Goal: Task Accomplishment & Management: Use online tool/utility

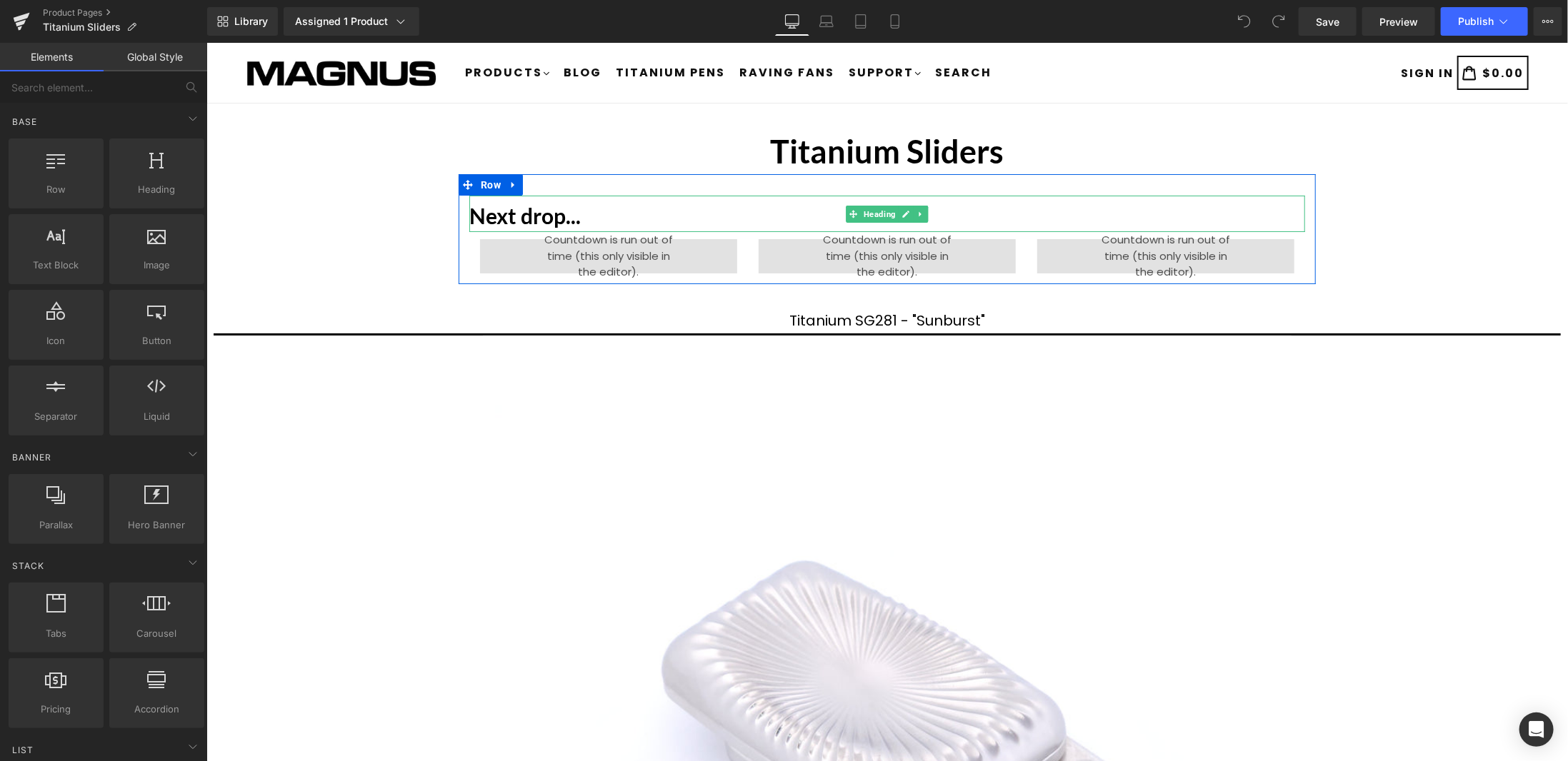
click at [637, 222] on h1 "Next drop..." at bounding box center [886, 215] width 835 height 25
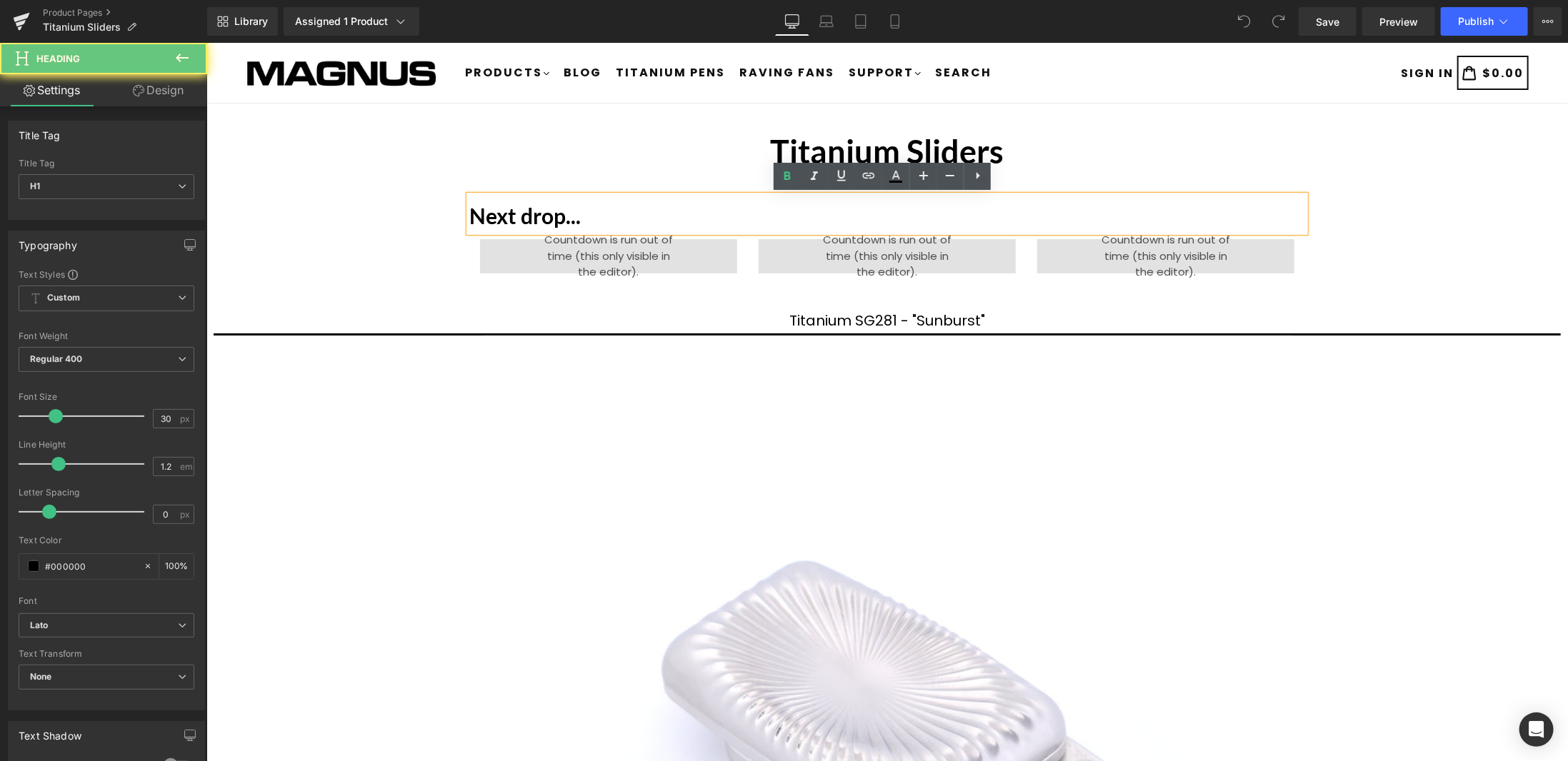
click at [841, 205] on h1 "Next drop..." at bounding box center [886, 215] width 835 height 25
drag, startPoint x: 660, startPoint y: 218, endPoint x: 605, endPoint y: 217, distance: 55.0
click at [605, 217] on h1 "Next drop..." at bounding box center [886, 215] width 835 height 25
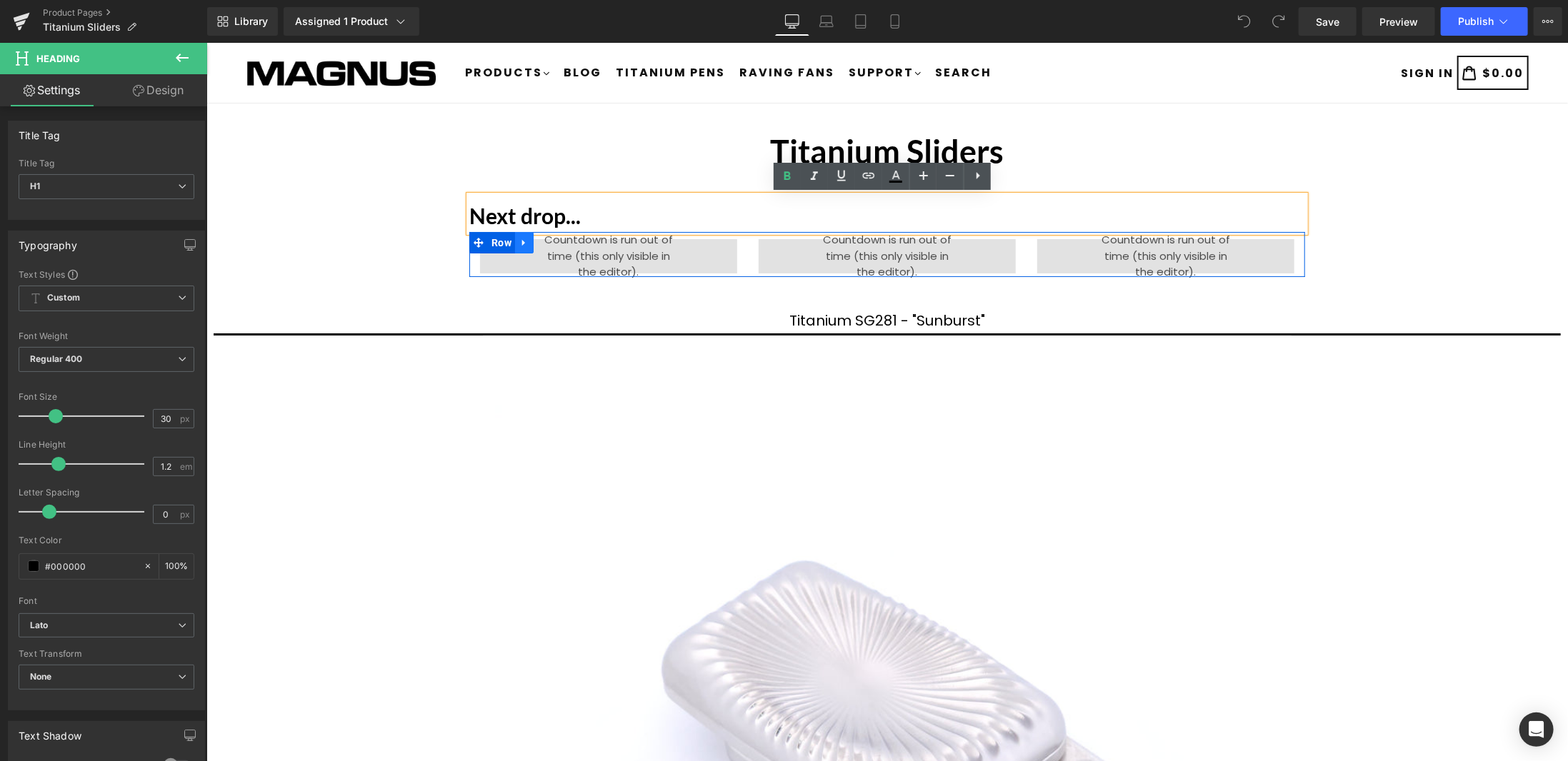
click at [521, 240] on icon at bounding box center [522, 243] width 3 height 7
click at [557, 242] on icon at bounding box center [560, 242] width 10 height 10
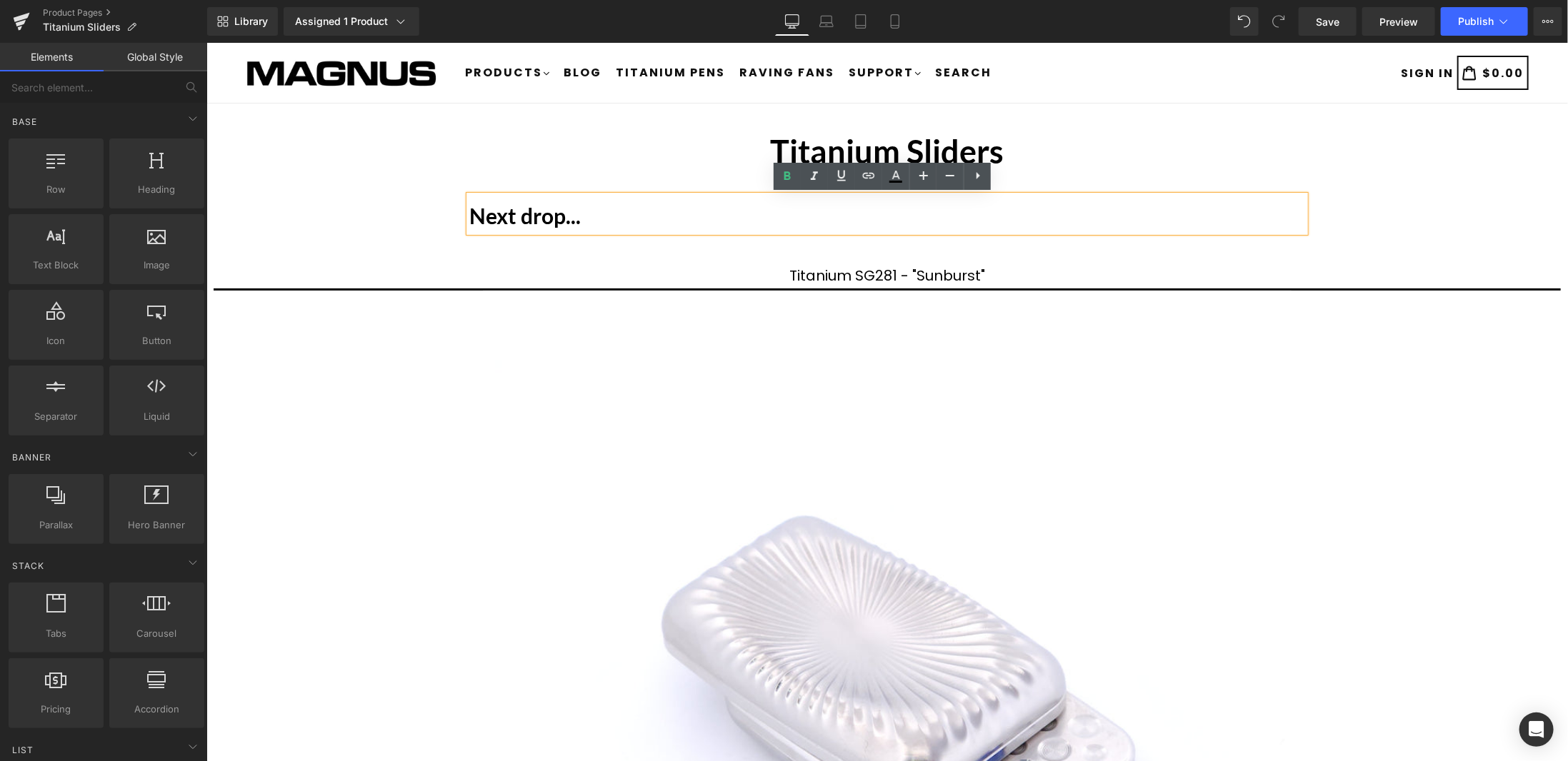
click at [584, 215] on h1 "Next drop..." at bounding box center [886, 215] width 835 height 25
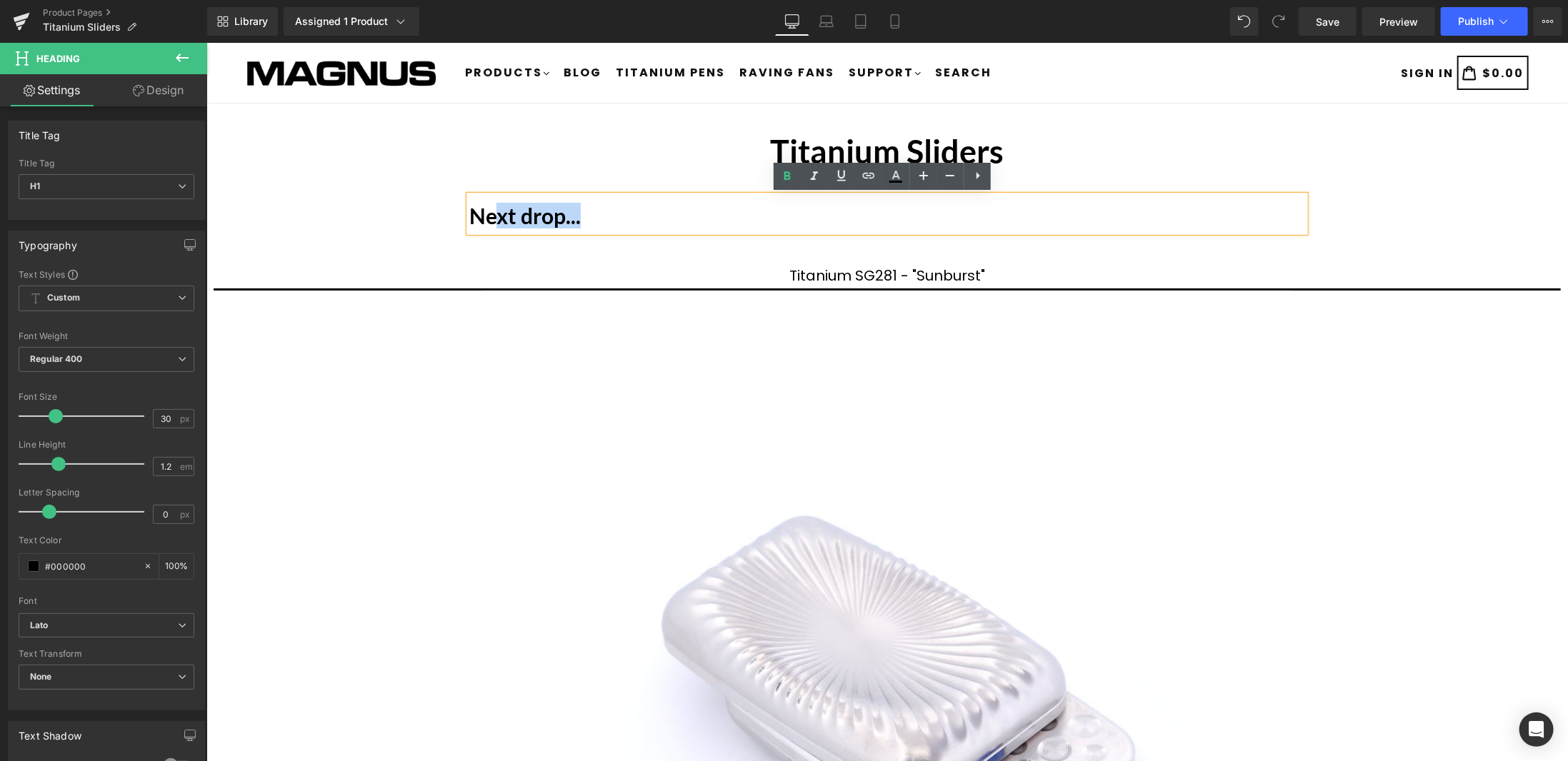
drag, startPoint x: 611, startPoint y: 216, endPoint x: 493, endPoint y: 218, distance: 118.0
click at [493, 218] on h1 "Next drop..." at bounding box center [886, 215] width 835 height 25
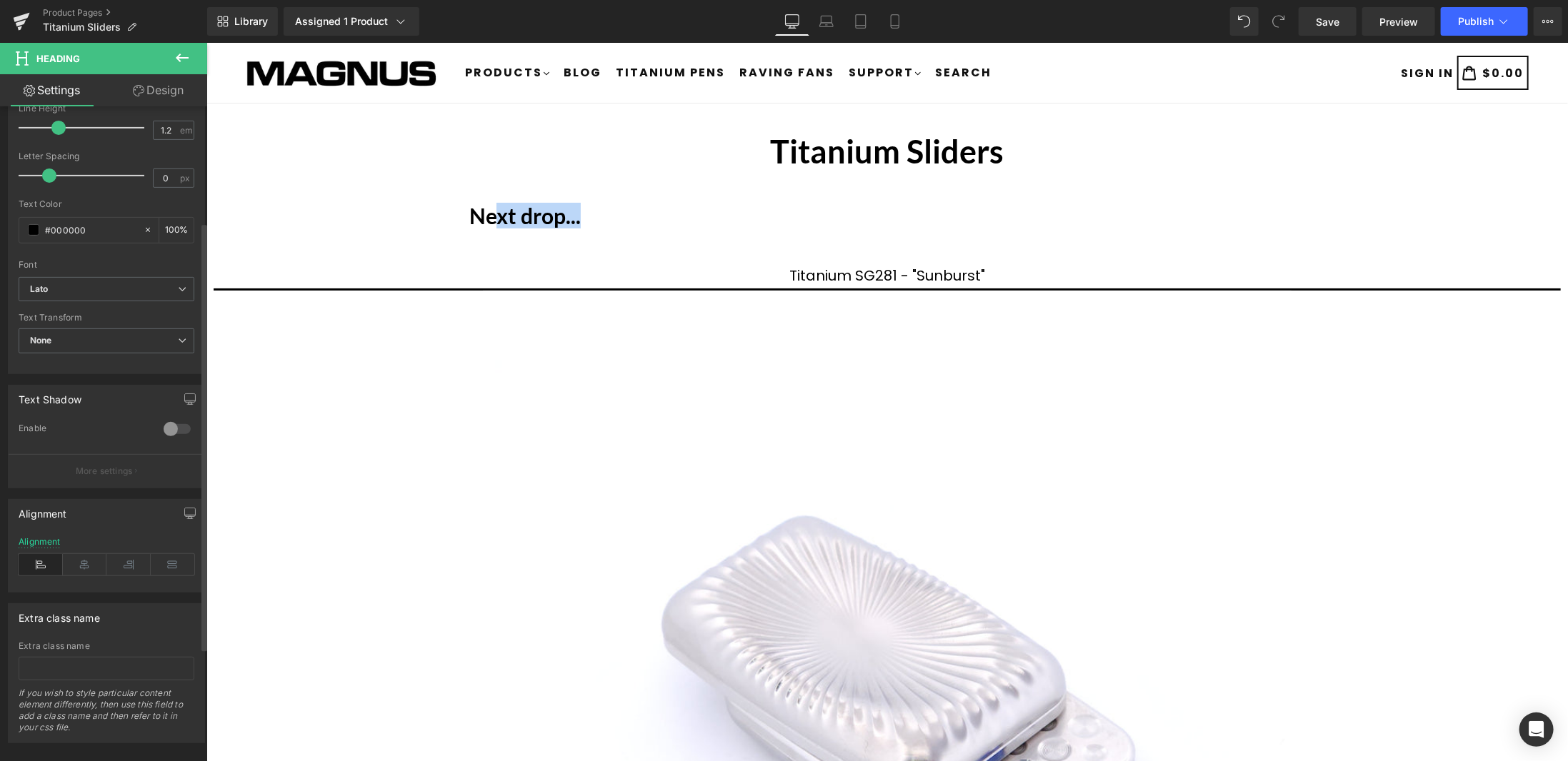
scroll to position [350, 0]
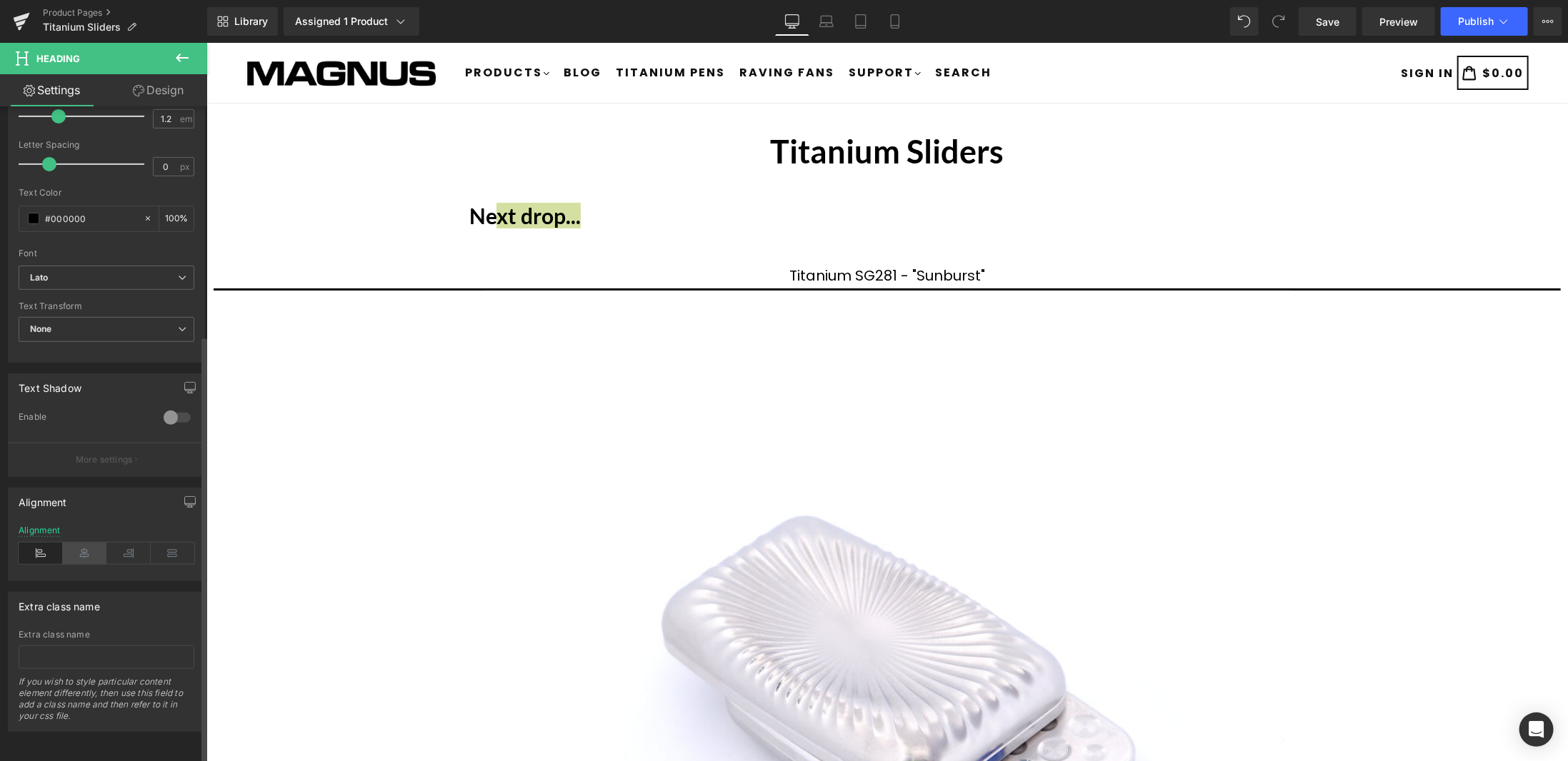
click at [95, 547] on icon at bounding box center [84, 554] width 44 height 22
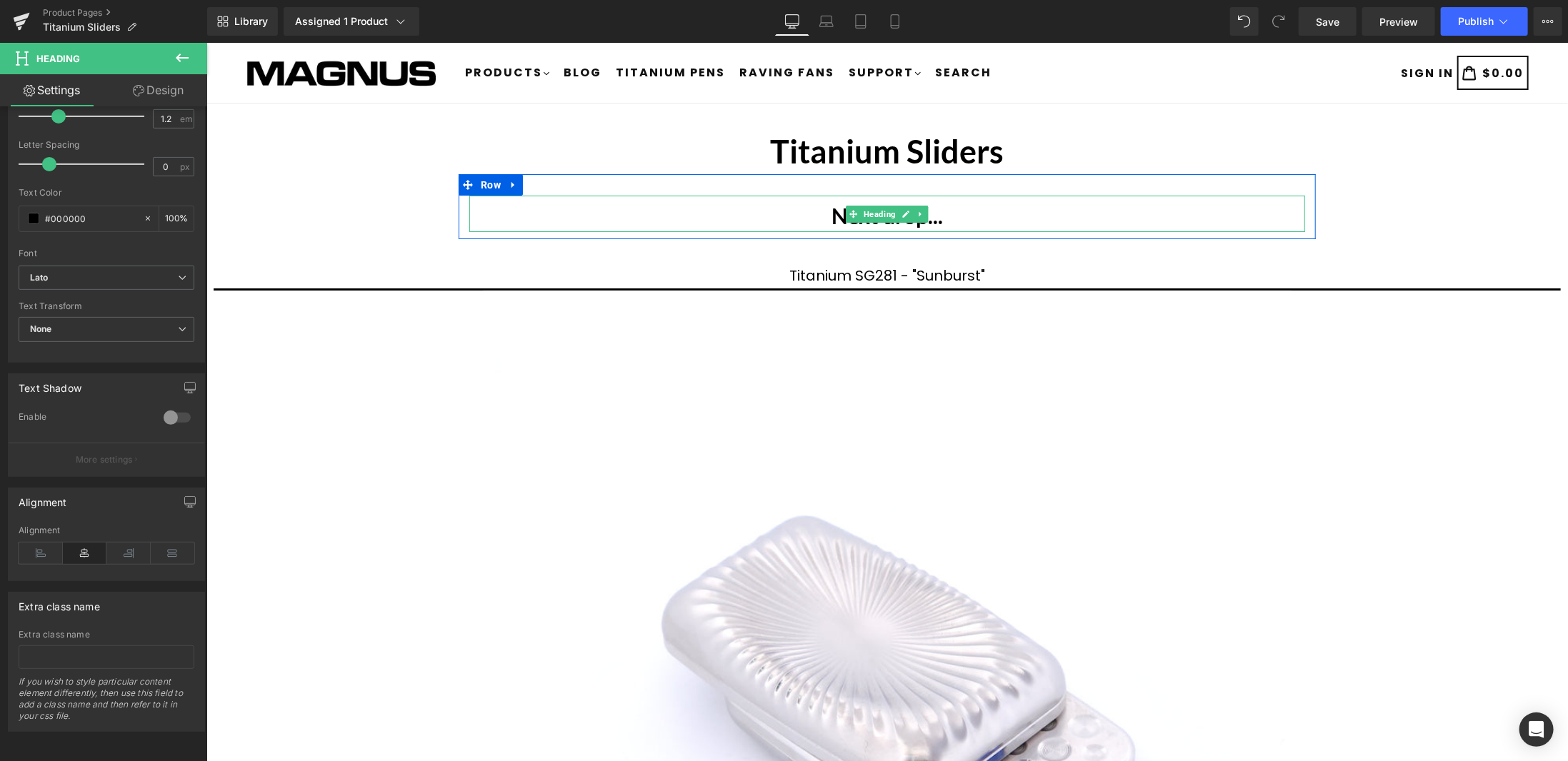
click at [973, 215] on h1 "Next drop..." at bounding box center [886, 215] width 835 height 25
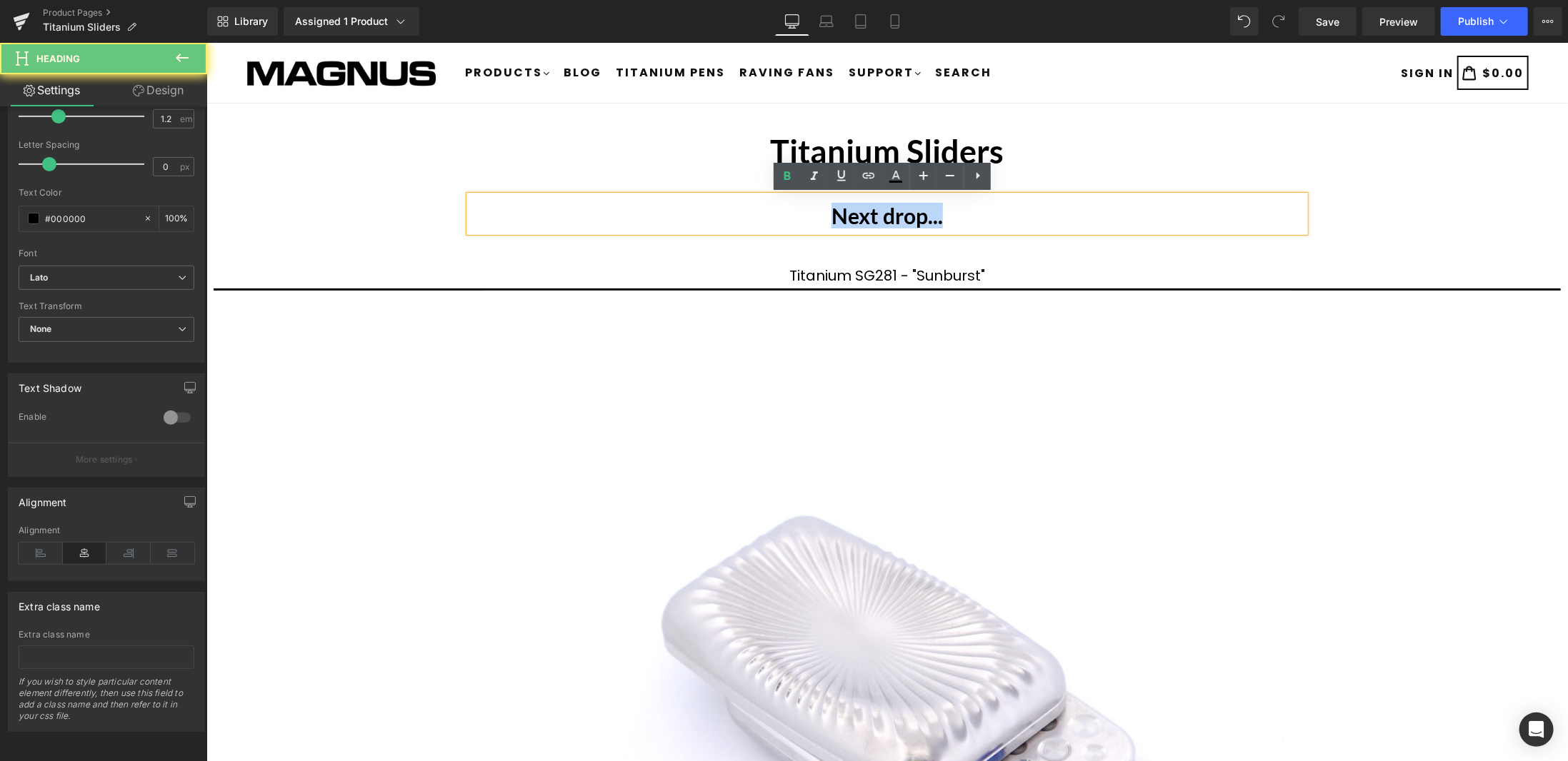
drag, startPoint x: 976, startPoint y: 215, endPoint x: 809, endPoint y: 216, distance: 167.0
click at [809, 216] on h1 "Next drop..." at bounding box center [886, 215] width 835 height 25
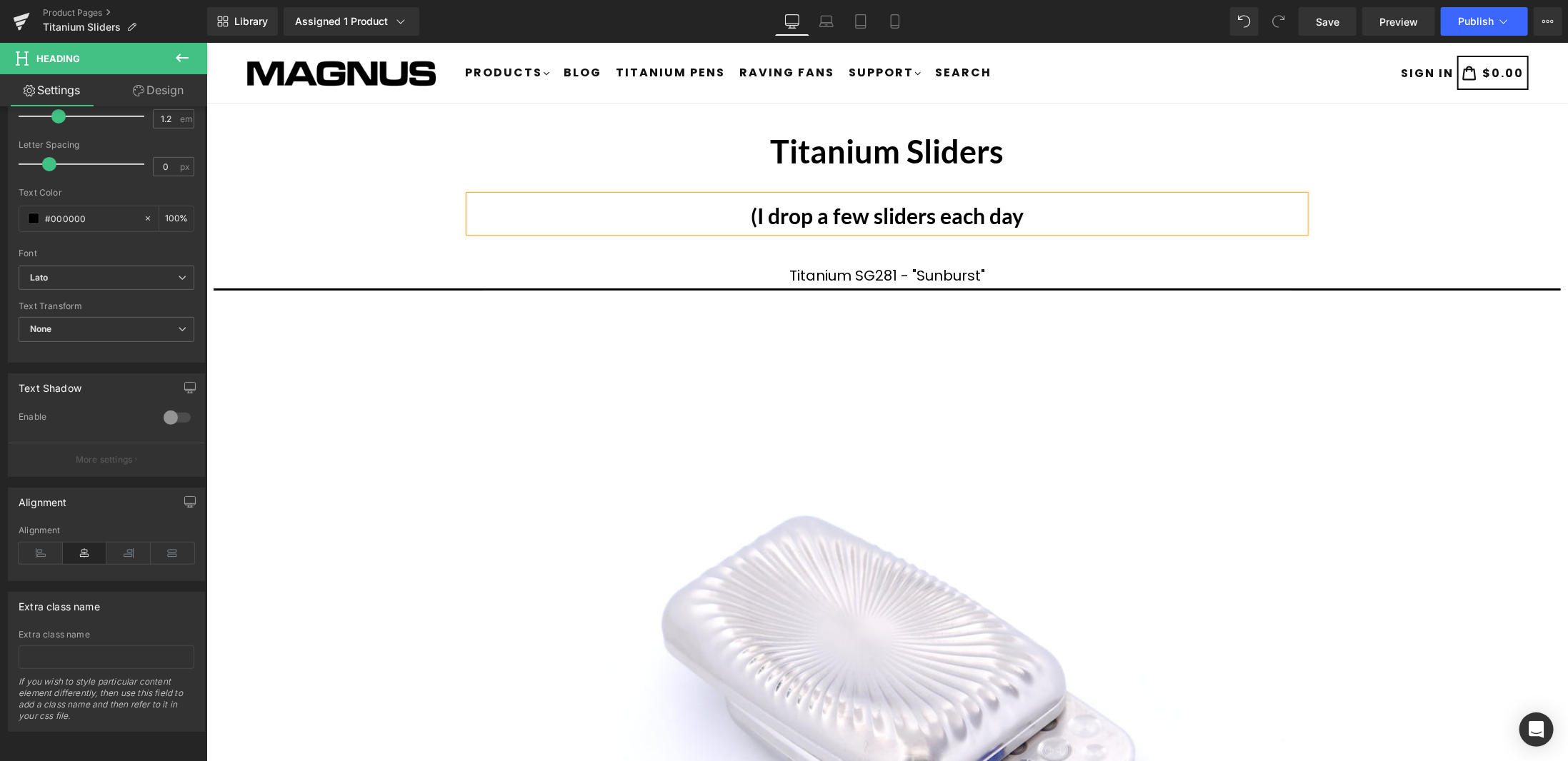
click at [868, 216] on b "(I drop a few sliders each day" at bounding box center [886, 215] width 273 height 25
click at [1084, 224] on h1 "(I drop a few Titanium Sliders each day" at bounding box center [886, 215] width 835 height 25
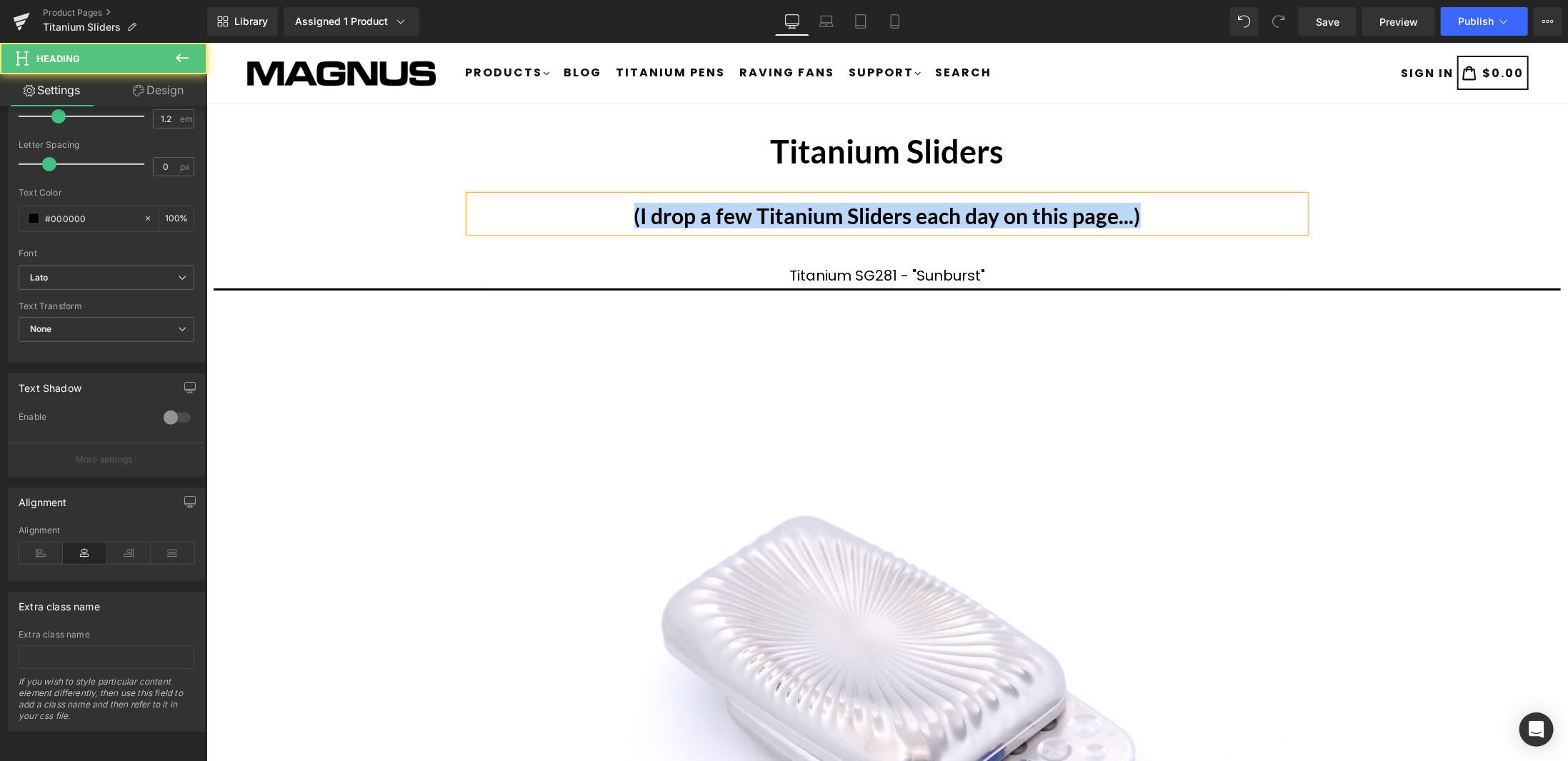
drag, startPoint x: 1146, startPoint y: 217, endPoint x: 621, endPoint y: 216, distance: 525.0
click at [621, 216] on h1 "(I drop a few Titanium Sliders each day on this page...)" at bounding box center [886, 215] width 835 height 25
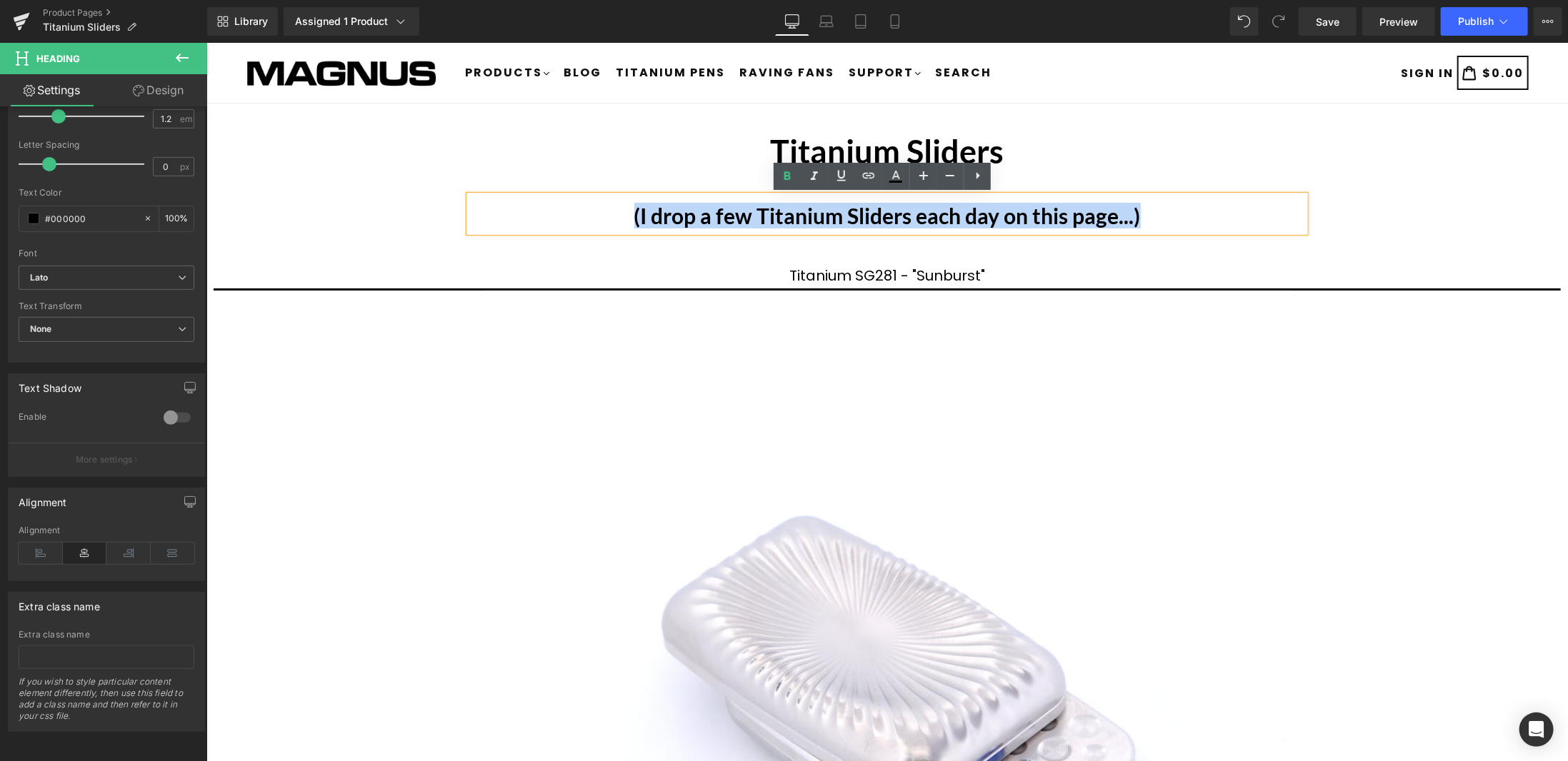
copy b "(I drop a few Titanium Sliders each day on this page...)"
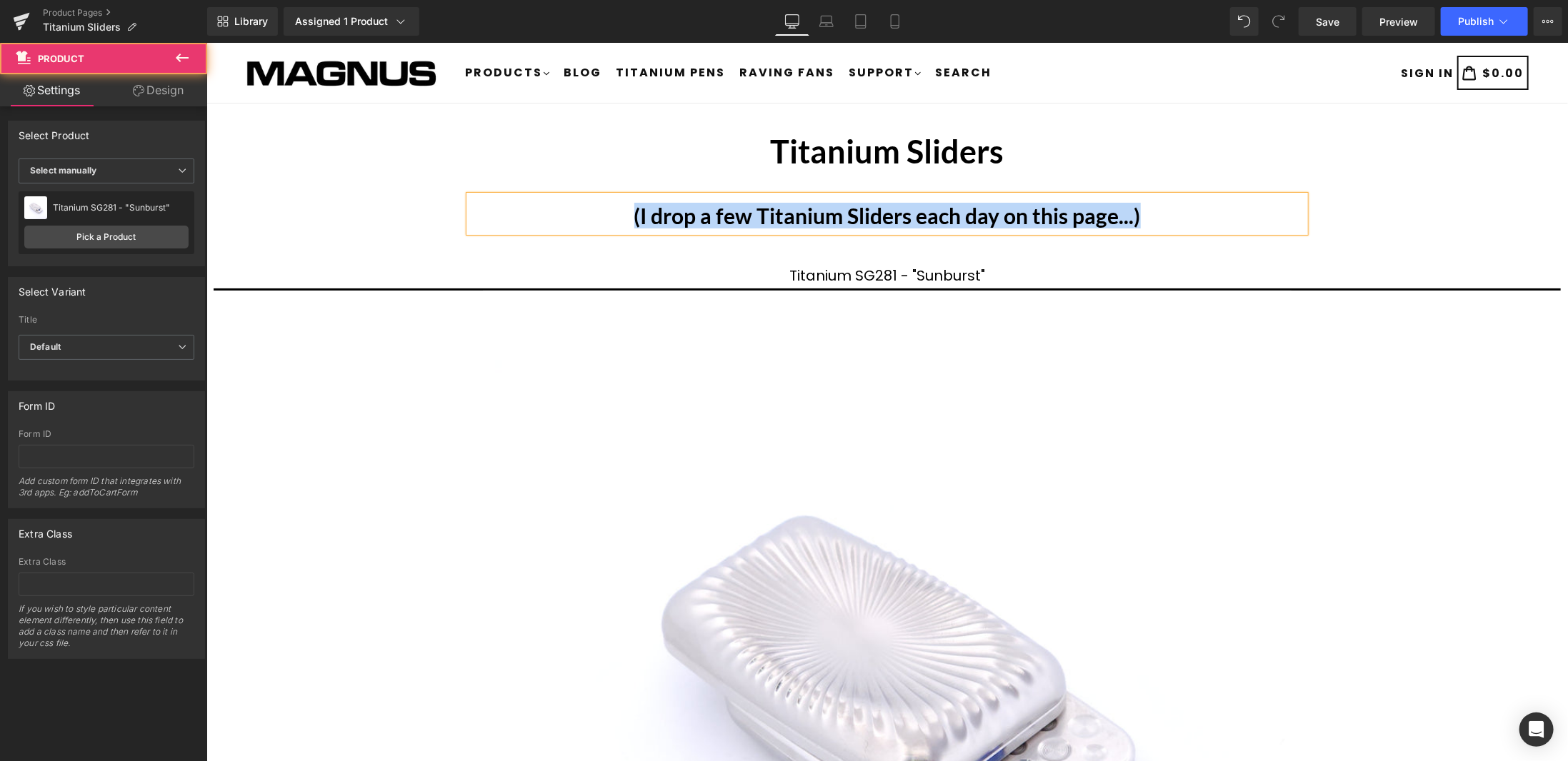
click at [205, 42] on div at bounding box center [205, 42] width 0 height 0
click at [919, 205] on link at bounding box center [919, 214] width 15 height 18
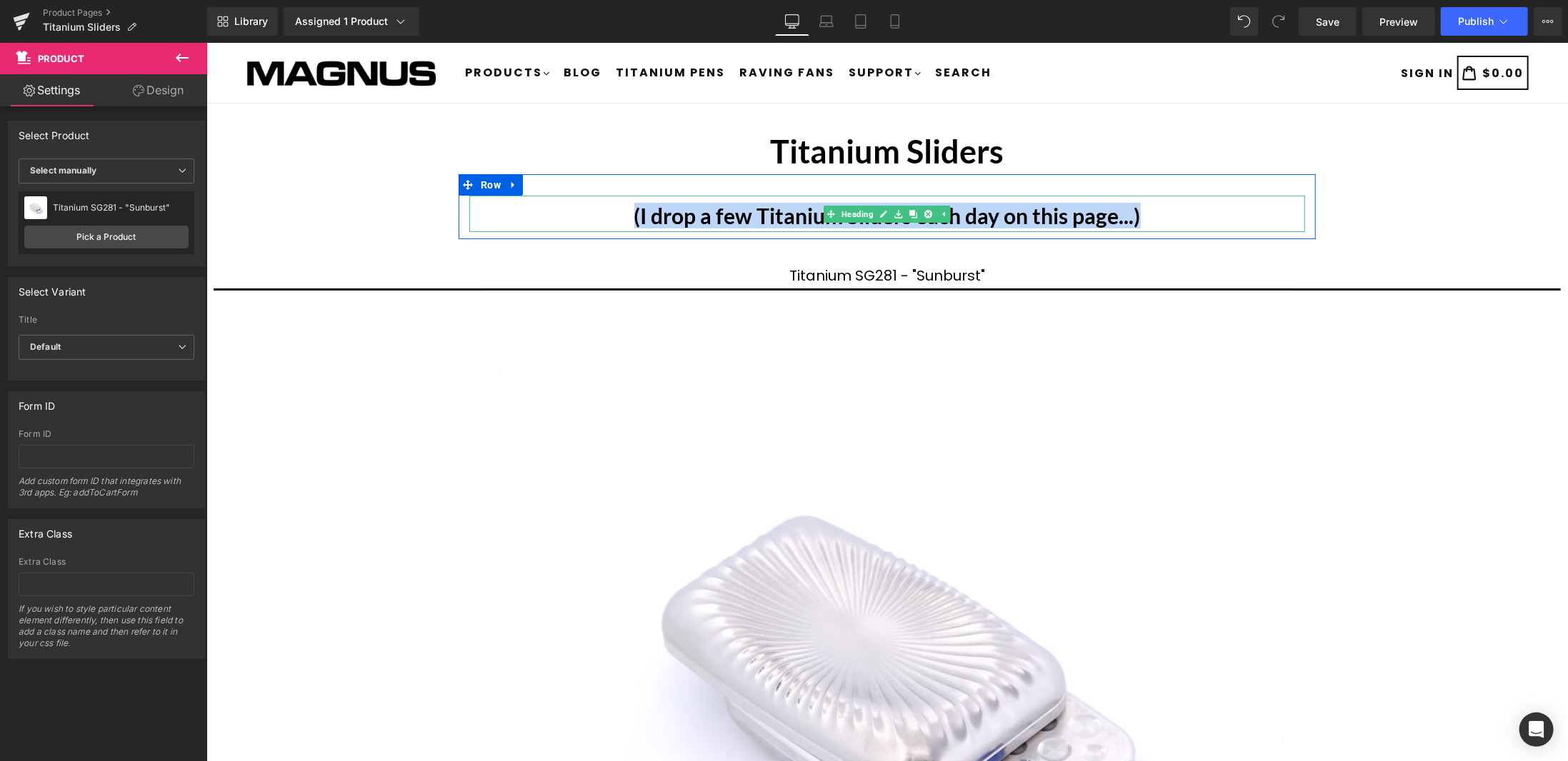
click at [745, 212] on b "(I drop a few Titanium Sliders each day on this page...)" at bounding box center [887, 215] width 507 height 25
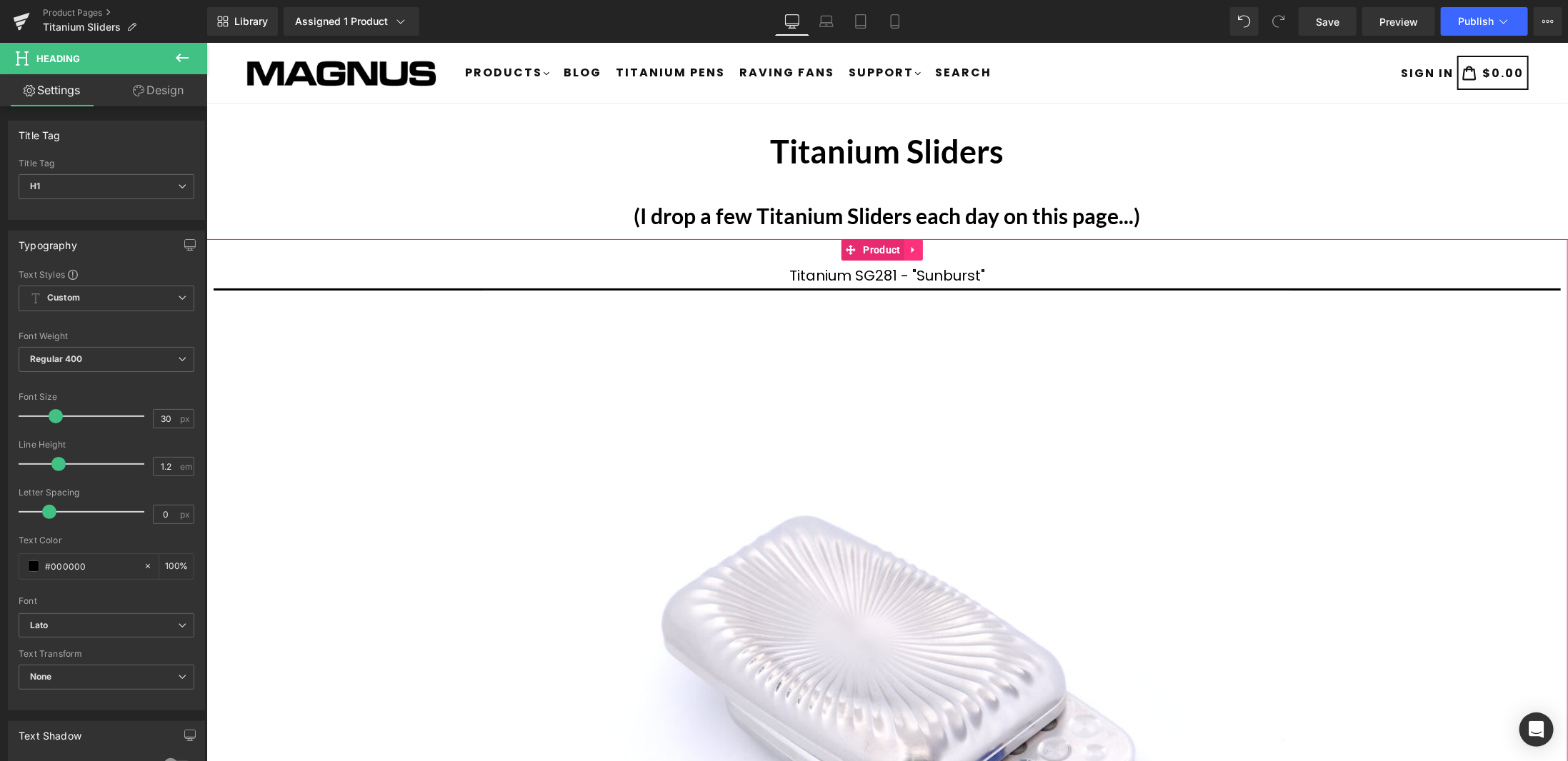
click at [912, 247] on icon at bounding box center [912, 249] width 3 height 7
click at [920, 247] on icon at bounding box center [922, 249] width 10 height 11
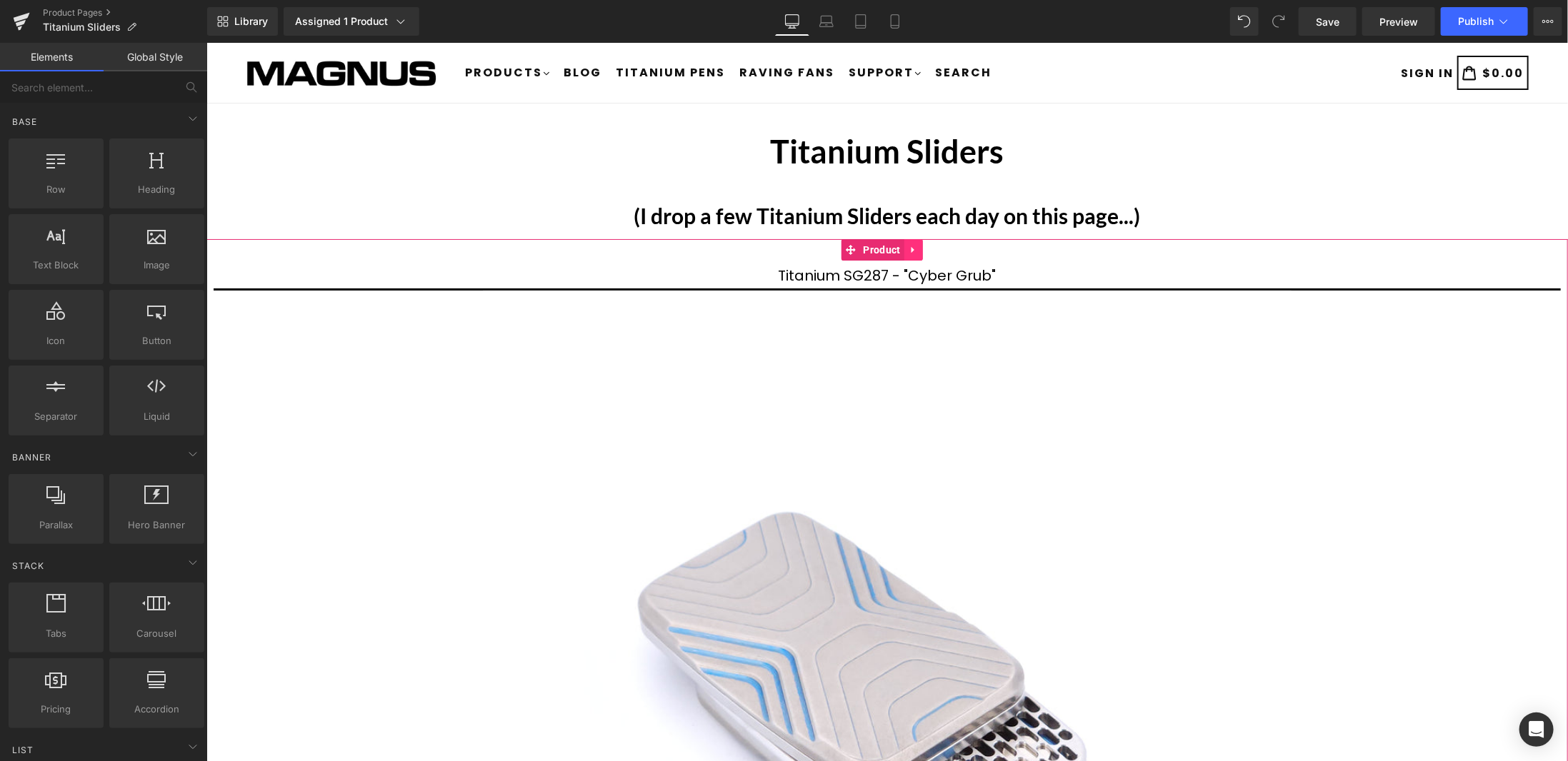
click at [917, 250] on icon at bounding box center [913, 249] width 10 height 11
click at [919, 248] on icon at bounding box center [922, 249] width 10 height 10
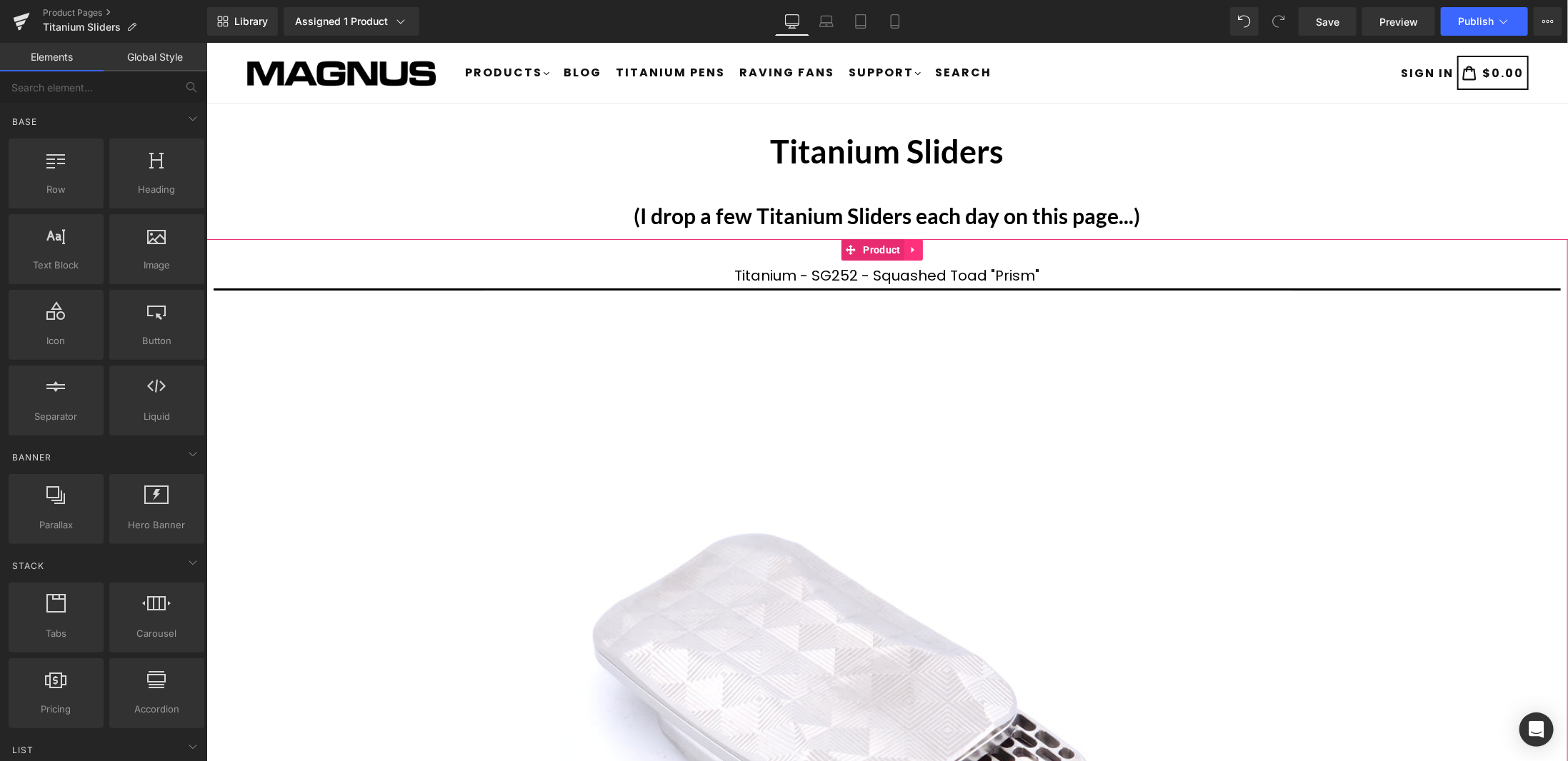
click at [918, 248] on link at bounding box center [913, 249] width 19 height 22
click at [926, 247] on icon at bounding box center [922, 249] width 10 height 10
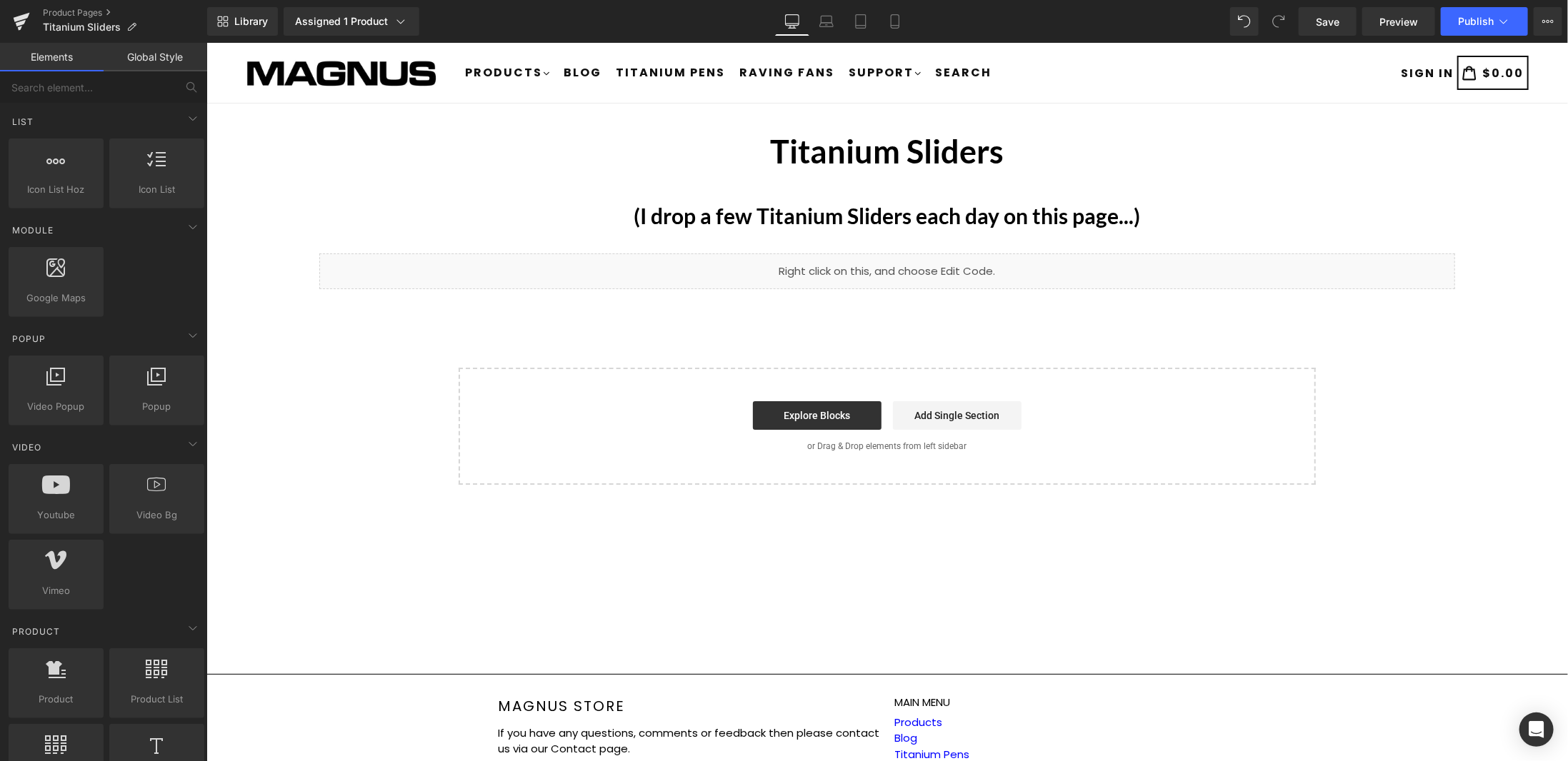
scroll to position [857, 0]
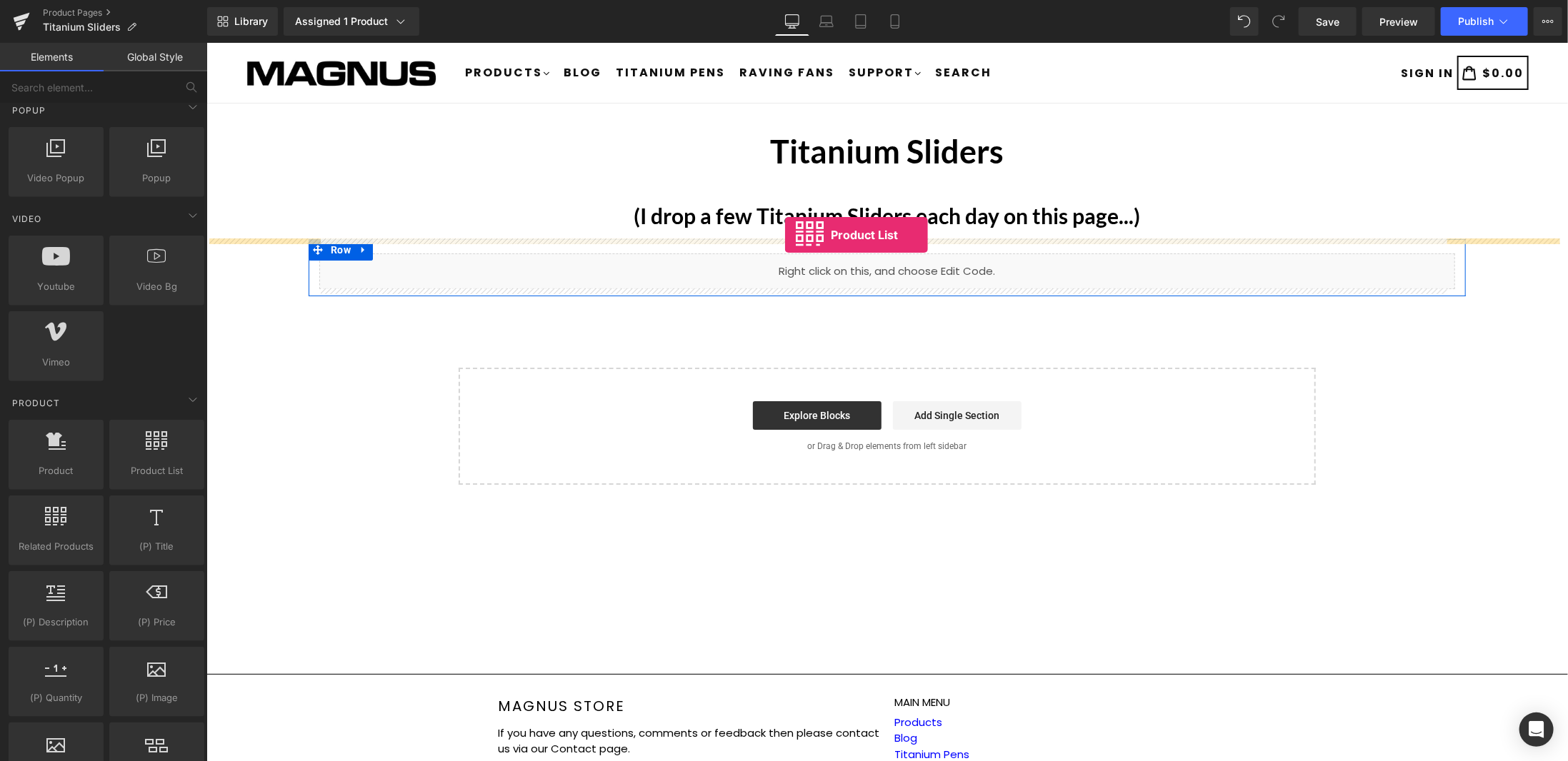
drag, startPoint x: 353, startPoint y: 487, endPoint x: 784, endPoint y: 235, distance: 499.3
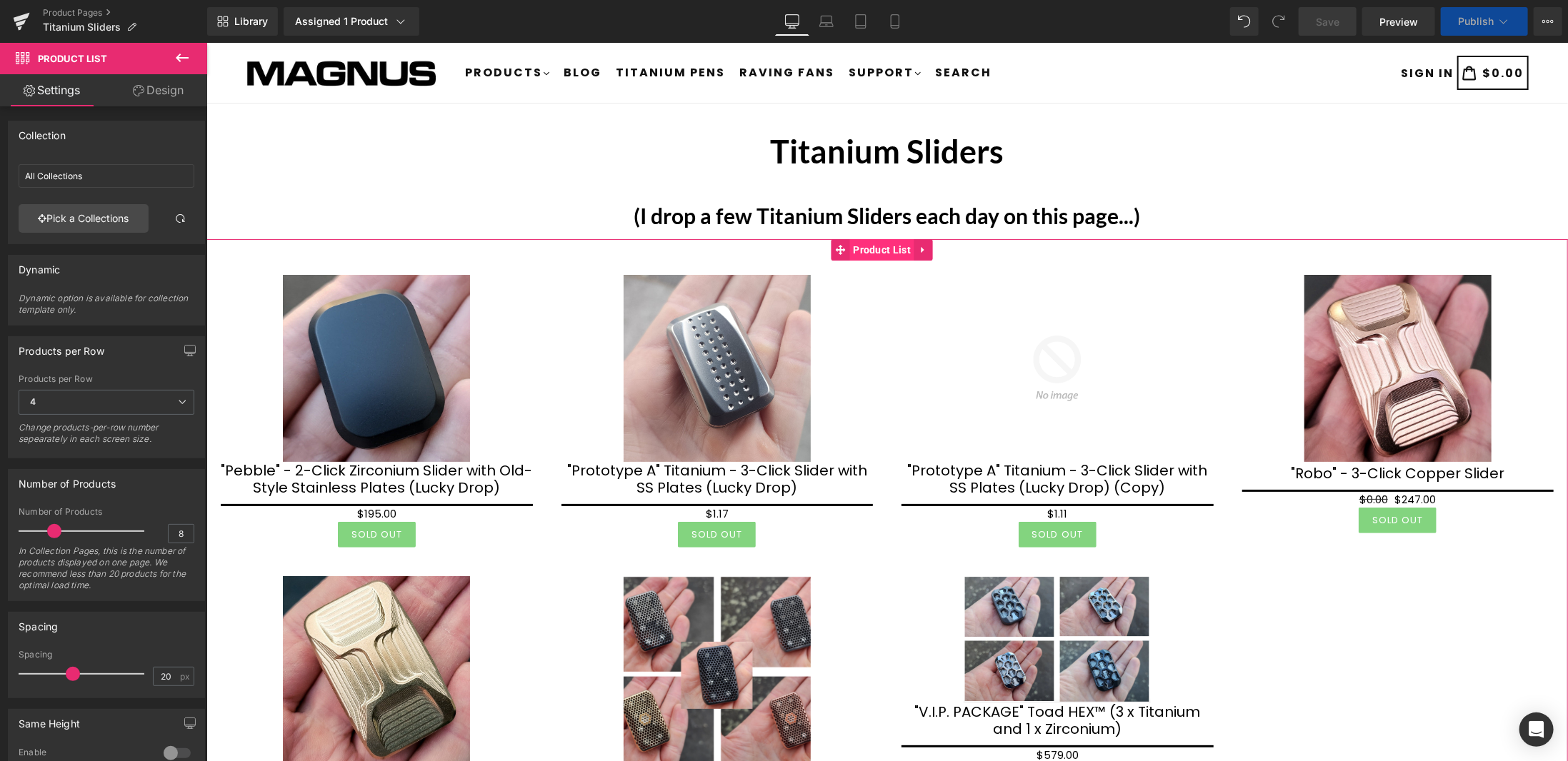
click at [883, 242] on span "Product List" at bounding box center [881, 249] width 65 height 22
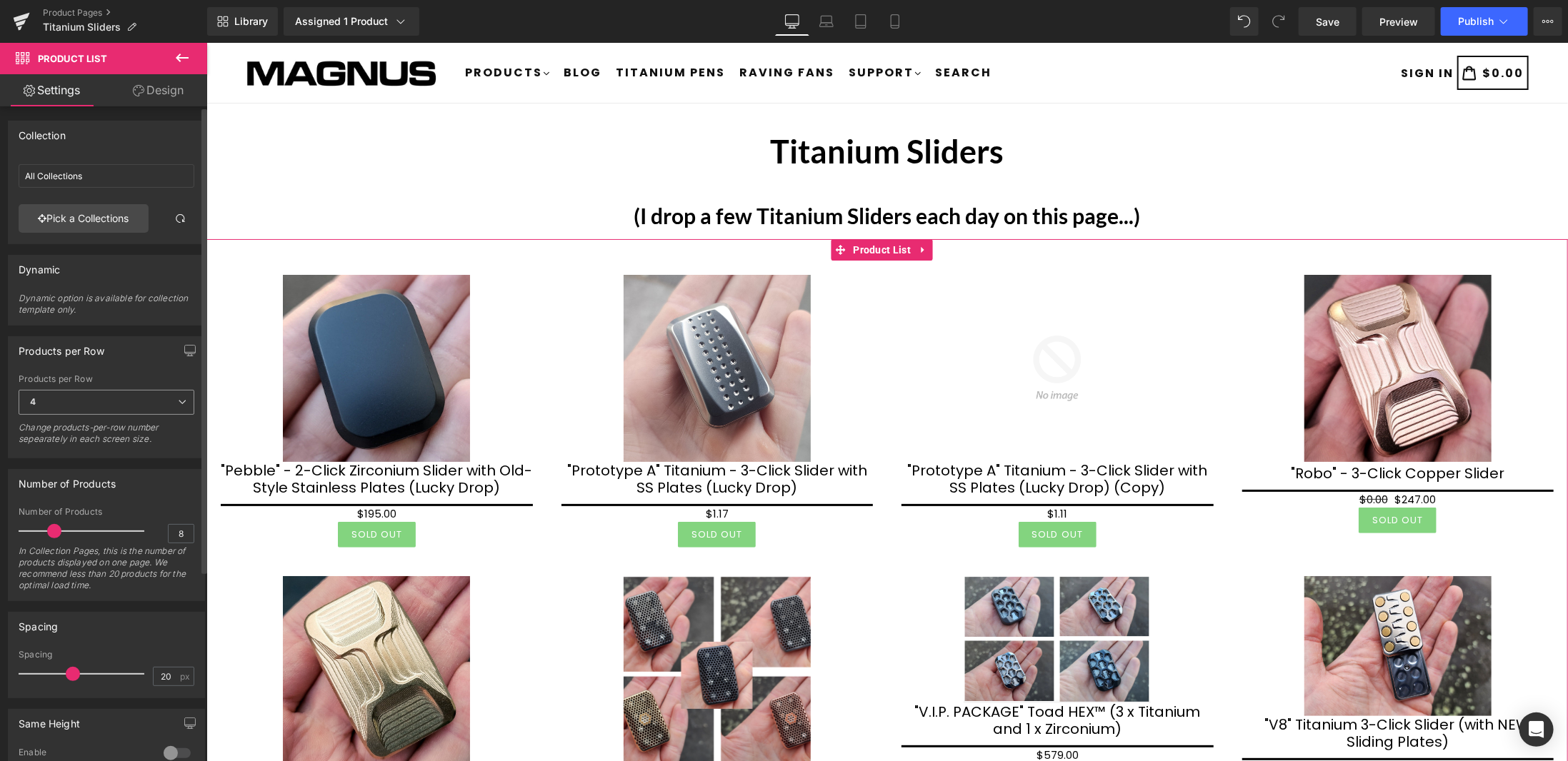
click at [158, 397] on span "4" at bounding box center [107, 403] width 176 height 25
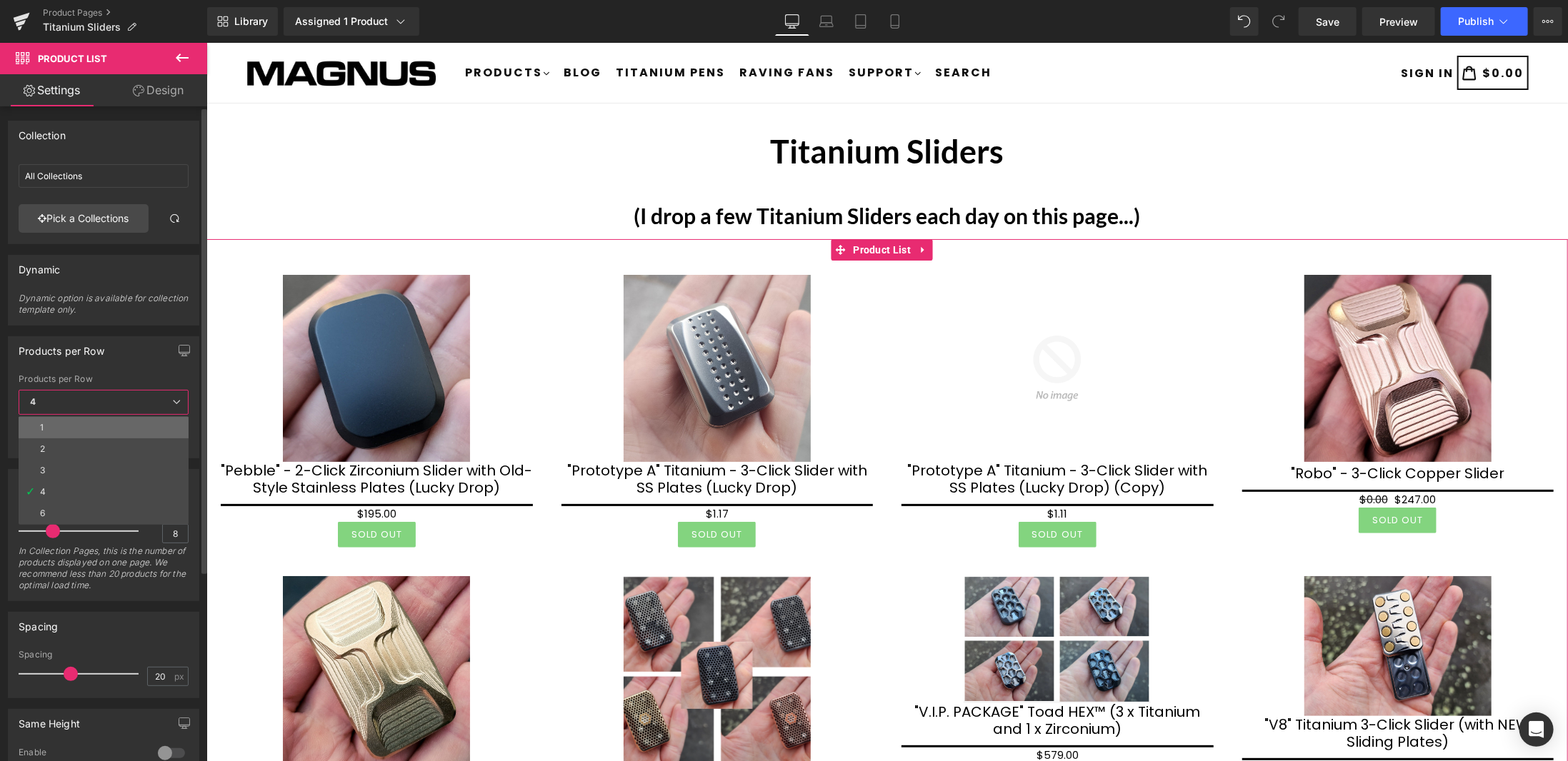
click at [66, 428] on li "1" at bounding box center [104, 427] width 170 height 22
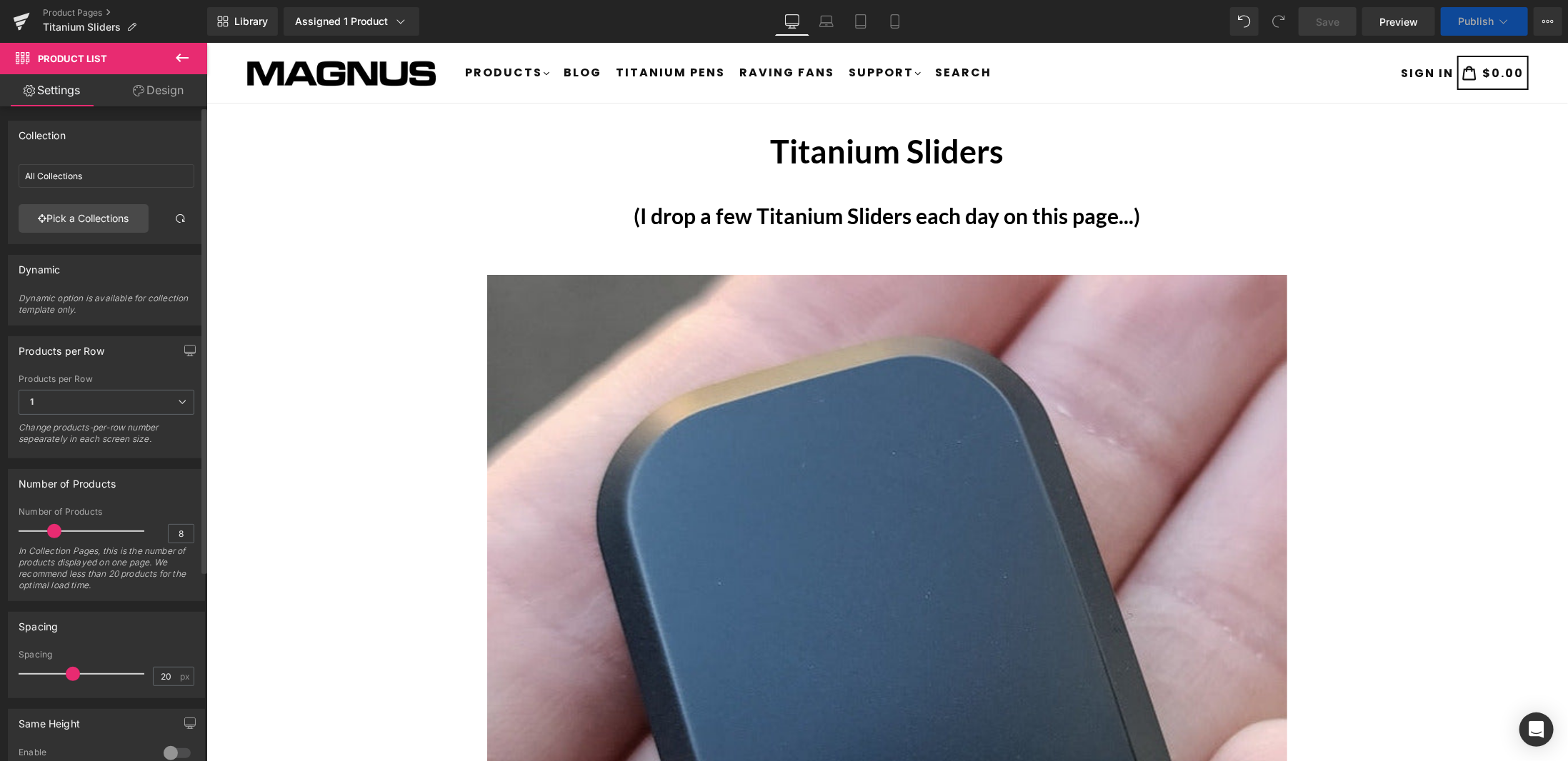
type input "1"
drag, startPoint x: 52, startPoint y: 525, endPoint x: 0, endPoint y: 528, distance: 52.1
click at [0, 528] on div "Number of Products 1 Number of Products 1 In Collection Pages, this is the numb…" at bounding box center [107, 530] width 213 height 143
click at [118, 221] on link "Pick a Collections" at bounding box center [83, 218] width 130 height 28
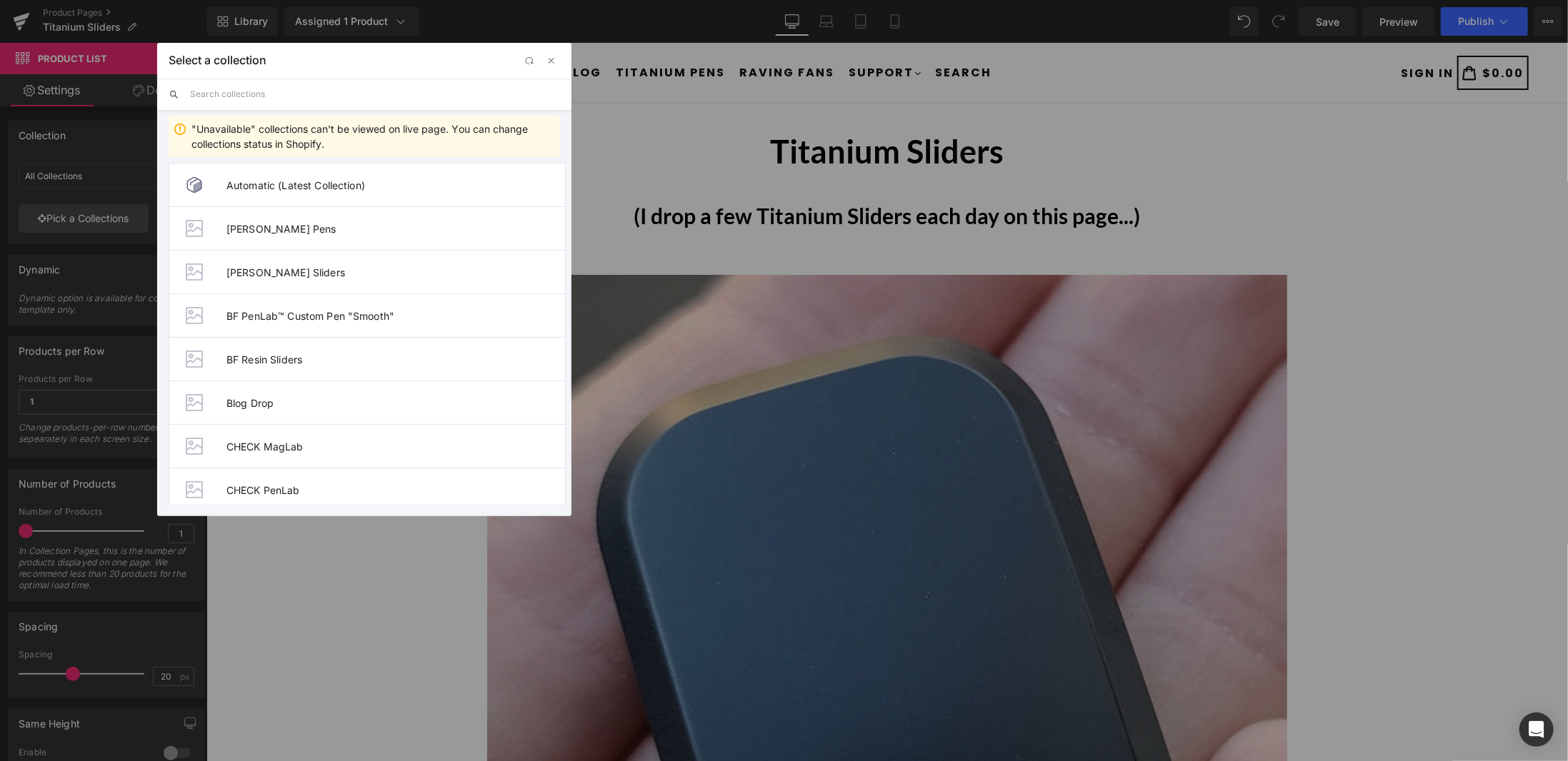
click at [322, 102] on input "text" at bounding box center [375, 94] width 370 height 31
type input "titanium sliders"
click at [345, 315] on span "Titanium Sliders" at bounding box center [396, 316] width 338 height 12
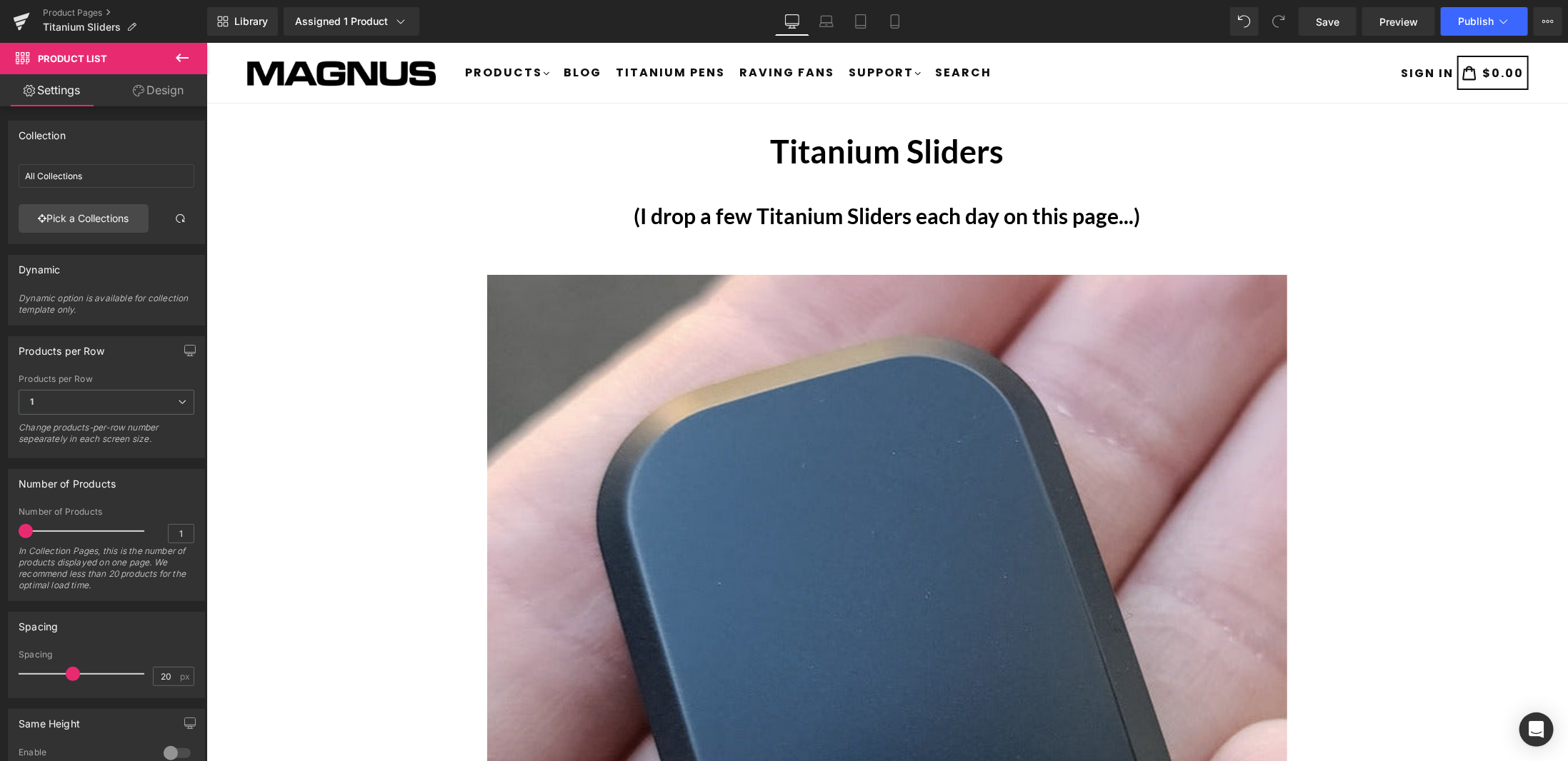
type input "Titanium Sliders"
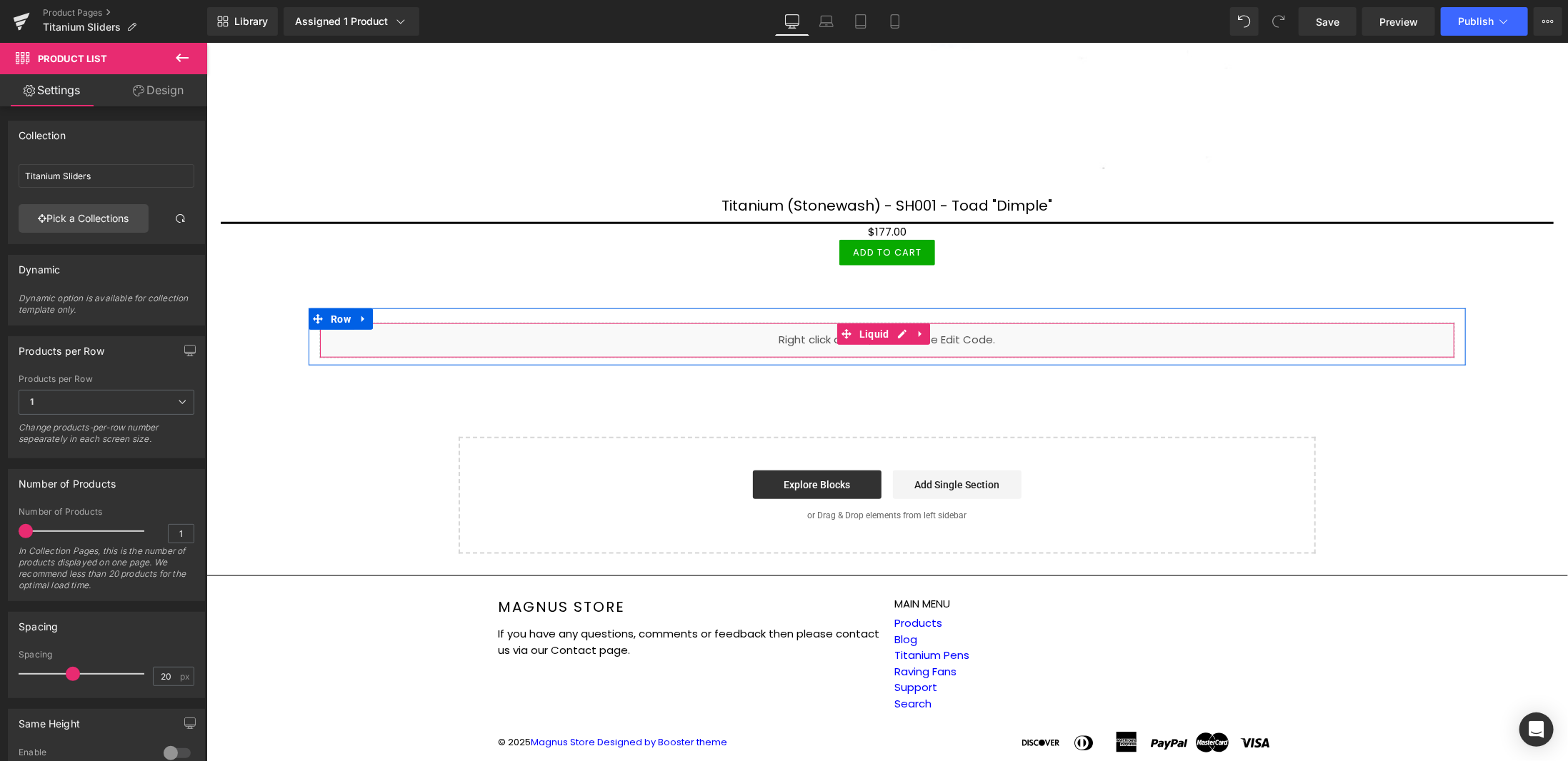
scroll to position [523, 0]
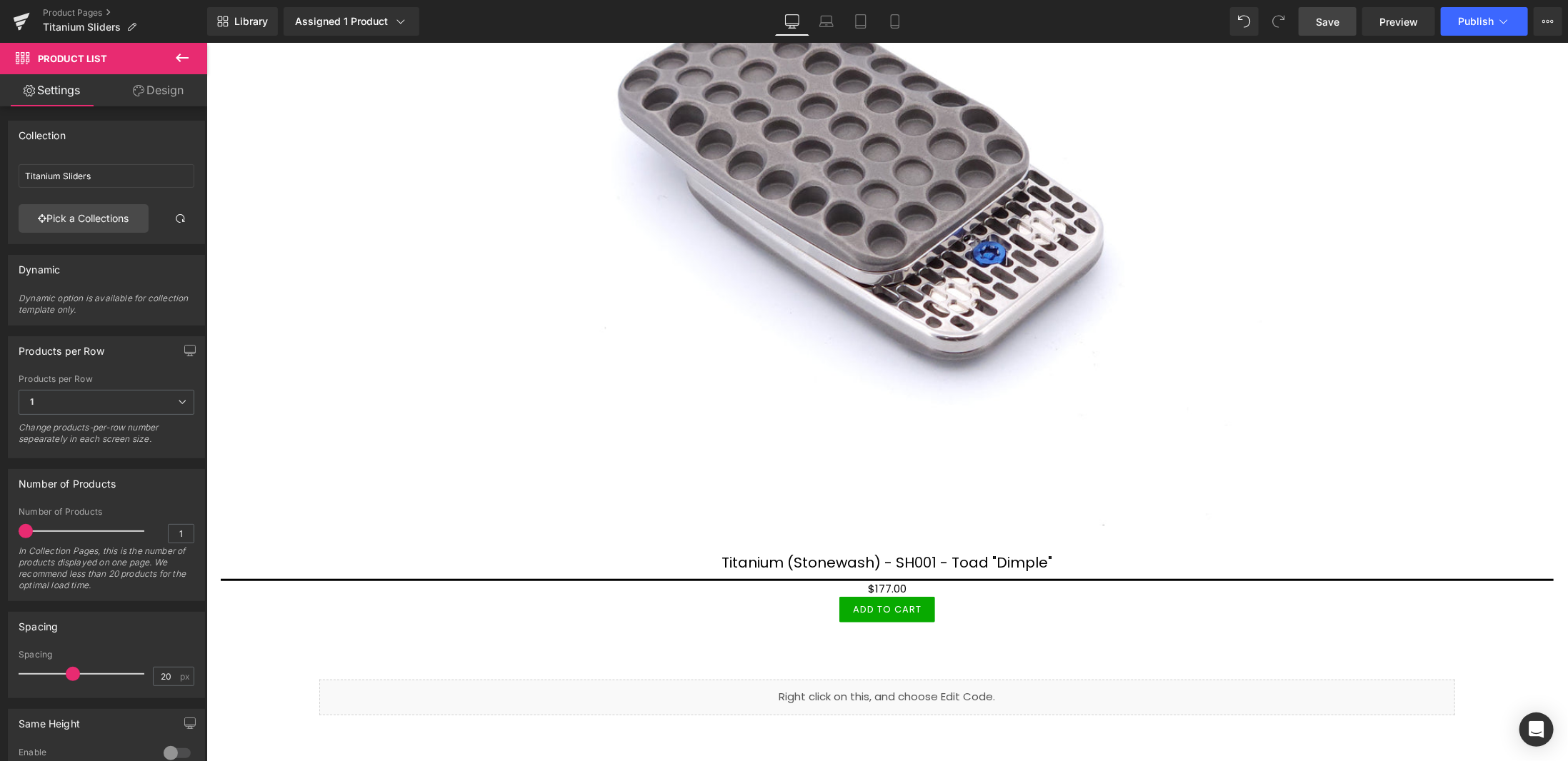
click at [1339, 21] on span "Save" at bounding box center [1327, 22] width 23 height 15
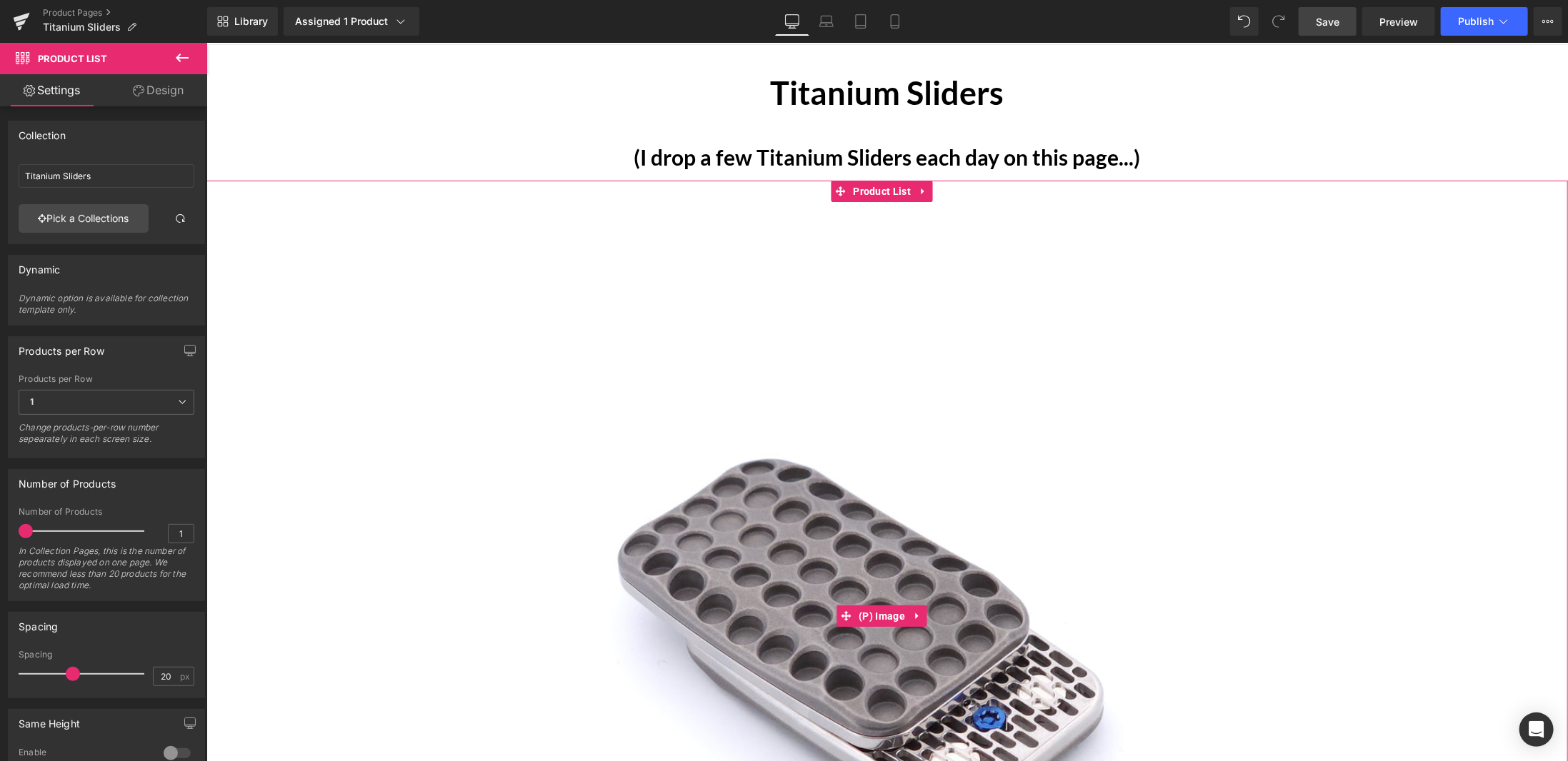
scroll to position [0, 0]
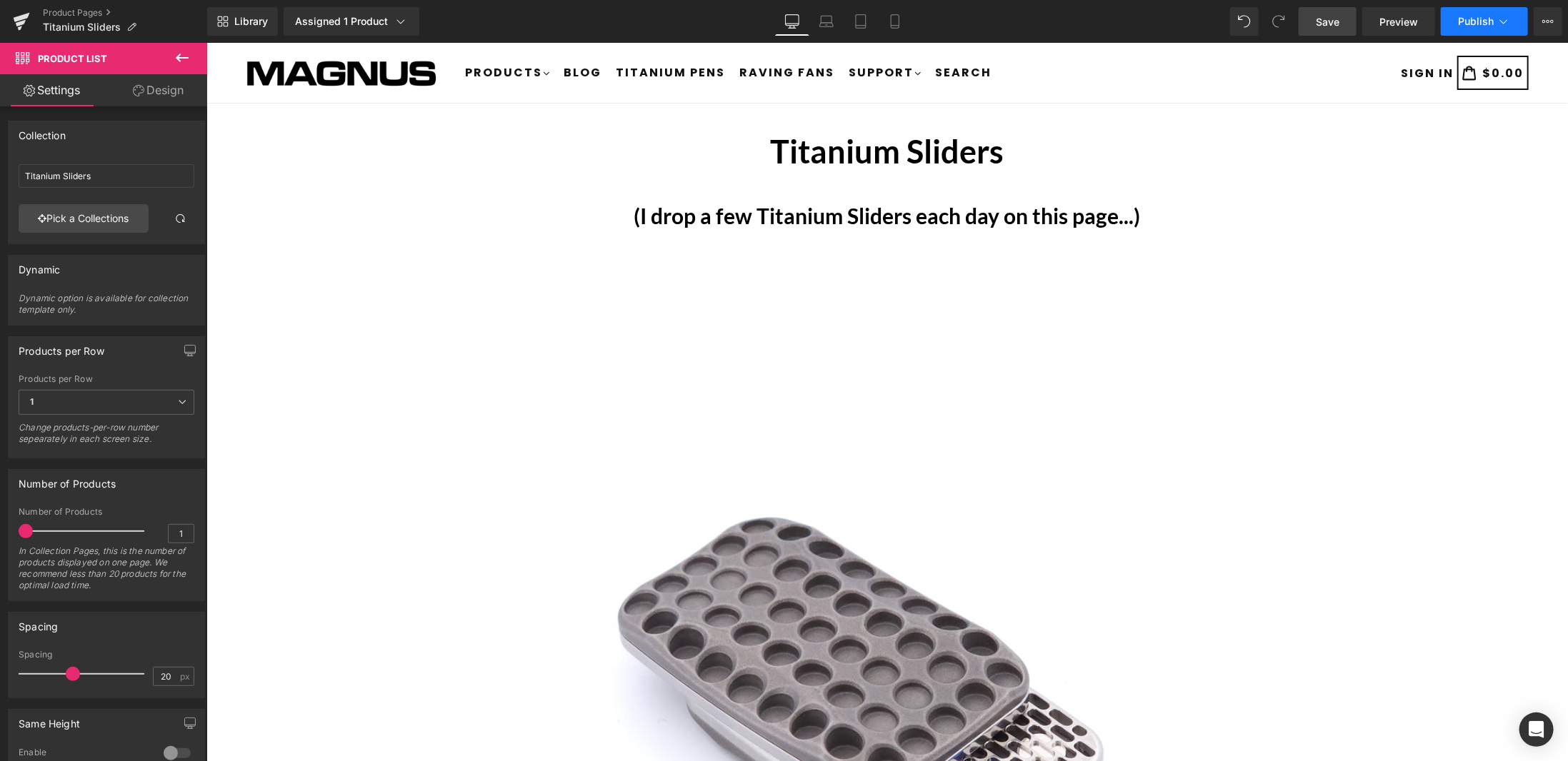
click at [1491, 22] on span "Publish" at bounding box center [1476, 22] width 36 height 12
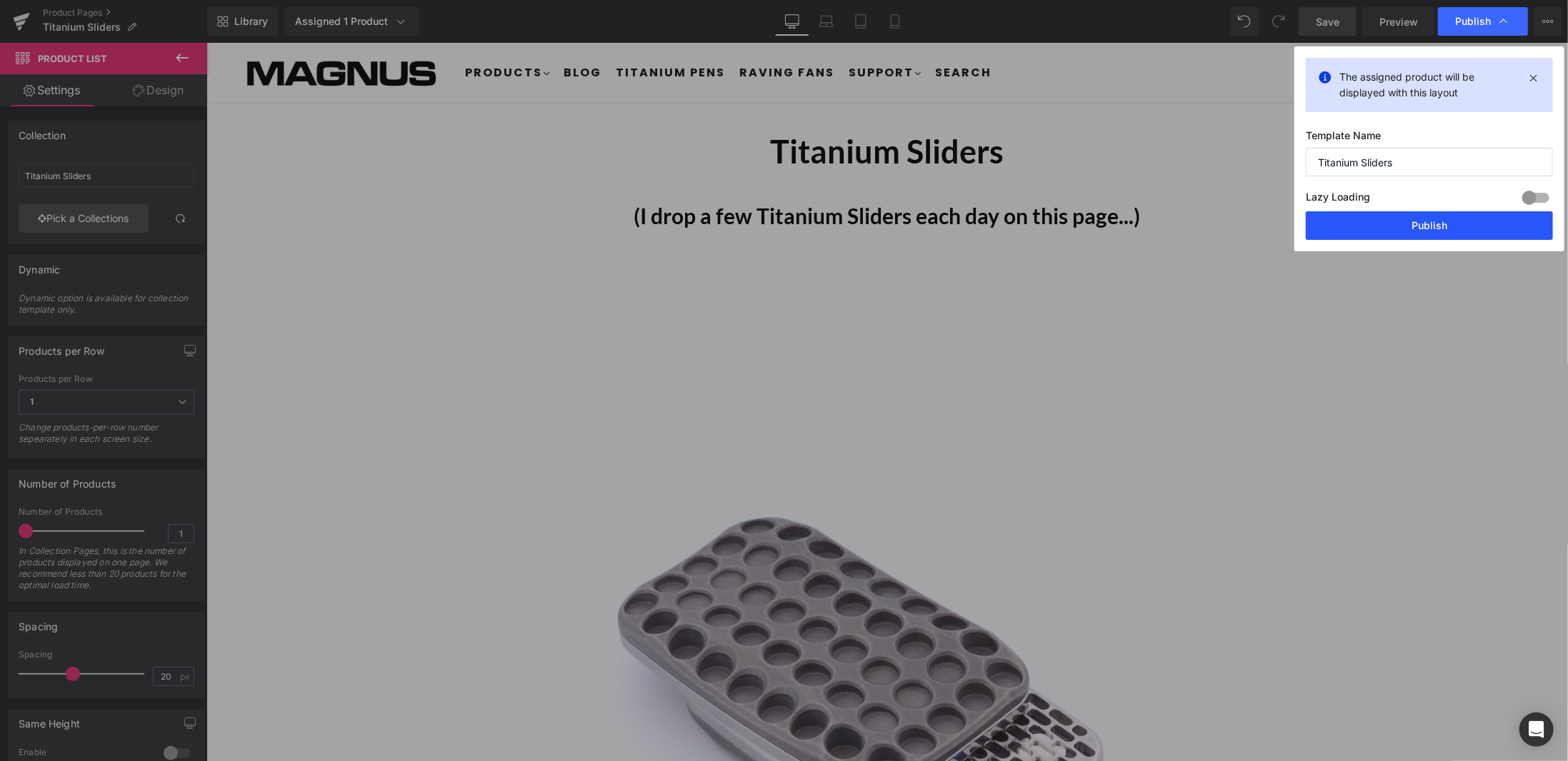
click at [1440, 222] on button "Publish" at bounding box center [1429, 225] width 247 height 28
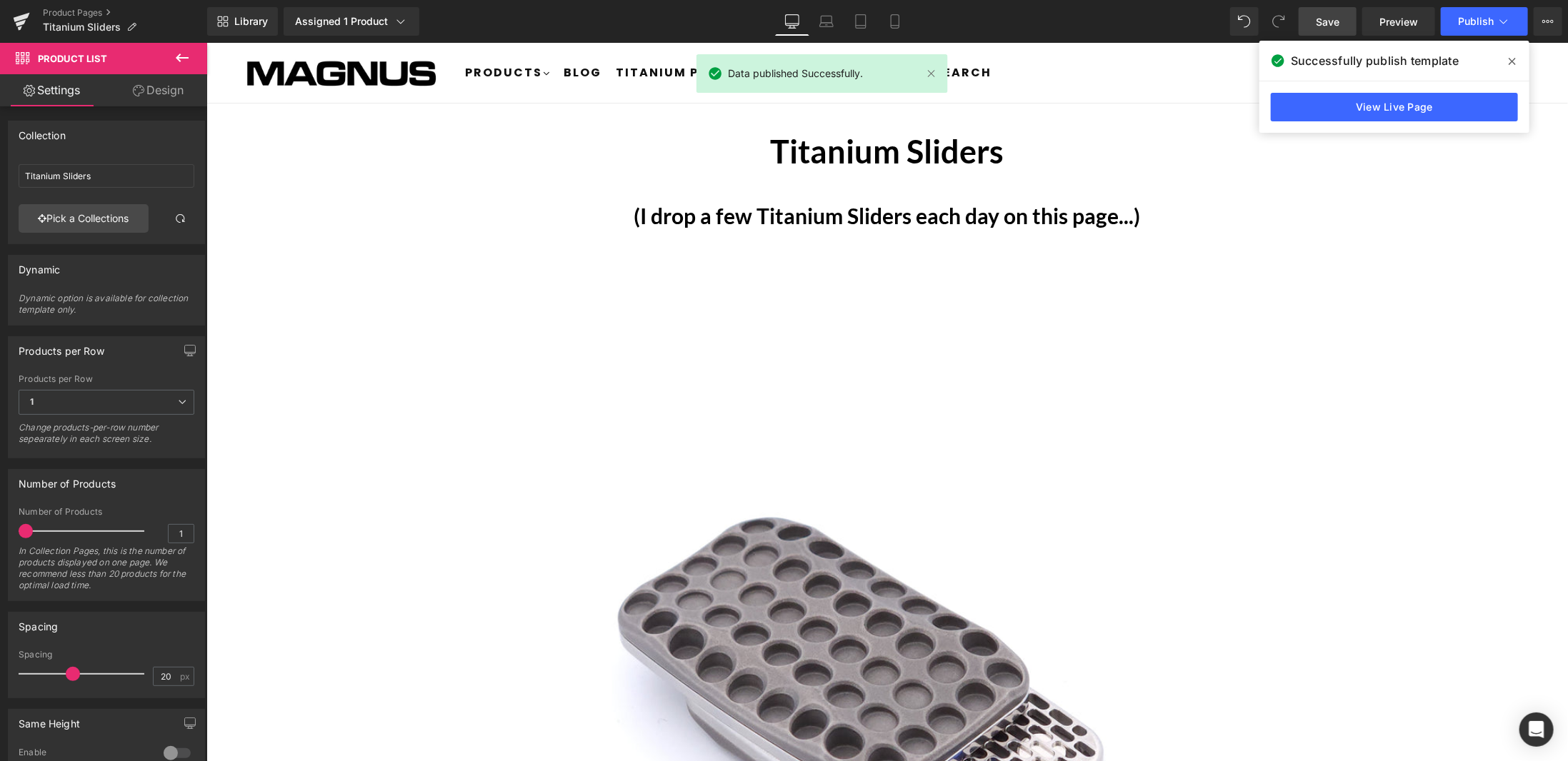
click at [1514, 58] on icon at bounding box center [1511, 62] width 7 height 12
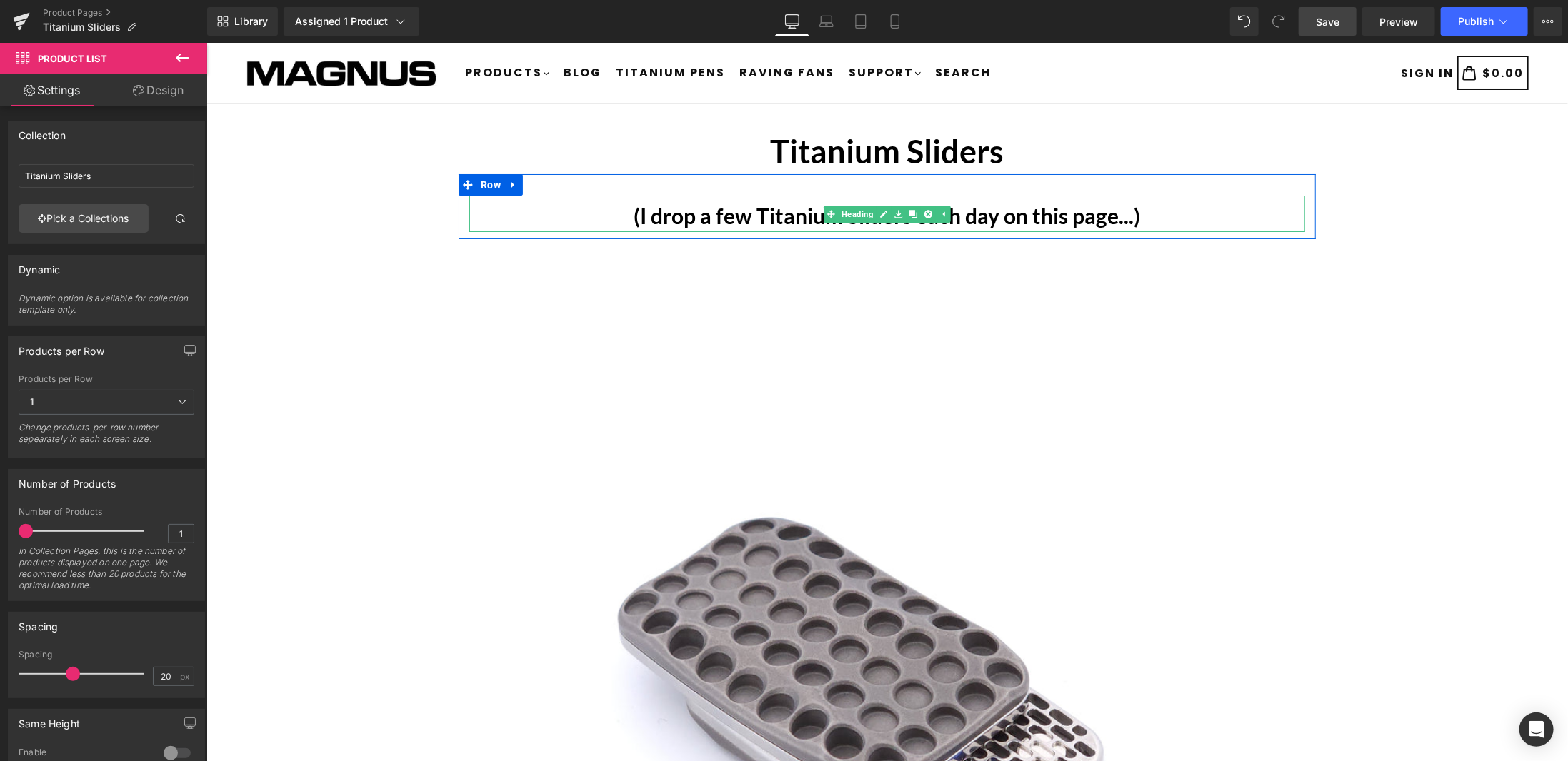
click at [753, 213] on b "(I drop a few Titanium Sliders each day on this page...)" at bounding box center [887, 215] width 507 height 25
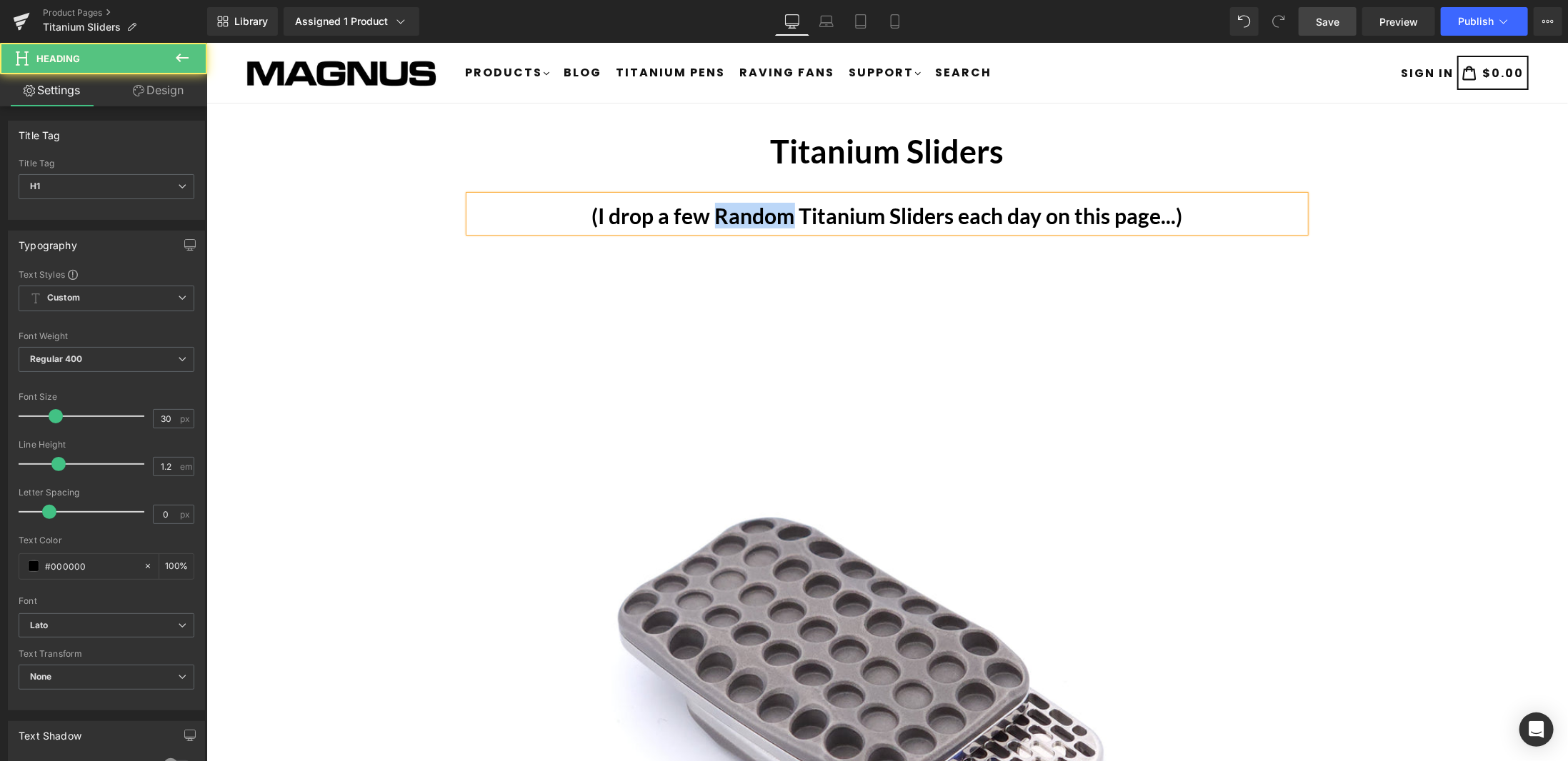
drag, startPoint x: 712, startPoint y: 211, endPoint x: 788, endPoint y: 210, distance: 76.0
click at [788, 210] on b "(I drop a few Random Titanium Sliders each day on this page...)" at bounding box center [887, 215] width 591 height 25
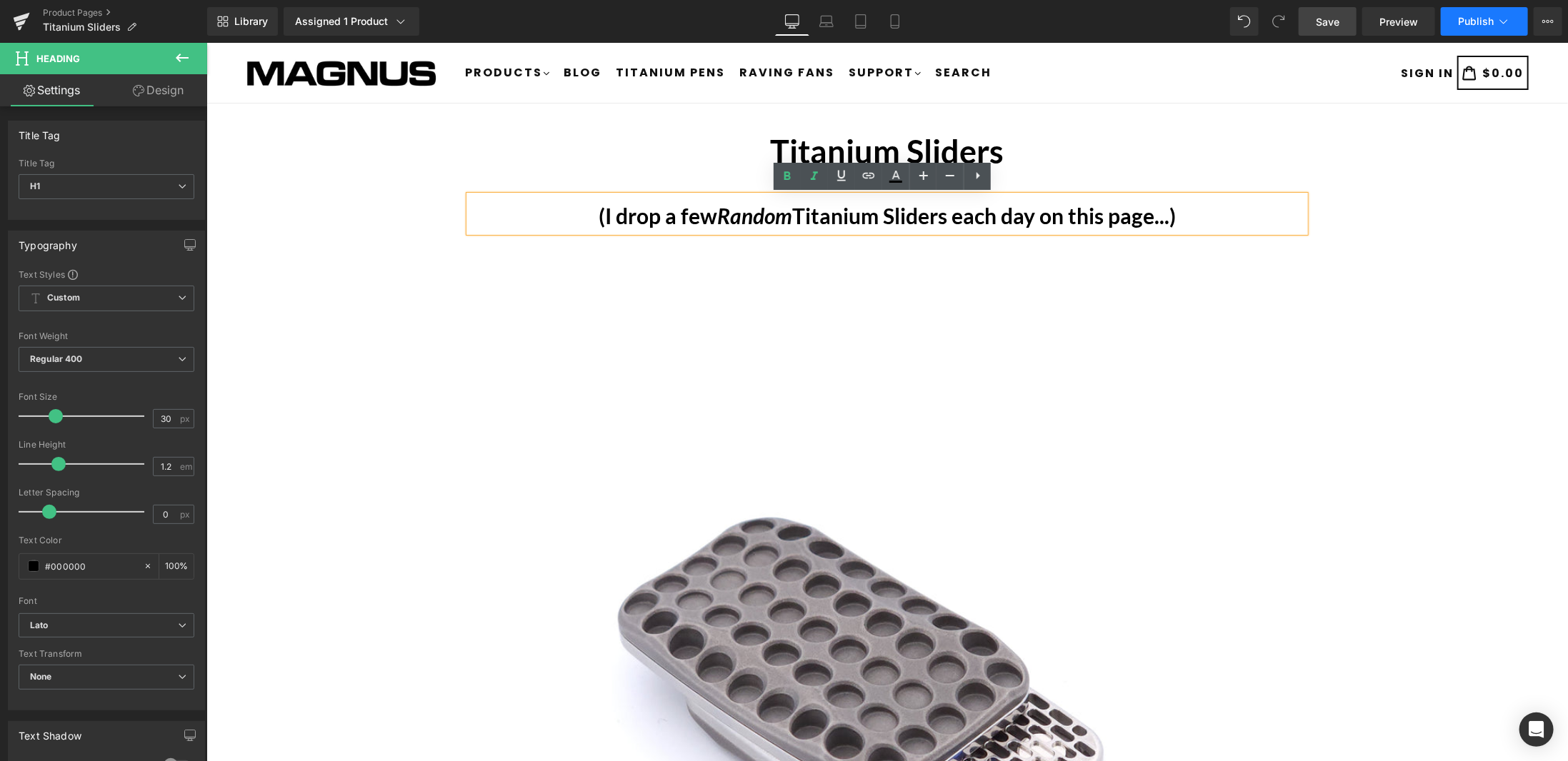
click at [1499, 23] on icon at bounding box center [1503, 22] width 15 height 15
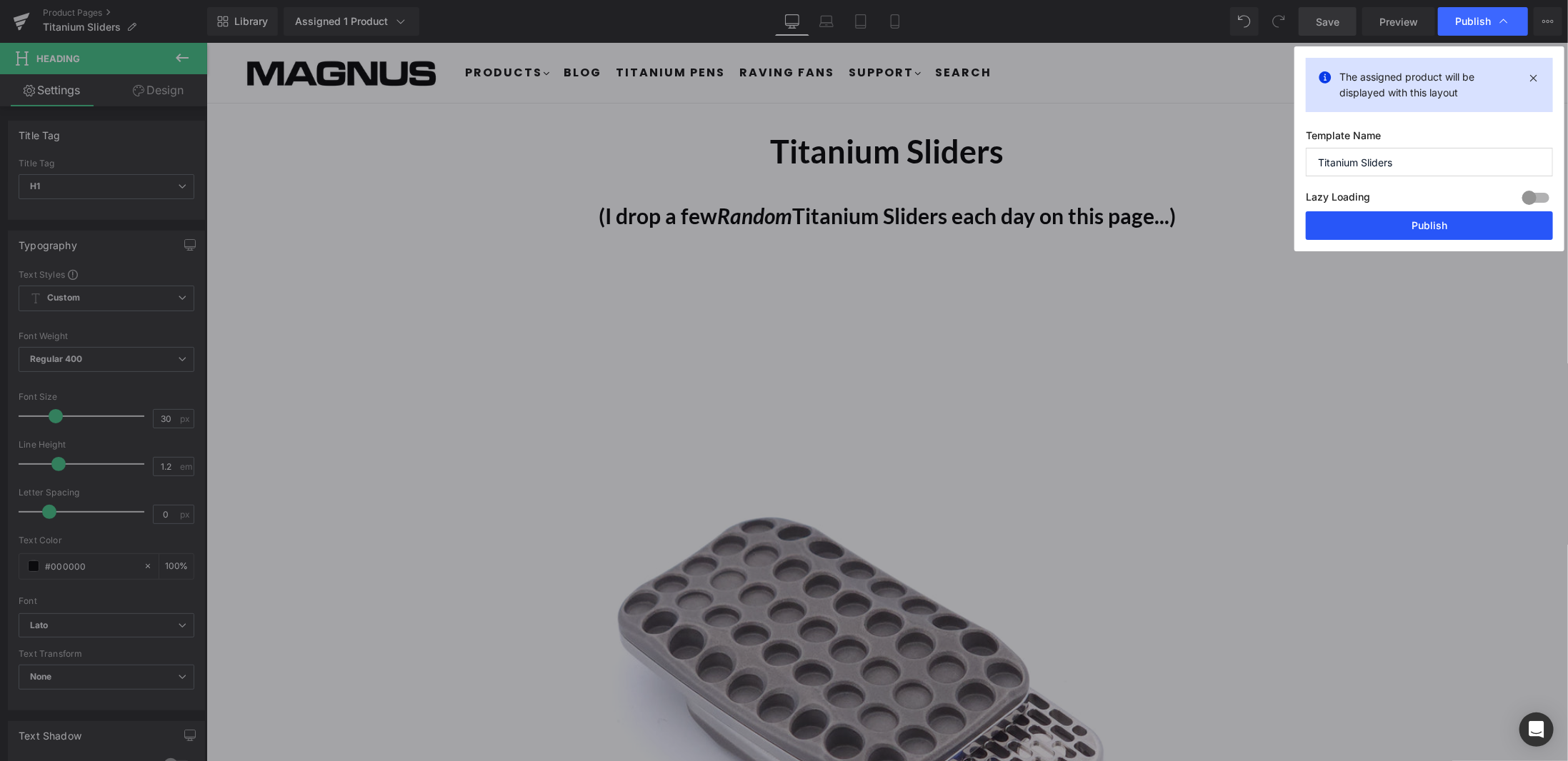
click at [1449, 224] on button "Publish" at bounding box center [1429, 225] width 247 height 28
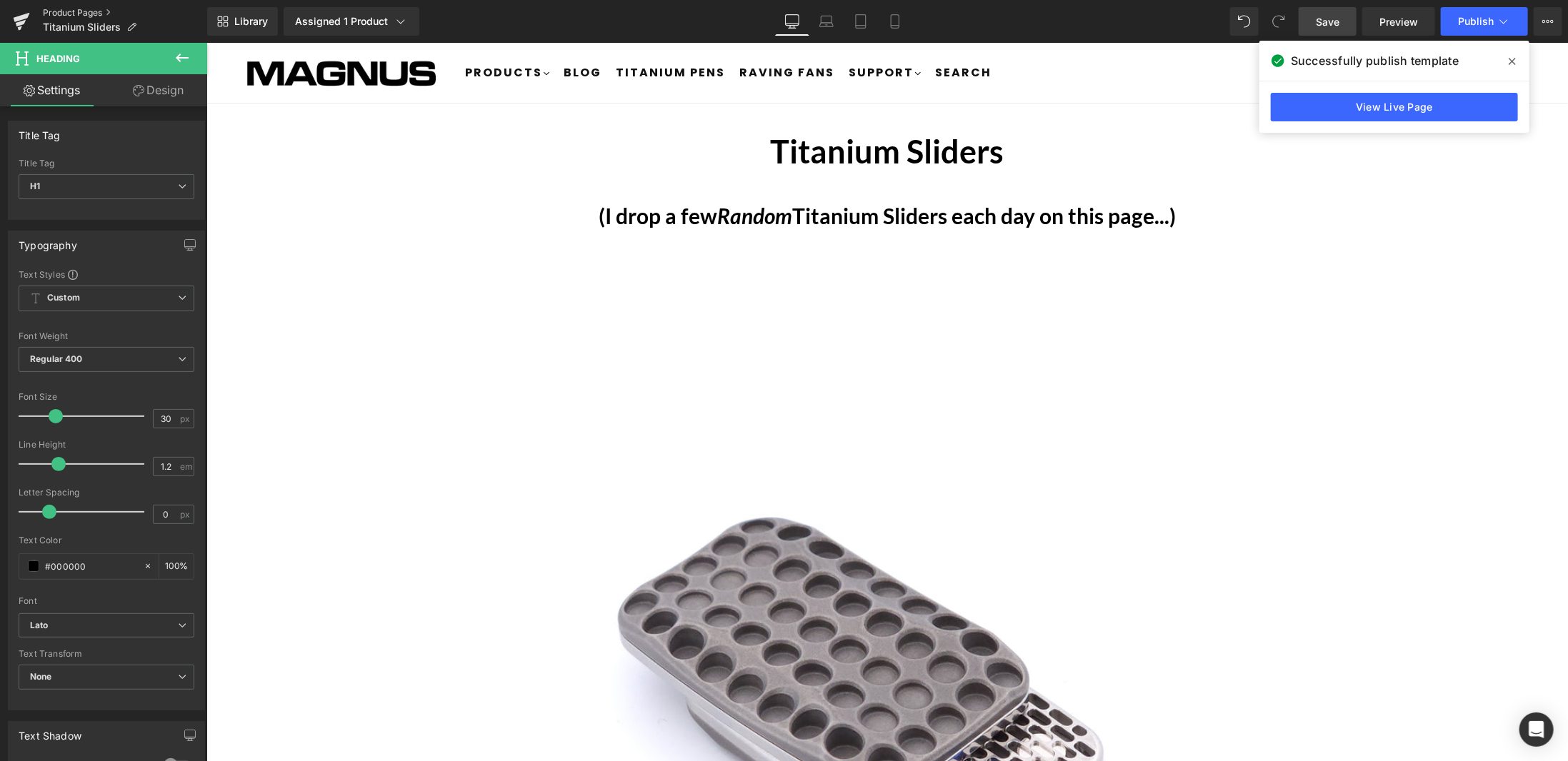
click at [74, 11] on link "Product Pages" at bounding box center [125, 13] width 164 height 12
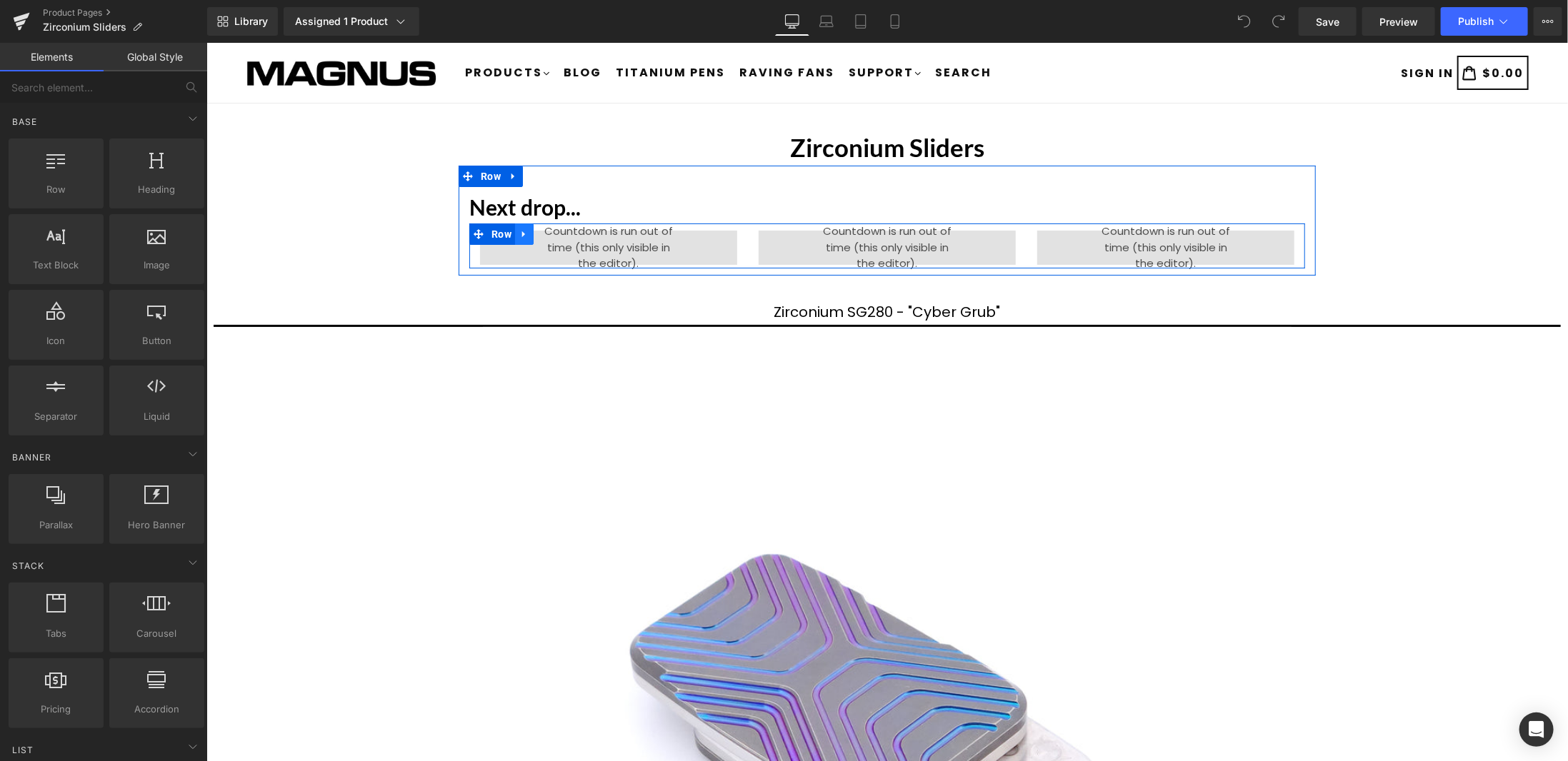
click at [520, 234] on icon at bounding box center [523, 234] width 10 height 11
click at [539, 232] on icon at bounding box center [542, 234] width 10 height 11
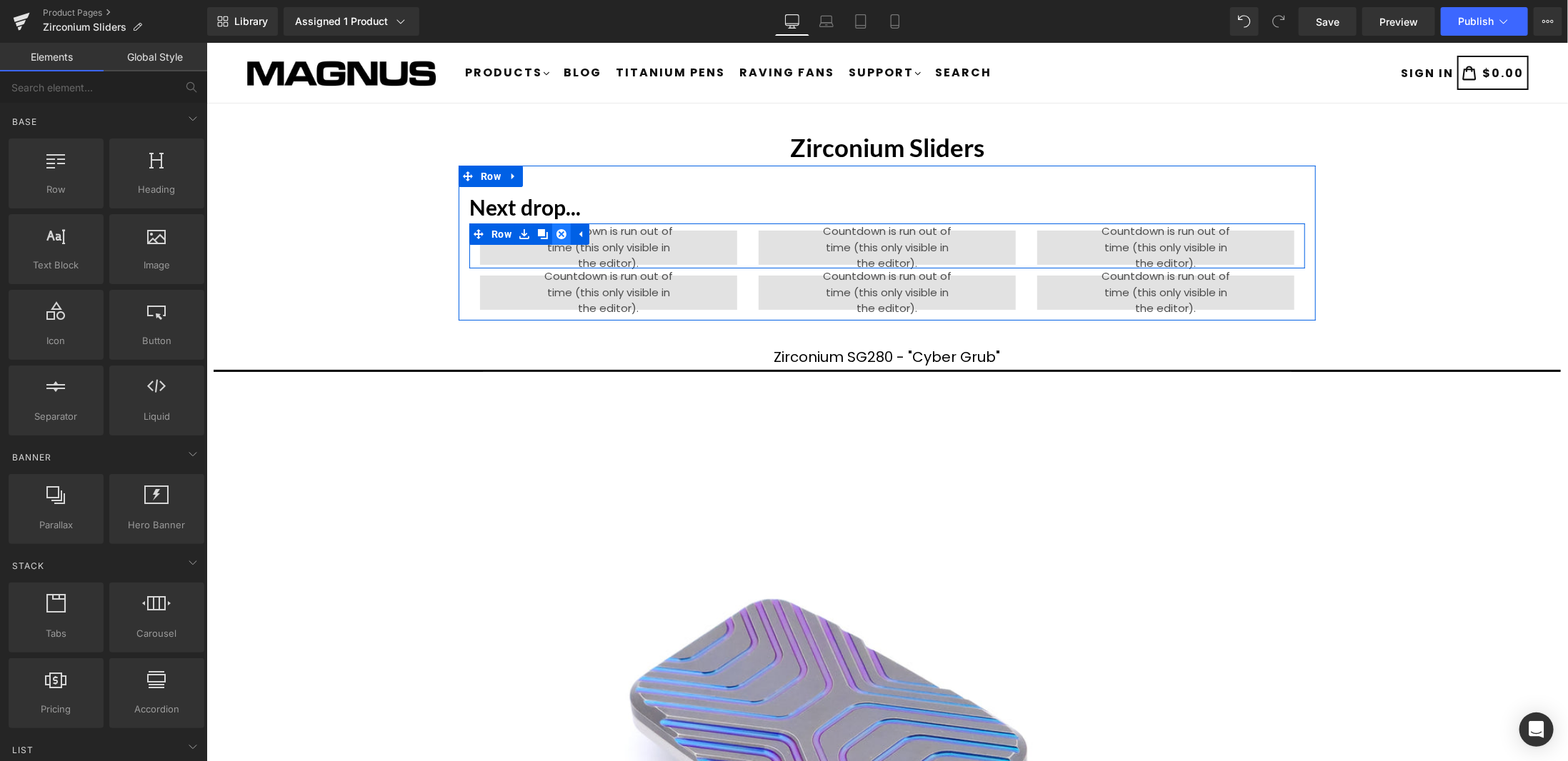
click at [558, 232] on icon at bounding box center [560, 234] width 10 height 10
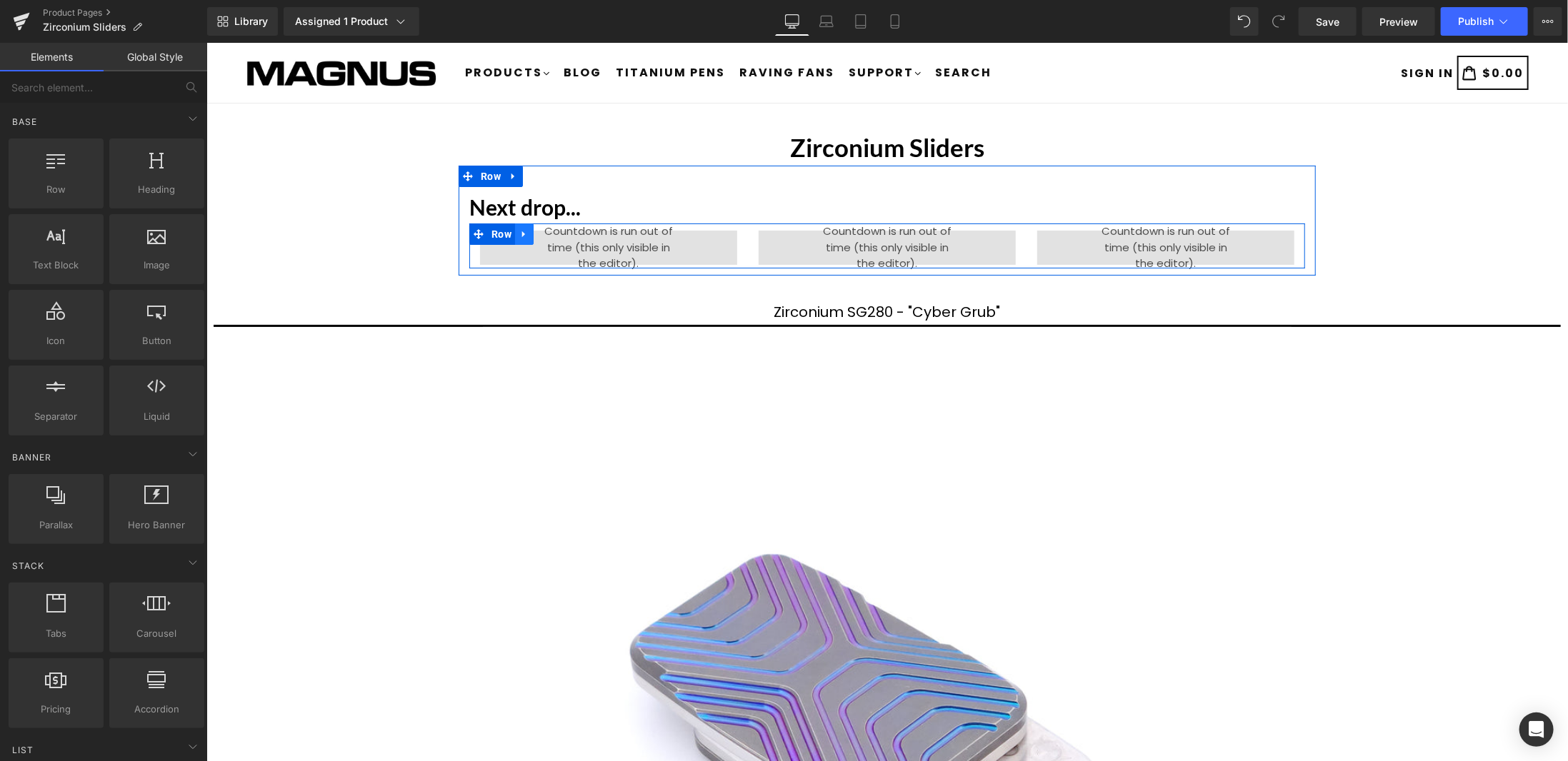
click at [519, 231] on icon at bounding box center [523, 234] width 10 height 11
click at [556, 227] on link at bounding box center [560, 234] width 19 height 22
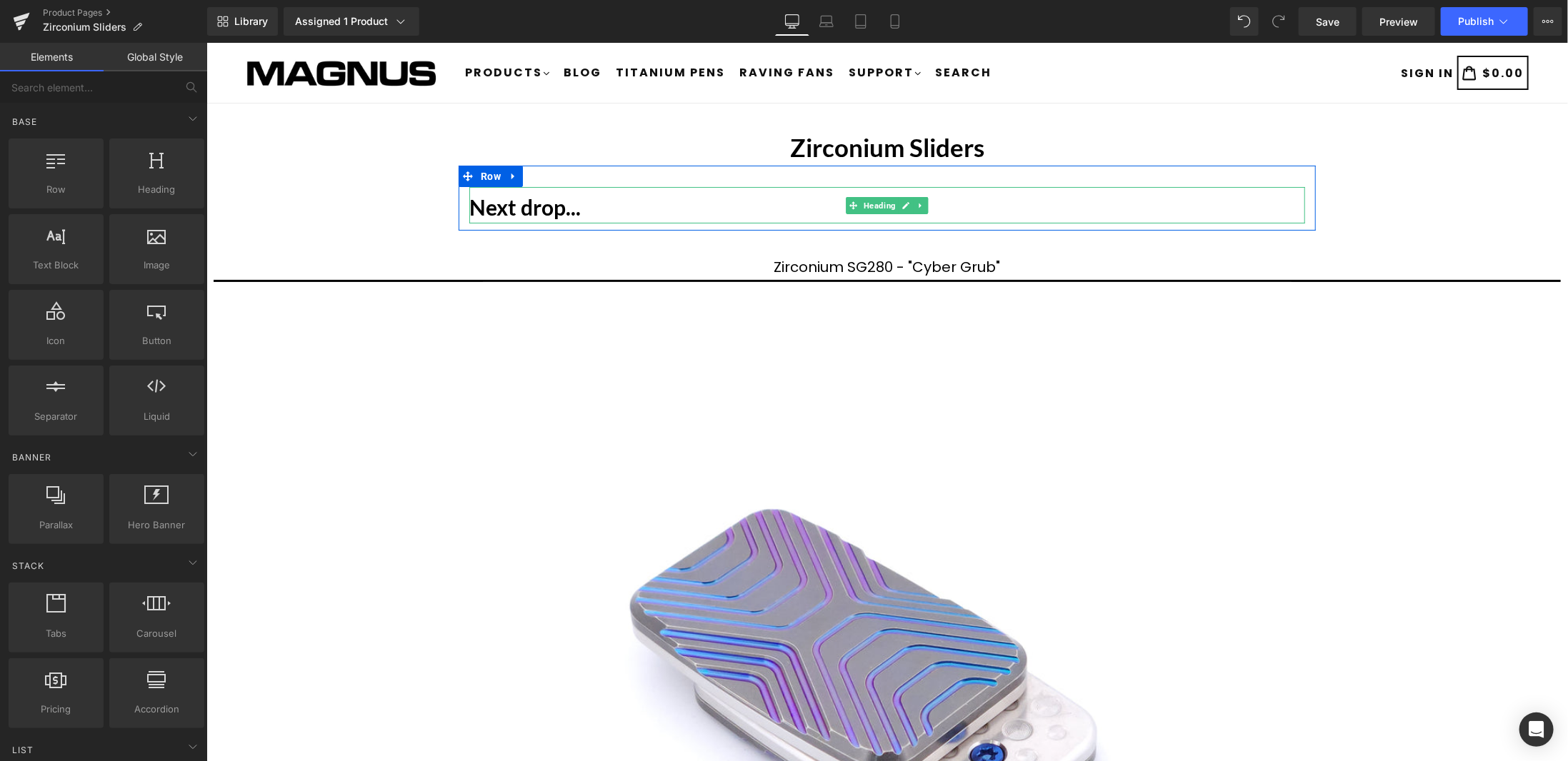
click at [553, 206] on b "Next drop..." at bounding box center [524, 206] width 112 height 25
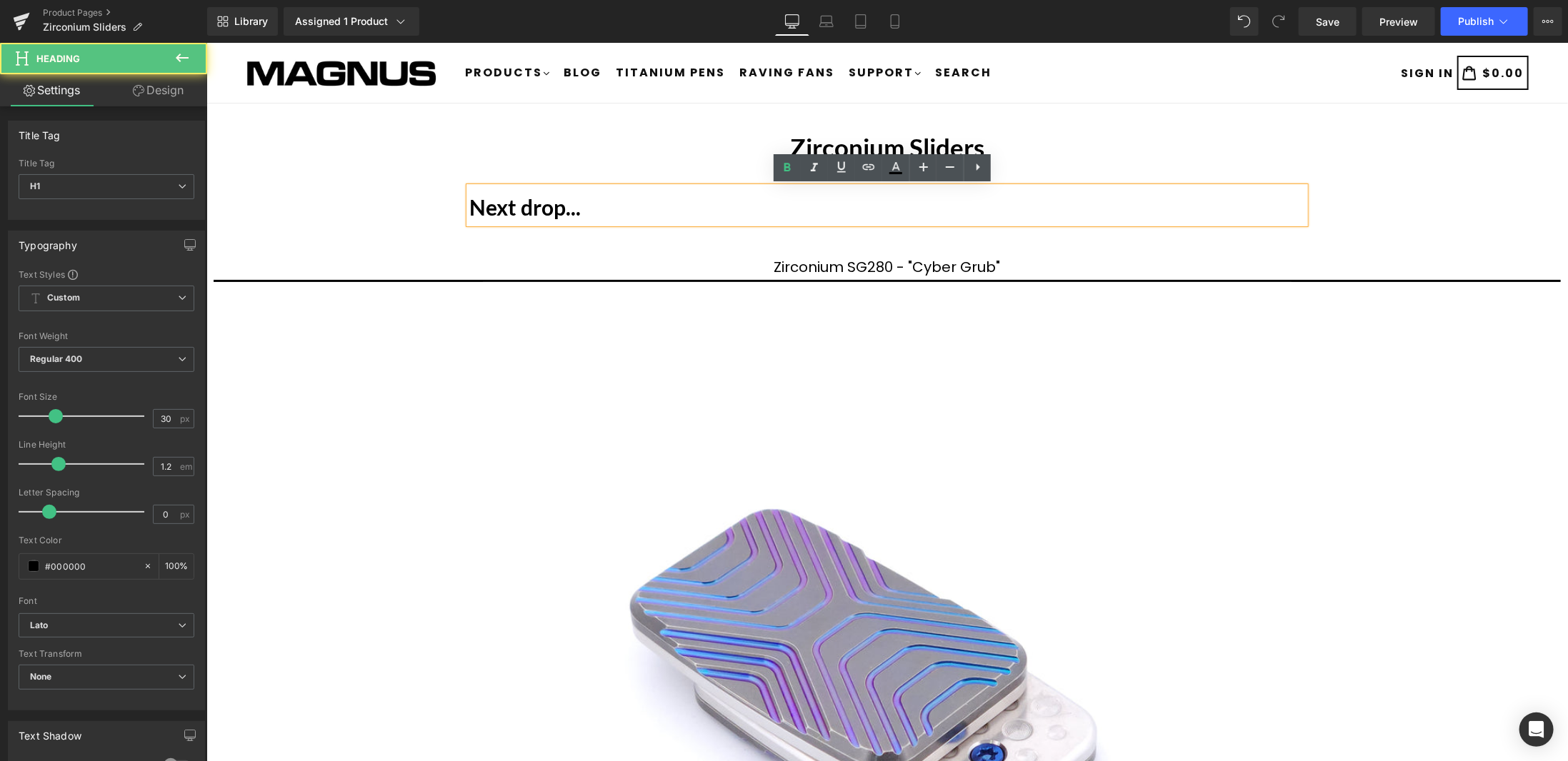
click at [590, 205] on h1 "Next drop..." at bounding box center [886, 206] width 835 height 25
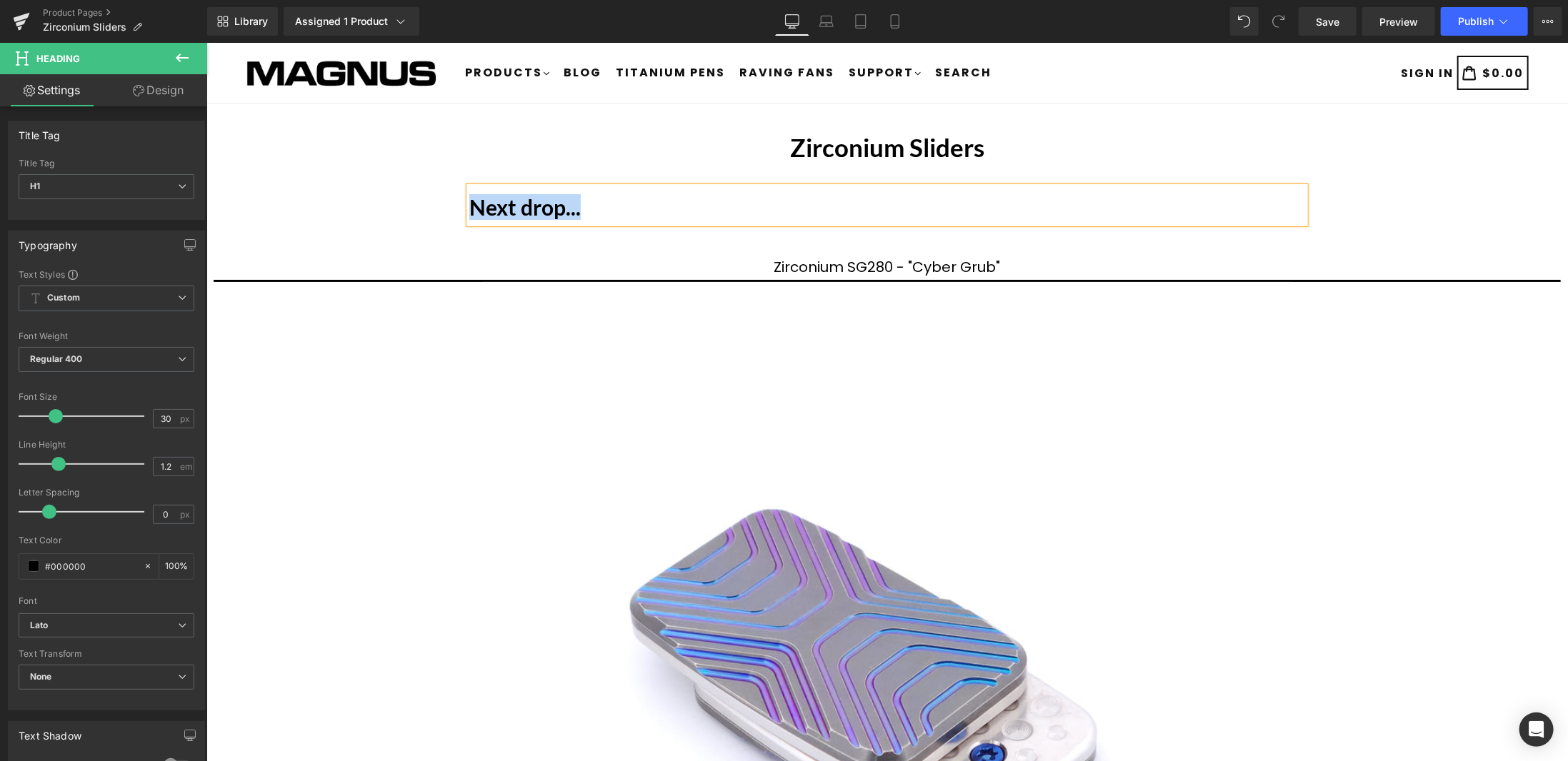
paste div
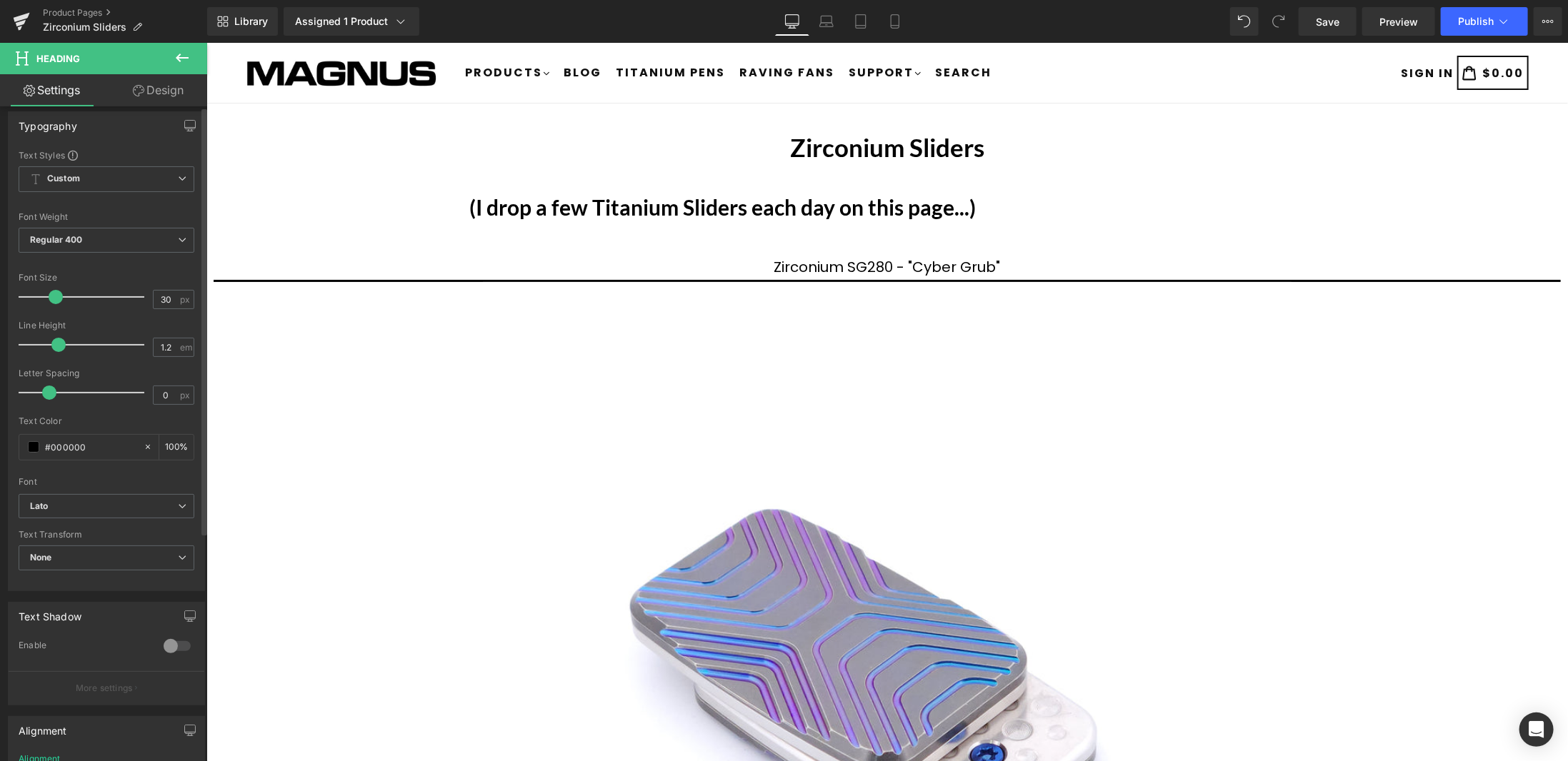
scroll to position [214, 0]
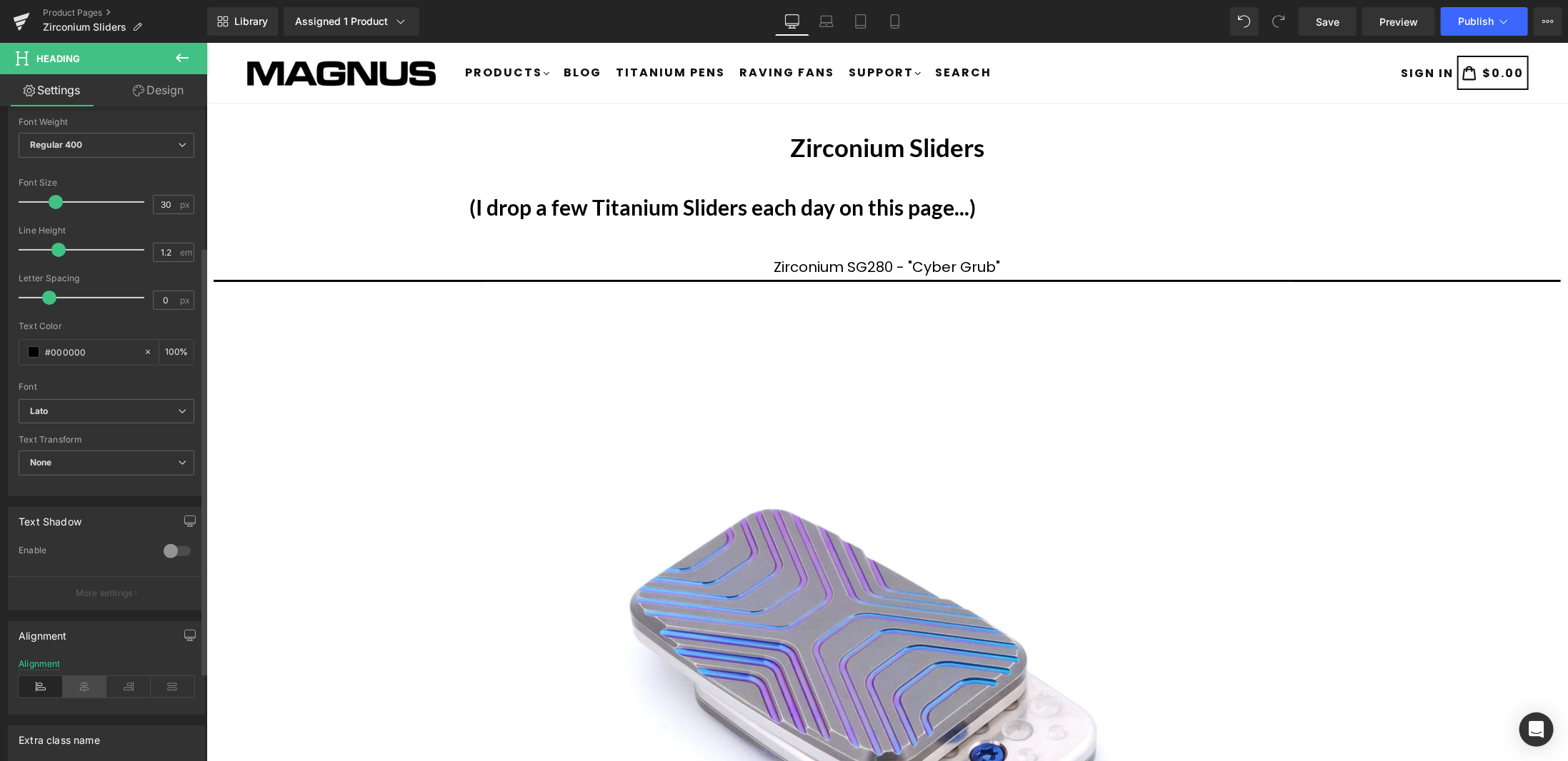
click at [86, 688] on icon at bounding box center [84, 688] width 44 height 22
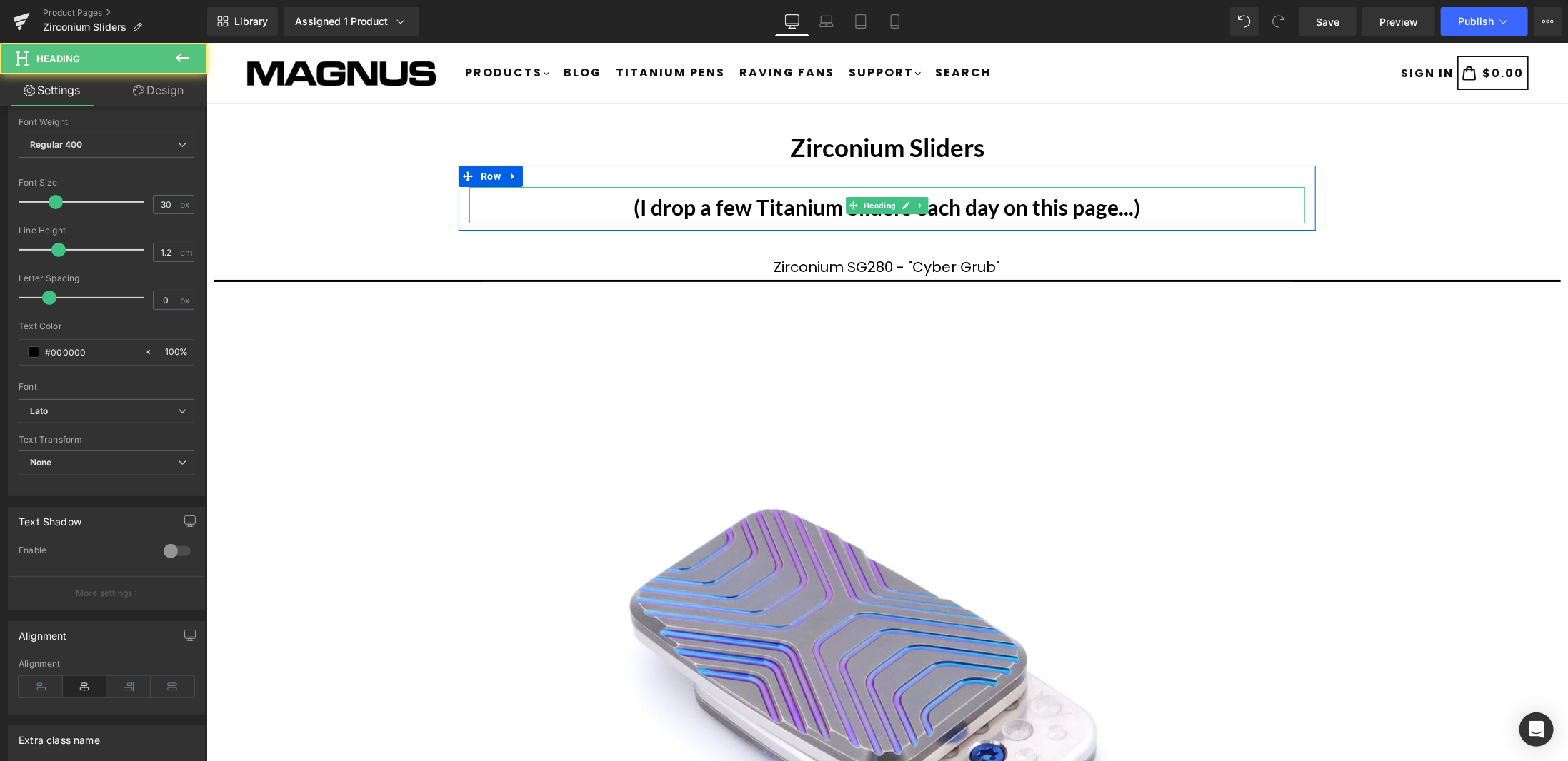
click at [778, 211] on b "(I drop a few Titanium Sliders each day on this page...)" at bounding box center [887, 206] width 507 height 25
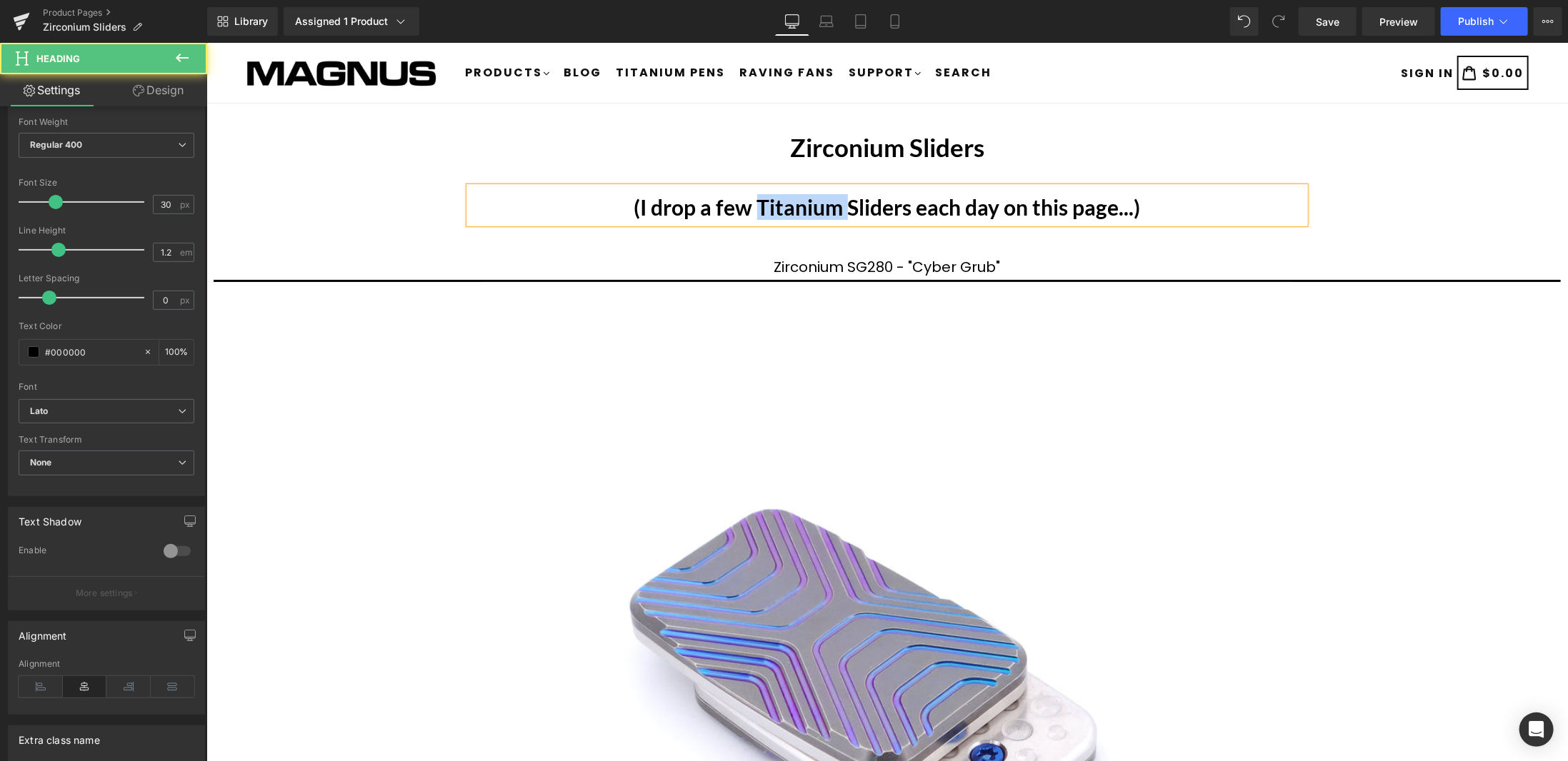
click at [778, 211] on b "(I drop a few Titanium Sliders each day on this page...)" at bounding box center [887, 206] width 507 height 25
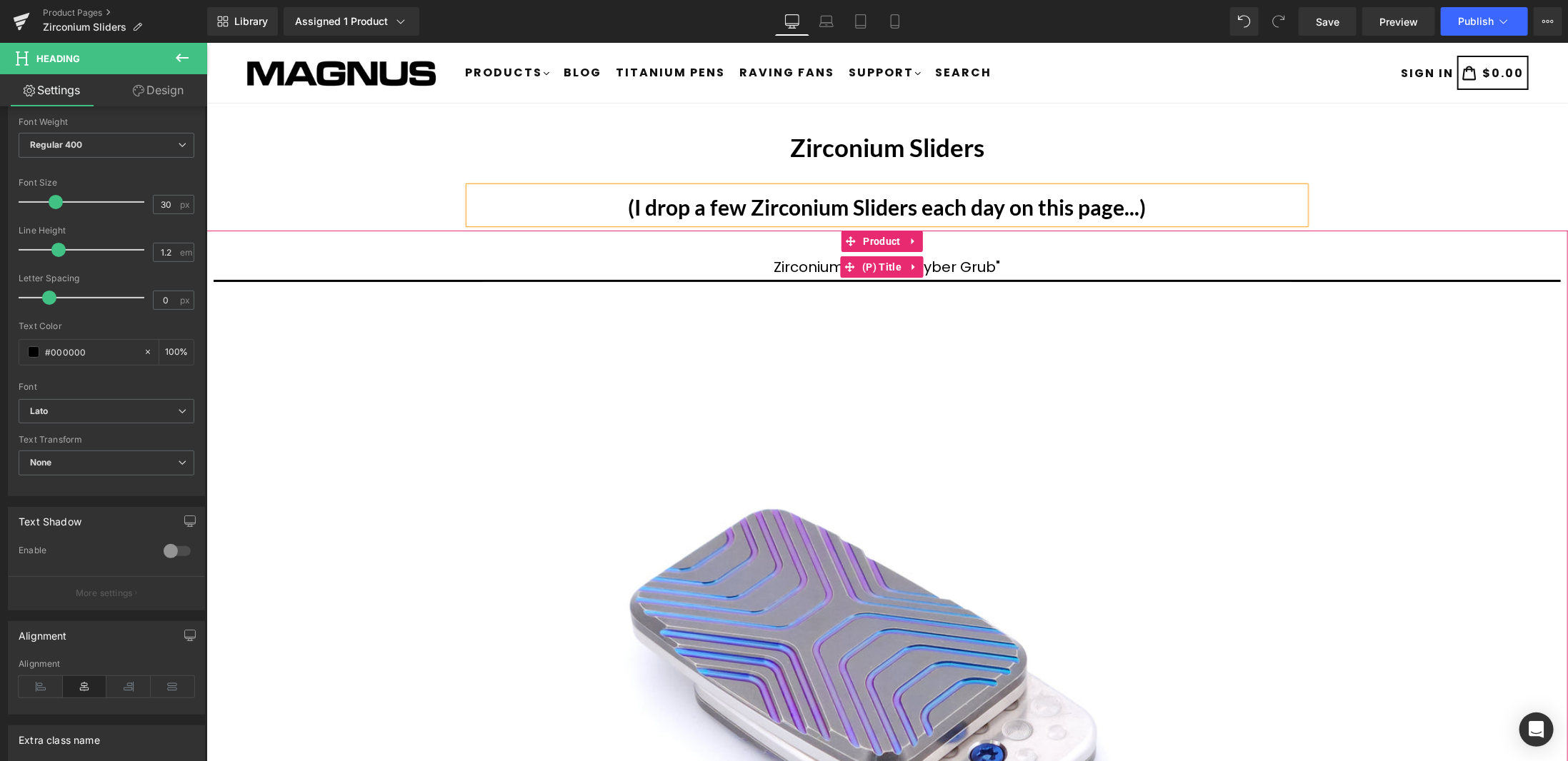
click at [1466, 243] on div "Zirconium SG280 - "Cyber Grub" (P) Title Sale Off (P) Image Weight : 68 grams F…" at bounding box center [886, 776] width 1362 height 1093
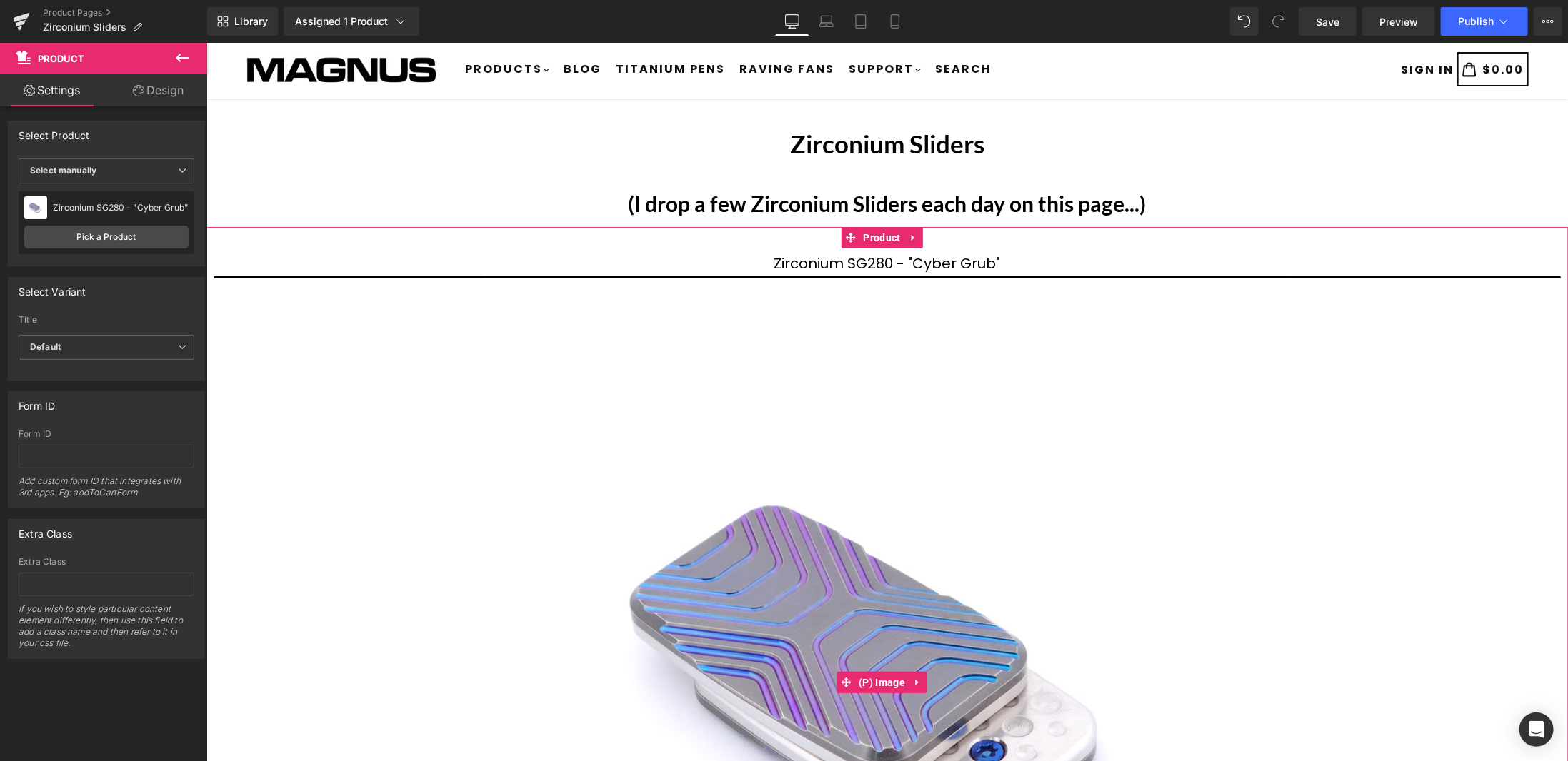
scroll to position [0, 0]
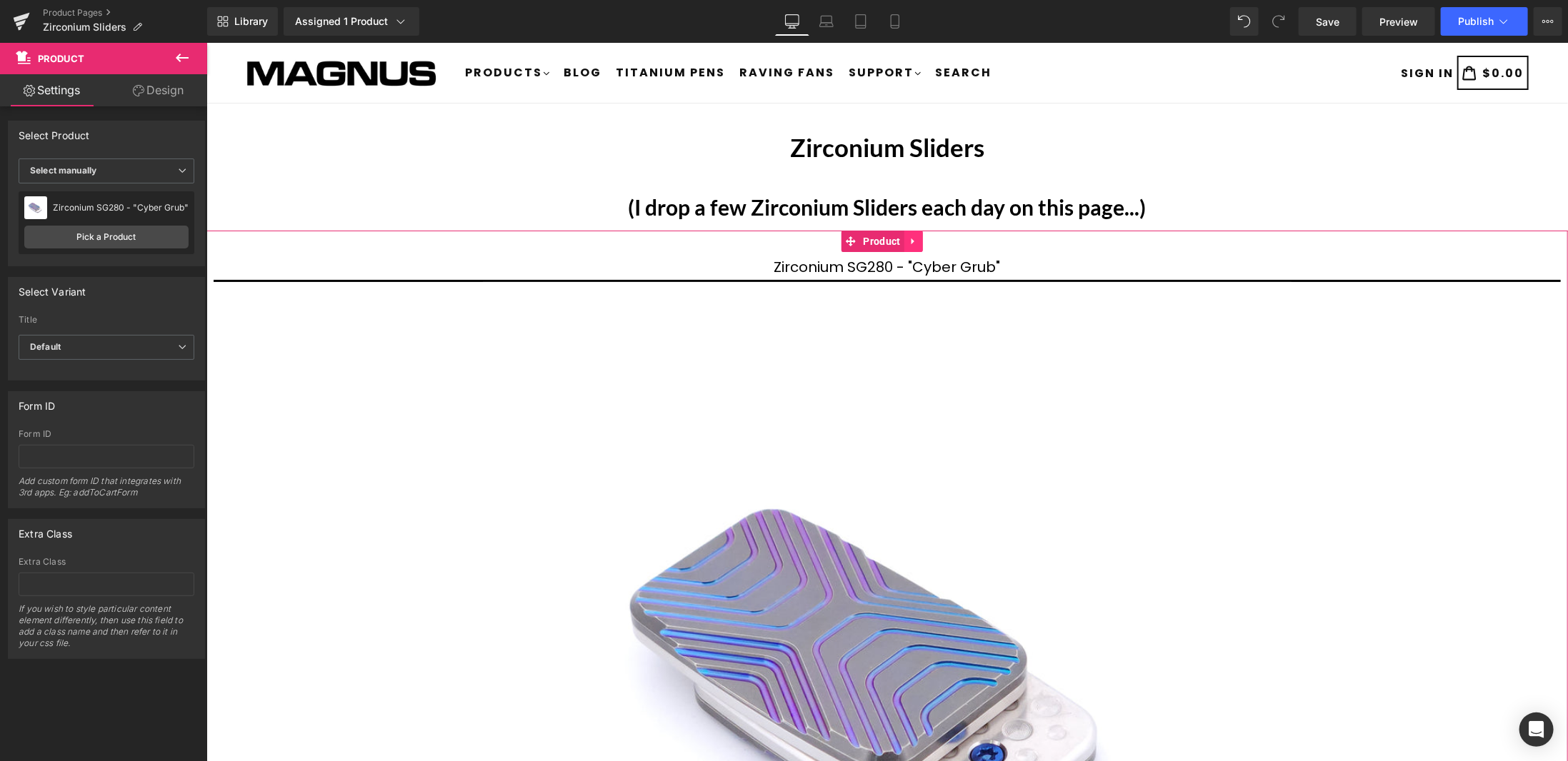
click at [917, 243] on icon at bounding box center [913, 241] width 10 height 11
click at [923, 240] on icon at bounding box center [922, 241] width 10 height 10
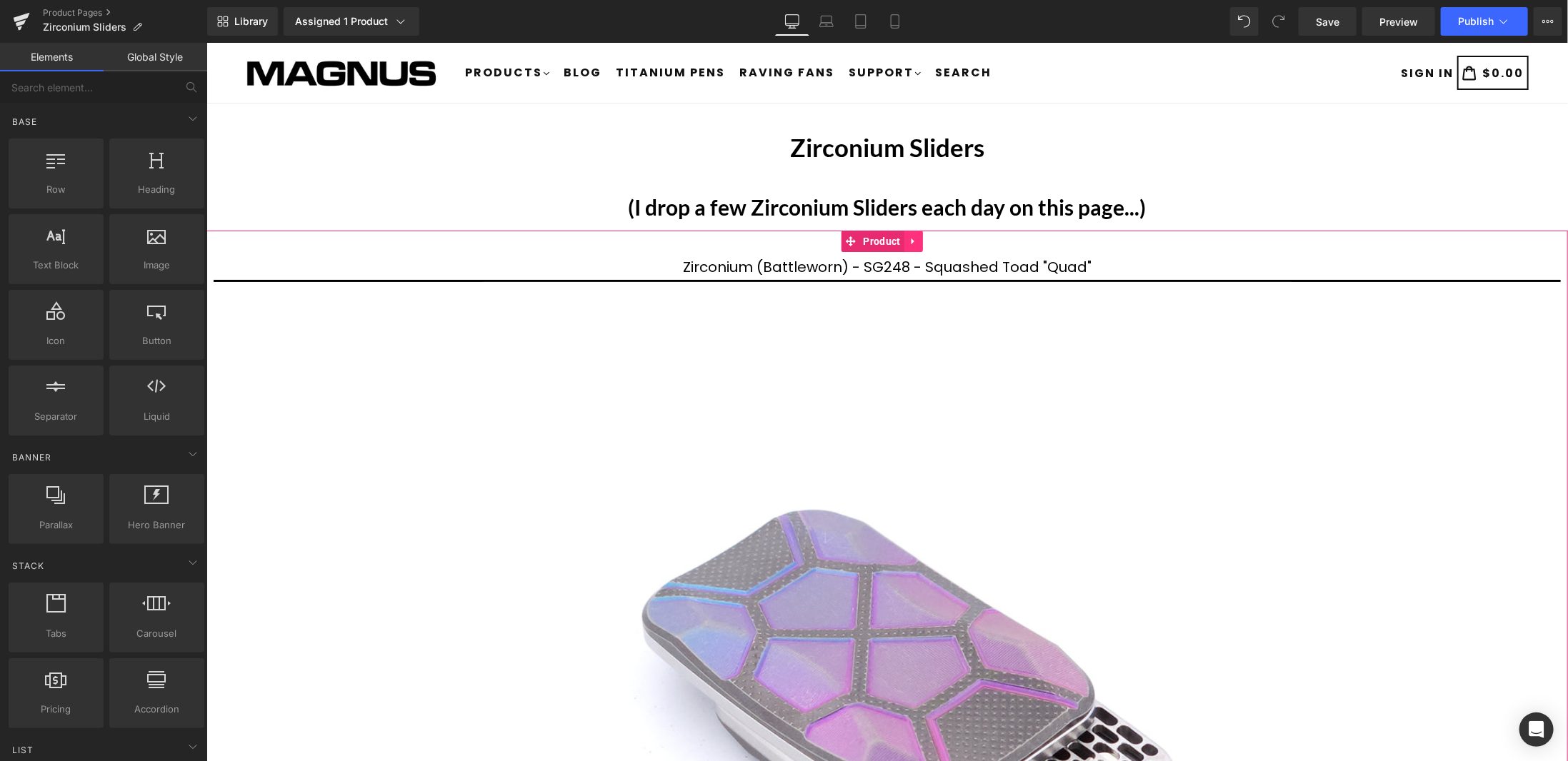
click at [911, 238] on icon at bounding box center [912, 241] width 3 height 7
click at [918, 239] on icon at bounding box center [922, 241] width 10 height 10
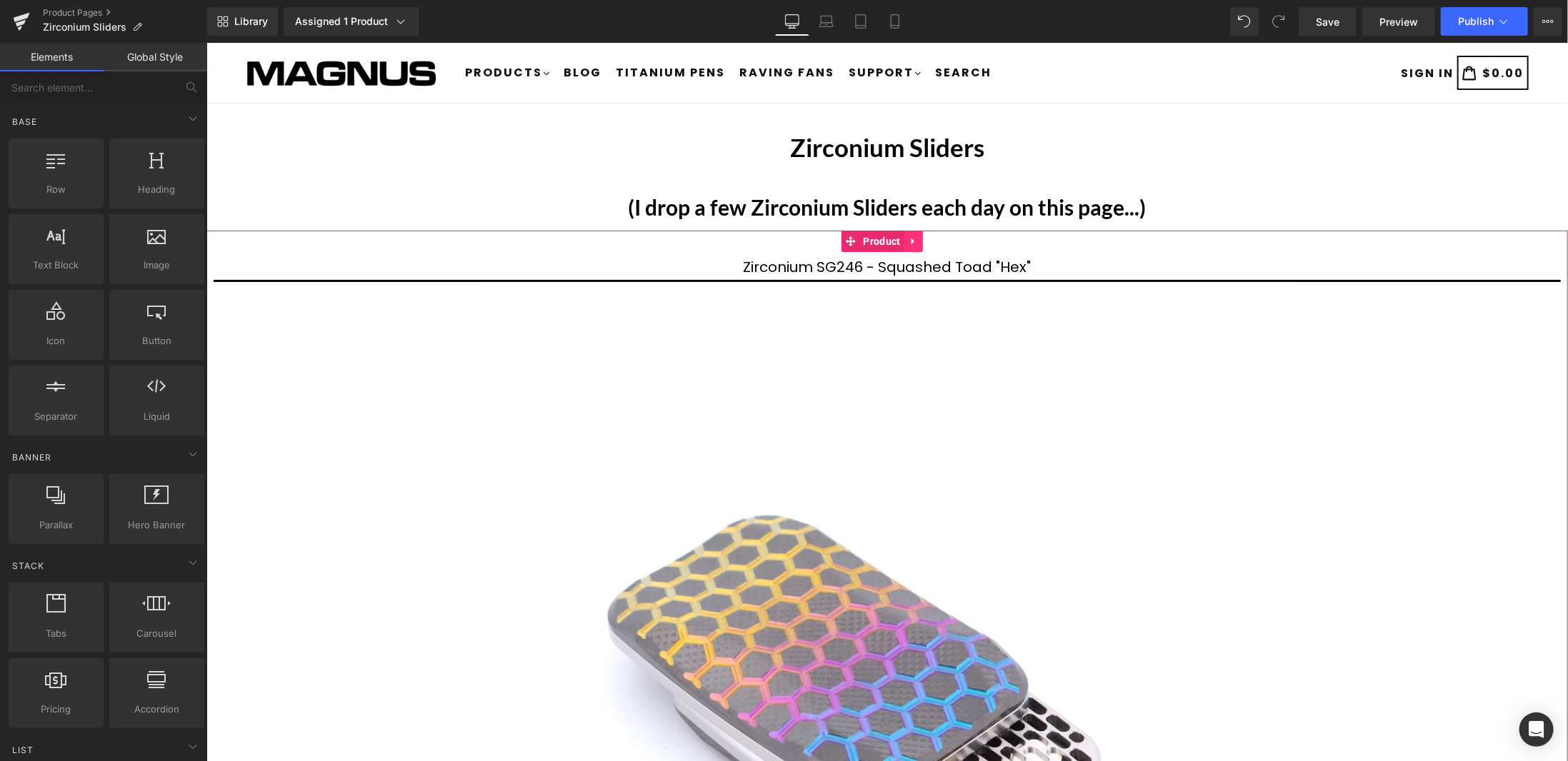
click at [912, 240] on icon at bounding box center [912, 241] width 3 height 7
click at [927, 240] on link at bounding box center [921, 241] width 19 height 22
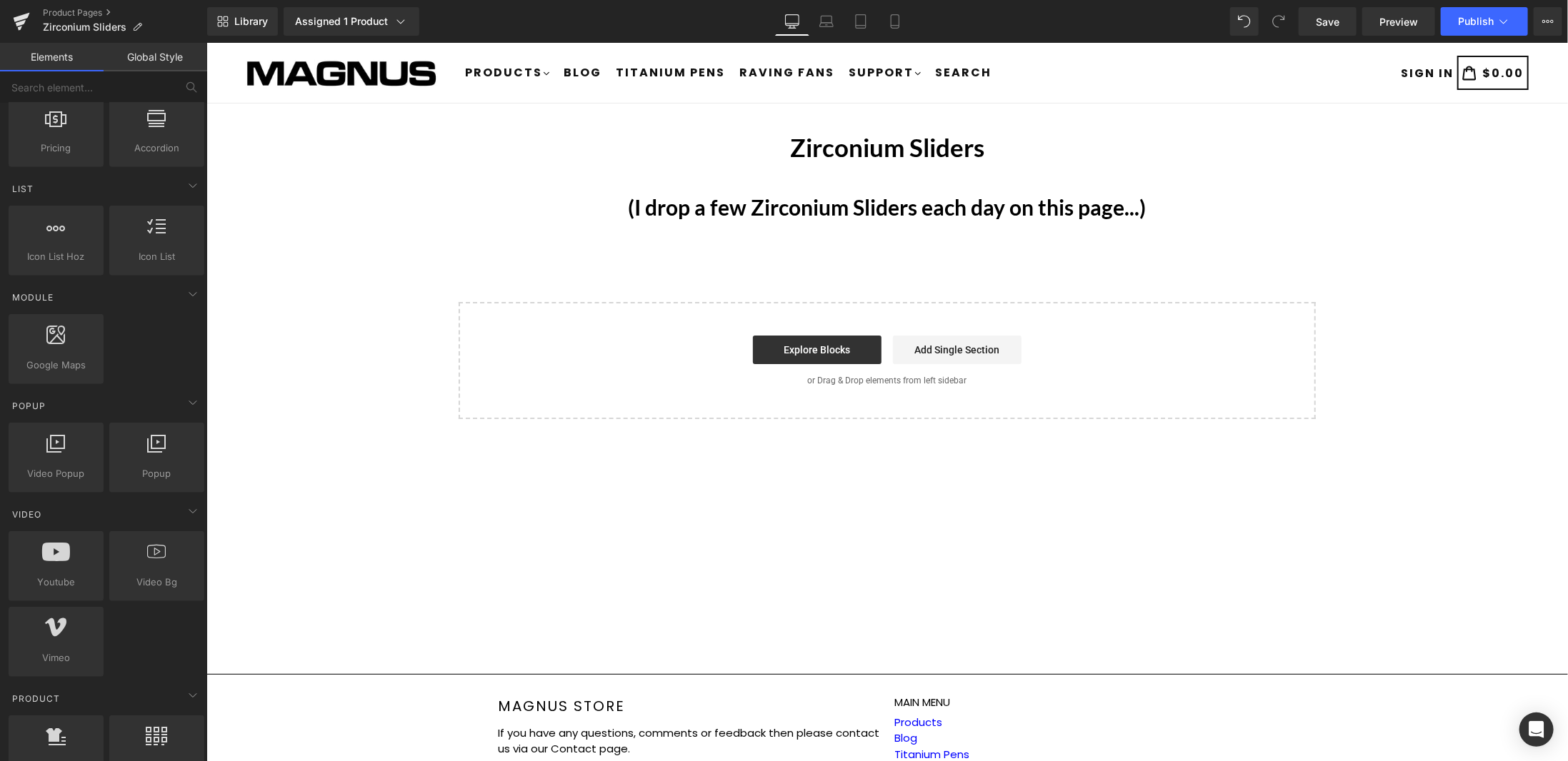
scroll to position [714, 0]
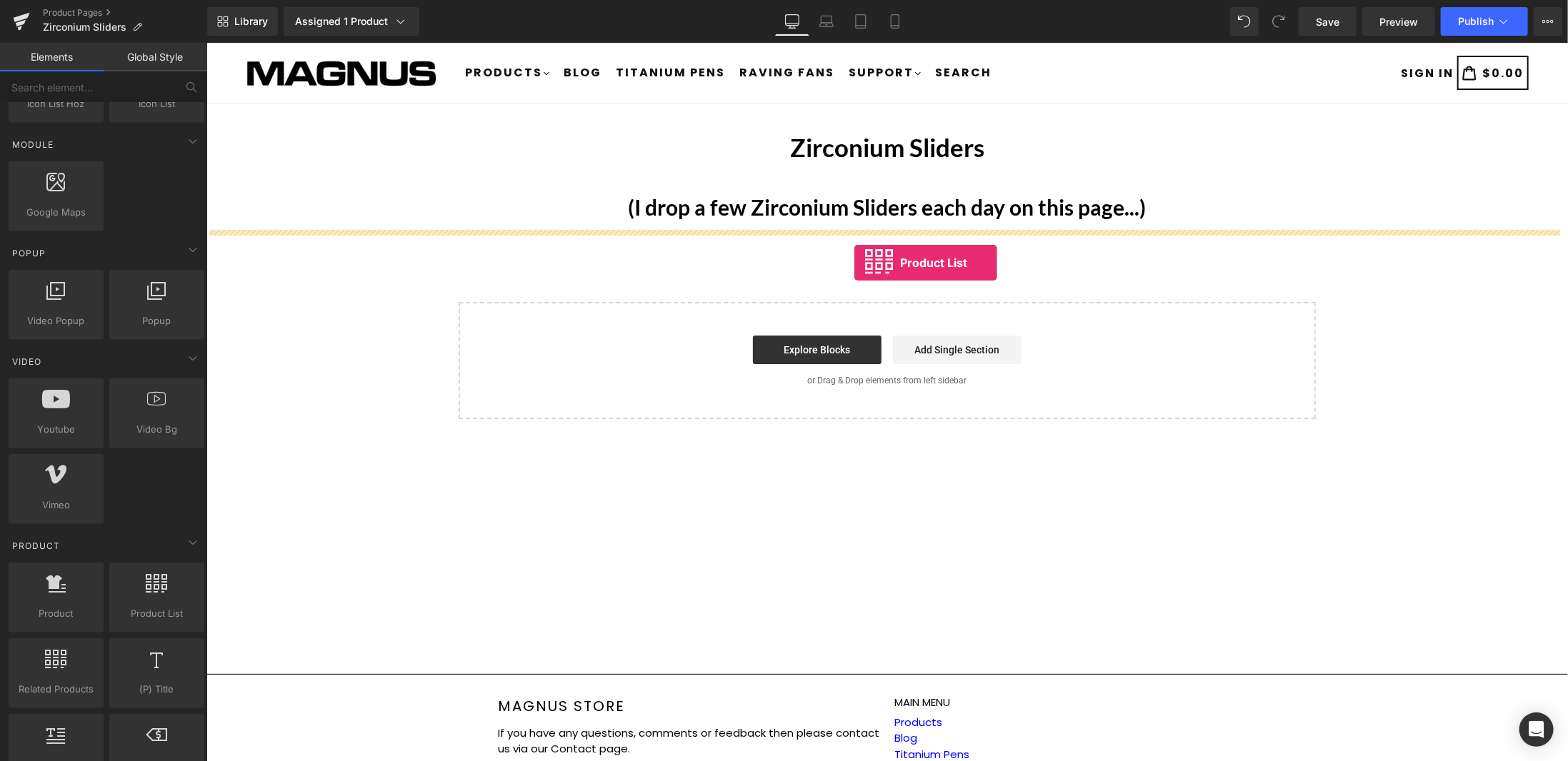
drag, startPoint x: 357, startPoint y: 649, endPoint x: 854, endPoint y: 262, distance: 629.9
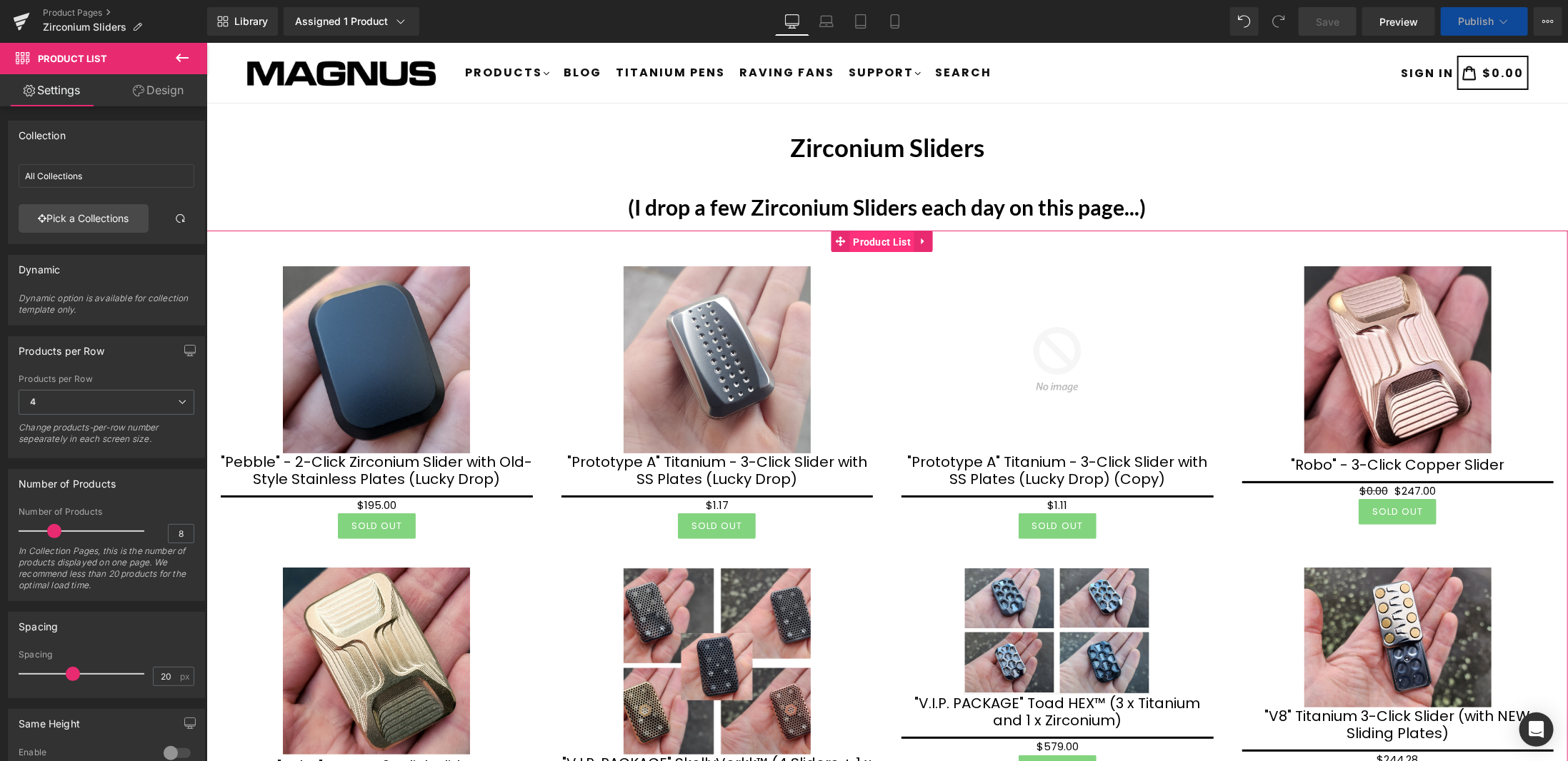
click at [882, 237] on span "Product List" at bounding box center [881, 242] width 65 height 22
click at [104, 219] on link "Pick a Collections" at bounding box center [83, 218] width 130 height 28
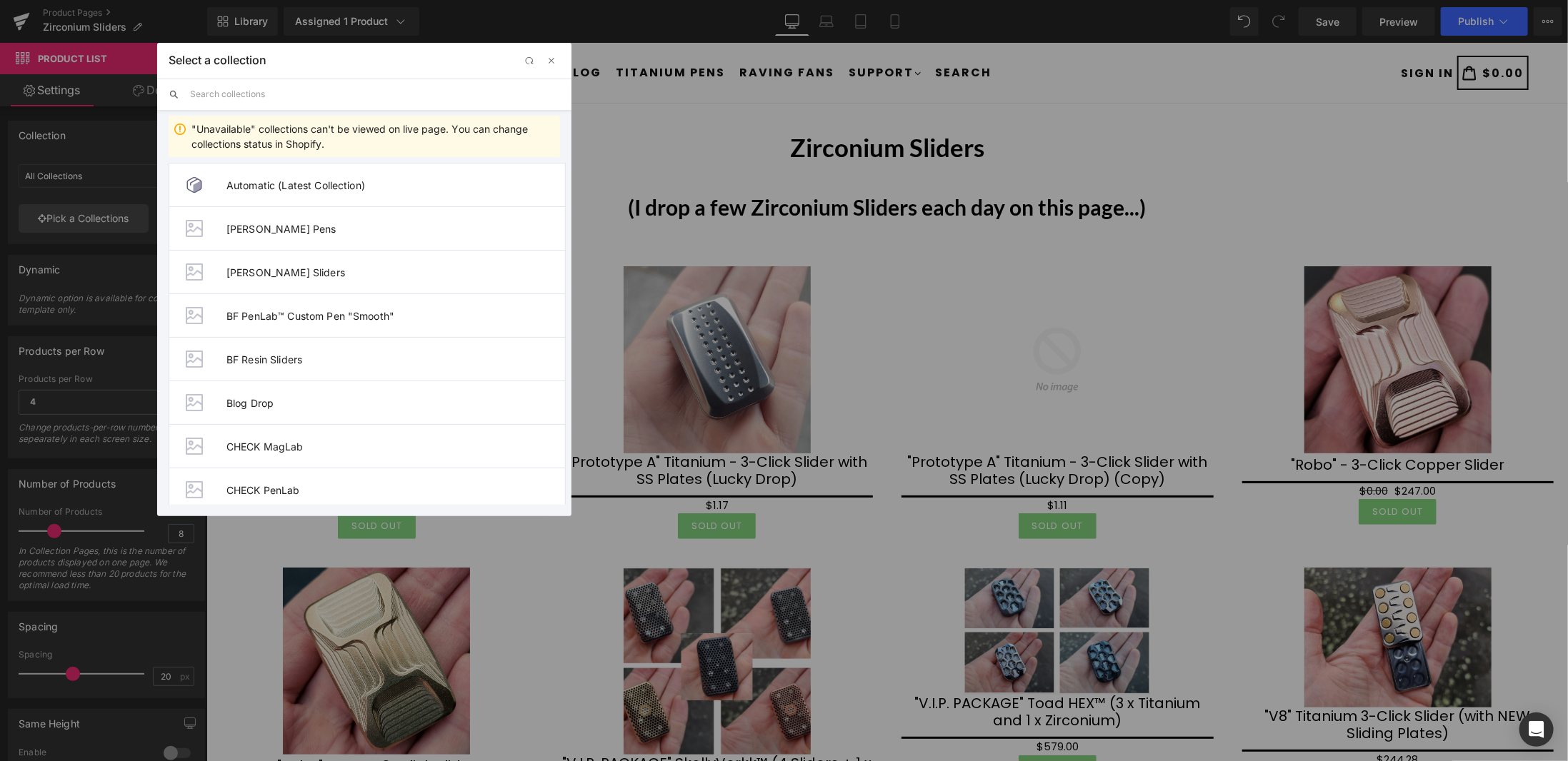
click at [290, 95] on input "text" at bounding box center [375, 94] width 370 height 31
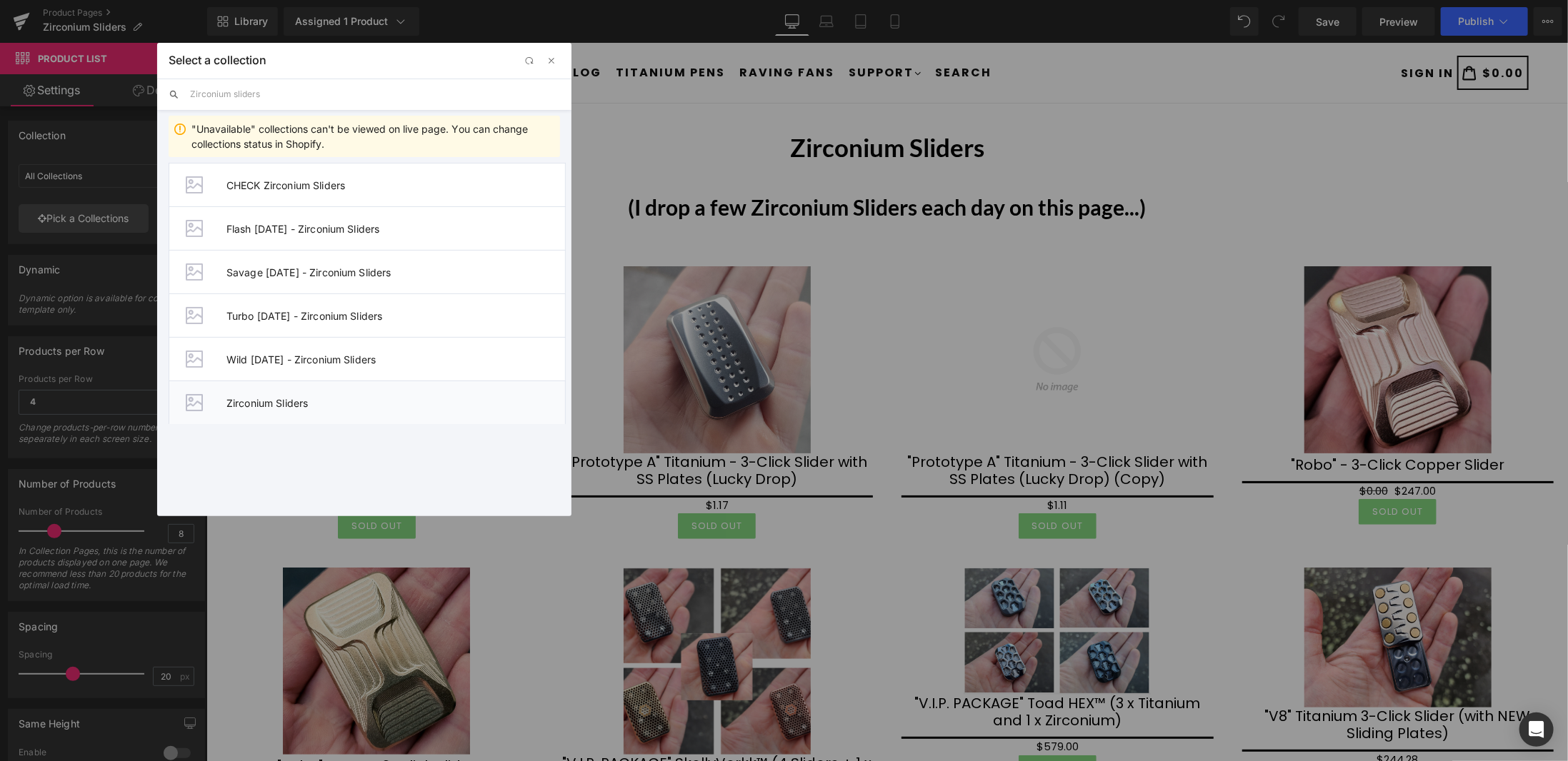
type input "Zirconium sliders"
click at [315, 397] on span "Zirconium Sliders" at bounding box center [396, 403] width 338 height 12
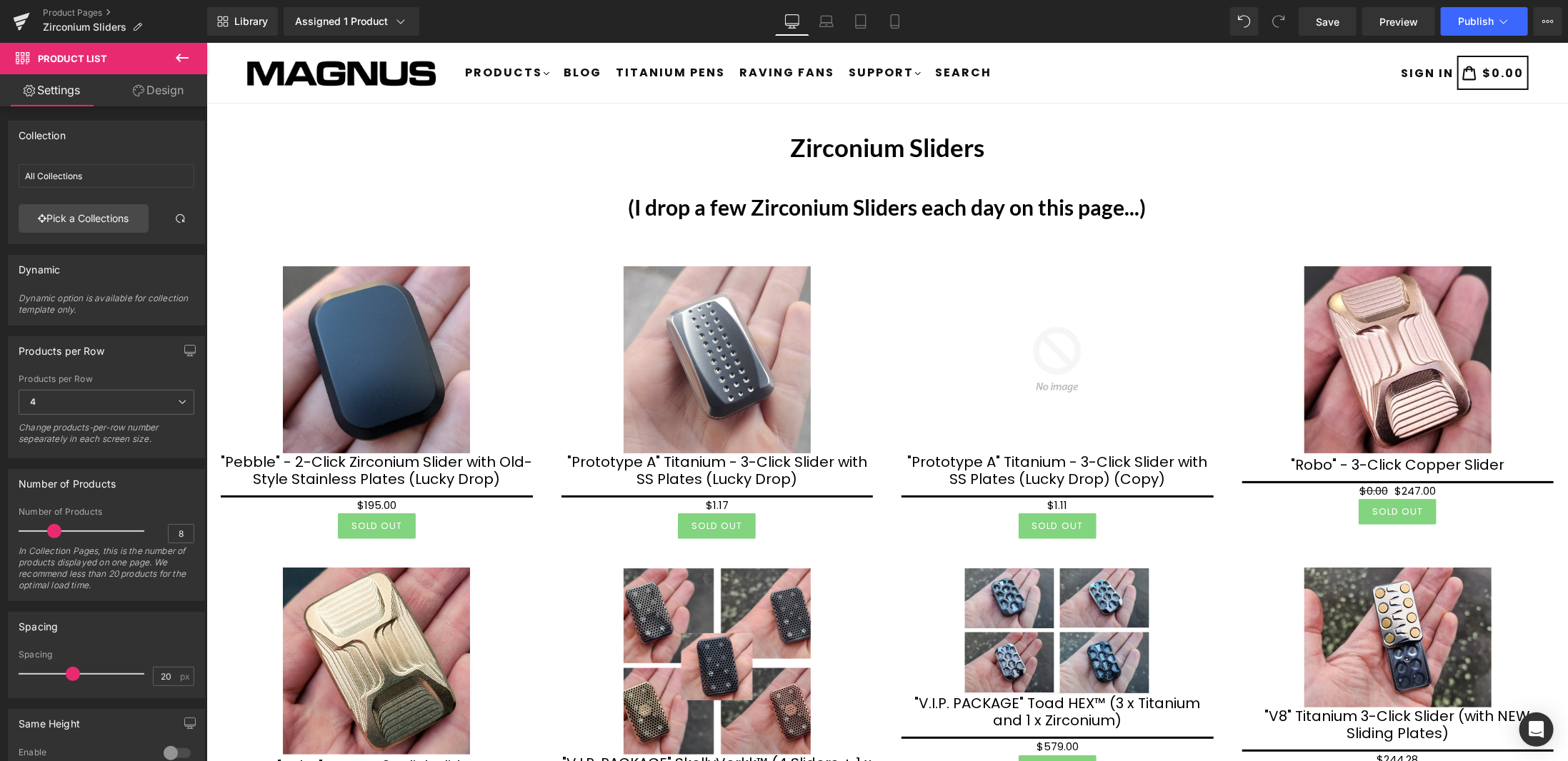
type input "Zirconium Sliders"
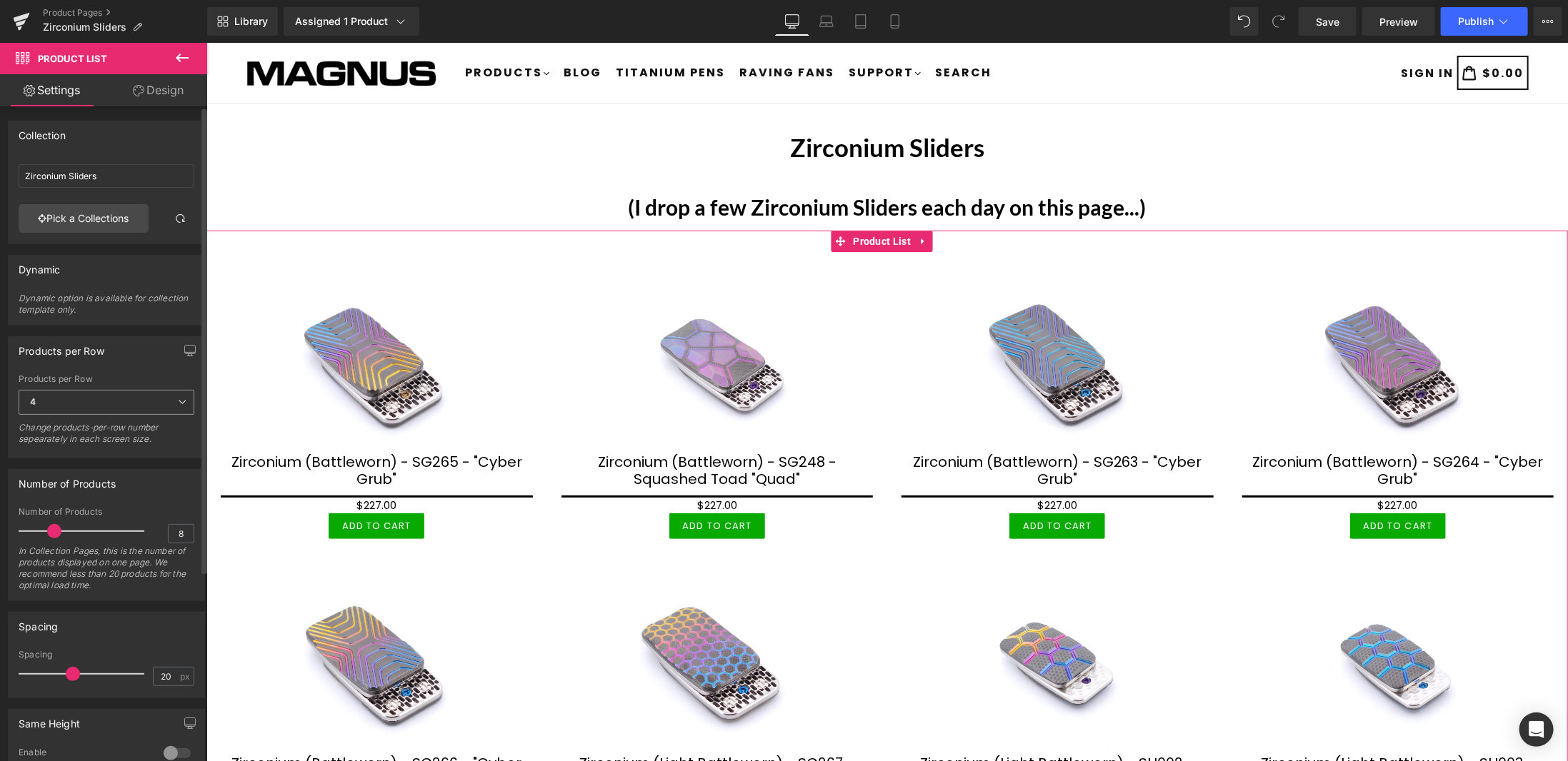
click at [169, 404] on span "4" at bounding box center [107, 403] width 176 height 25
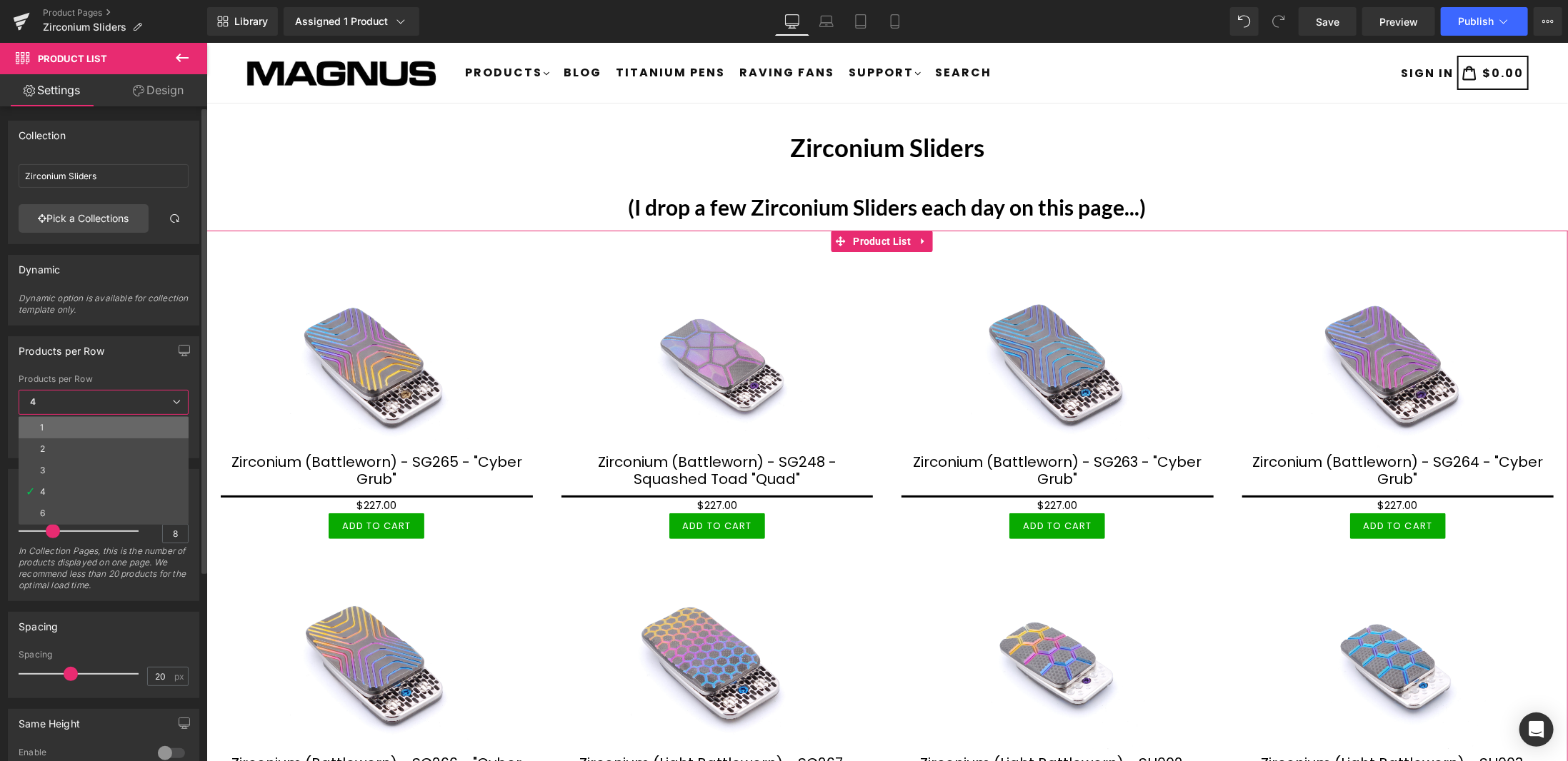
click at [80, 425] on li "1" at bounding box center [104, 427] width 170 height 22
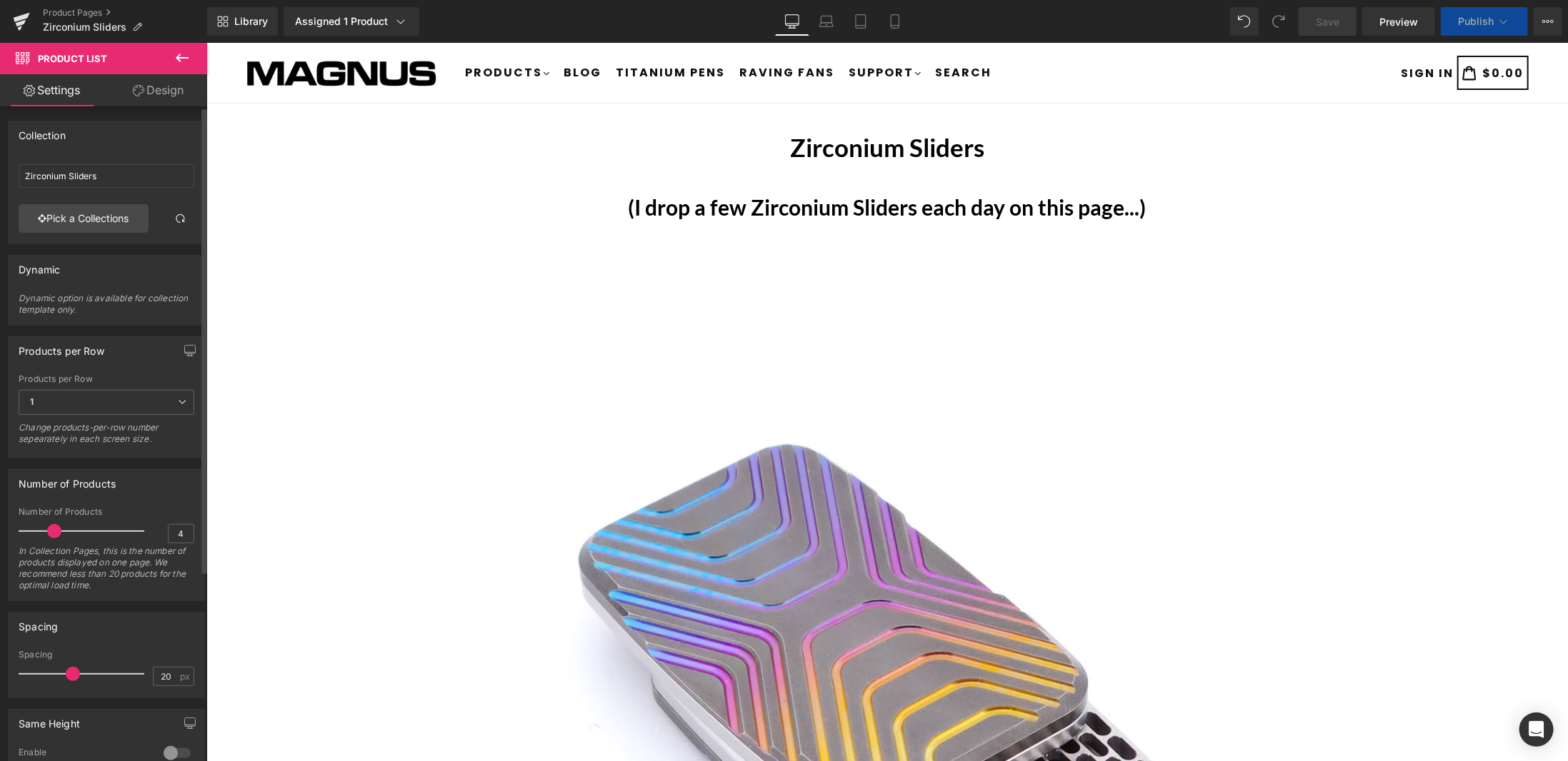
type input "1"
drag, startPoint x: 55, startPoint y: 527, endPoint x: 0, endPoint y: 528, distance: 55.0
click at [0, 528] on div "Number of Products 1 Number of Products 1 In Collection Pages, this is the numb…" at bounding box center [107, 530] width 213 height 143
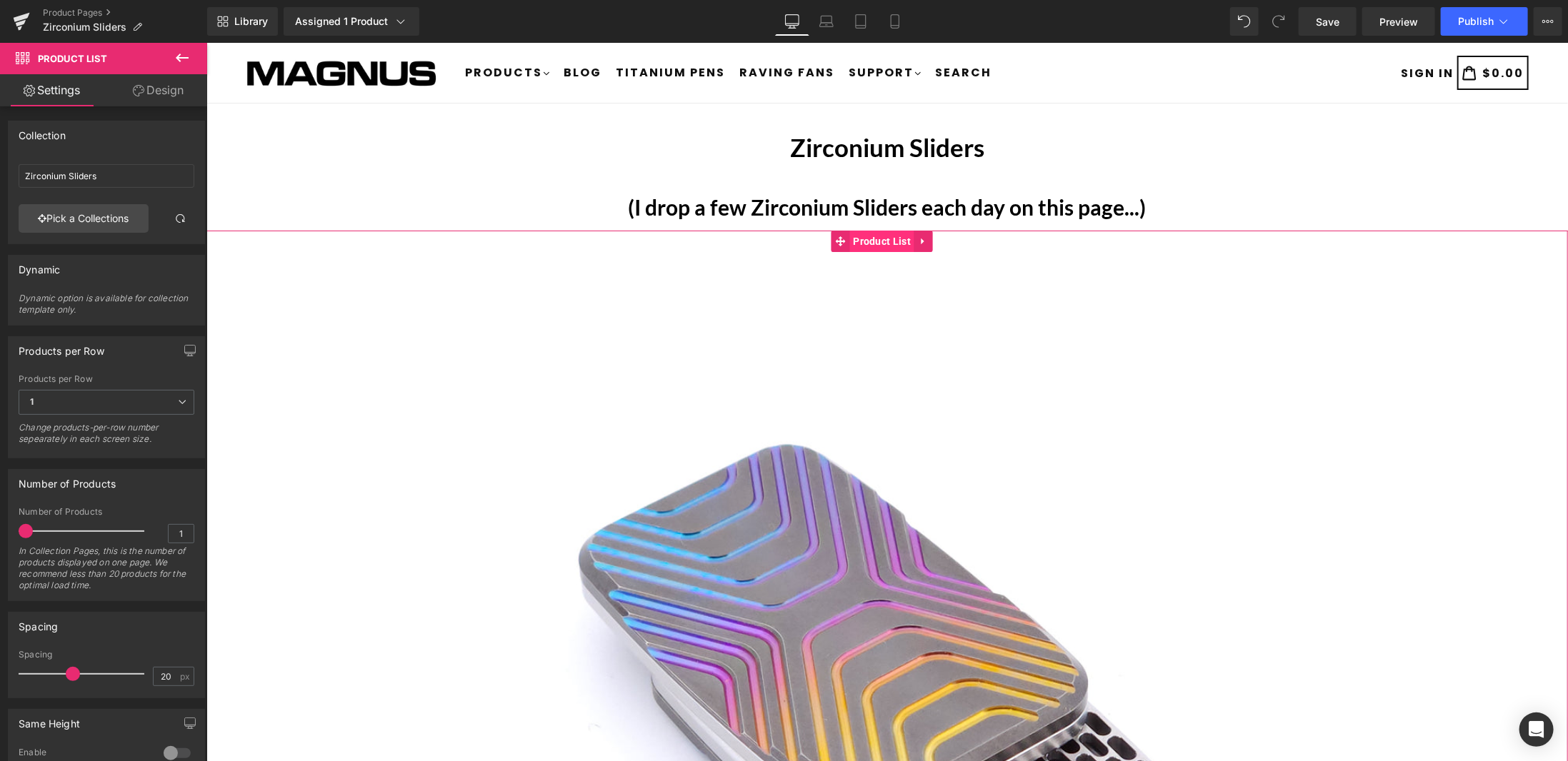
click at [879, 237] on span "Product List" at bounding box center [881, 241] width 65 height 22
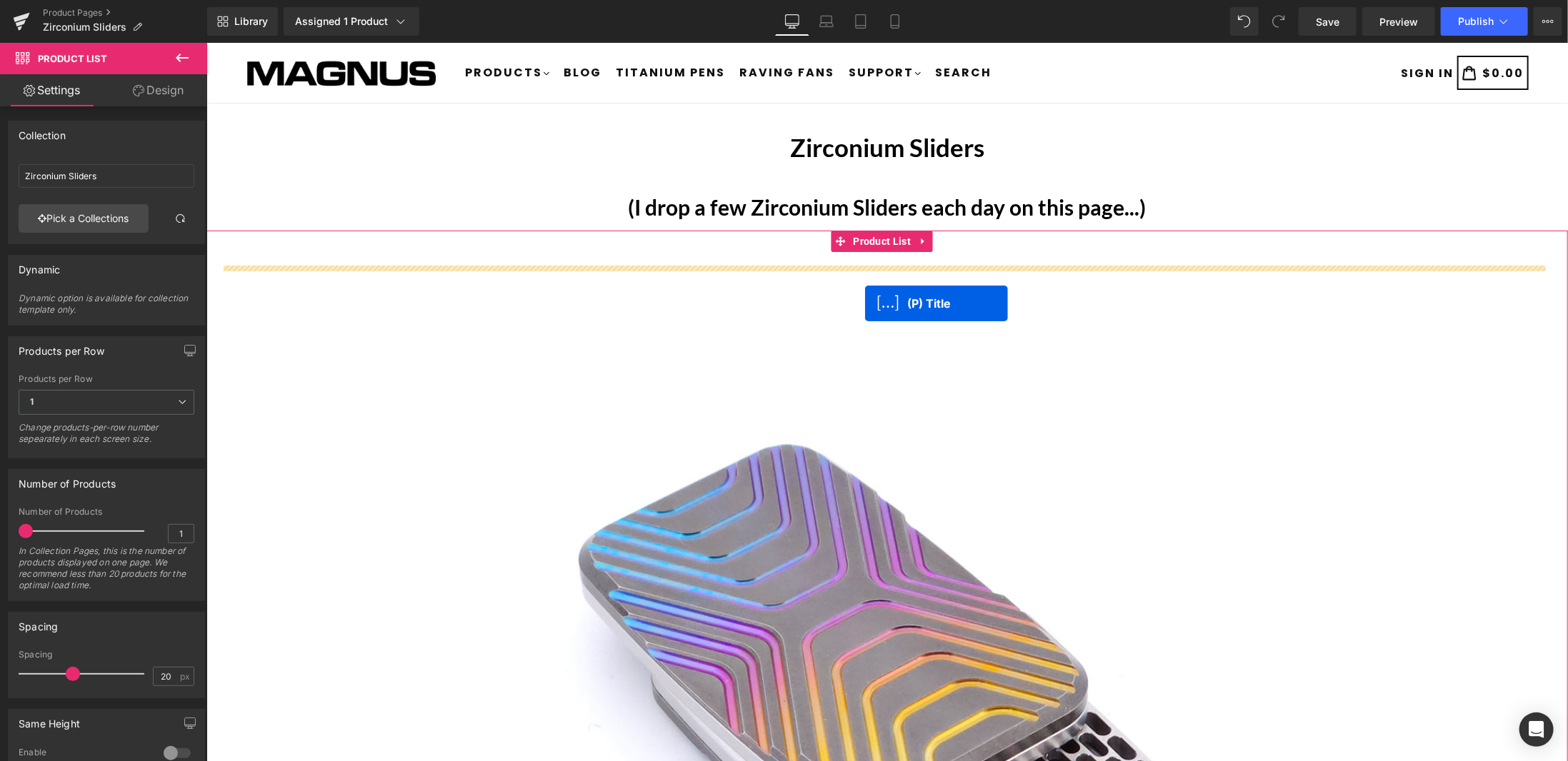
drag, startPoint x: 853, startPoint y: 616, endPoint x: 865, endPoint y: 303, distance: 313.2
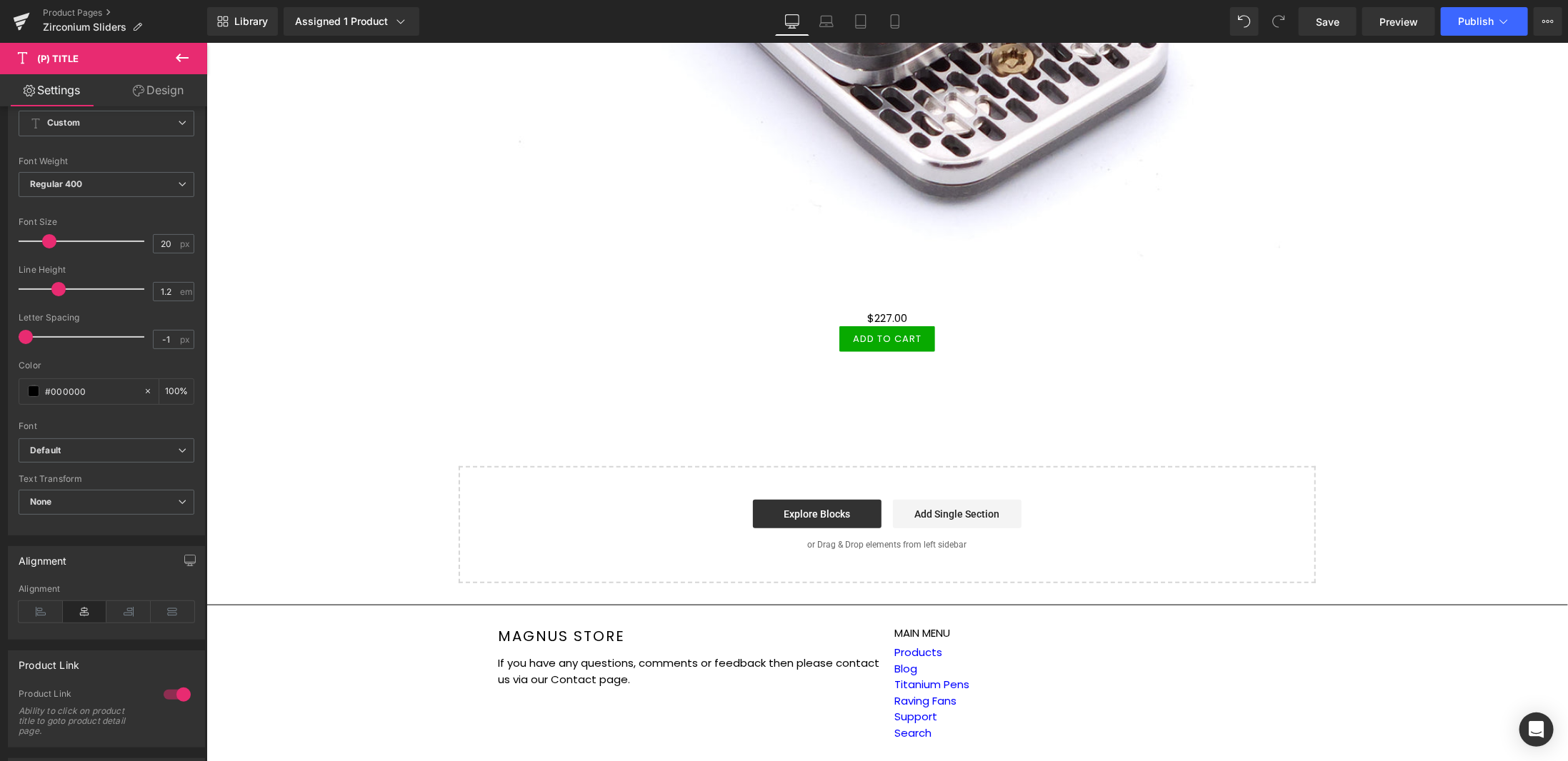
scroll to position [286, 0]
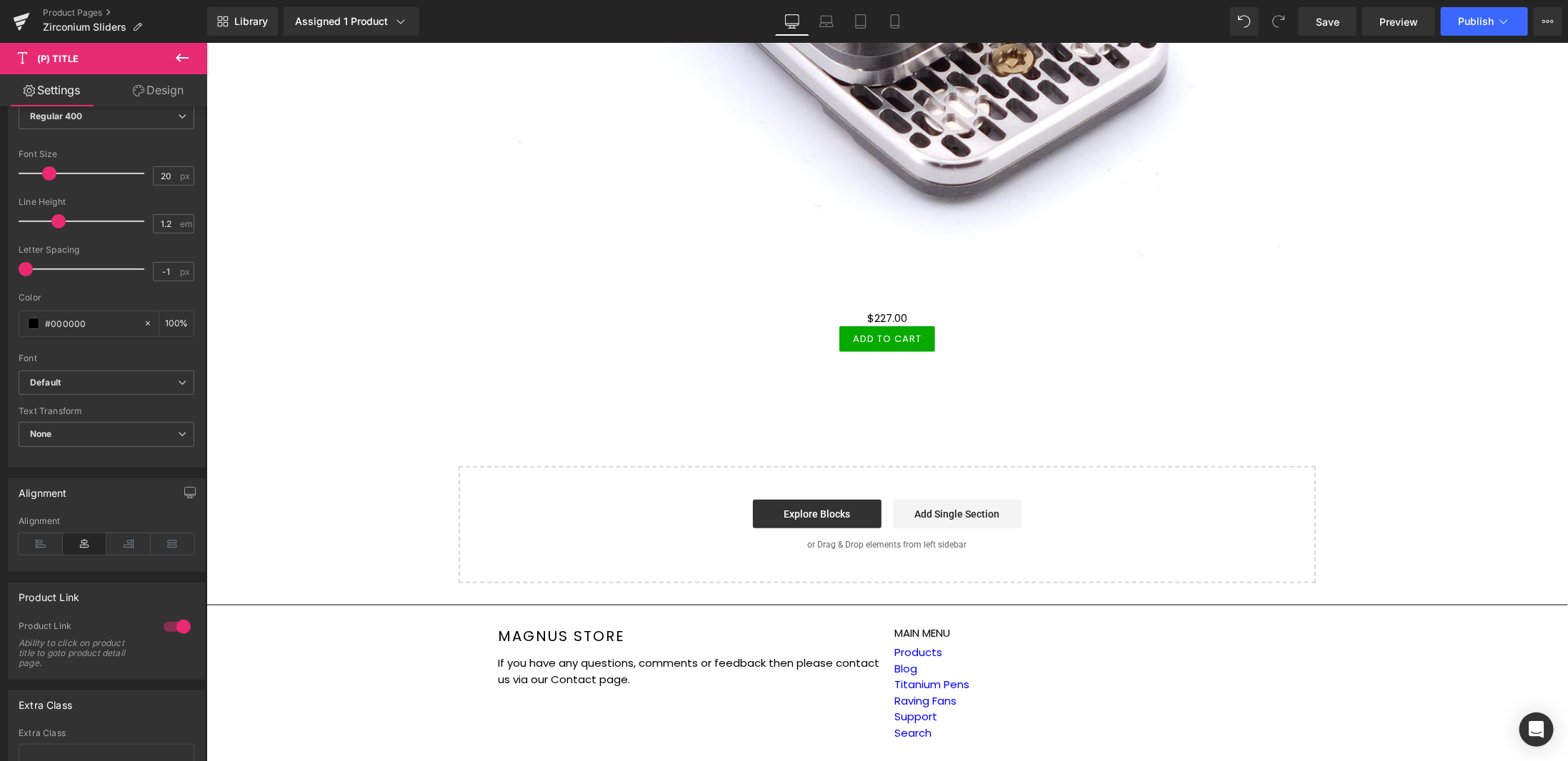
click at [184, 57] on icon at bounding box center [182, 58] width 13 height 9
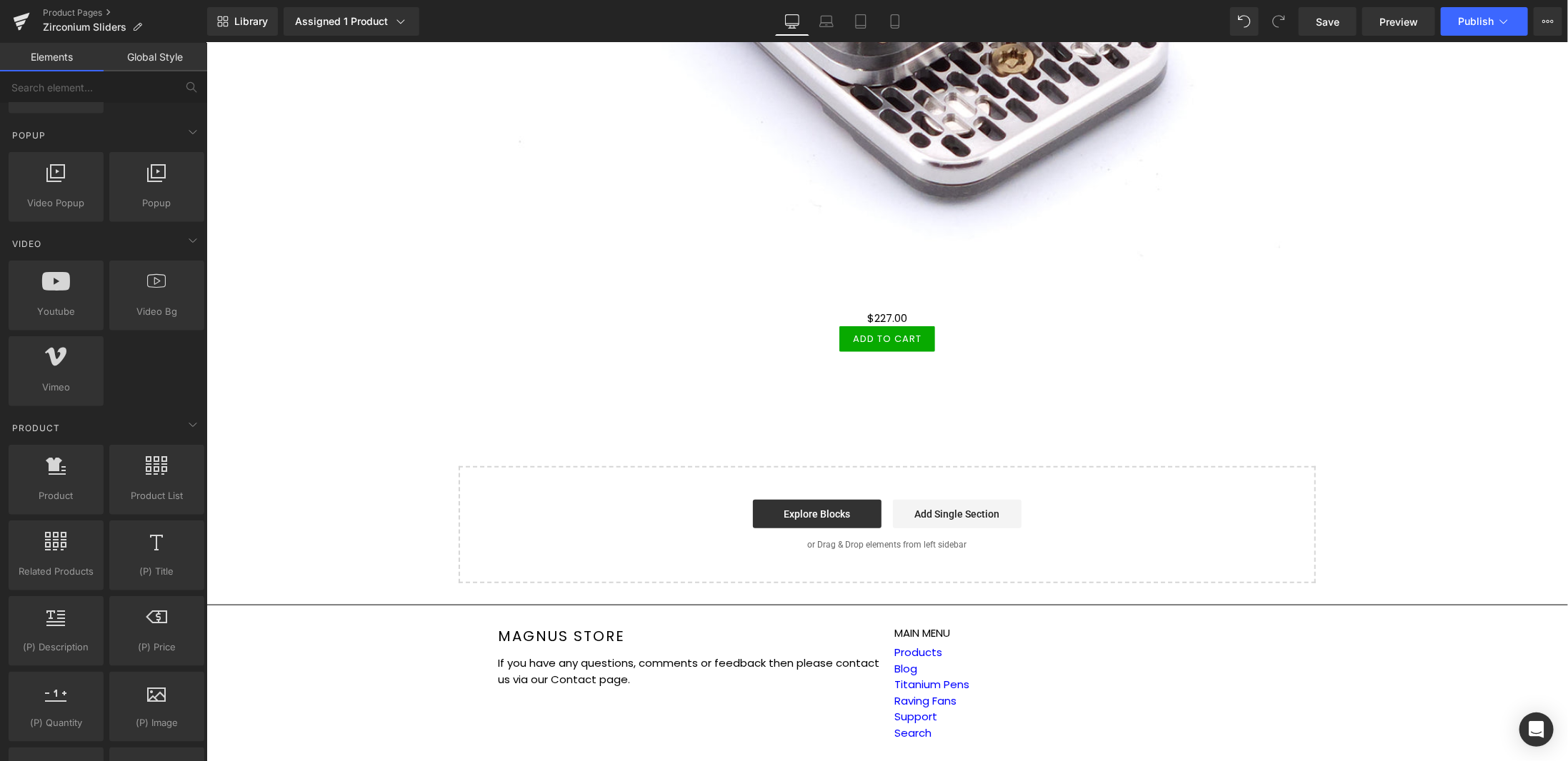
scroll to position [928, 0]
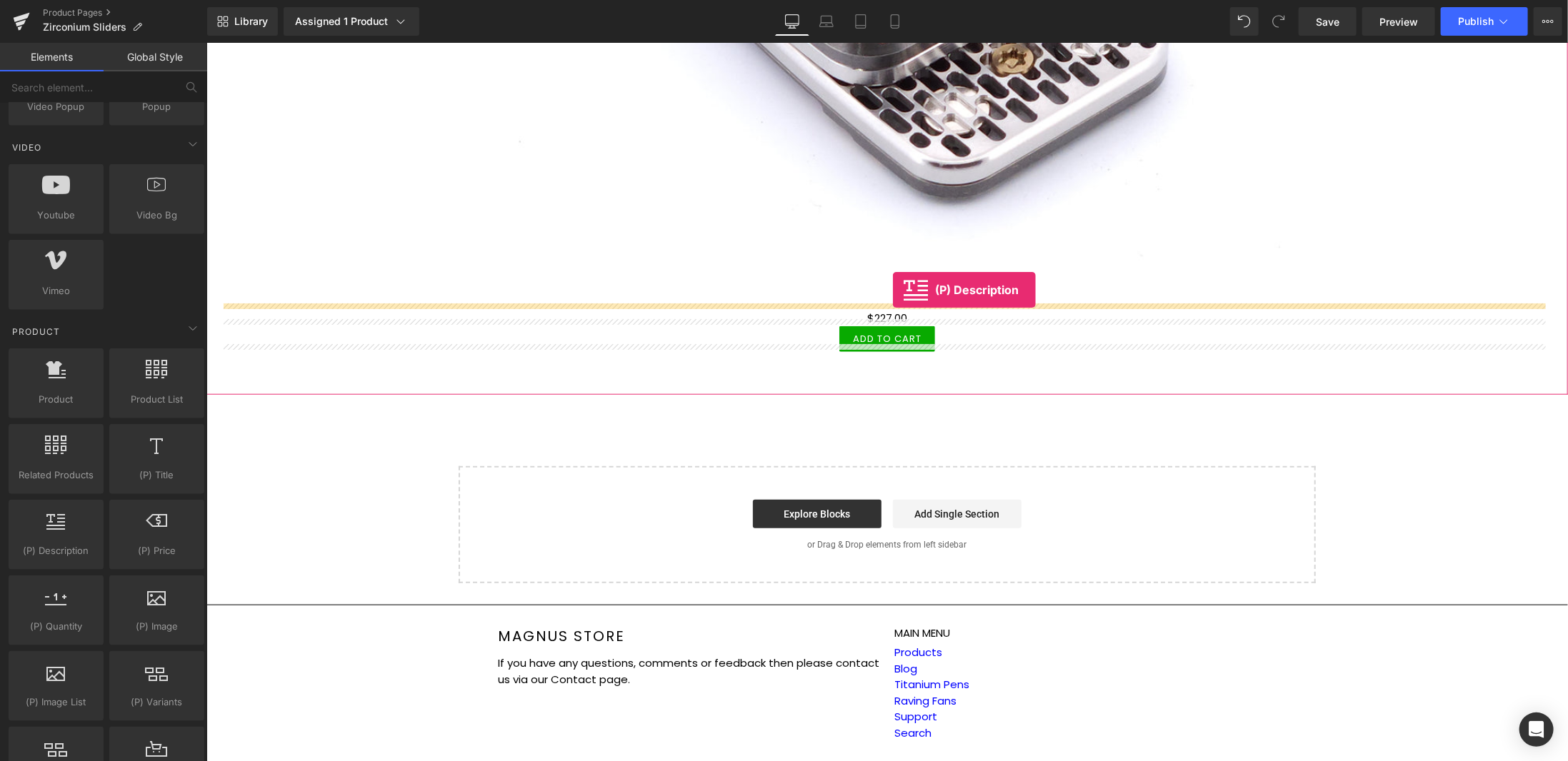
drag, startPoint x: 261, startPoint y: 574, endPoint x: 892, endPoint y: 290, distance: 692.0
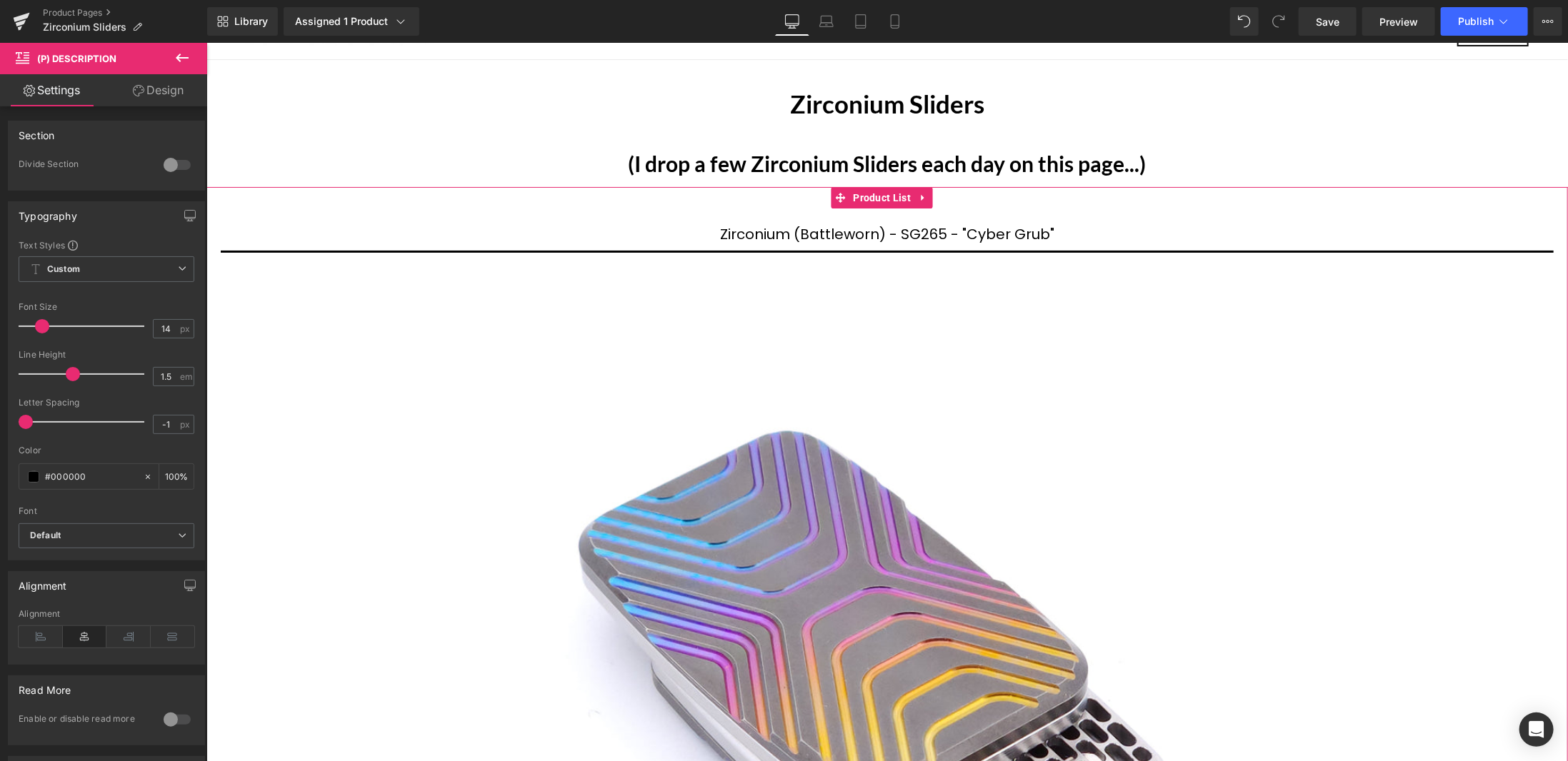
scroll to position [0, 0]
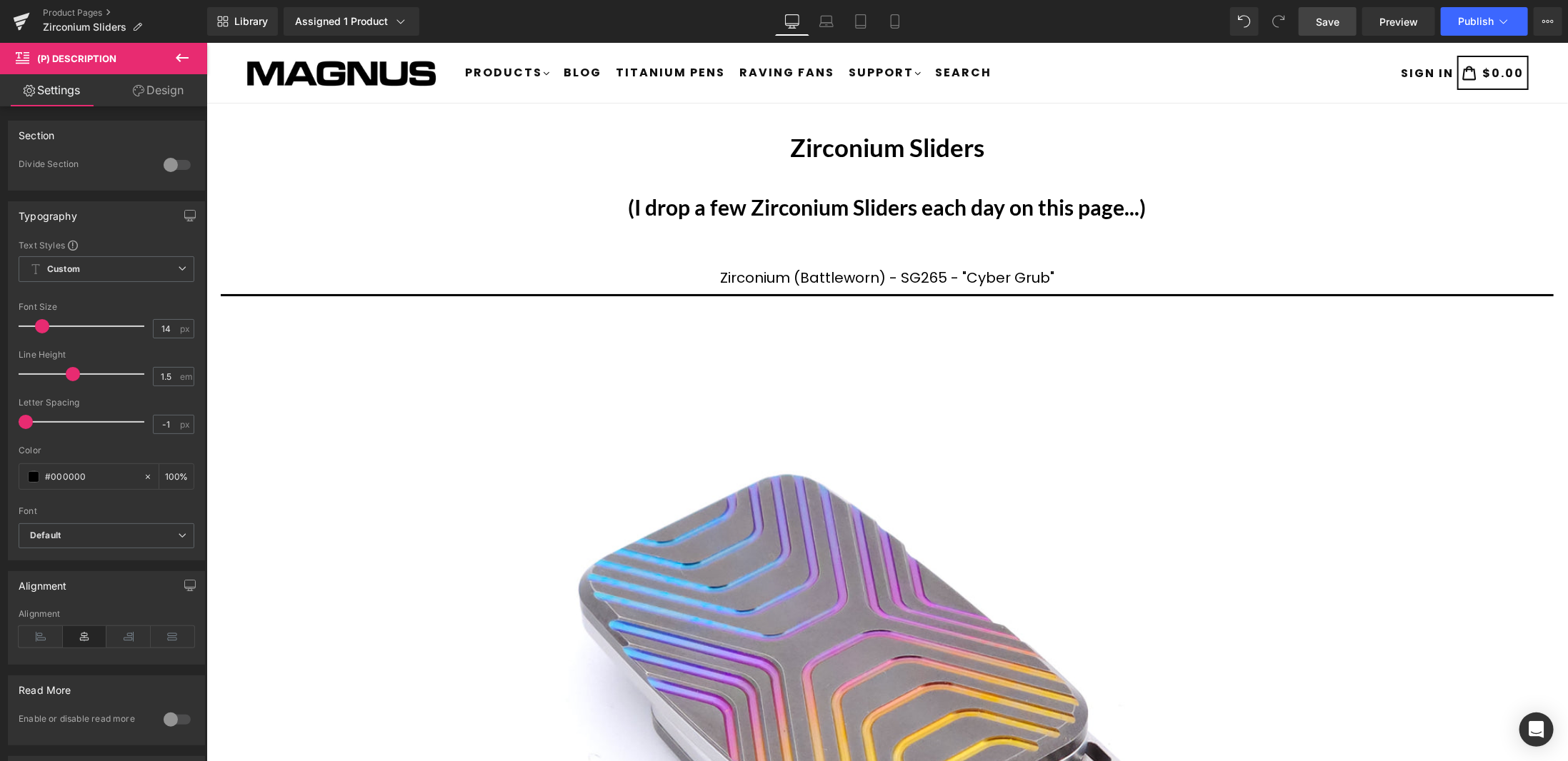
click at [1343, 22] on link "Save" at bounding box center [1327, 21] width 58 height 28
click at [888, 243] on span "Product List" at bounding box center [881, 242] width 65 height 22
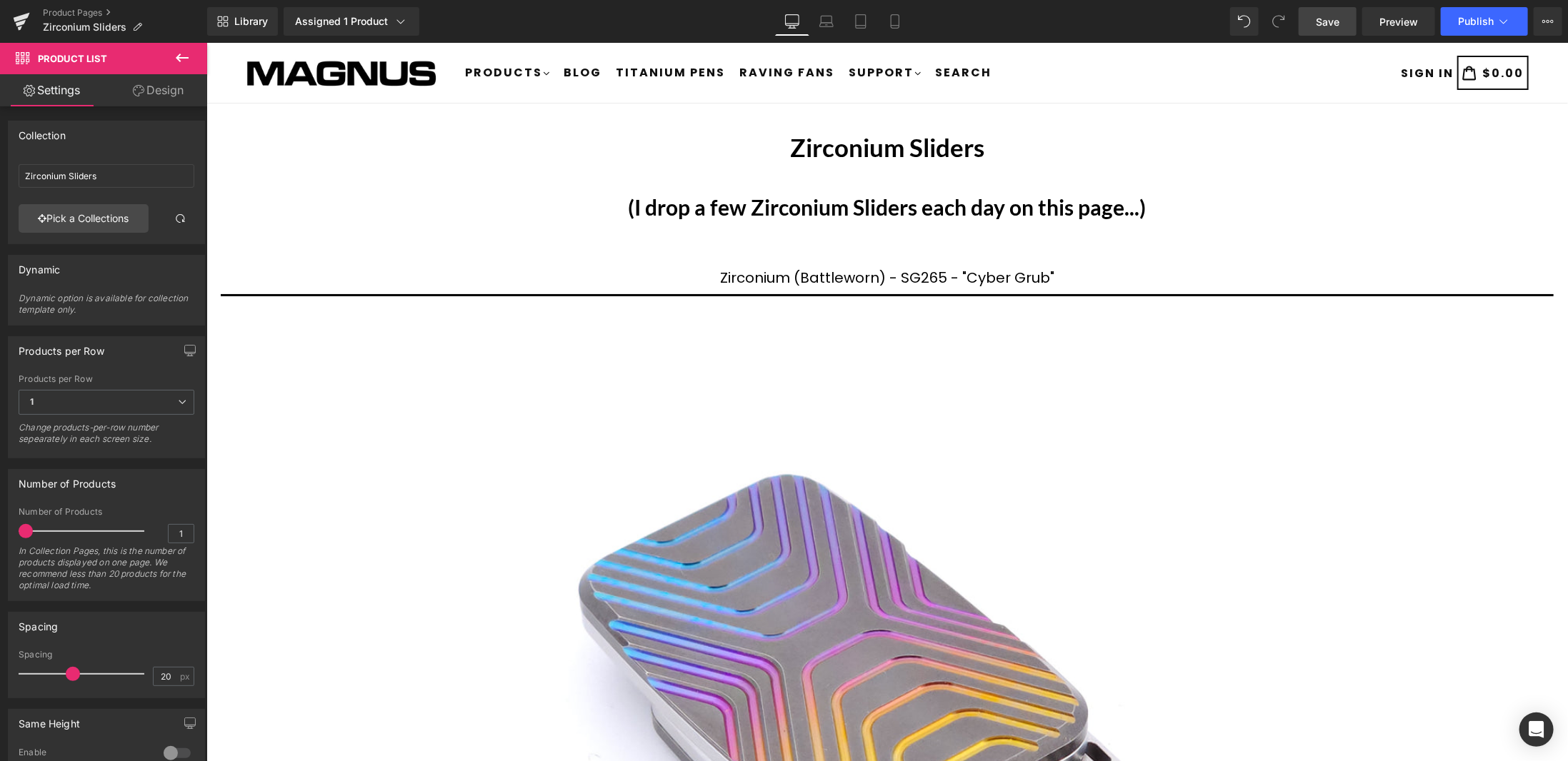
click at [1316, 28] on link "Save" at bounding box center [1327, 21] width 58 height 28
click at [886, 236] on span "Product List" at bounding box center [881, 242] width 65 height 22
click at [1480, 22] on span "Publish" at bounding box center [1476, 22] width 36 height 12
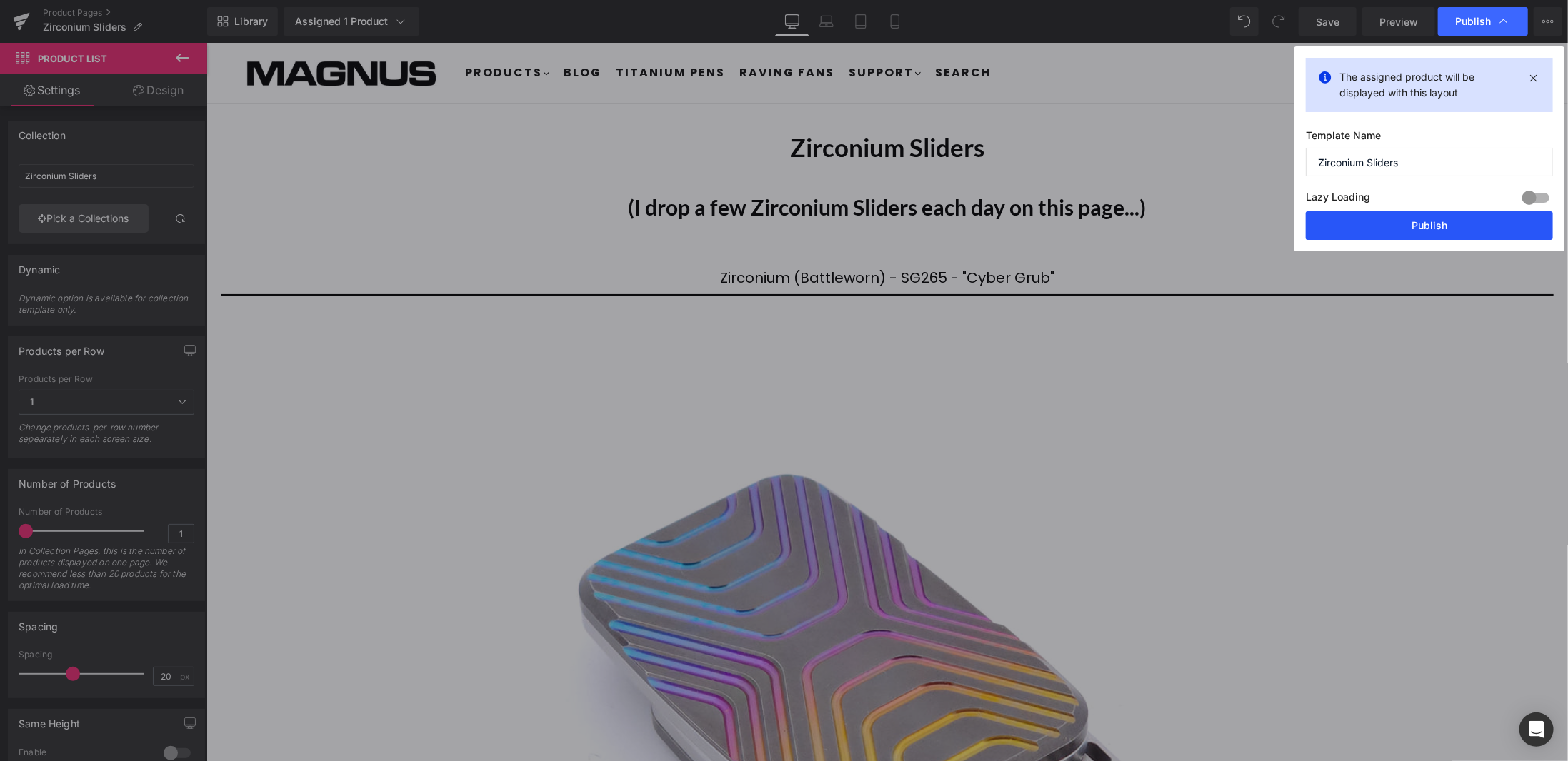
click at [1433, 232] on button "Publish" at bounding box center [1429, 225] width 247 height 28
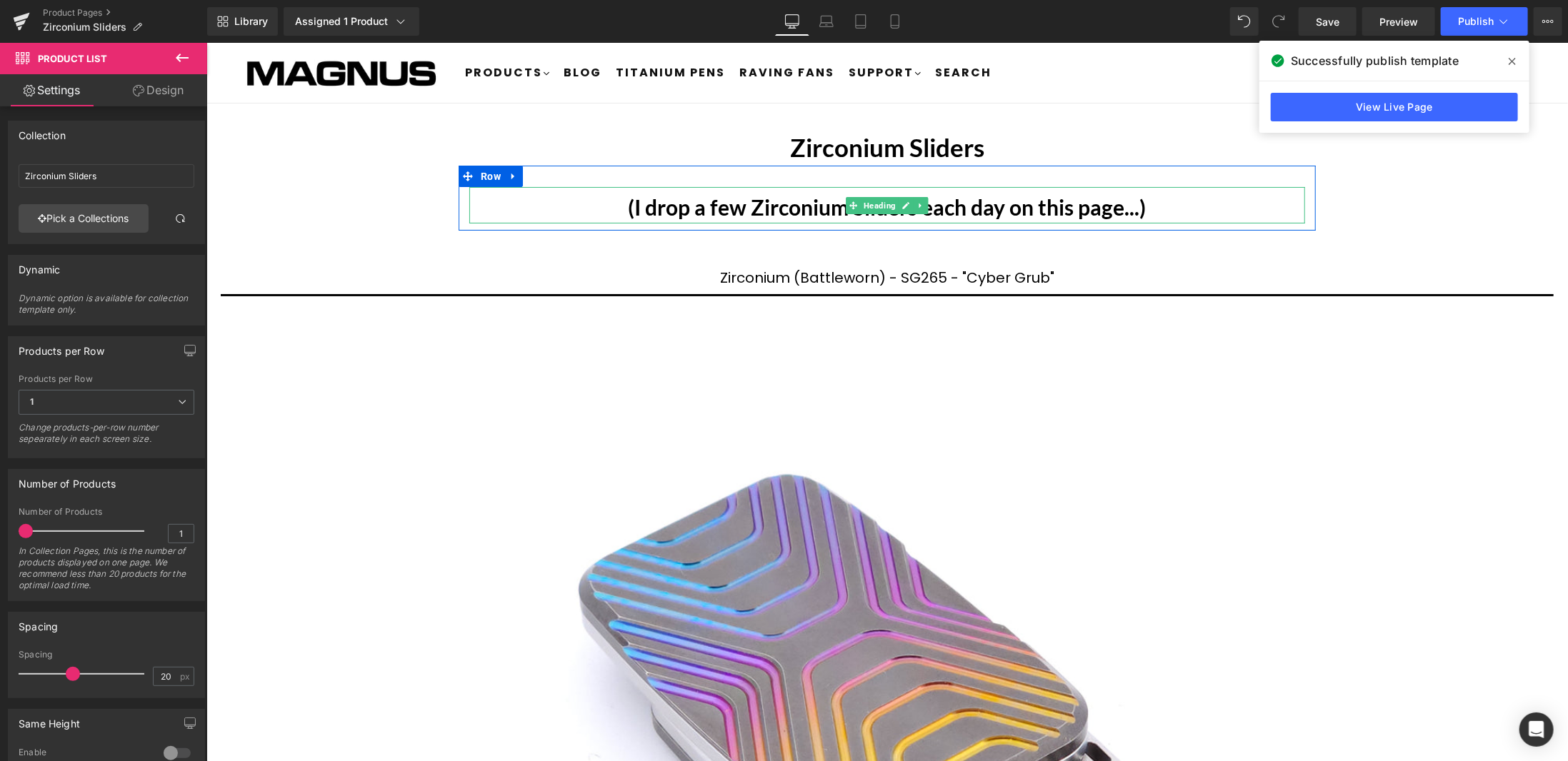
click at [746, 210] on b "(I drop a few Zirconium Sliders each day on this page...)" at bounding box center [886, 206] width 517 height 25
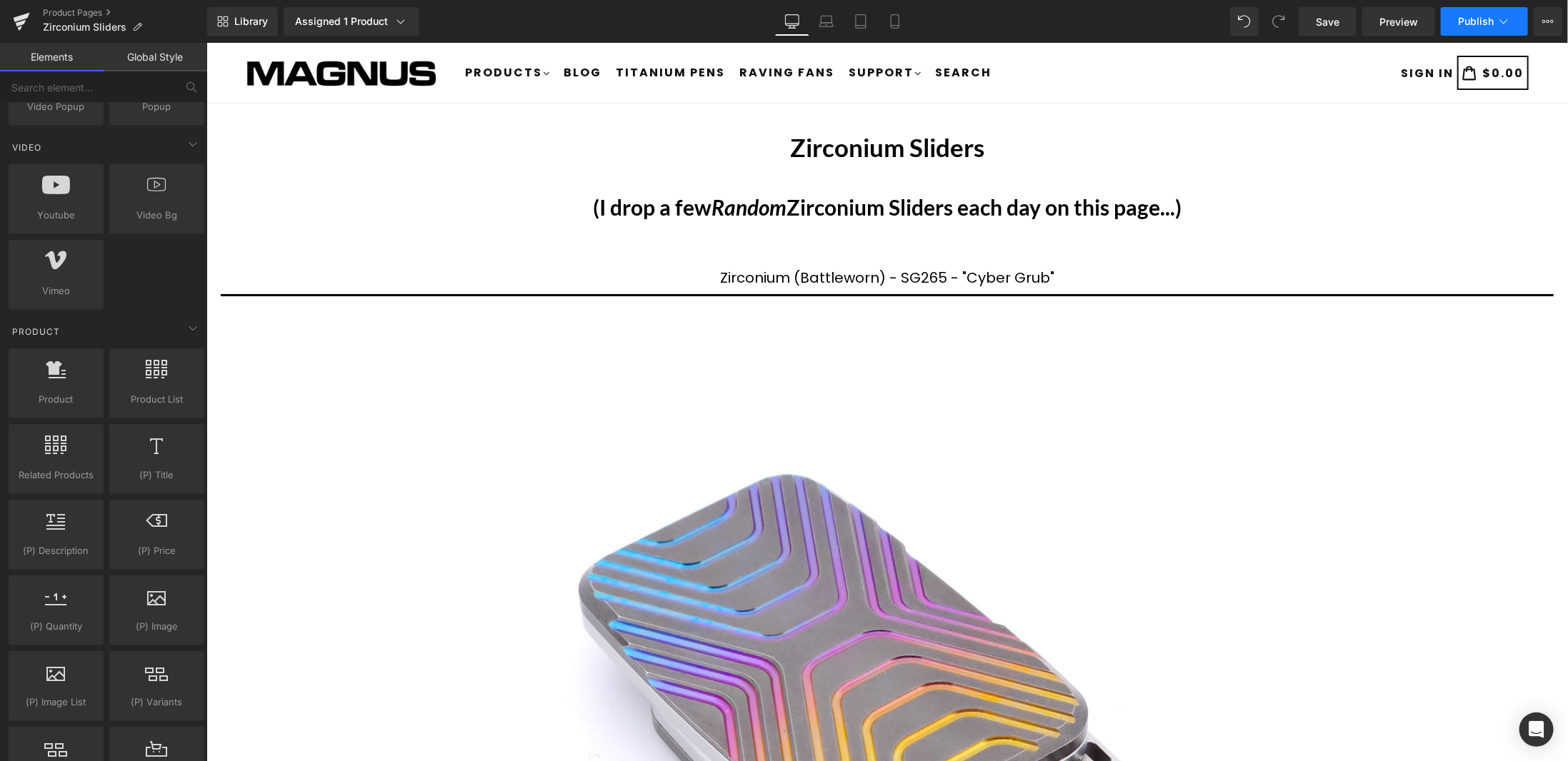
click at [1498, 29] on button "Publish" at bounding box center [1484, 21] width 87 height 28
click at [1505, 30] on button "Publish" at bounding box center [1484, 21] width 87 height 28
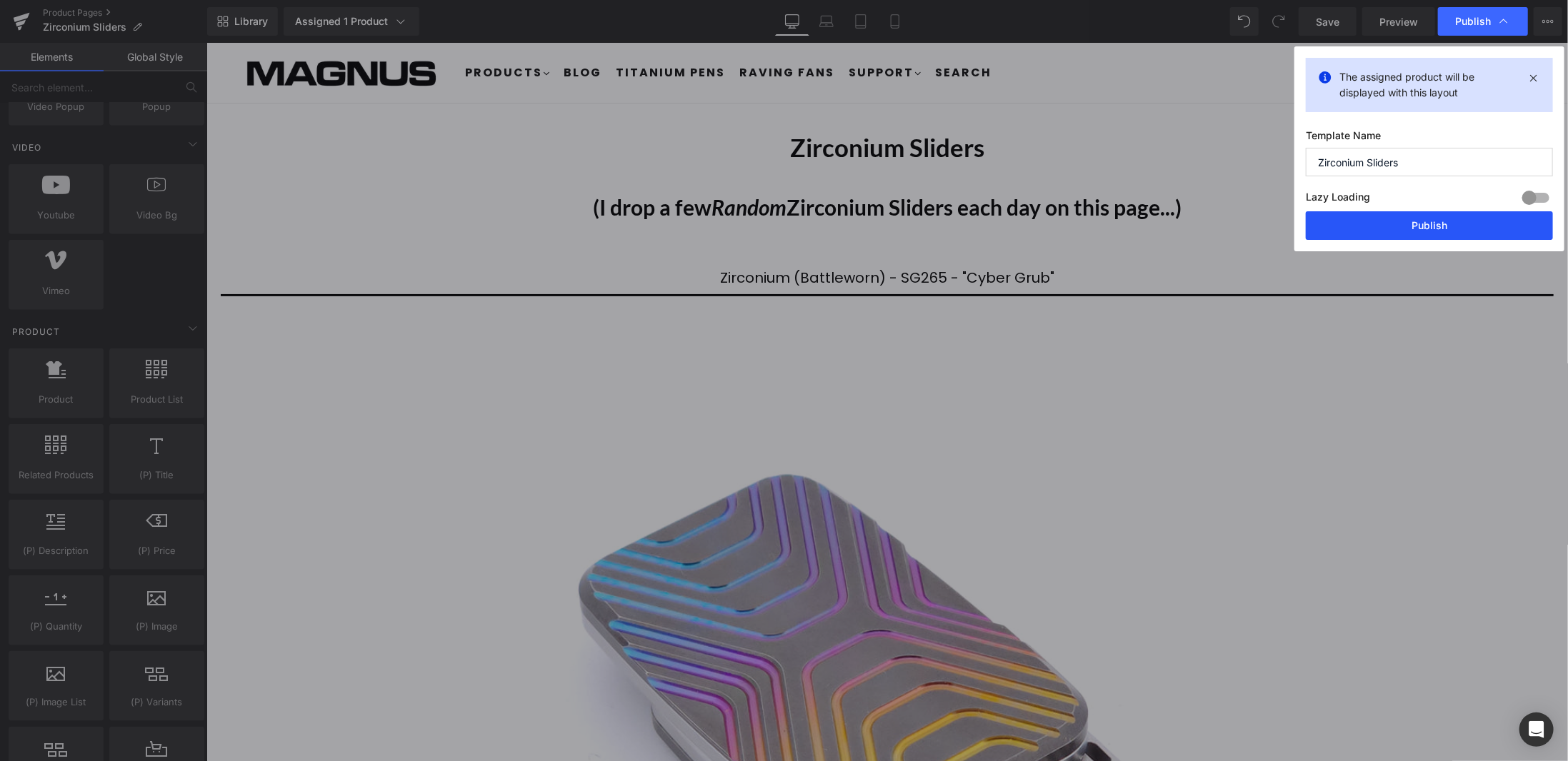
click at [1456, 220] on button "Publish" at bounding box center [1429, 225] width 247 height 28
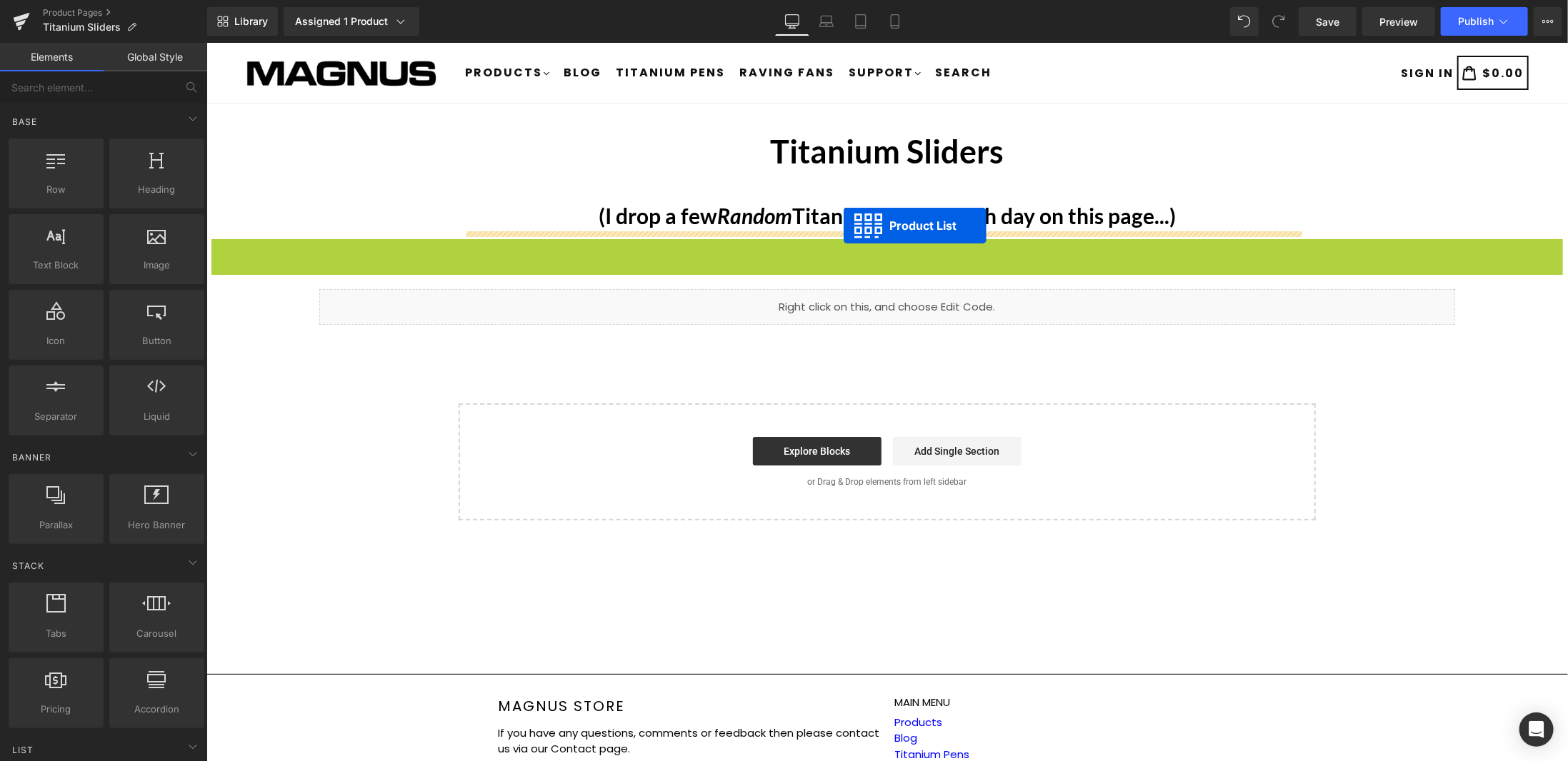
drag, startPoint x: 631, startPoint y: 203, endPoint x: 637, endPoint y: 183, distance: 20.9
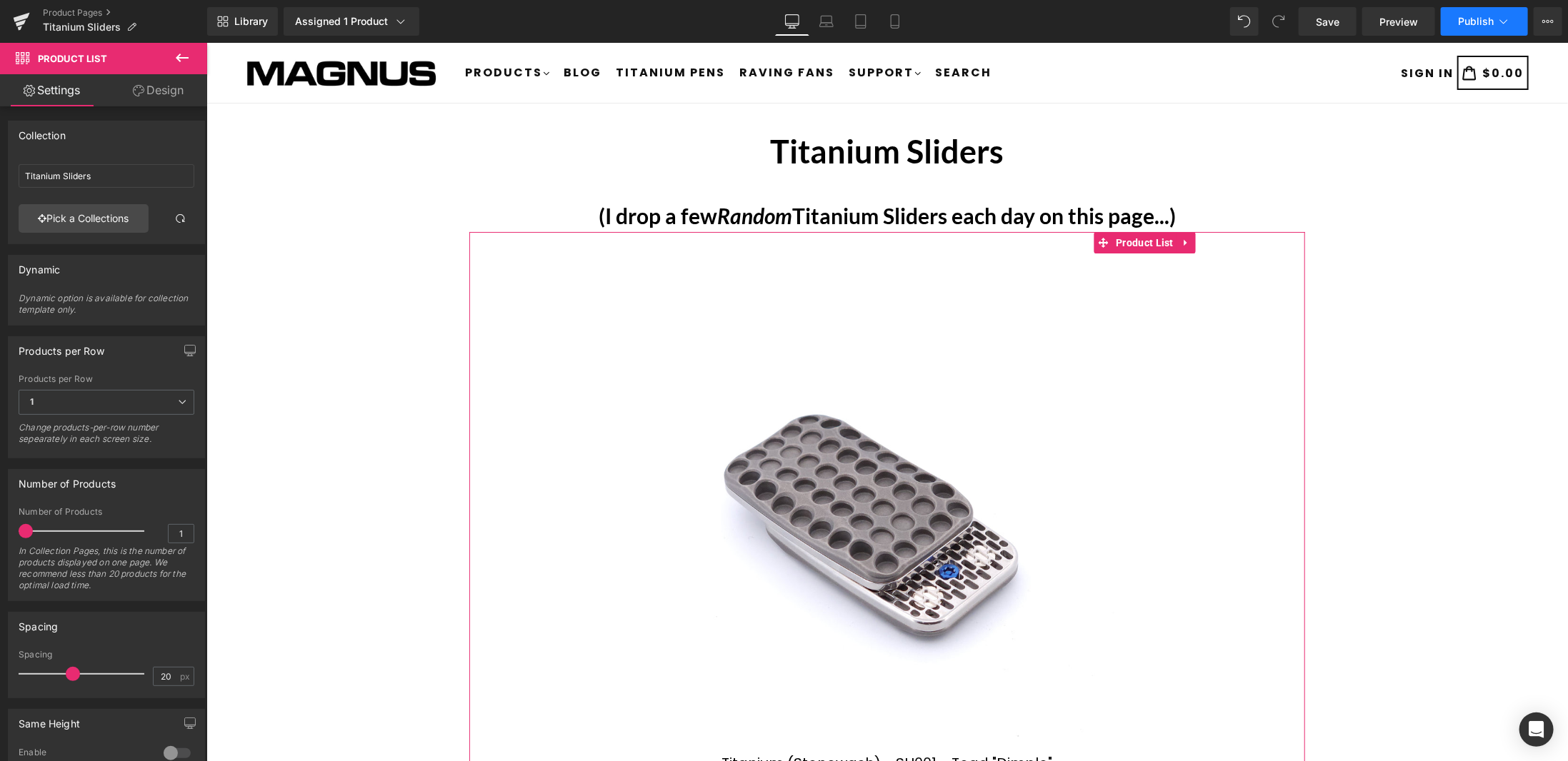
click button "Publish"
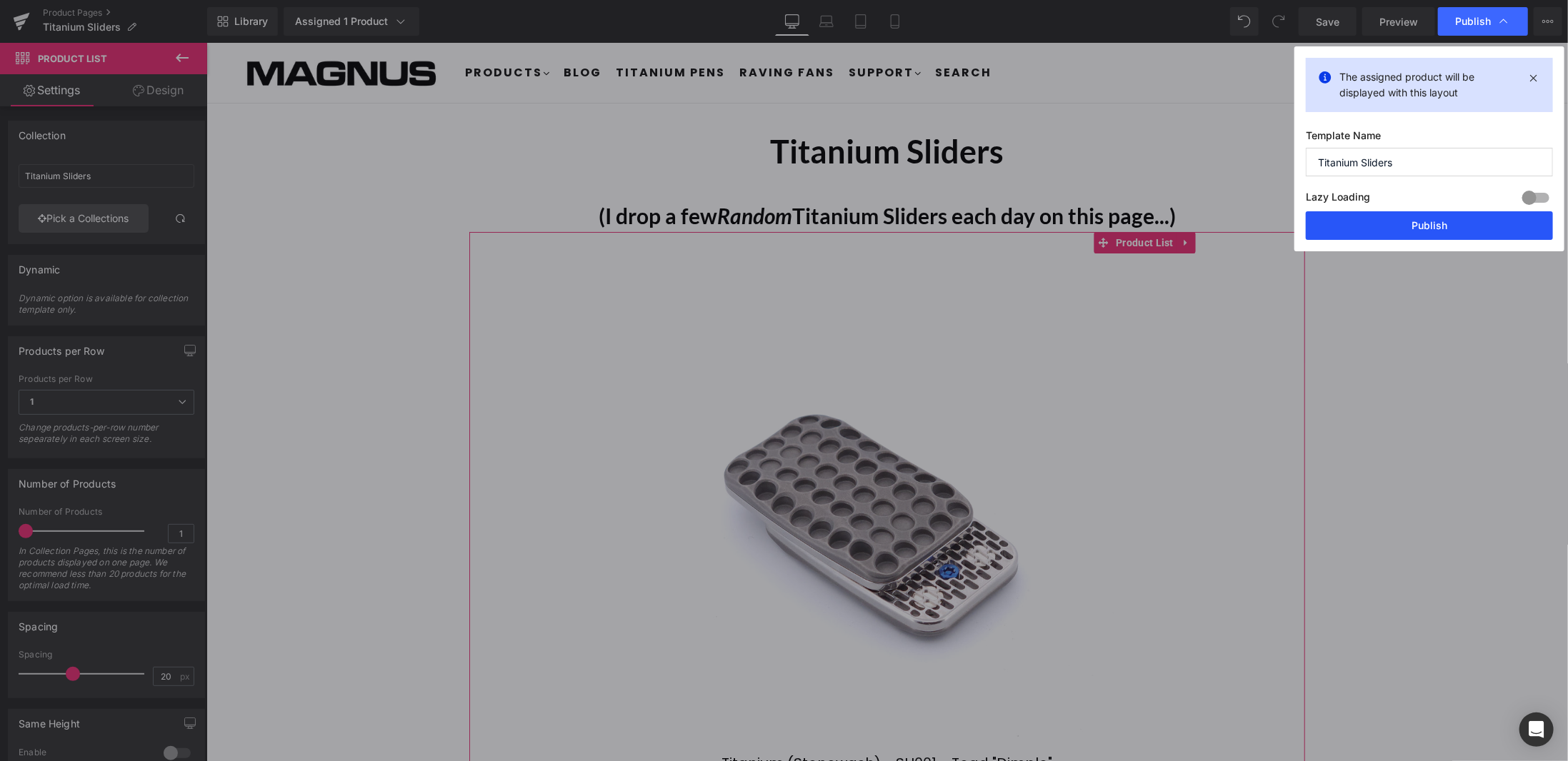
click button "Publish"
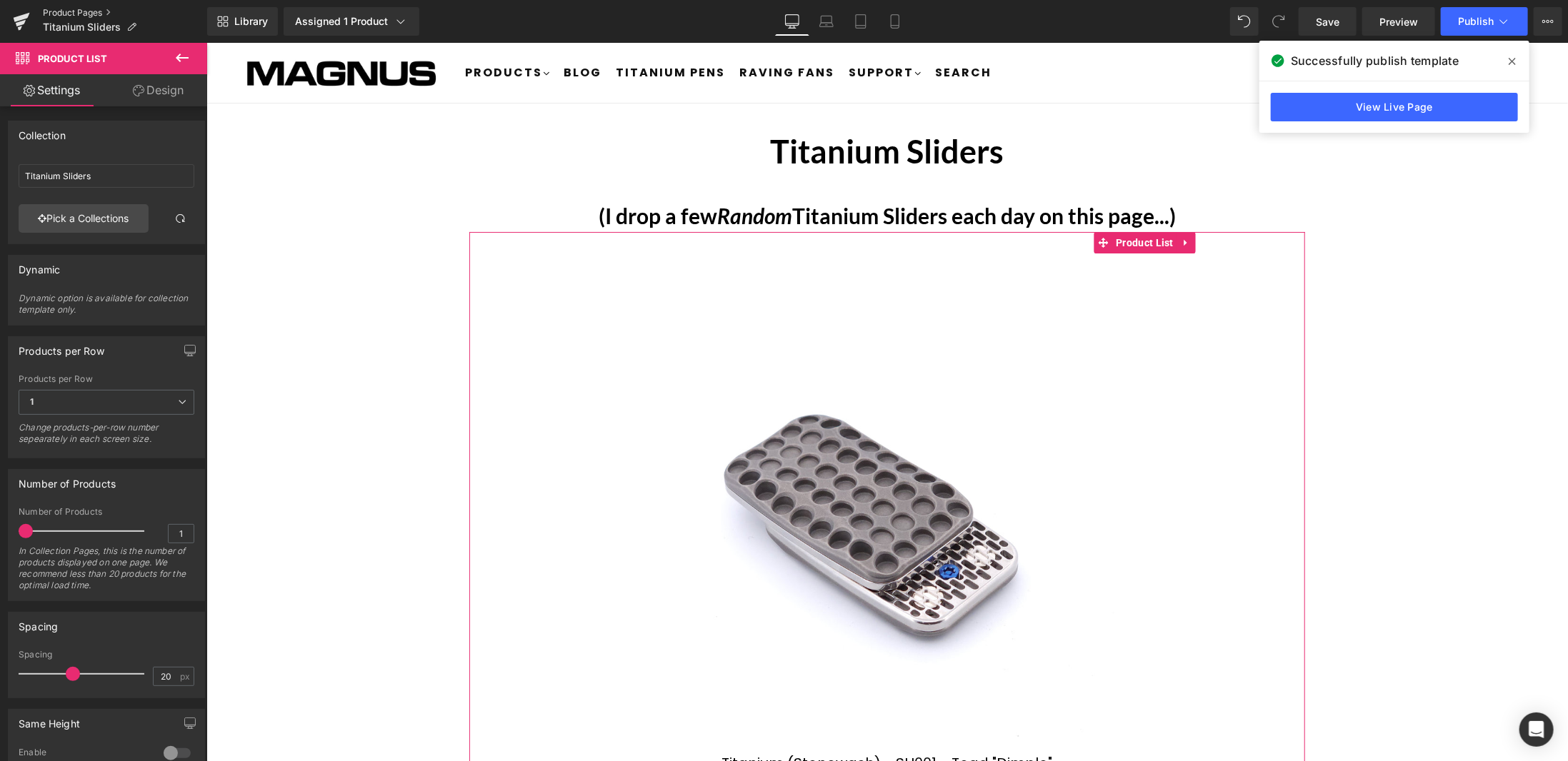
click link "Product Pages"
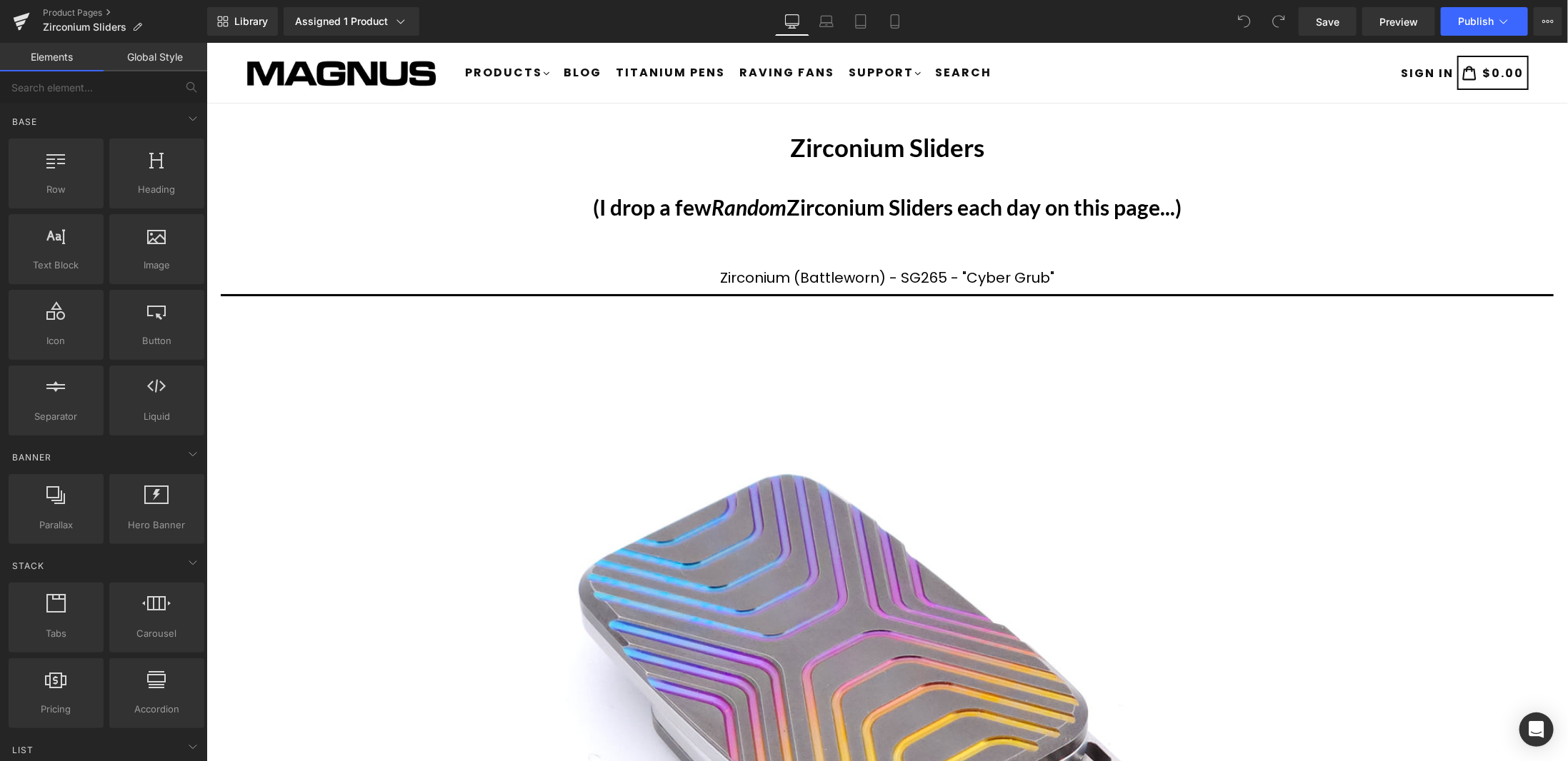
click at [1223, 155] on h1 "Zirconium Sliders" at bounding box center [886, 146] width 1362 height 30
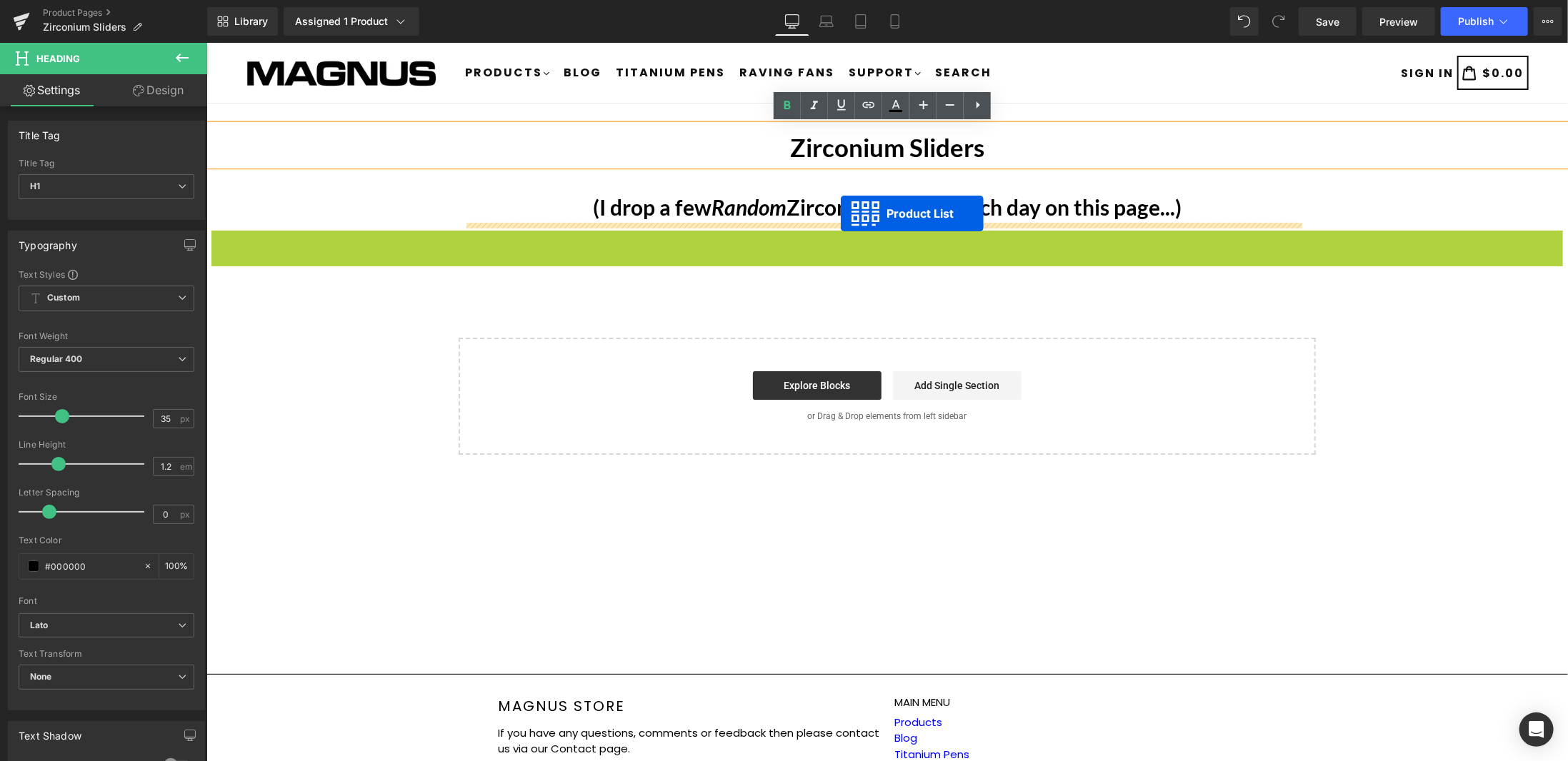
drag, startPoint x: 837, startPoint y: 240, endPoint x: 840, endPoint y: 213, distance: 27.2
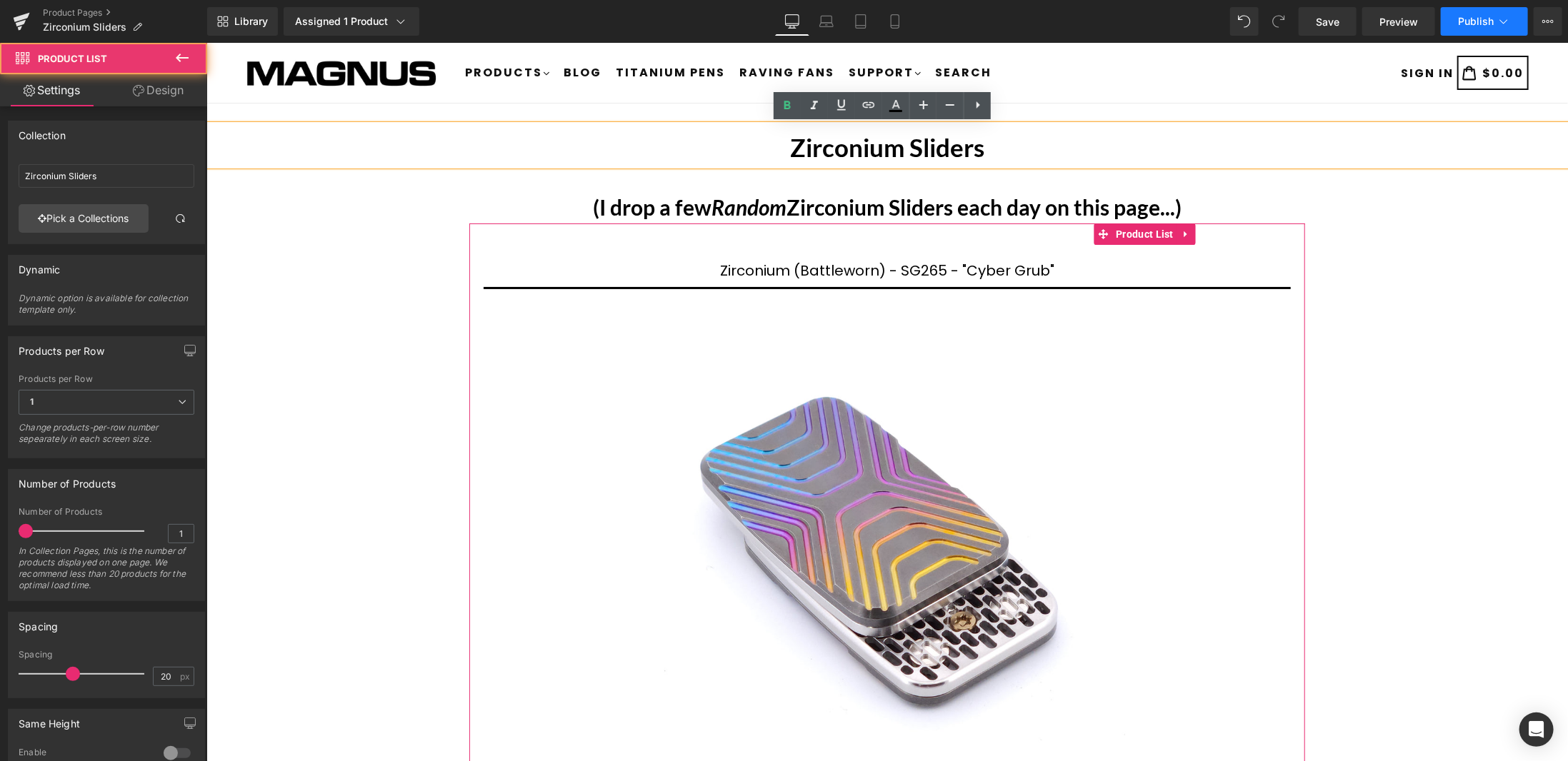
click at [1468, 25] on span "Publish" at bounding box center [1476, 22] width 36 height 12
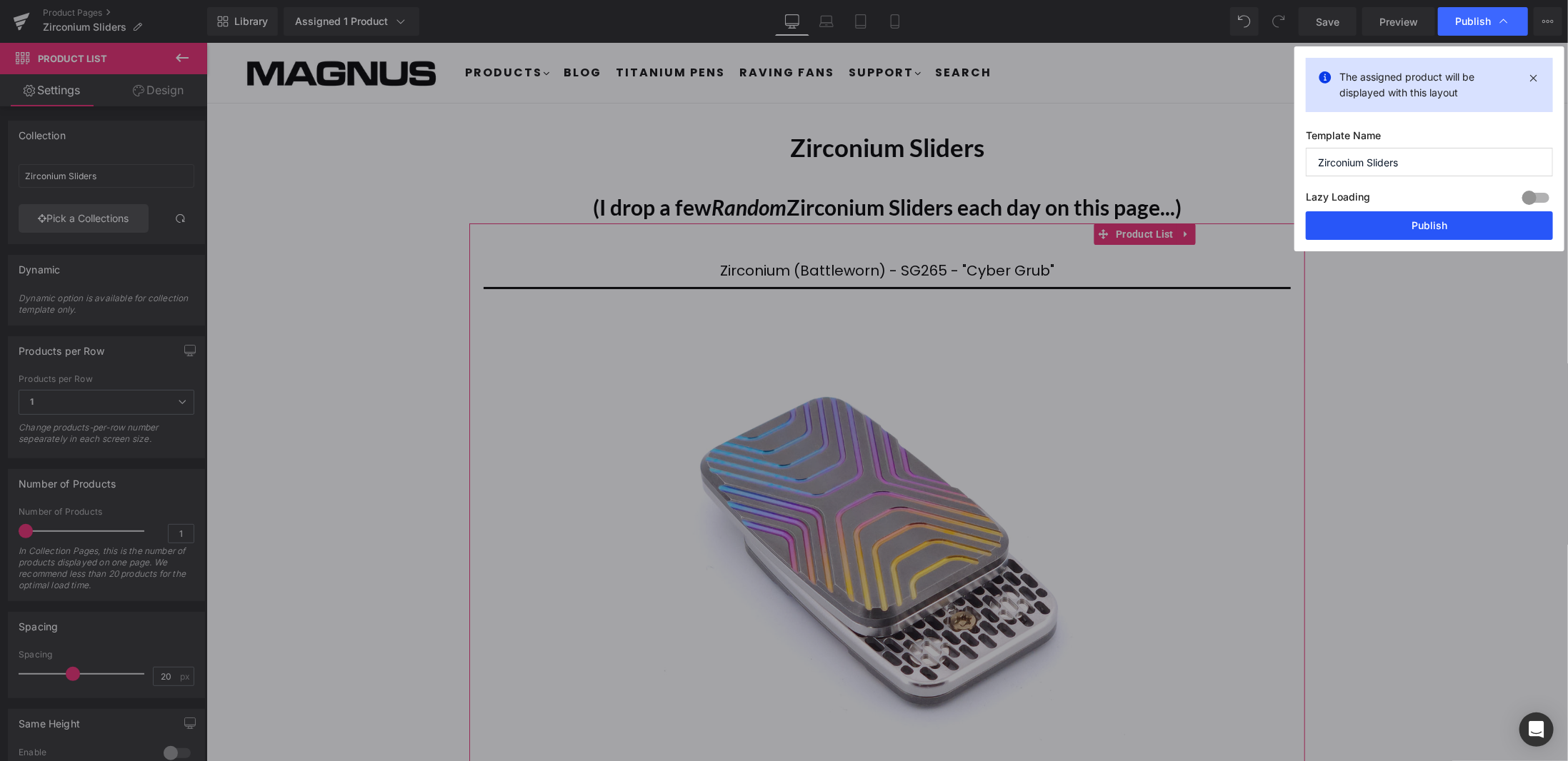
click at [1423, 224] on button "Publish" at bounding box center [1429, 225] width 247 height 28
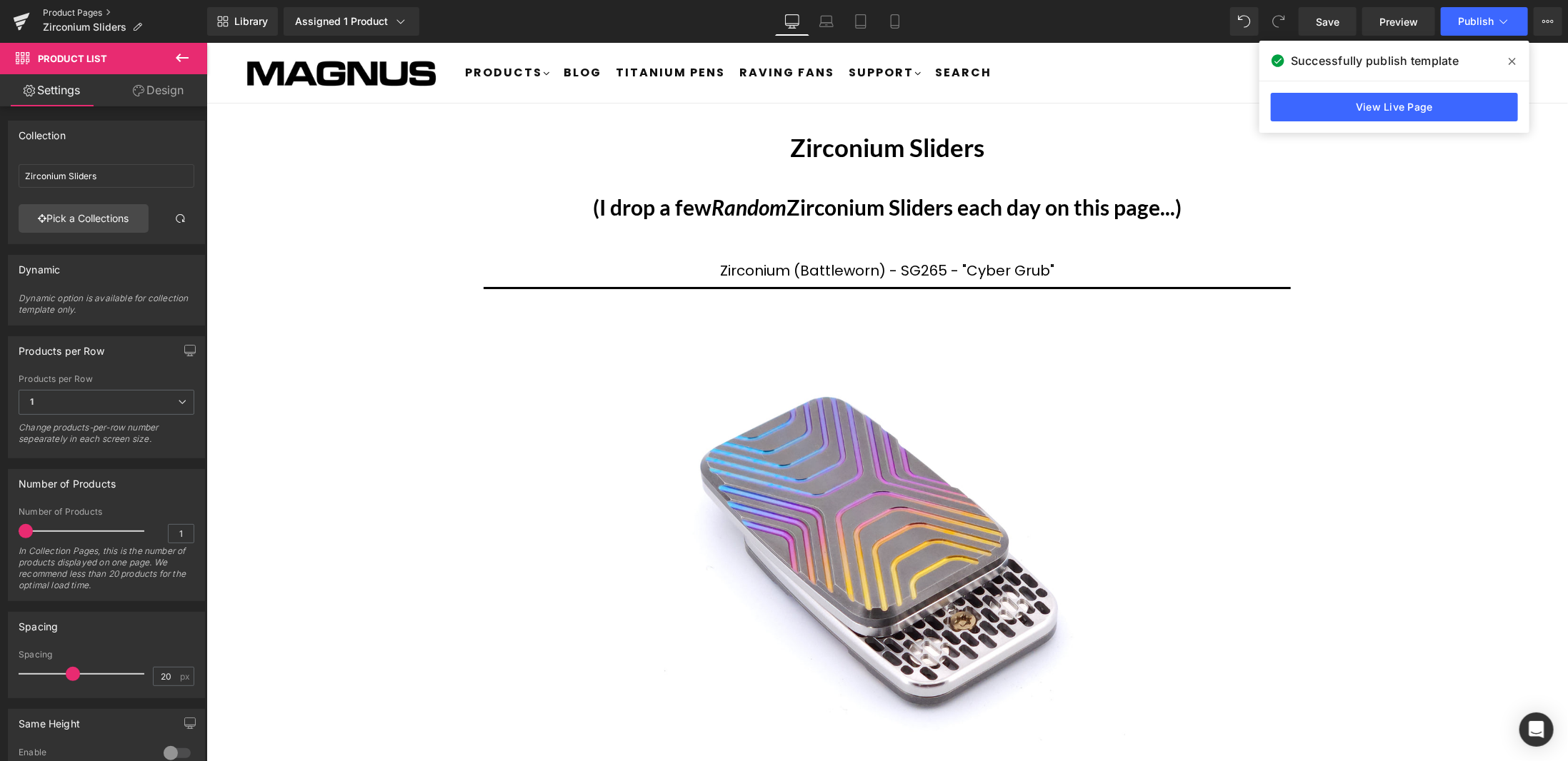
click at [91, 12] on link "Product Pages" at bounding box center [125, 13] width 164 height 12
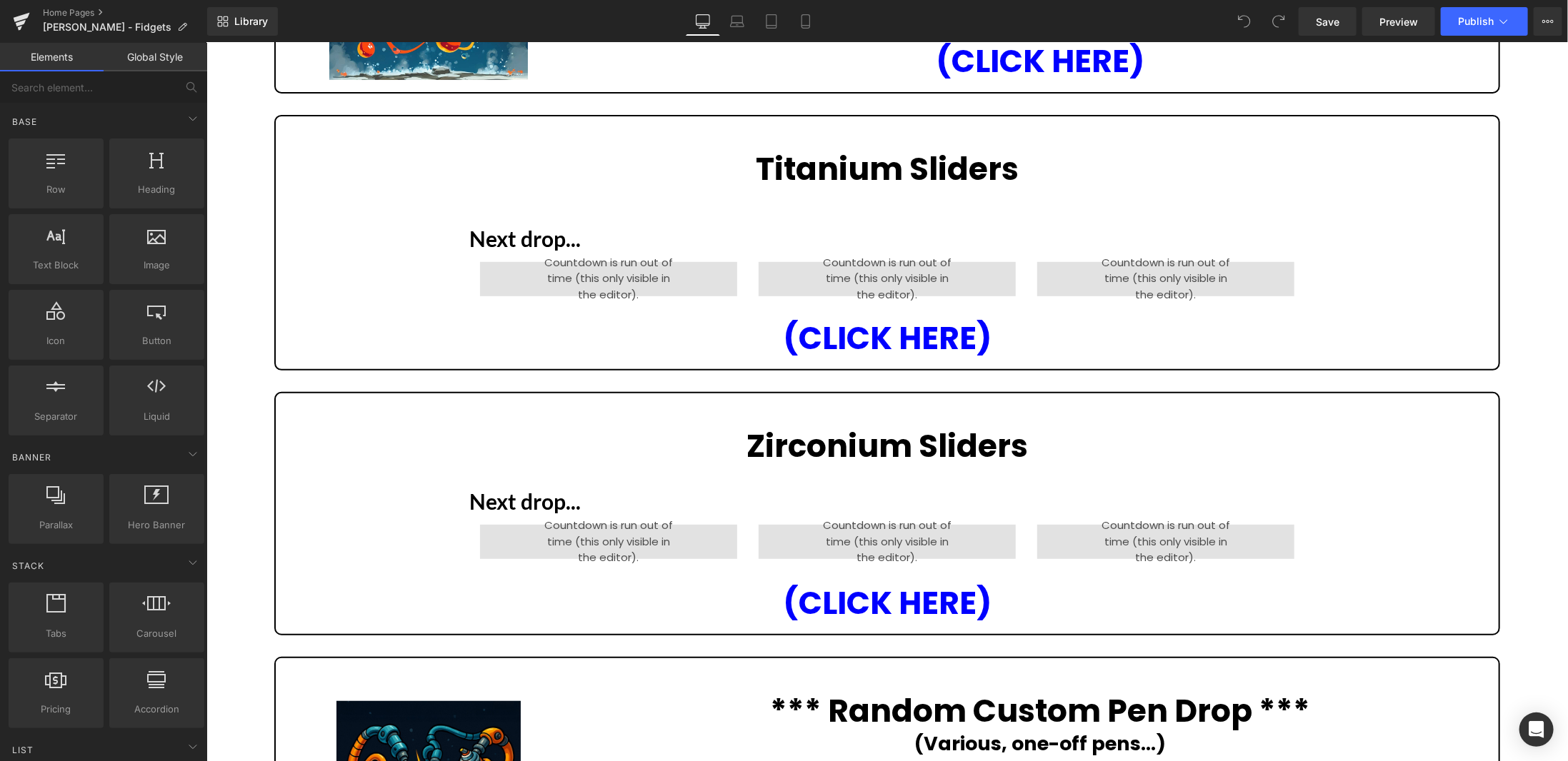
scroll to position [357, 0]
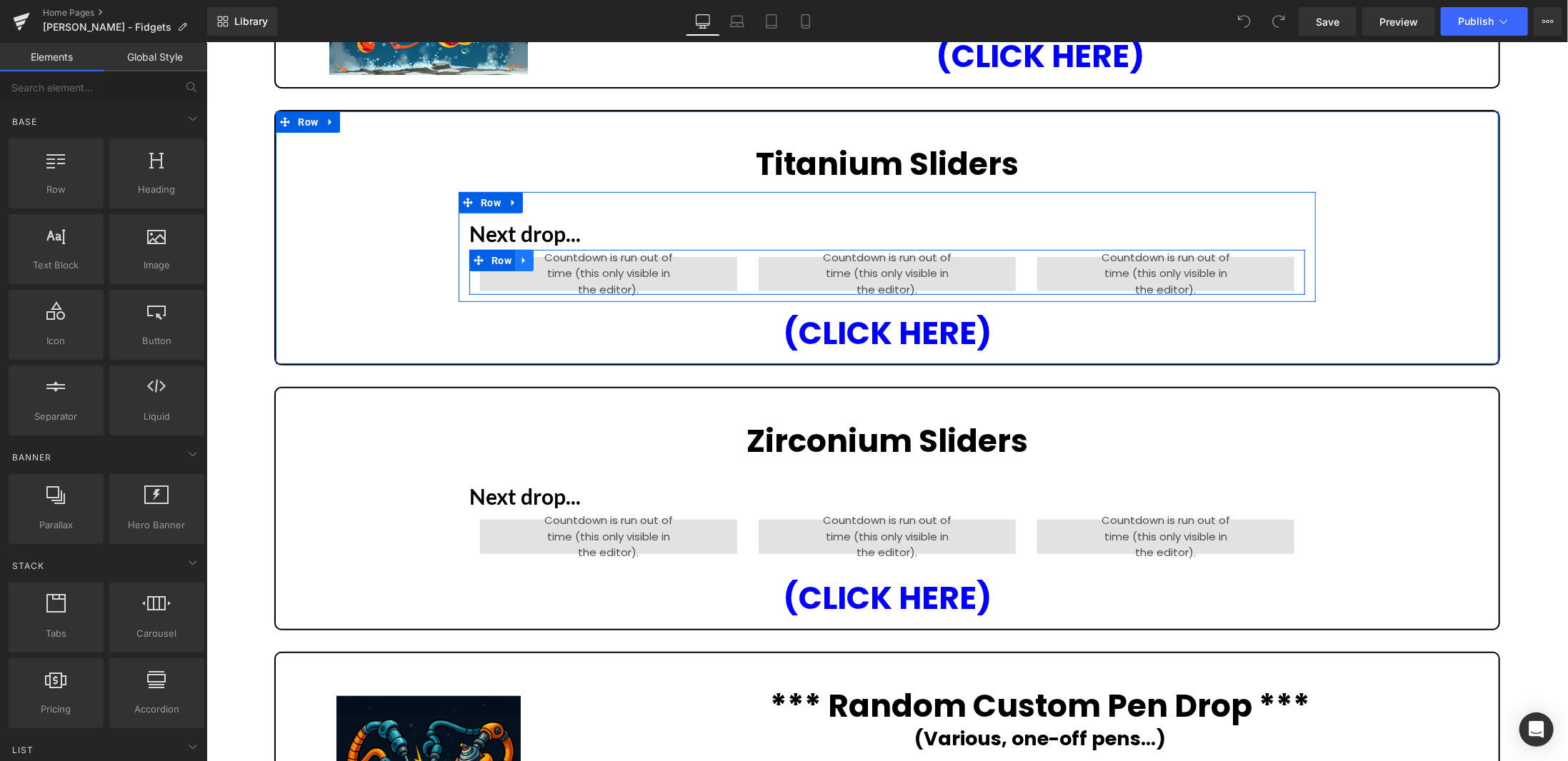
click at [518, 262] on icon at bounding box center [523, 259] width 10 height 11
click at [556, 261] on icon at bounding box center [560, 260] width 10 height 10
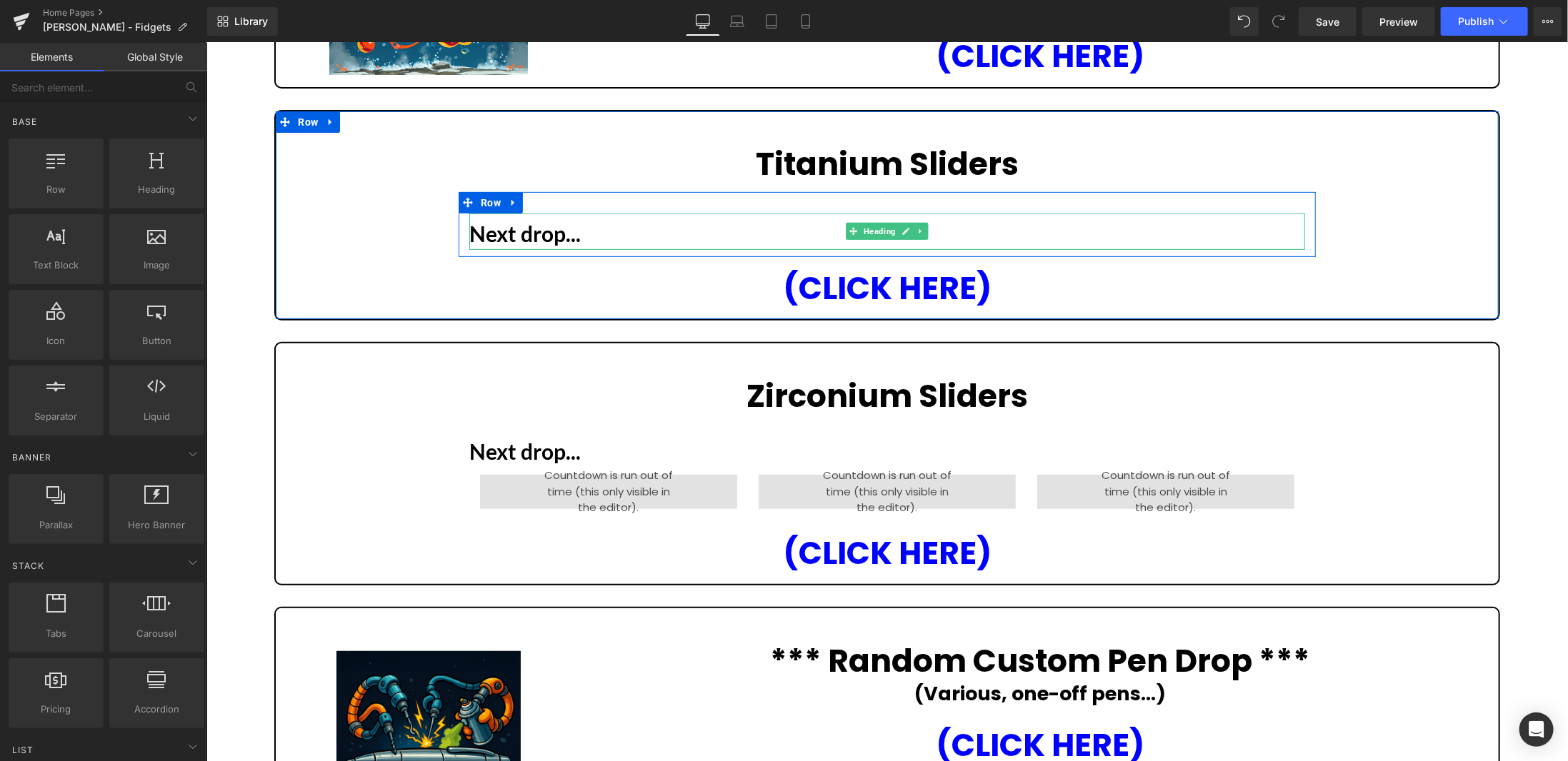
click at [551, 233] on b "Next drop..." at bounding box center [524, 233] width 112 height 25
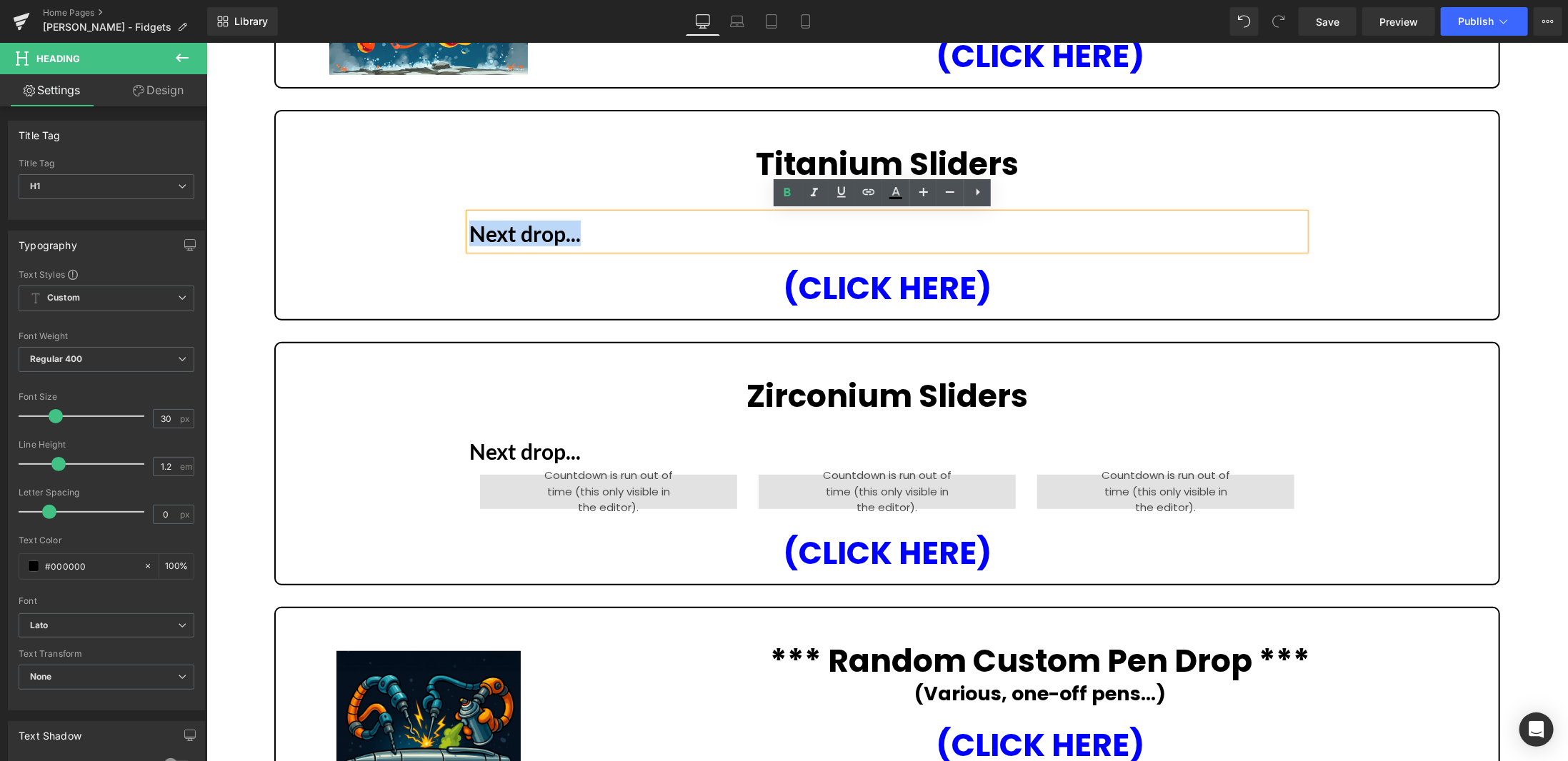
drag, startPoint x: 592, startPoint y: 229, endPoint x: 466, endPoint y: 229, distance: 126.0
click at [469, 229] on h1 "Next drop..." at bounding box center [886, 233] width 835 height 25
paste div
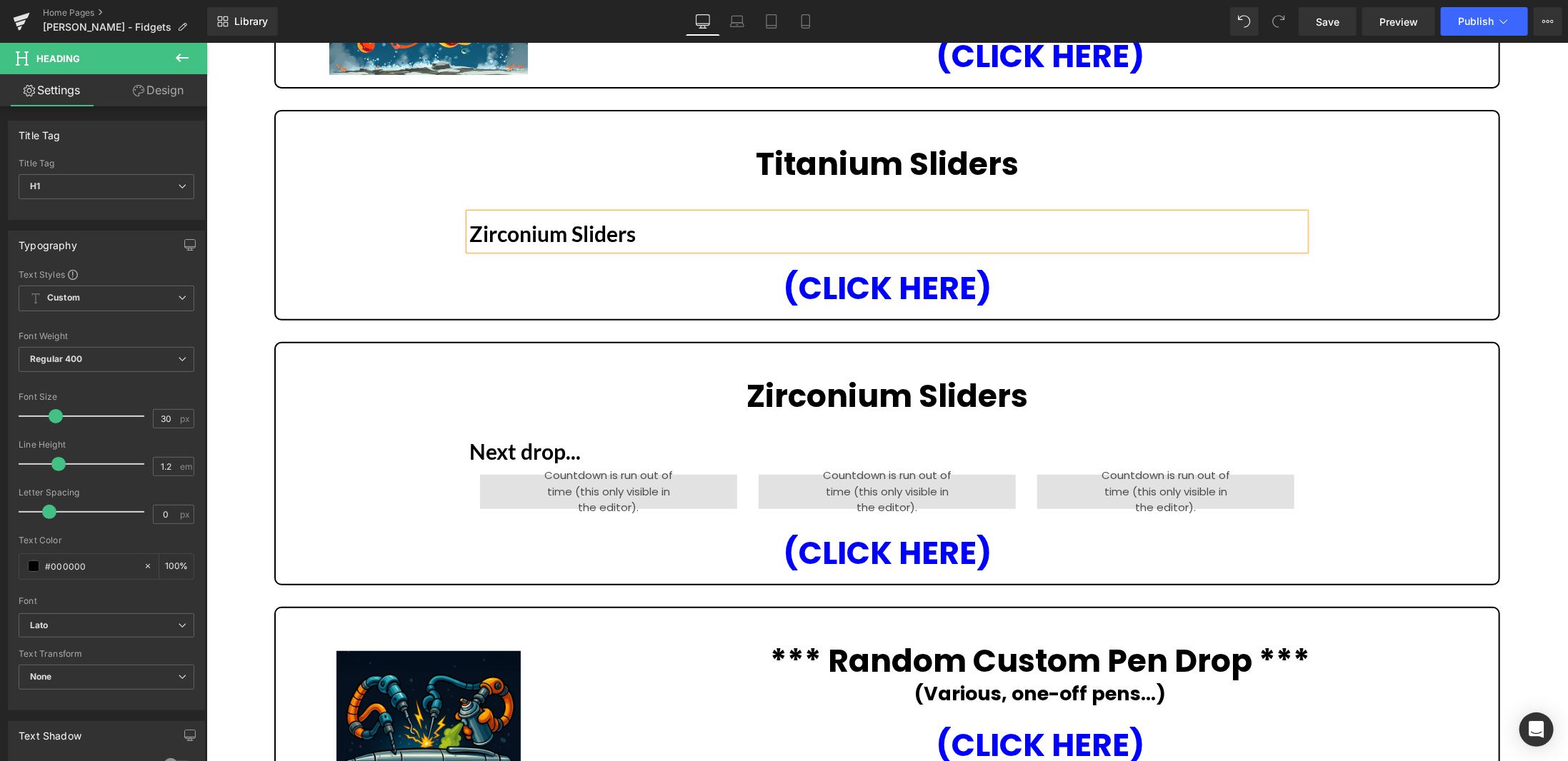
drag, startPoint x: 653, startPoint y: 236, endPoint x: 470, endPoint y: 236, distance: 183.0
click at [470, 236] on h1 "Zirconium Sliders" at bounding box center [886, 233] width 835 height 25
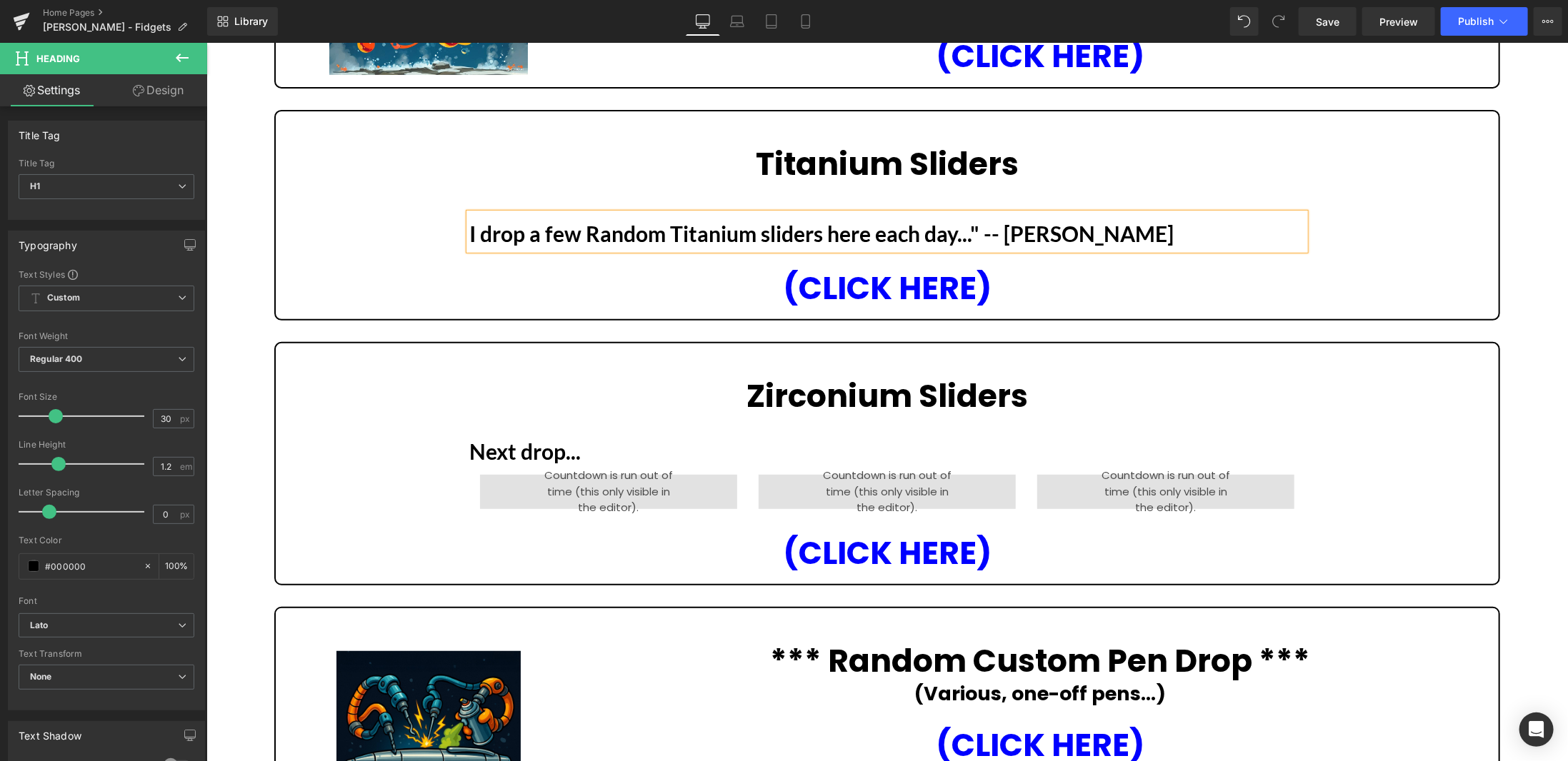
click at [989, 232] on b "I drop a few Random Titanium sliders here each day..." -- Magnus" at bounding box center [821, 233] width 704 height 25
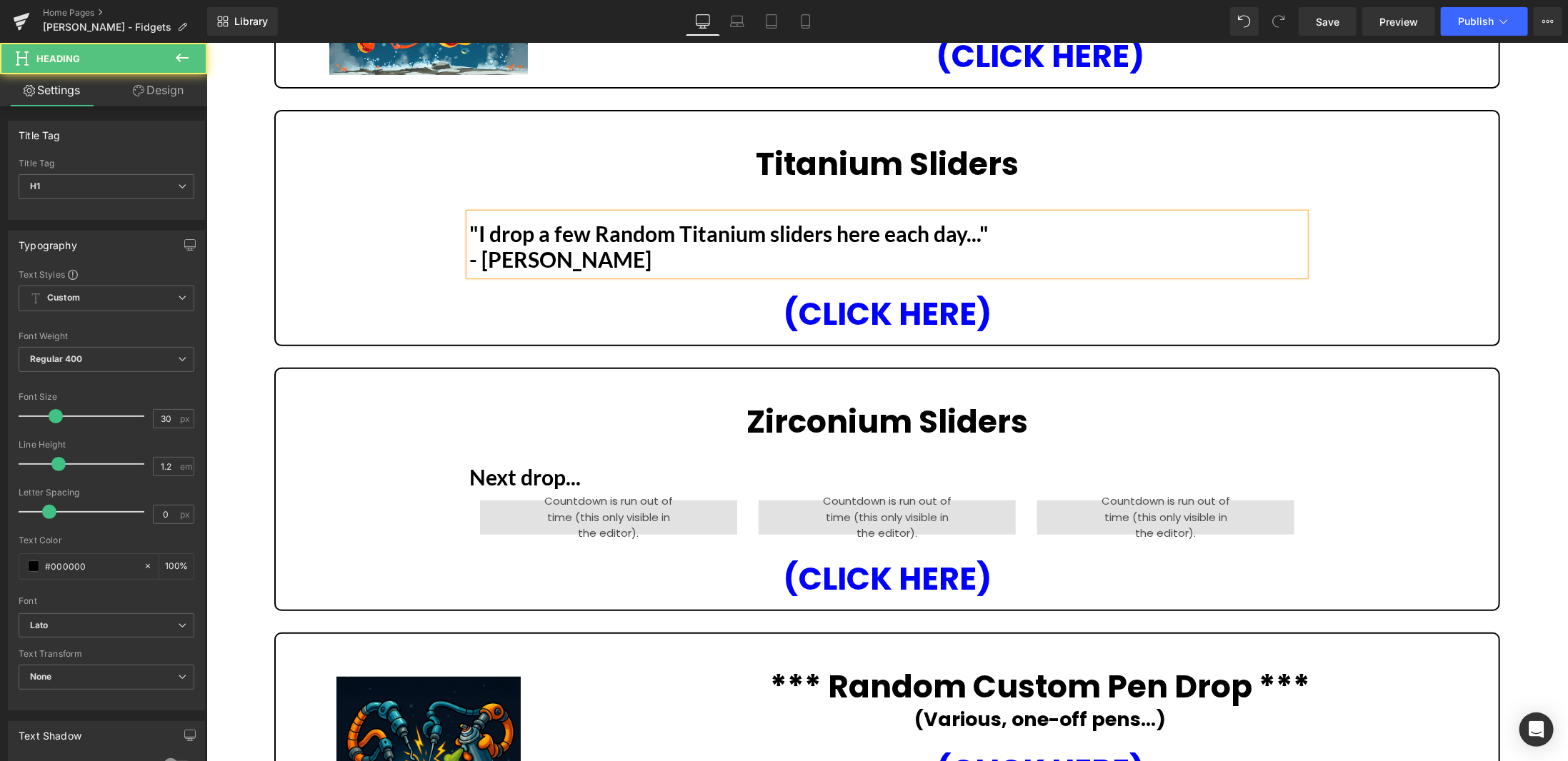
click at [469, 263] on b ""I drop a few Random Titanium sliders here each day..." - Magnus" at bounding box center [728, 246] width 519 height 52
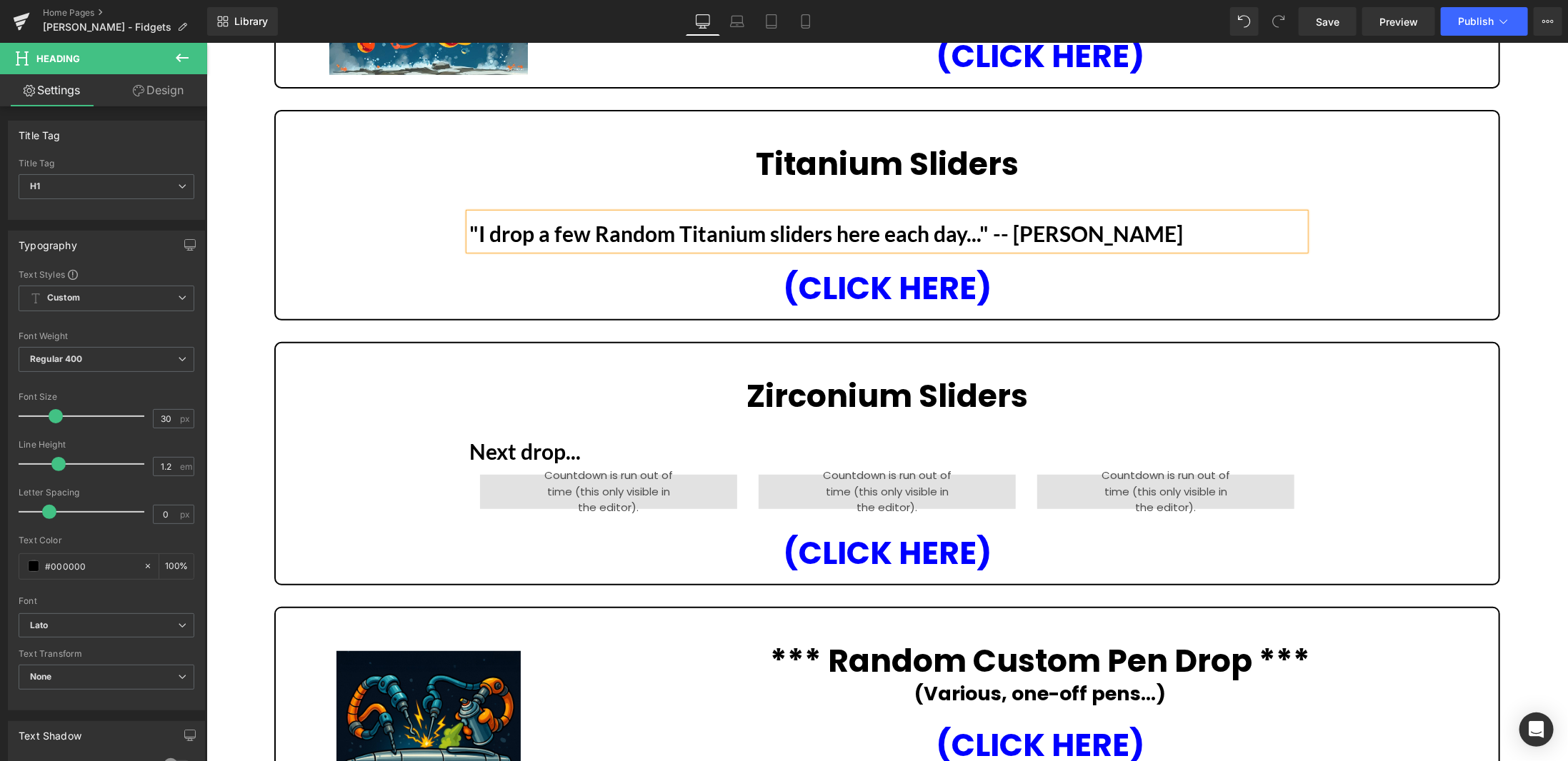
click at [623, 234] on b ""I drop a few Random Titanium sliders here each day..." - - Magnus" at bounding box center [826, 233] width 714 height 25
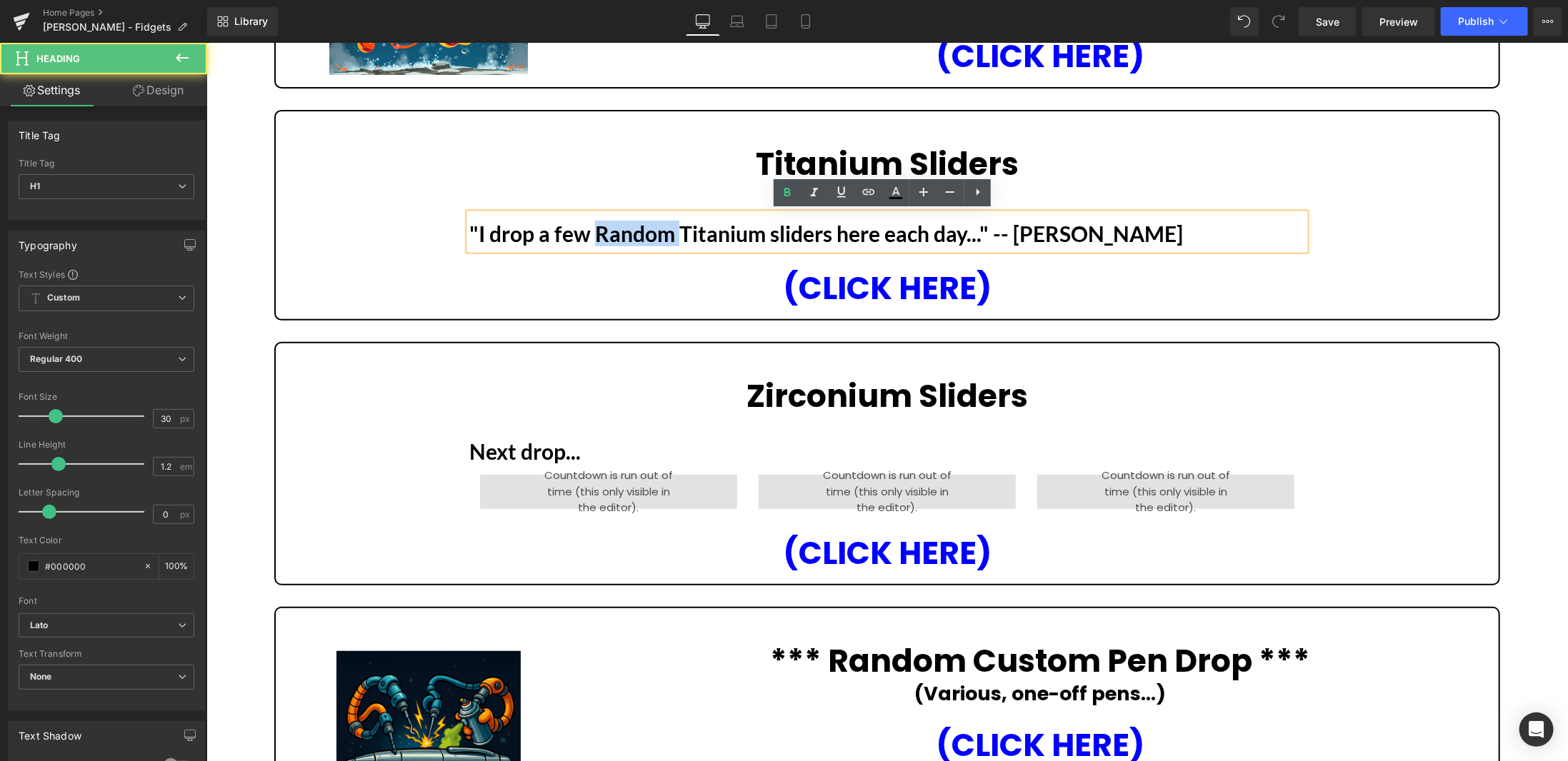
click at [623, 234] on b ""I drop a few Random Titanium sliders here each day..." - - Magnus" at bounding box center [826, 233] width 714 height 25
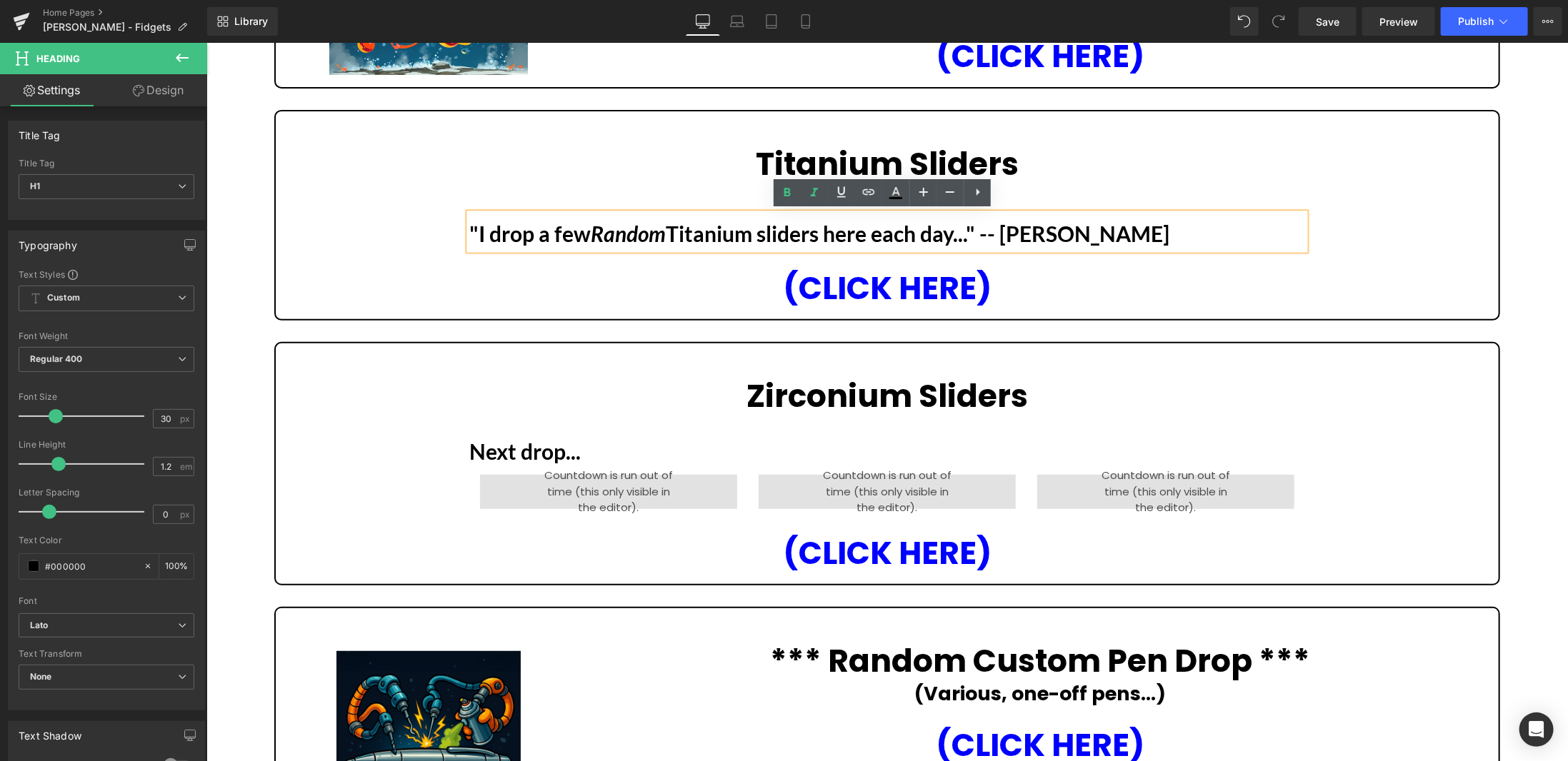
drag, startPoint x: 927, startPoint y: 233, endPoint x: 938, endPoint y: 231, distance: 11.2
click at [927, 233] on b ""I drop a few Random Titanium sliders here each day..." - - Magnus" at bounding box center [819, 233] width 700 height 25
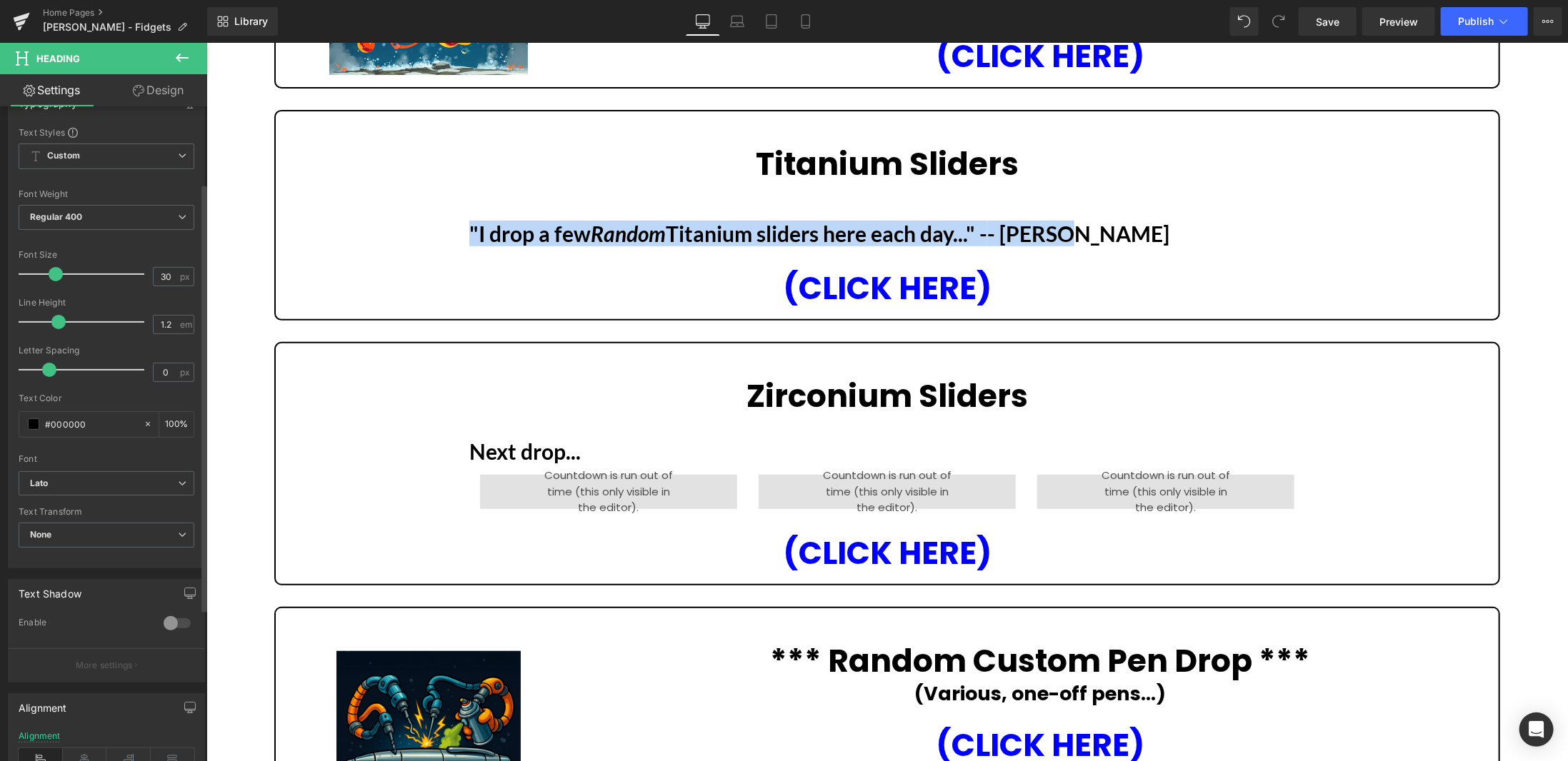
scroll to position [143, 0]
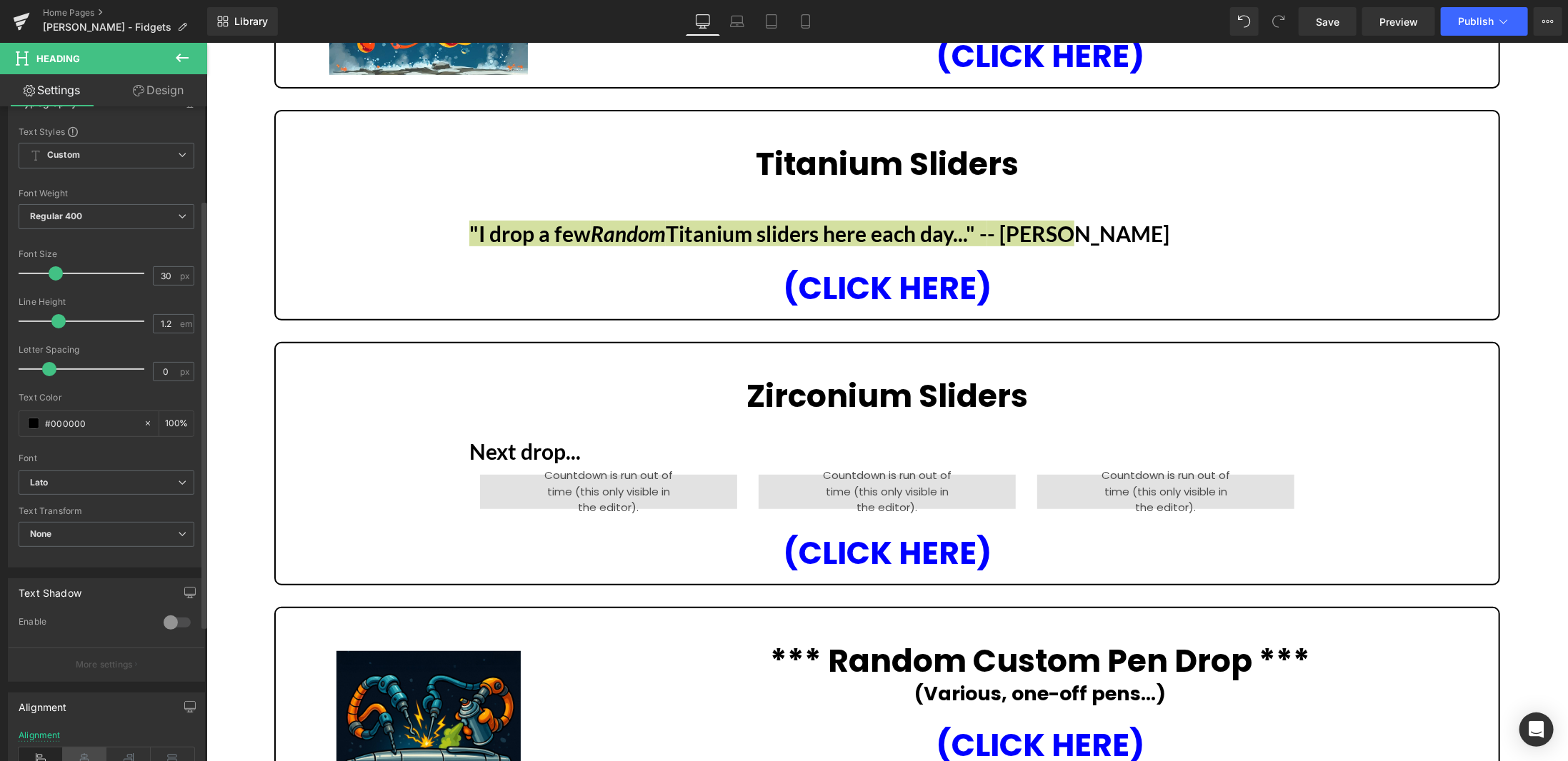
click at [86, 748] on icon at bounding box center [84, 759] width 44 height 22
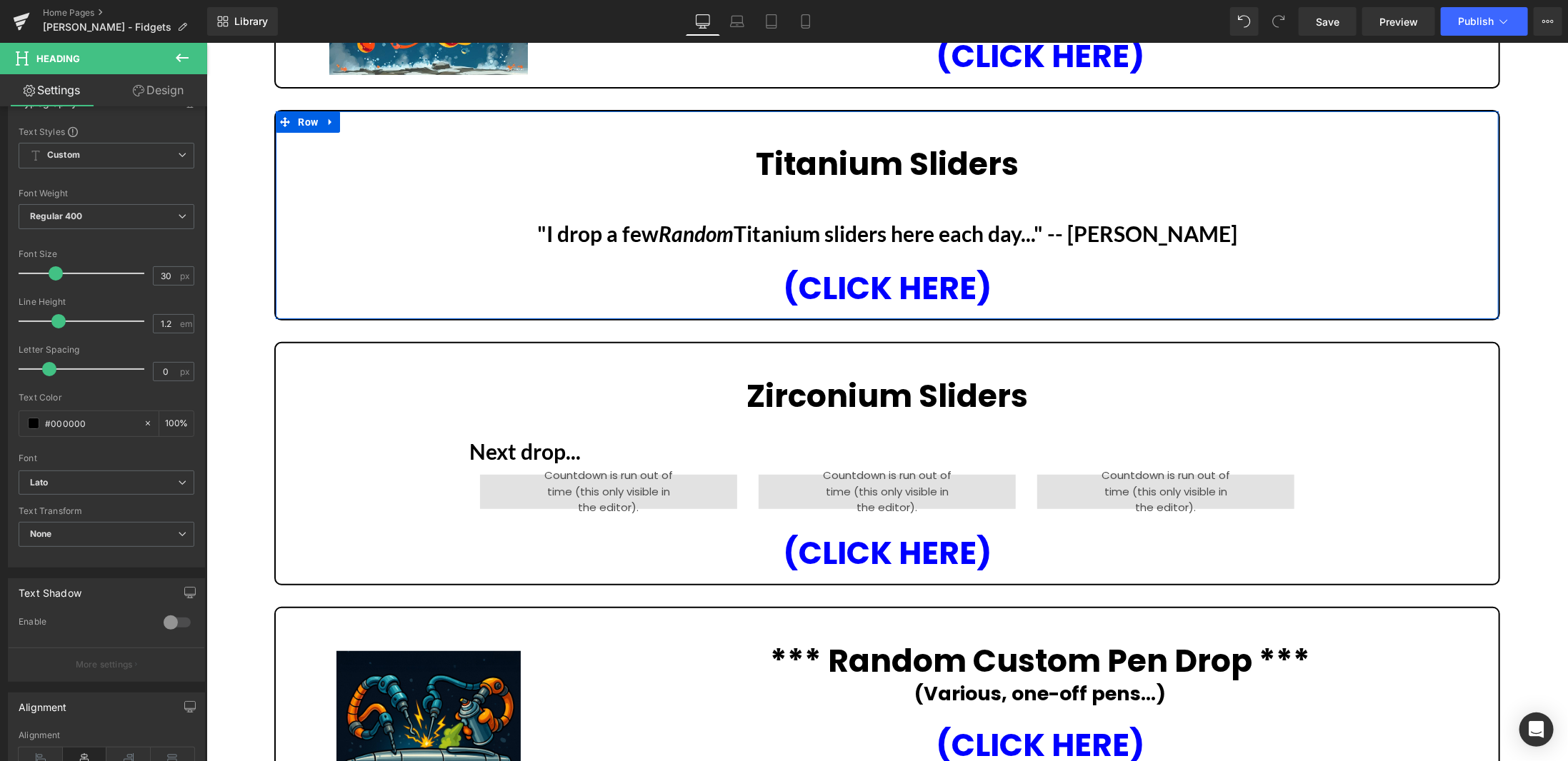
click at [1405, 221] on div "Titanium Sliders Heading Row "I drop a few Random Titanium sliders here each da…" at bounding box center [886, 214] width 1223 height 186
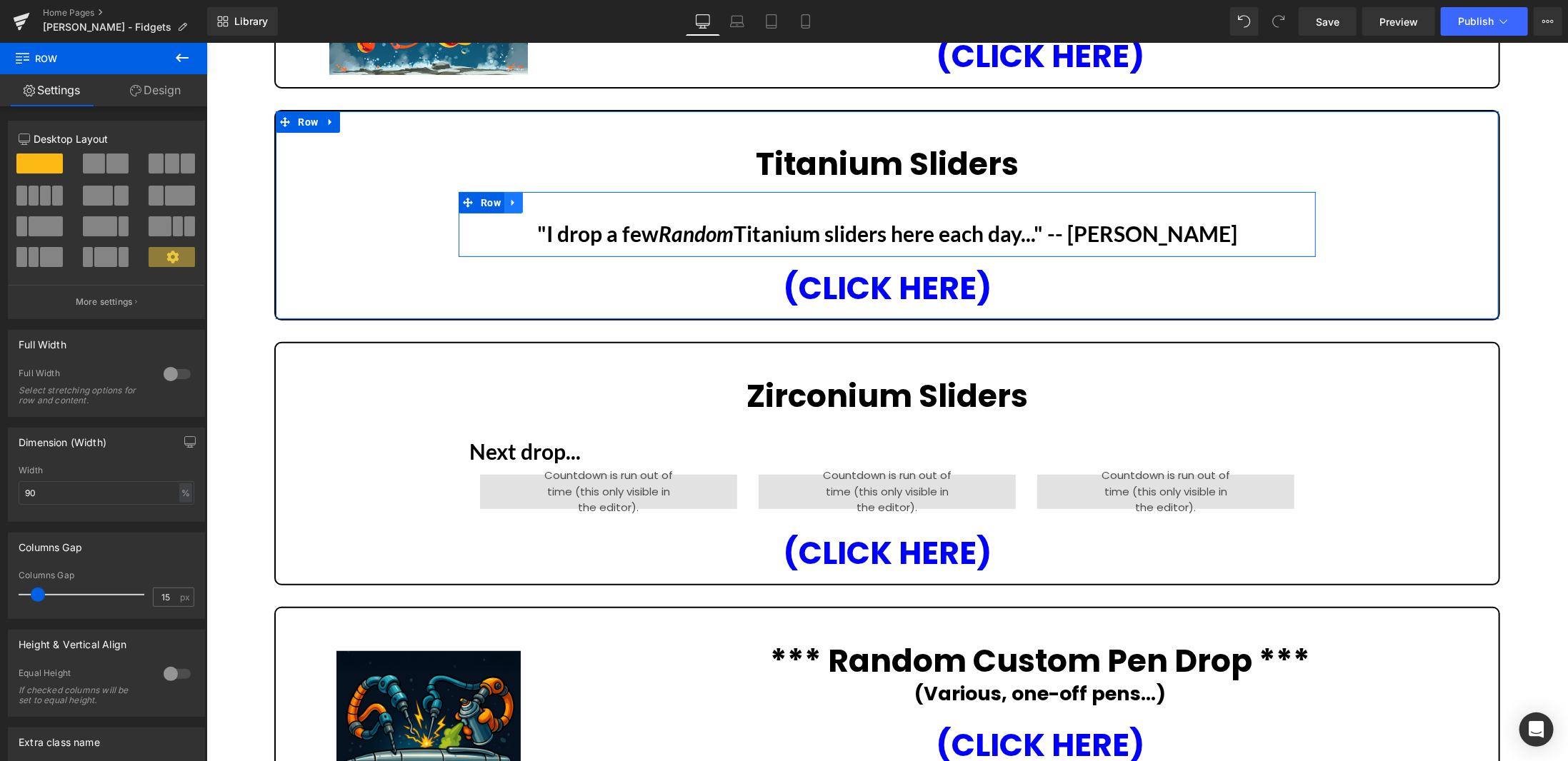
click at [508, 197] on icon at bounding box center [513, 201] width 10 height 11
click at [526, 200] on icon at bounding box center [531, 202] width 10 height 10
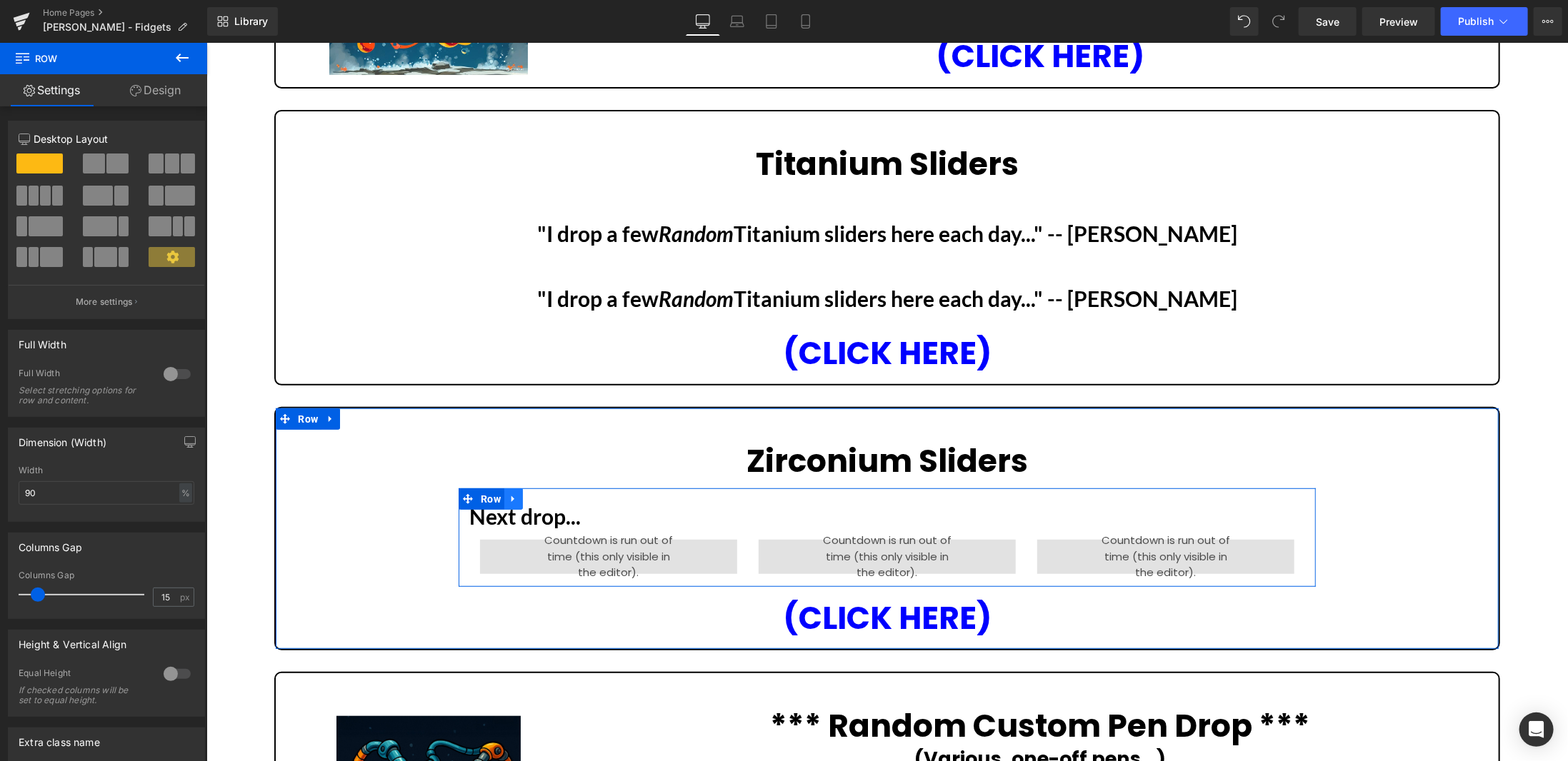
click at [511, 501] on icon at bounding box center [513, 499] width 10 height 11
click at [547, 499] on icon at bounding box center [550, 499] width 10 height 10
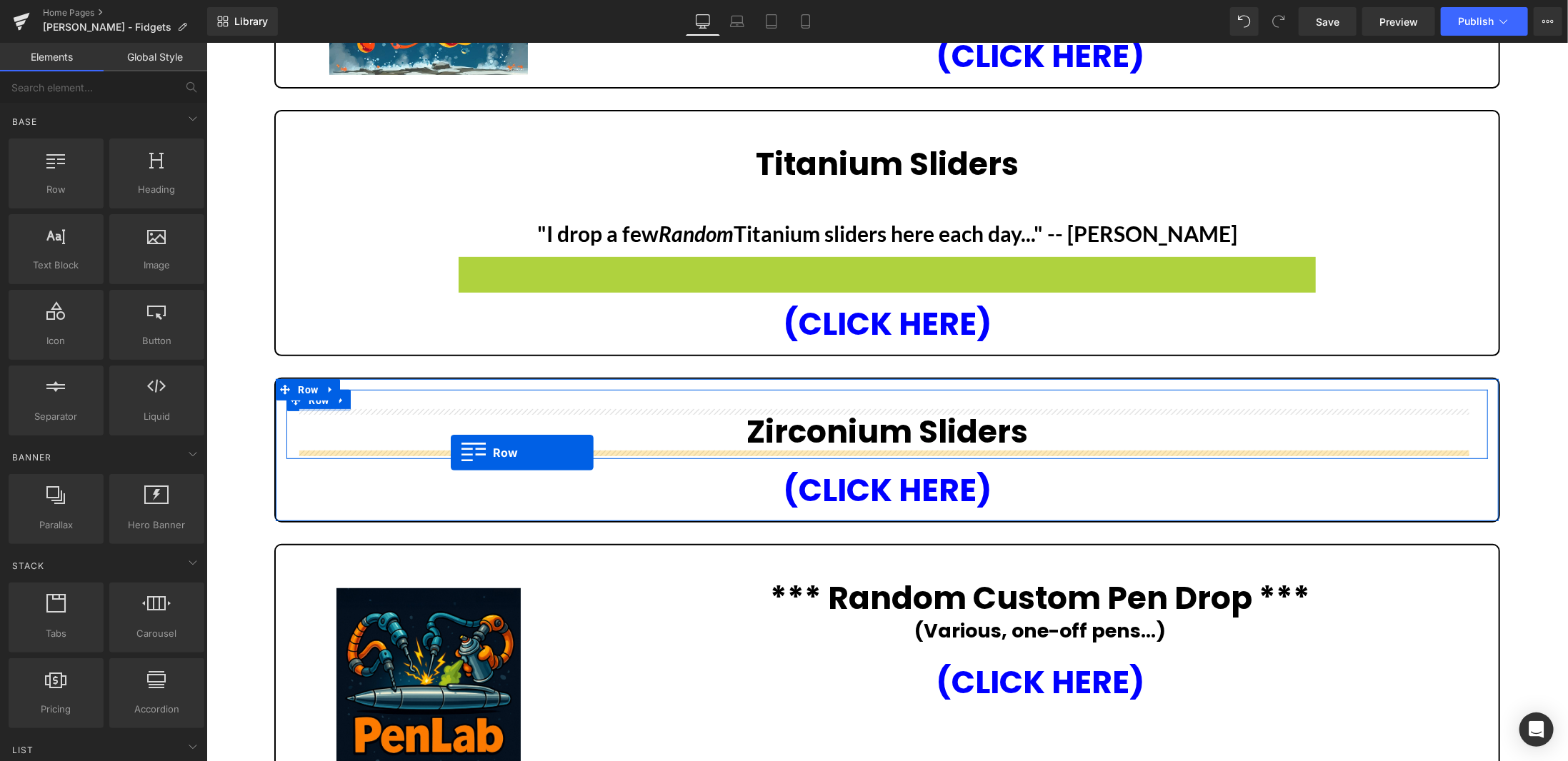
drag, startPoint x: 461, startPoint y: 262, endPoint x: 450, endPoint y: 452, distance: 190.3
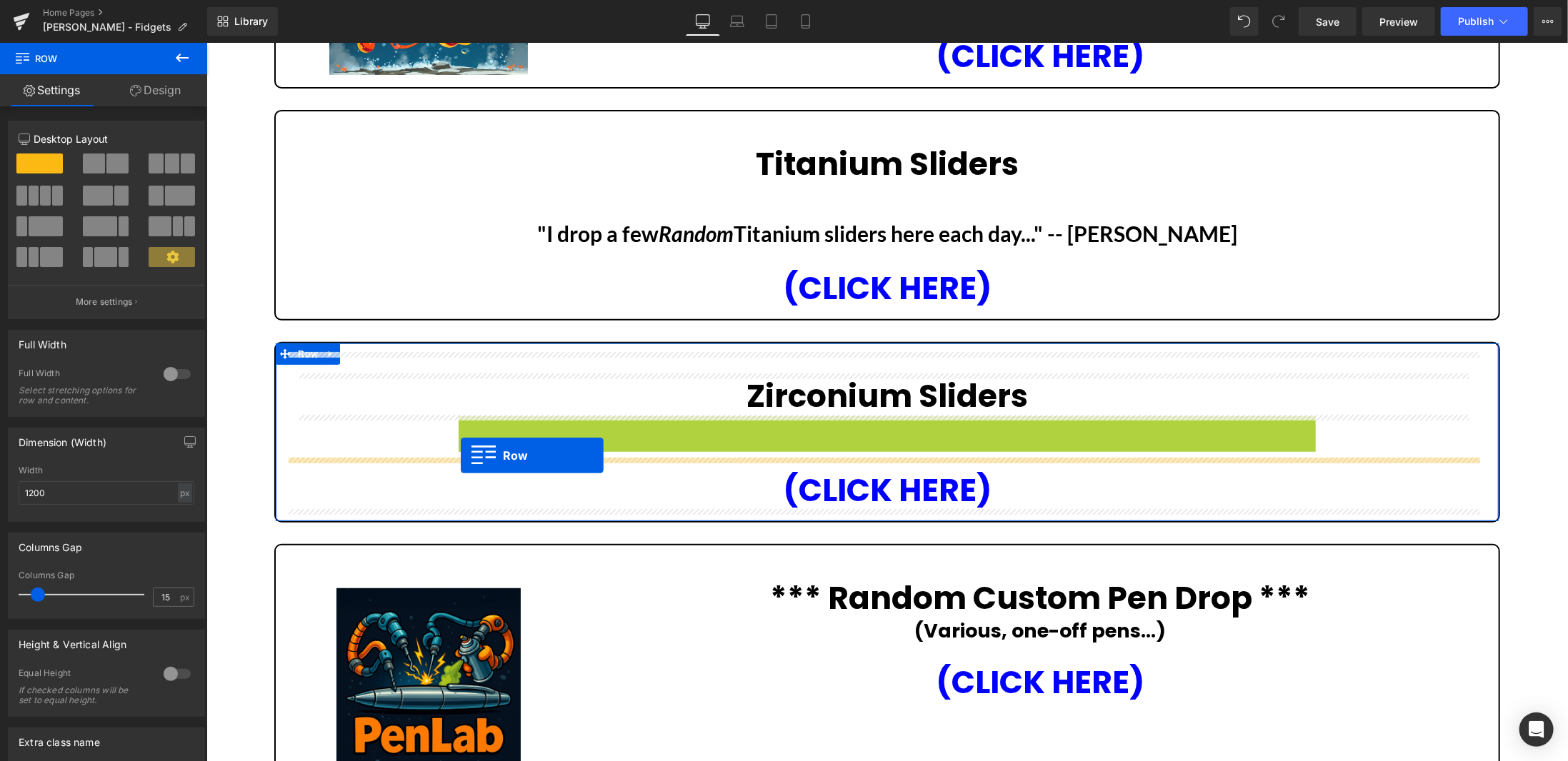
drag, startPoint x: 460, startPoint y: 428, endPoint x: 460, endPoint y: 455, distance: 27.0
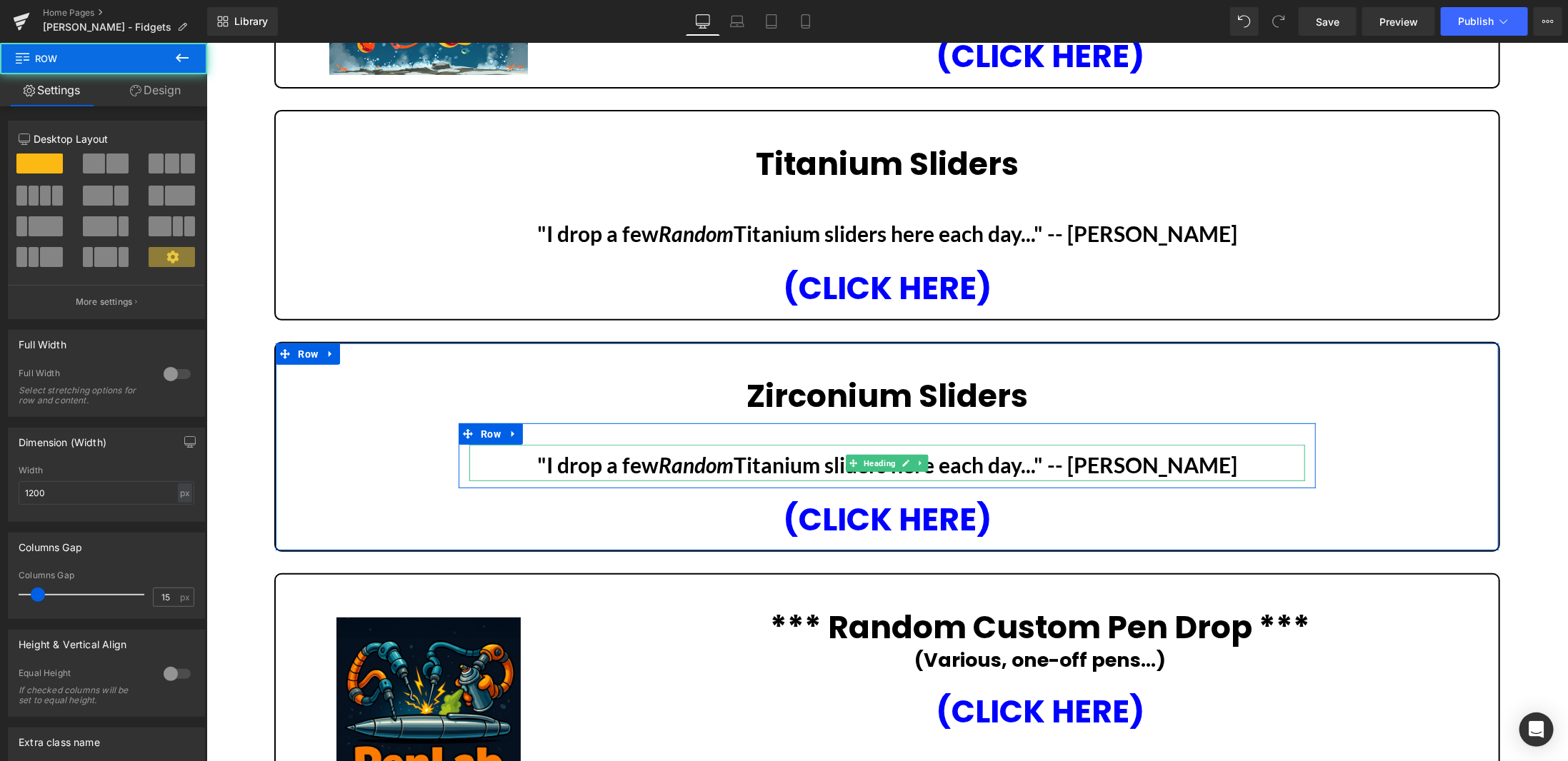
click at [812, 462] on b ""I drop a few Random Titanium sliders here each day..." -- Magnus" at bounding box center [886, 465] width 700 height 25
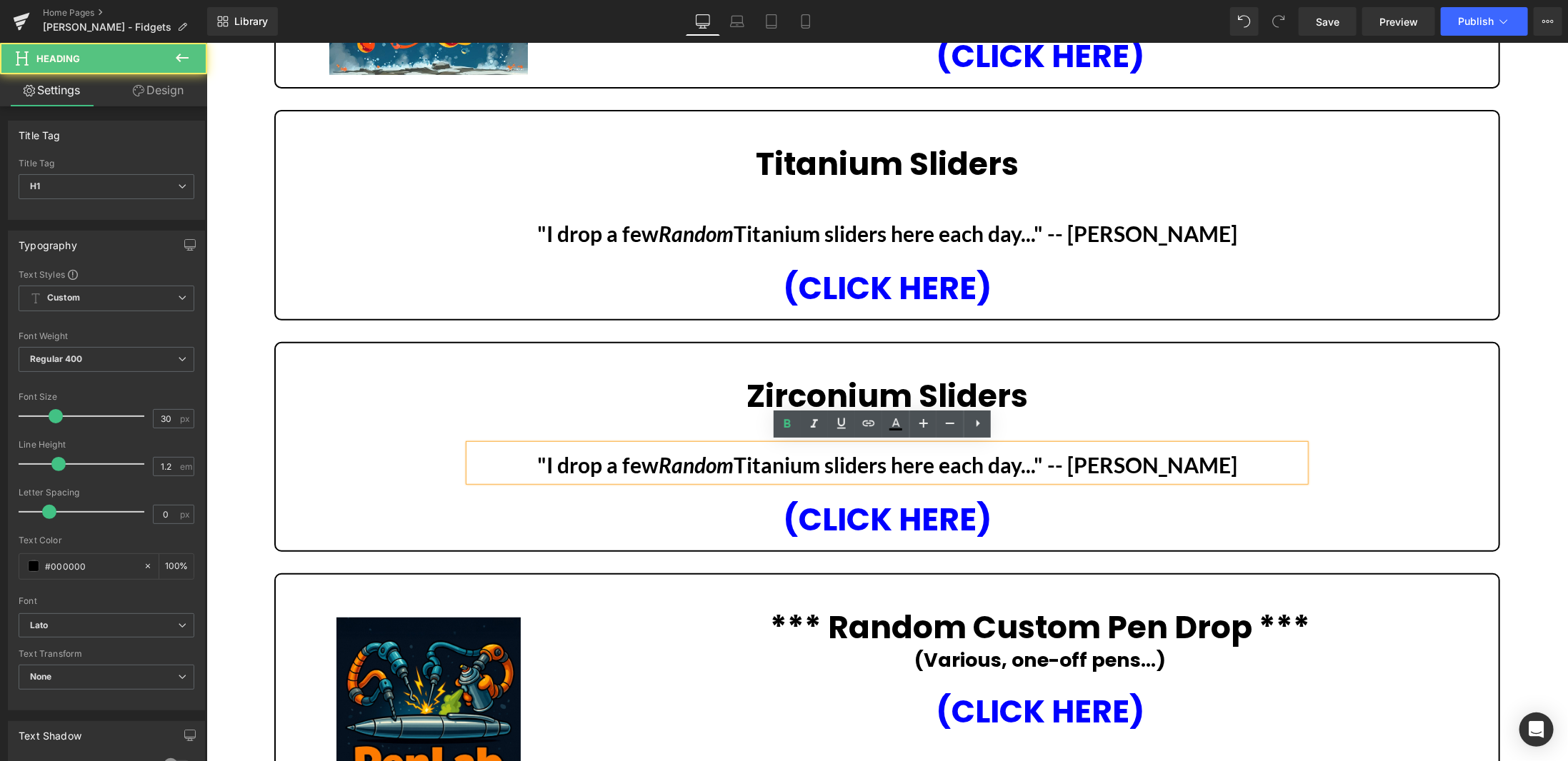
click at [829, 461] on b ""I drop a few Random Titanium sliders here each day..." -- Magnus" at bounding box center [886, 465] width 700 height 25
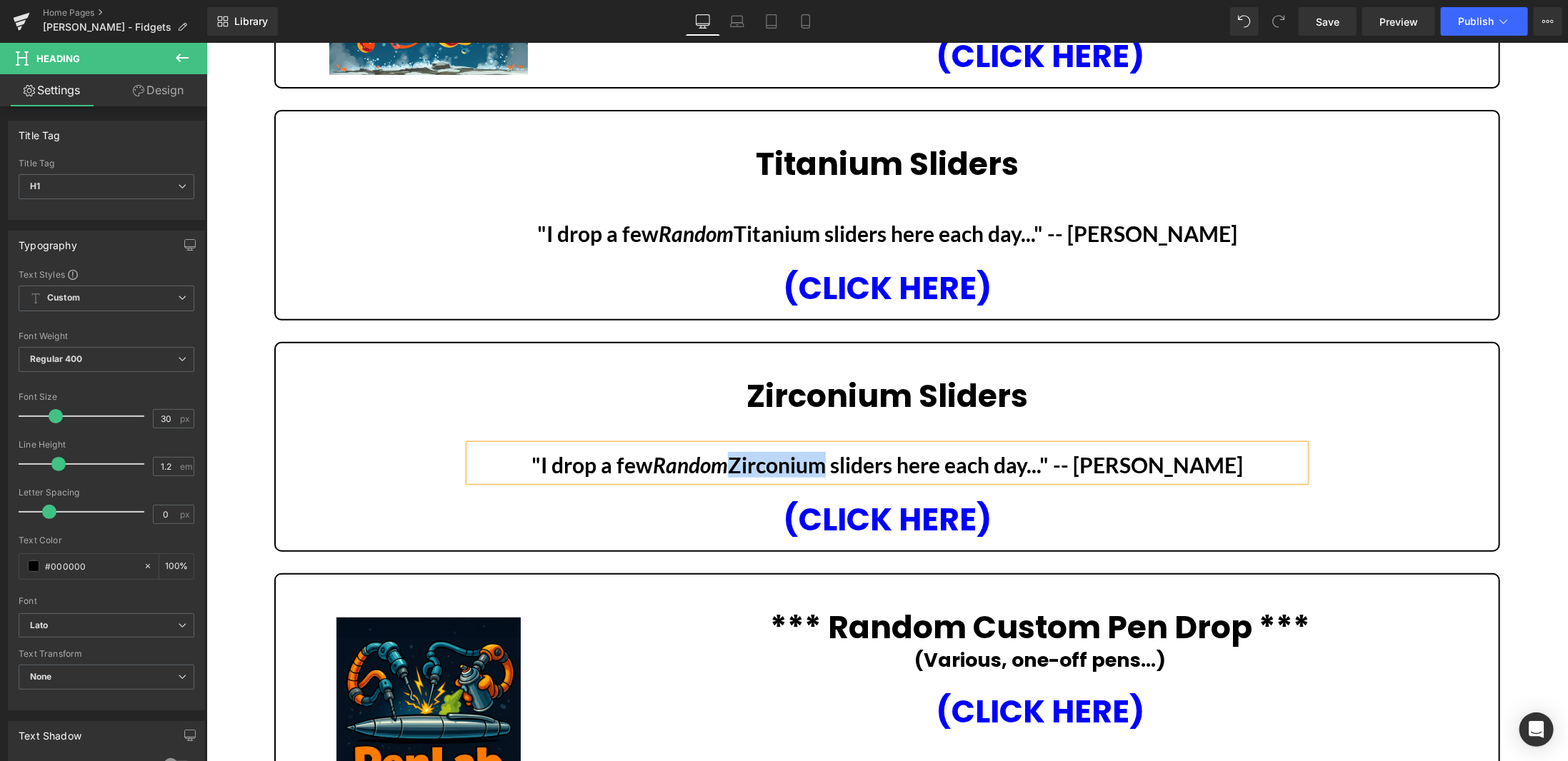
drag, startPoint x: 778, startPoint y: 456, endPoint x: 864, endPoint y: 460, distance: 86.1
click at [864, 460] on b ""I drop a few Random Zirconium sliders here each day..." -- Magnus" at bounding box center [886, 465] width 711 height 25
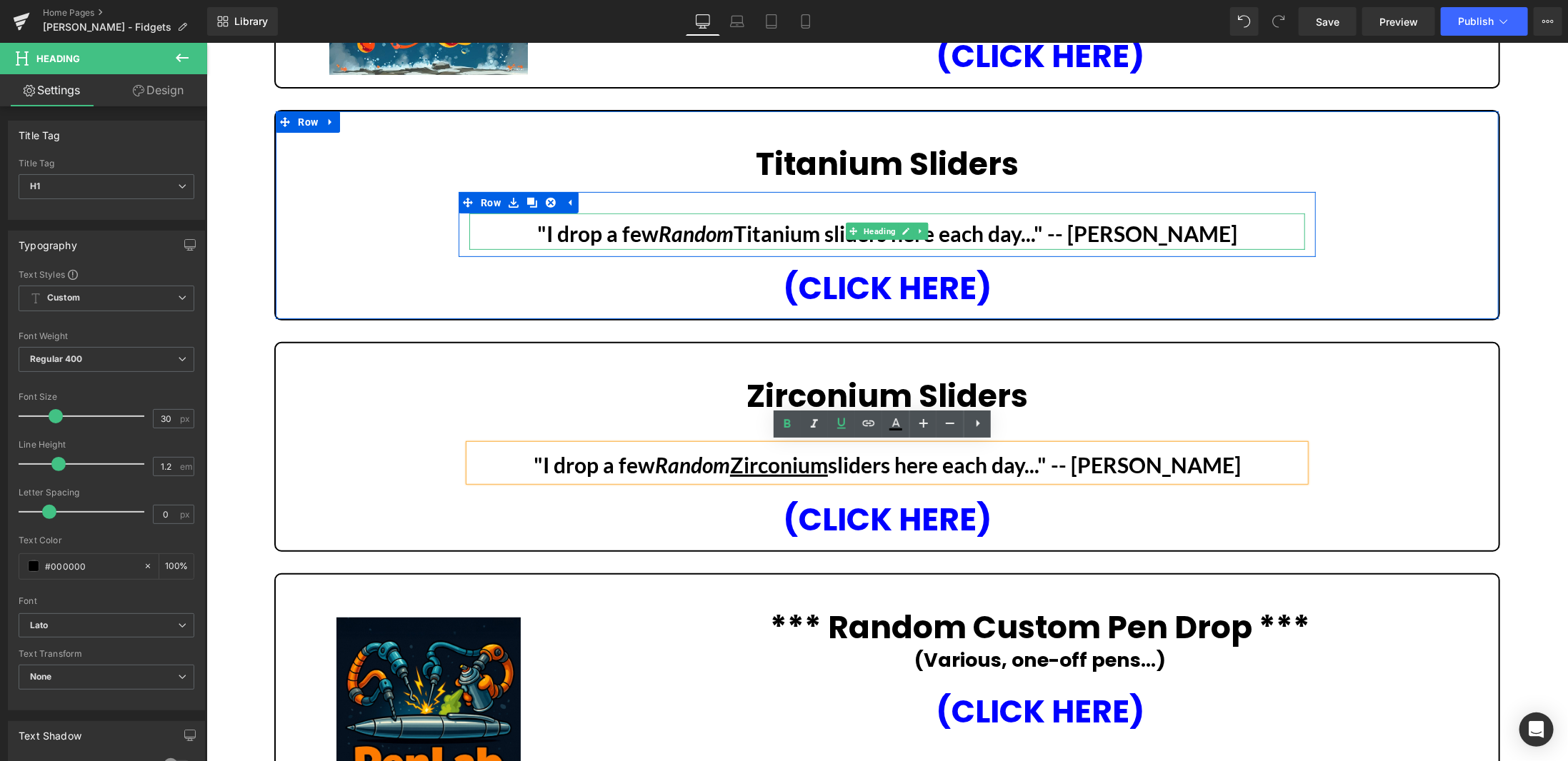
click at [806, 230] on b ""I drop a few Random Titanium sliders here each day..." -- Magnus" at bounding box center [886, 233] width 700 height 25
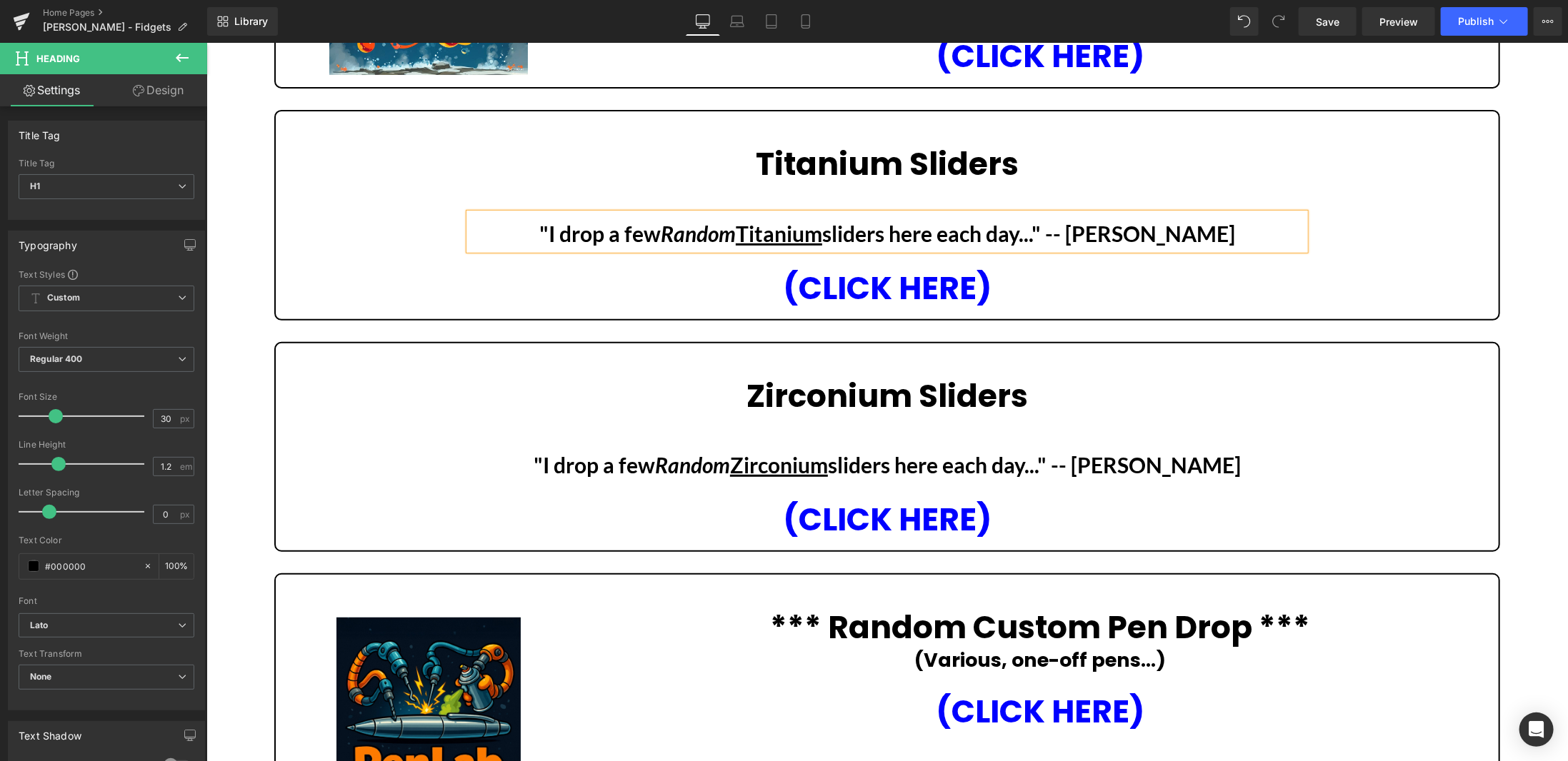
click at [1529, 251] on div "Liquid Liquid Liquid Row Image MagLab Sliders Heading 00 Hours 00 Minutes 00 Se…" at bounding box center [886, 531] width 1362 height 1529
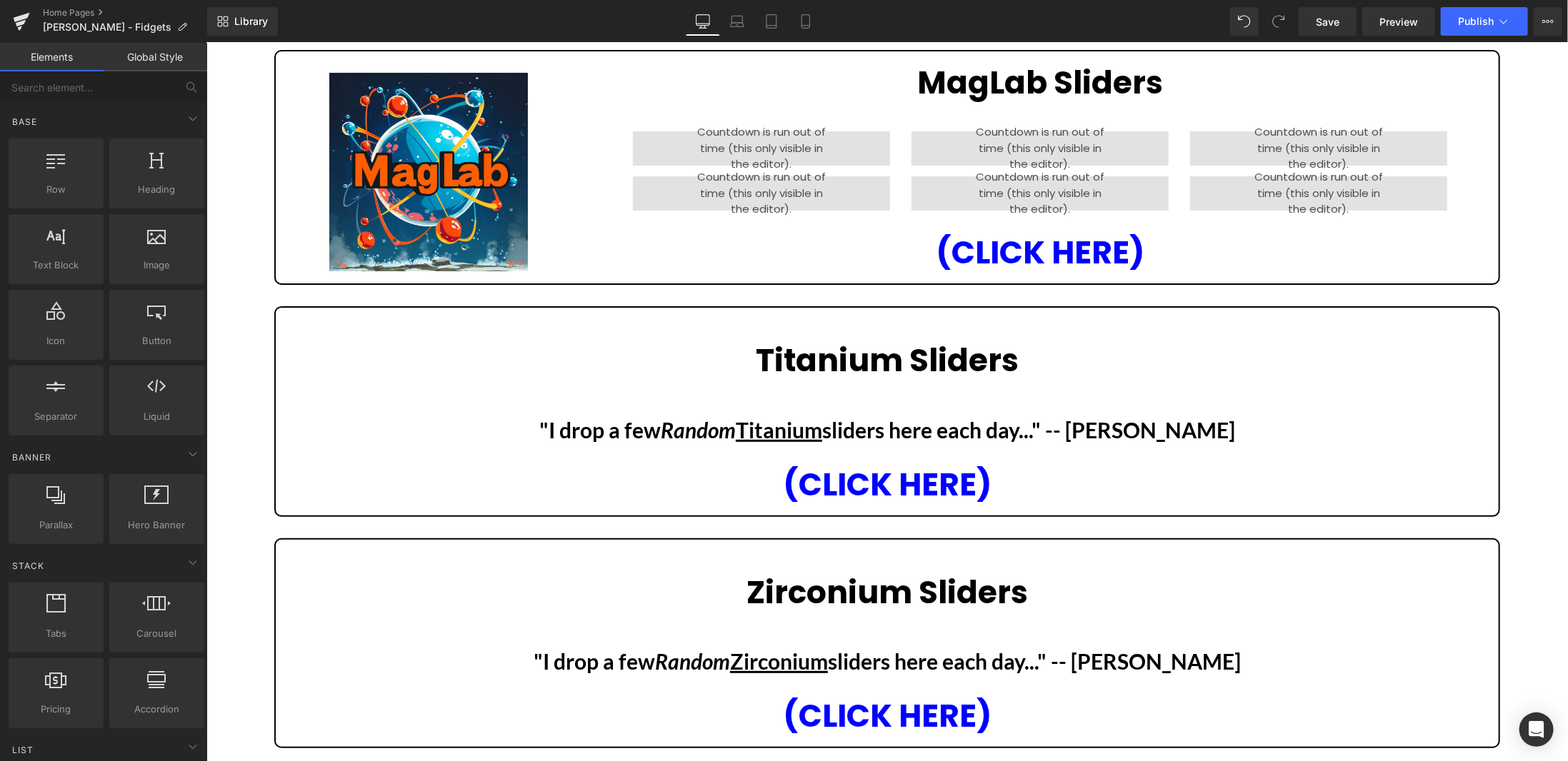
scroll to position [286, 0]
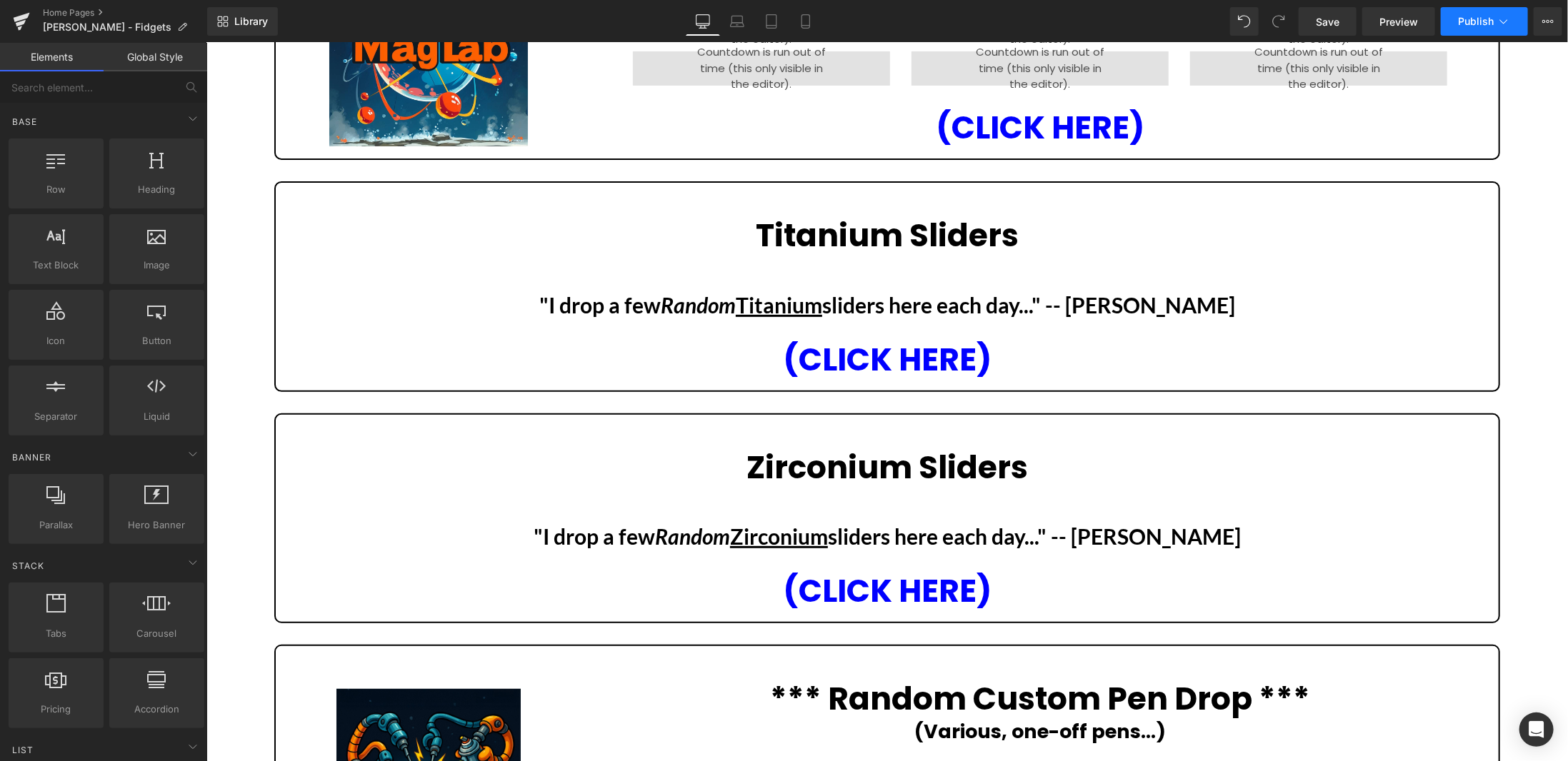
click at [1503, 27] on icon at bounding box center [1503, 22] width 15 height 15
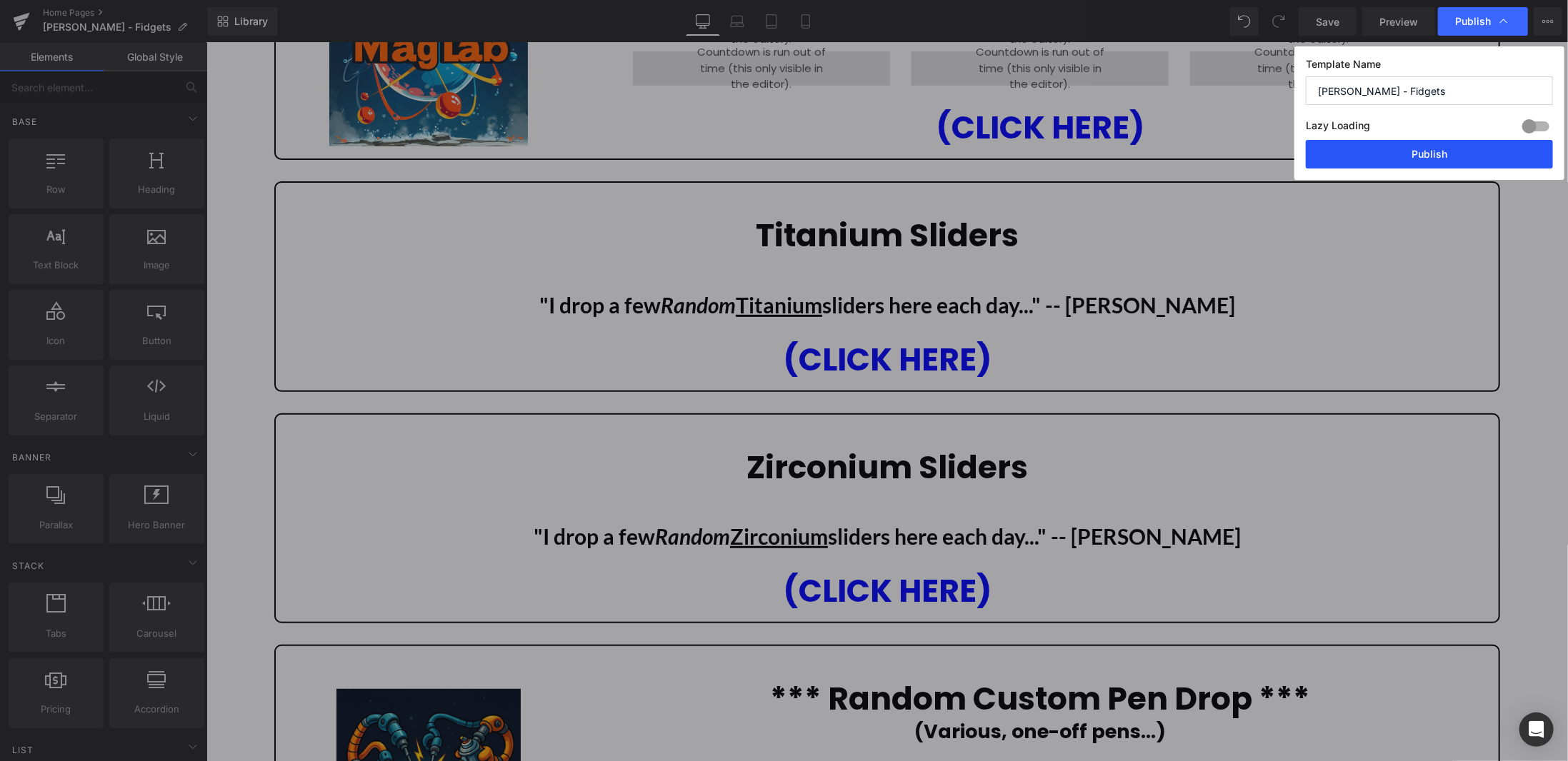
click at [1453, 157] on button "Publish" at bounding box center [1429, 154] width 247 height 28
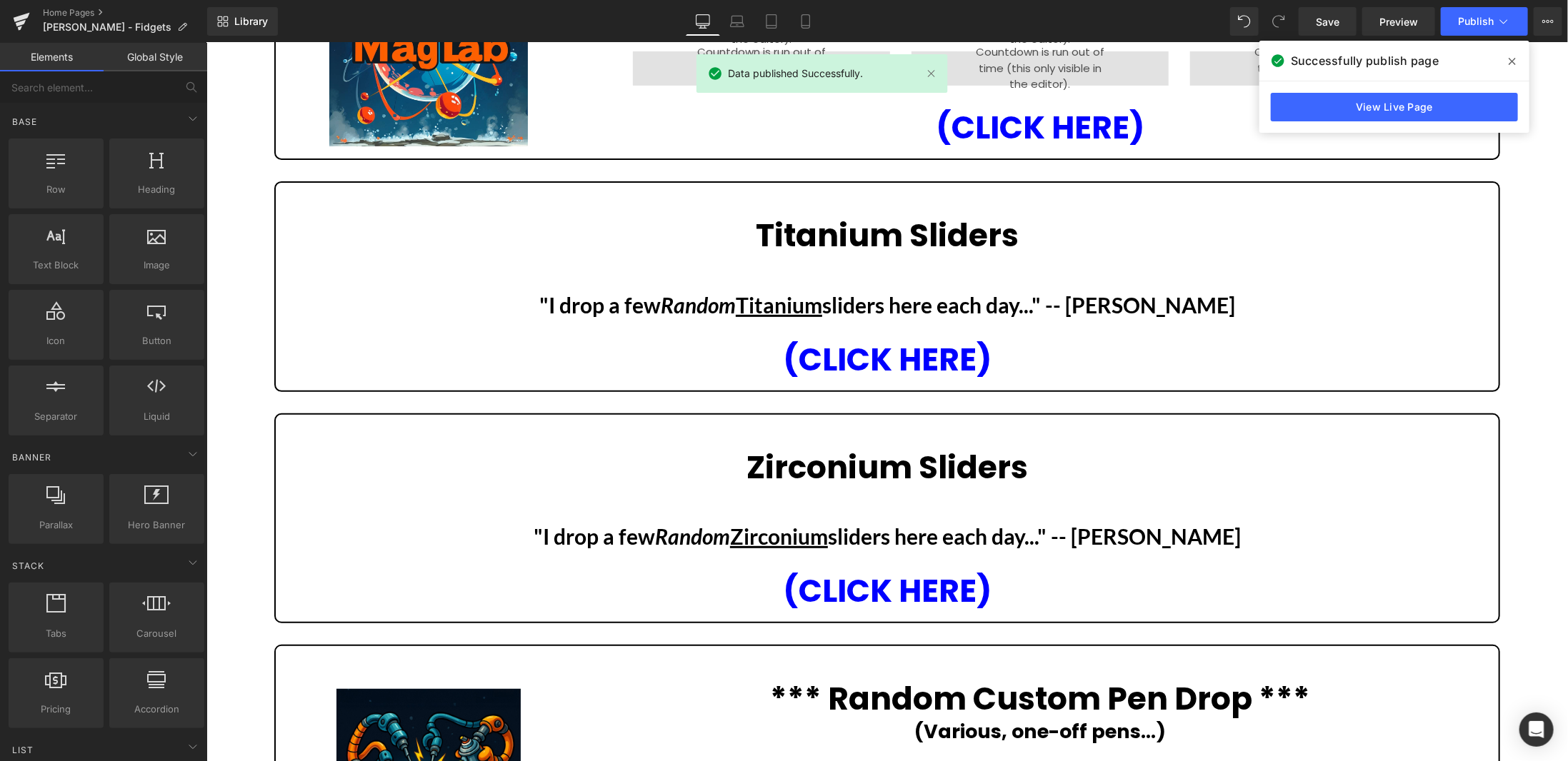
click at [1512, 57] on icon at bounding box center [1511, 62] width 7 height 12
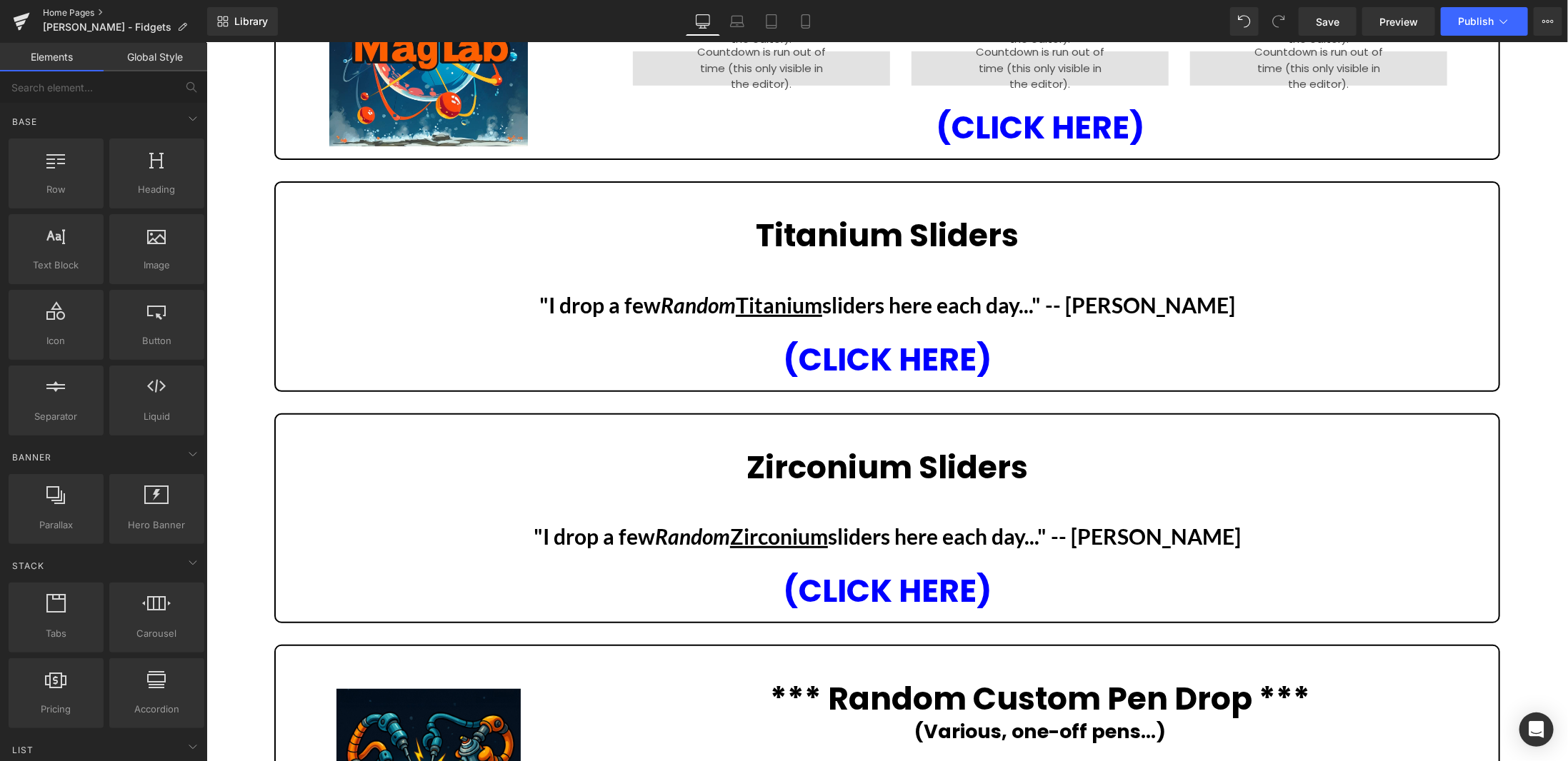
click at [78, 11] on link "Home Pages" at bounding box center [125, 13] width 164 height 12
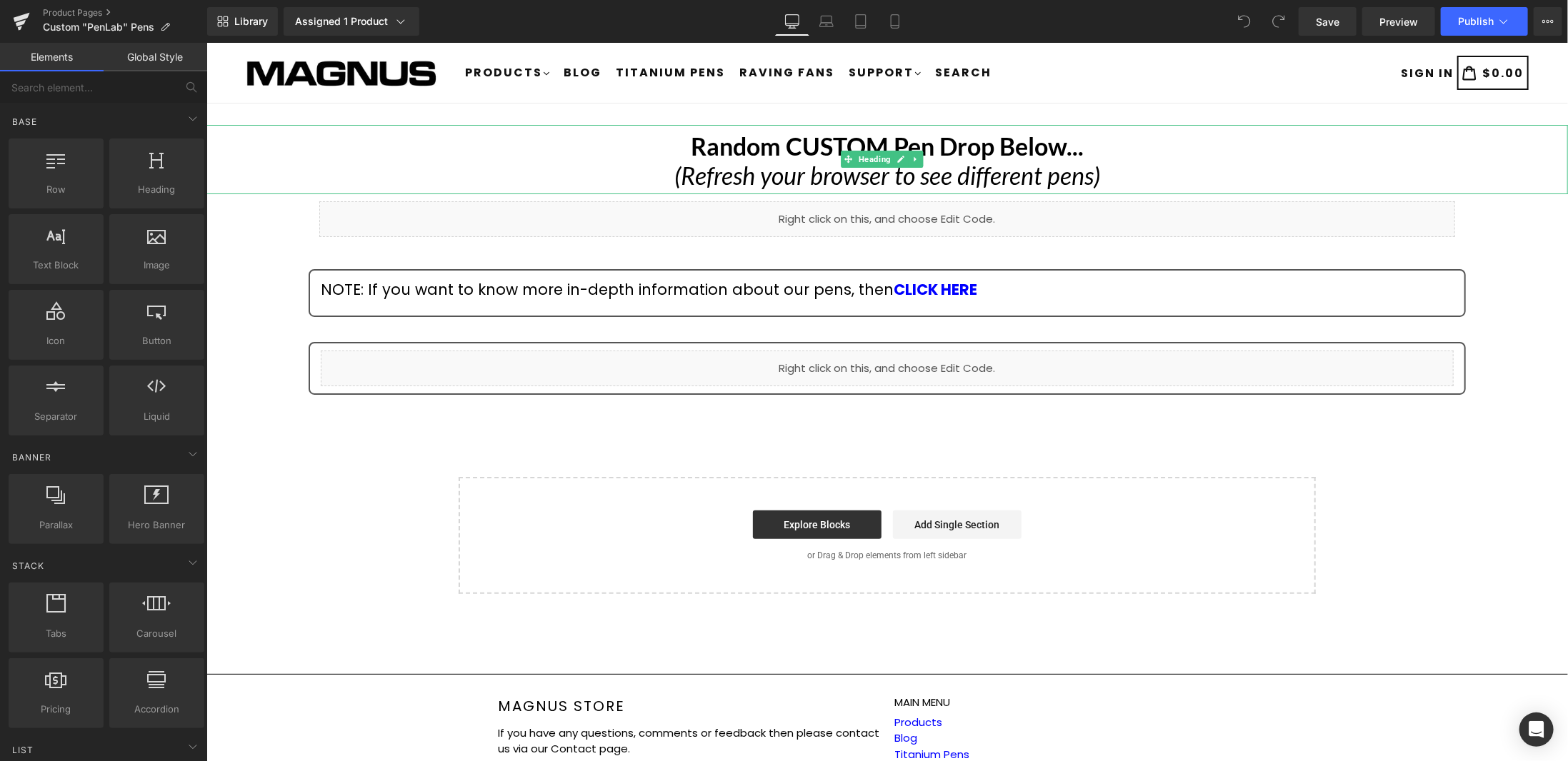
click at [981, 179] on icon "(Refresh your browser to see different pens)" at bounding box center [886, 175] width 426 height 29
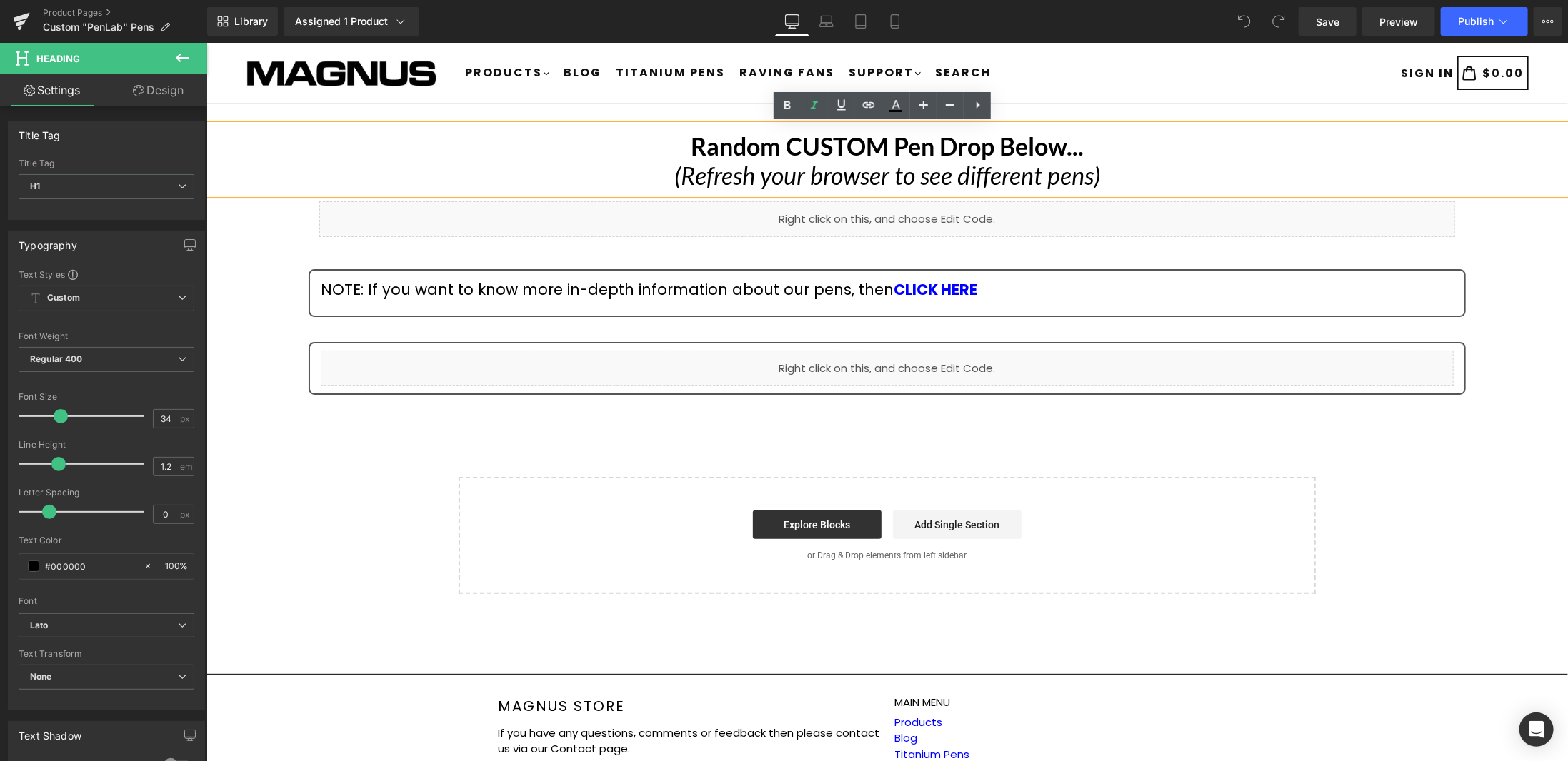
drag, startPoint x: 1119, startPoint y: 174, endPoint x: 700, endPoint y: 184, distance: 419.1
click at [700, 184] on h1 "Random CUSTOM Pen Drop Below... (Refresh your browser to see different pens)" at bounding box center [886, 160] width 1362 height 59
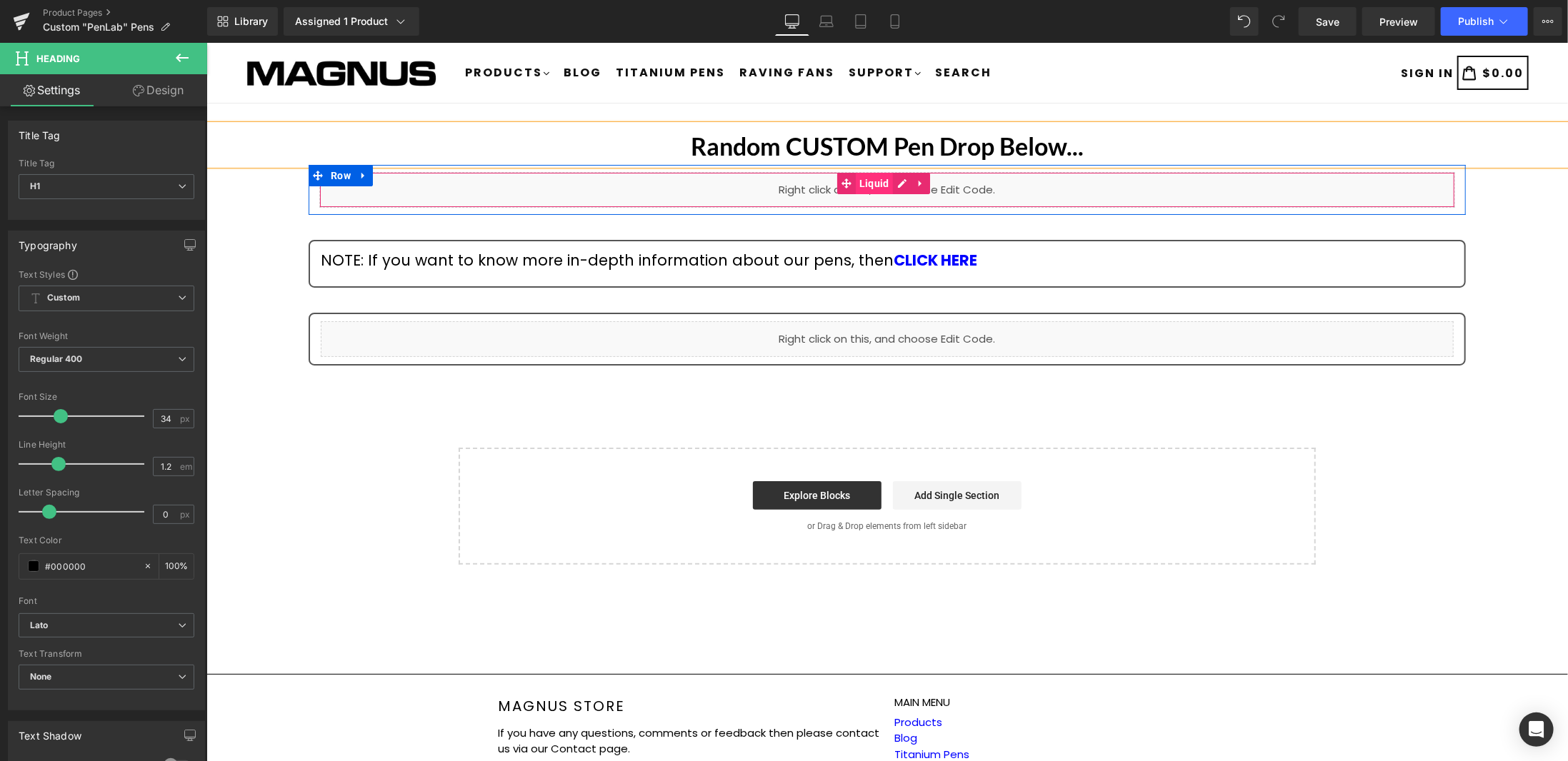
click at [872, 176] on span "Liquid" at bounding box center [874, 183] width 37 height 22
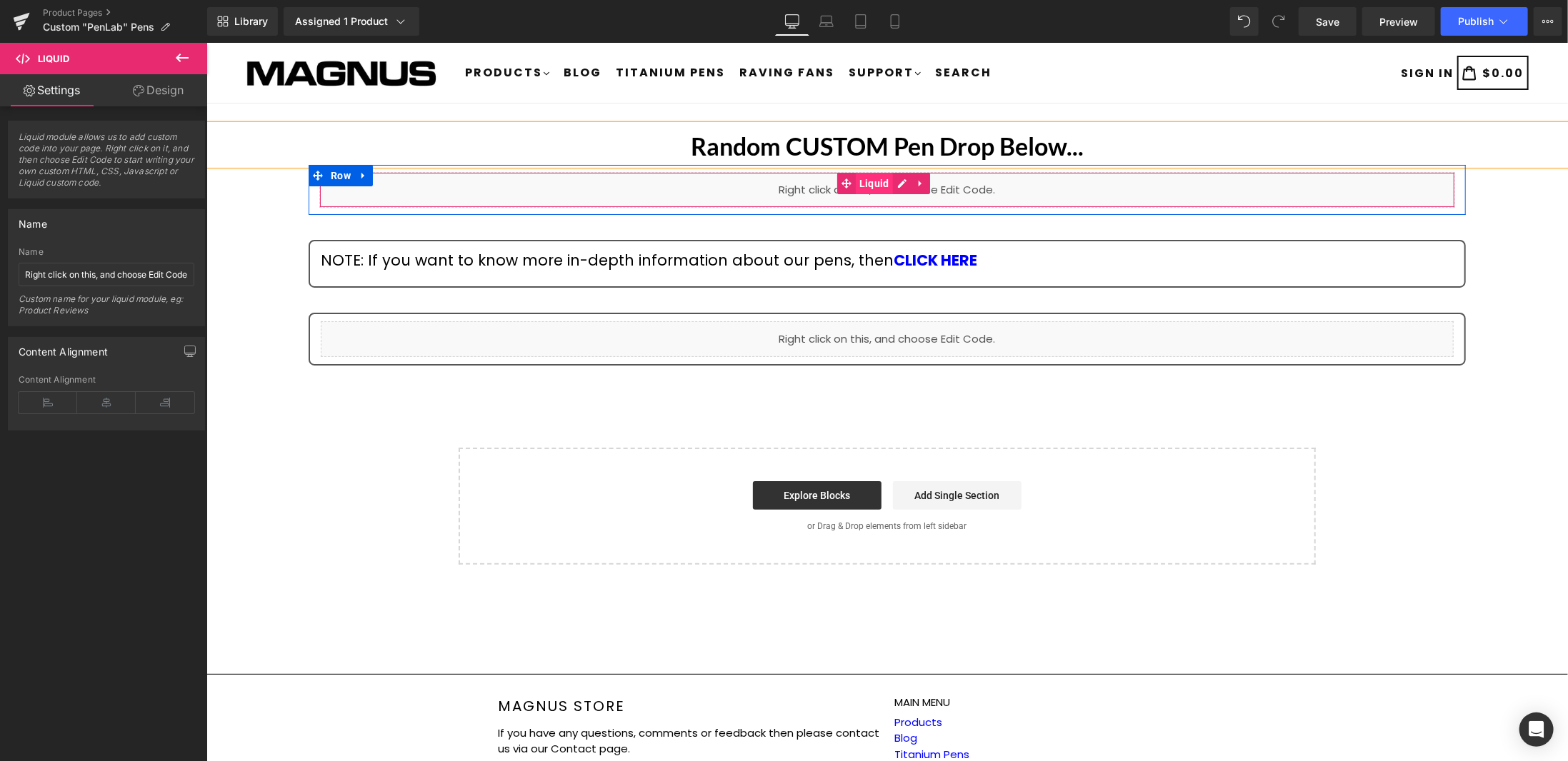
click at [881, 179] on span "Liquid" at bounding box center [874, 183] width 37 height 22
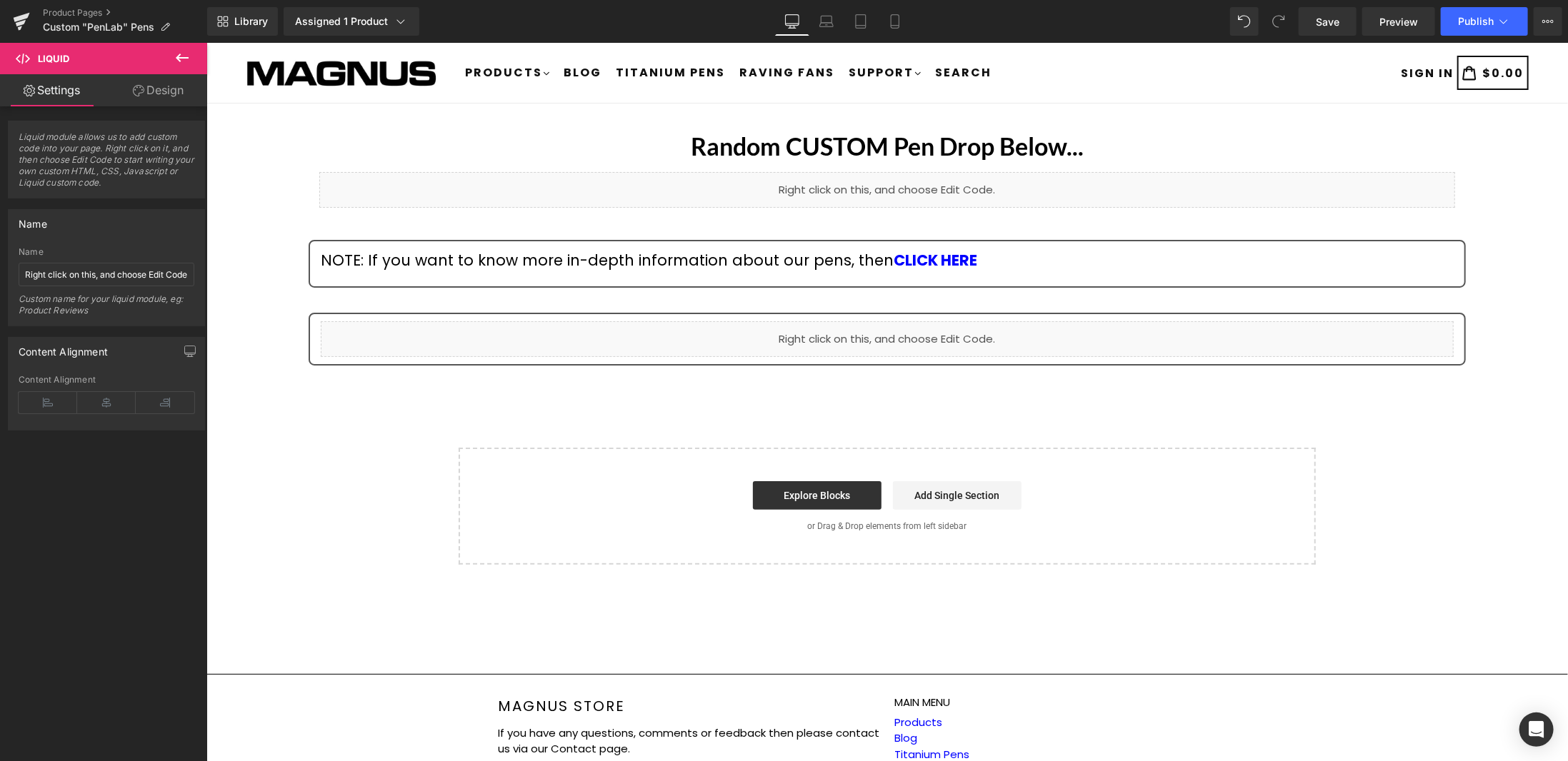
click at [184, 58] on icon at bounding box center [182, 58] width 13 height 9
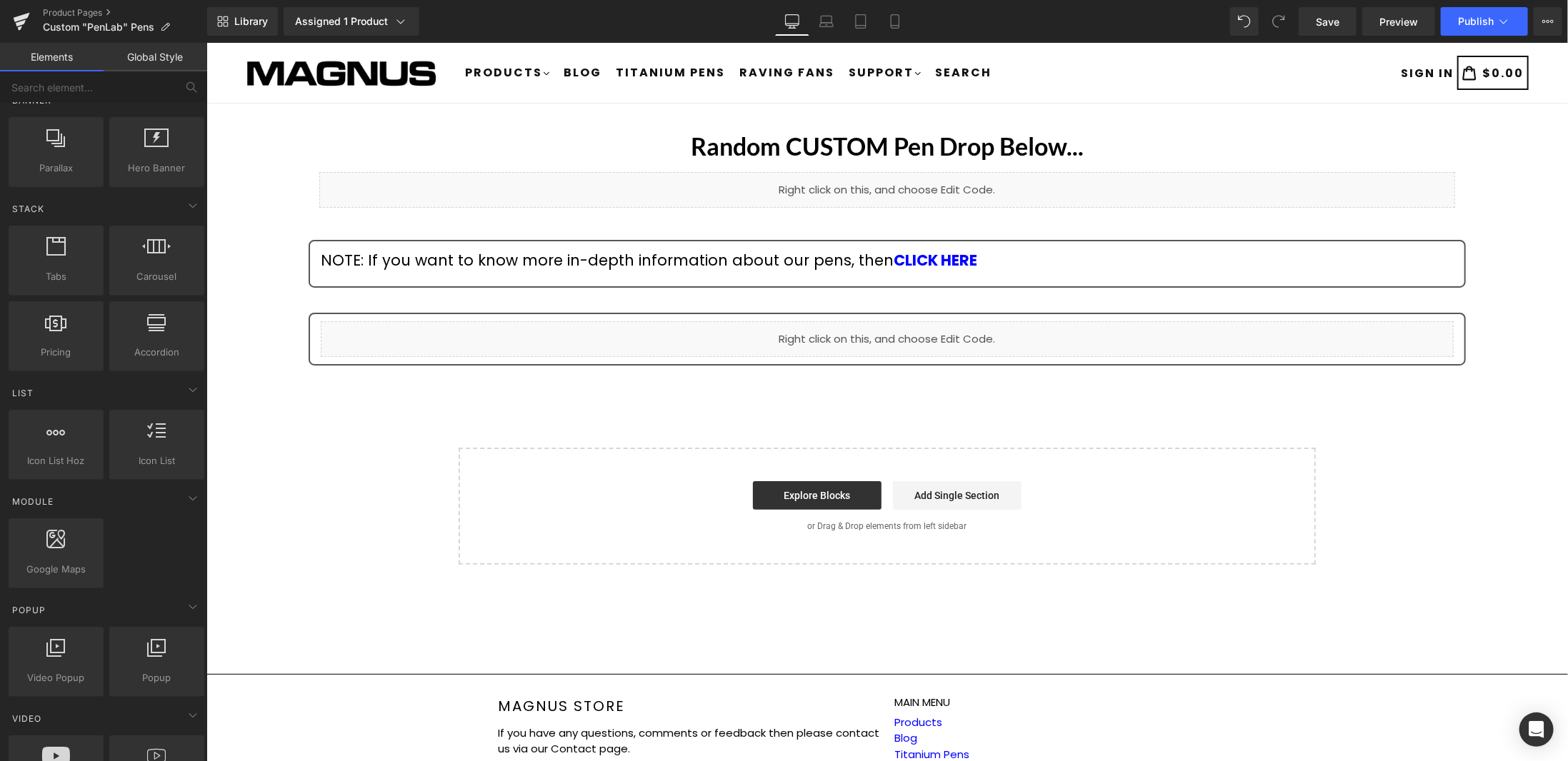
scroll to position [714, 0]
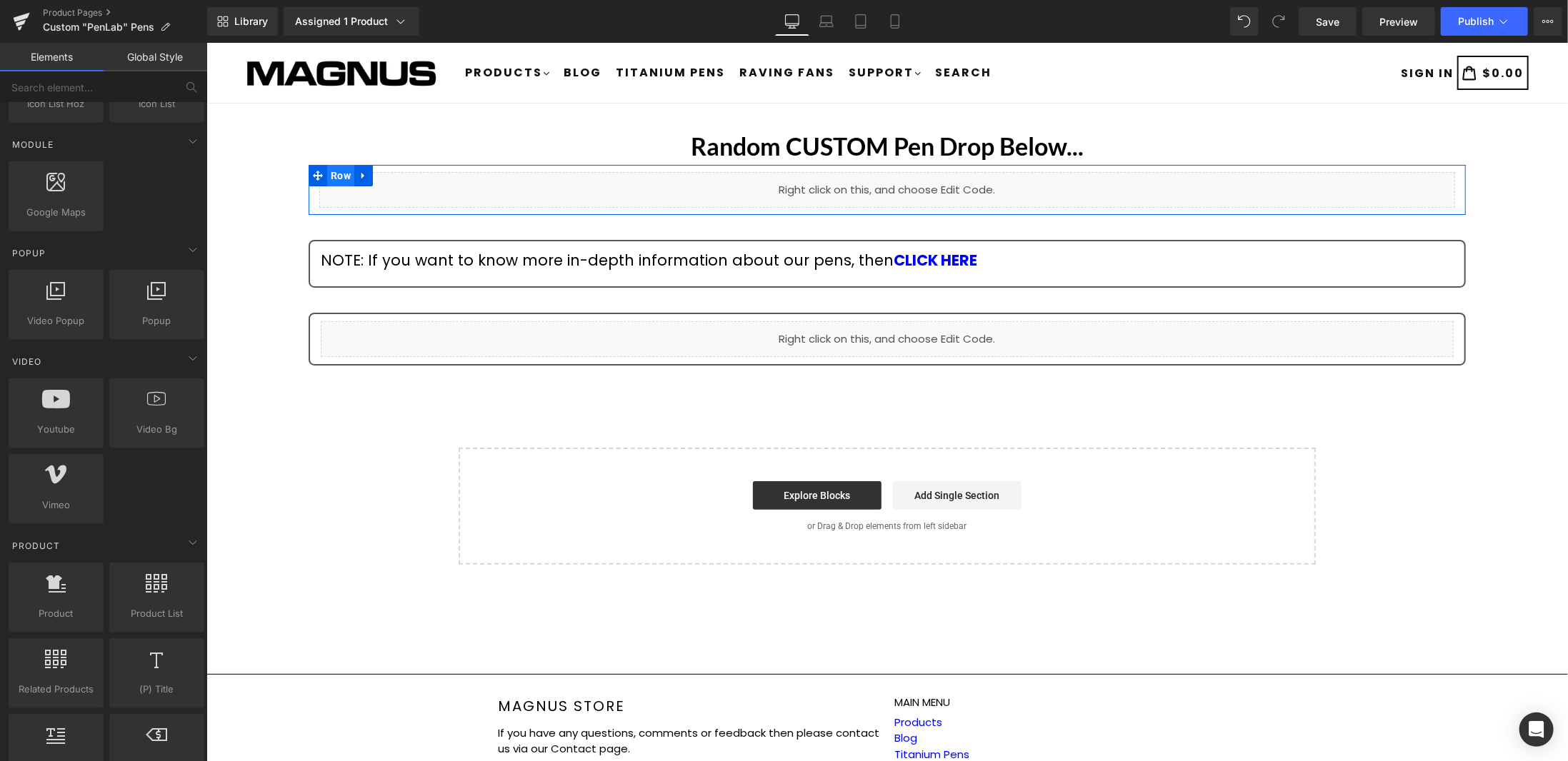
click at [340, 173] on span "Row" at bounding box center [340, 175] width 27 height 22
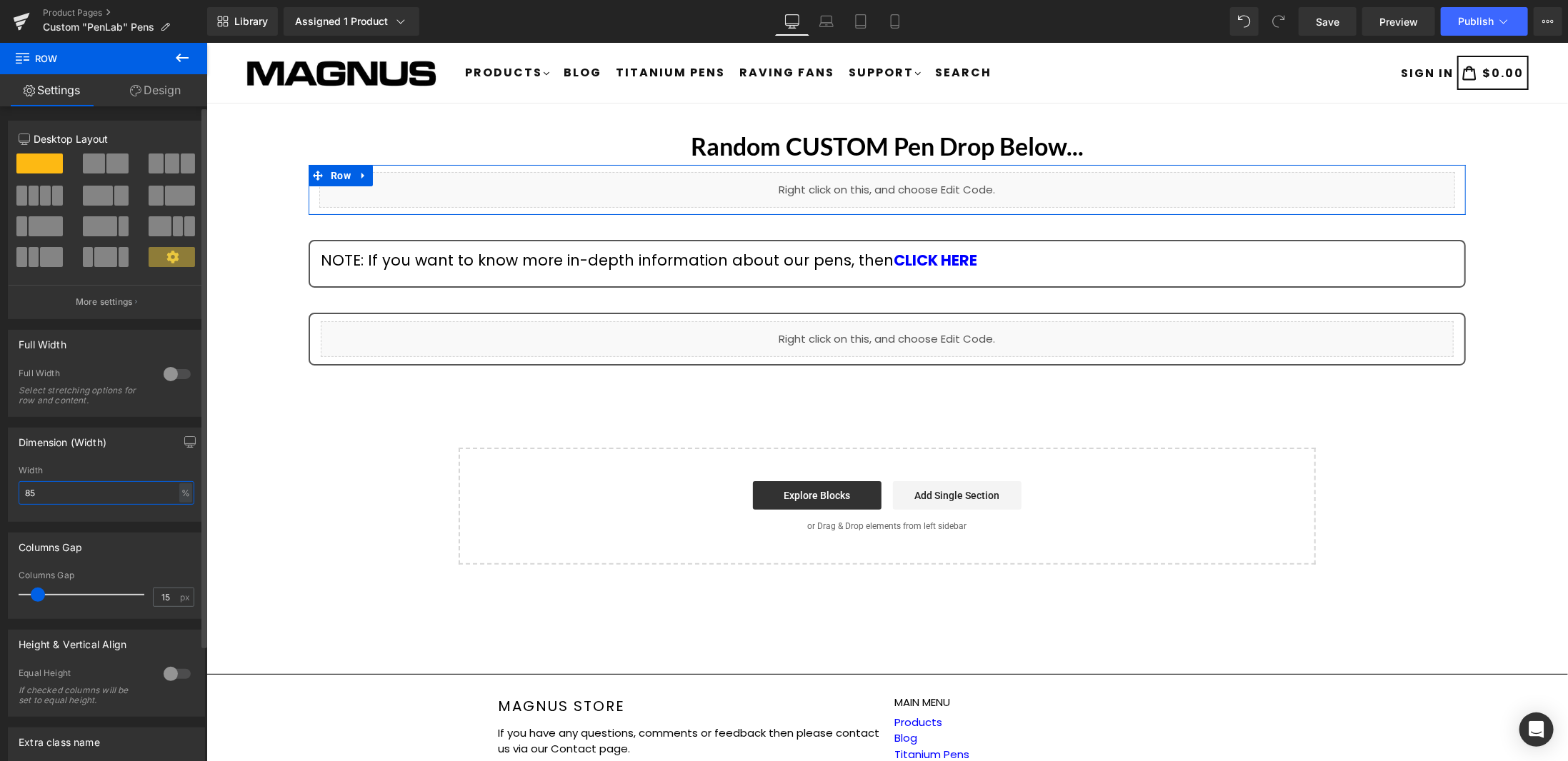
drag, startPoint x: 62, startPoint y: 495, endPoint x: 0, endPoint y: 495, distance: 62.0
click at [0, 495] on div "Dimension (Width) 85% Width 85 % % px" at bounding box center [107, 469] width 213 height 105
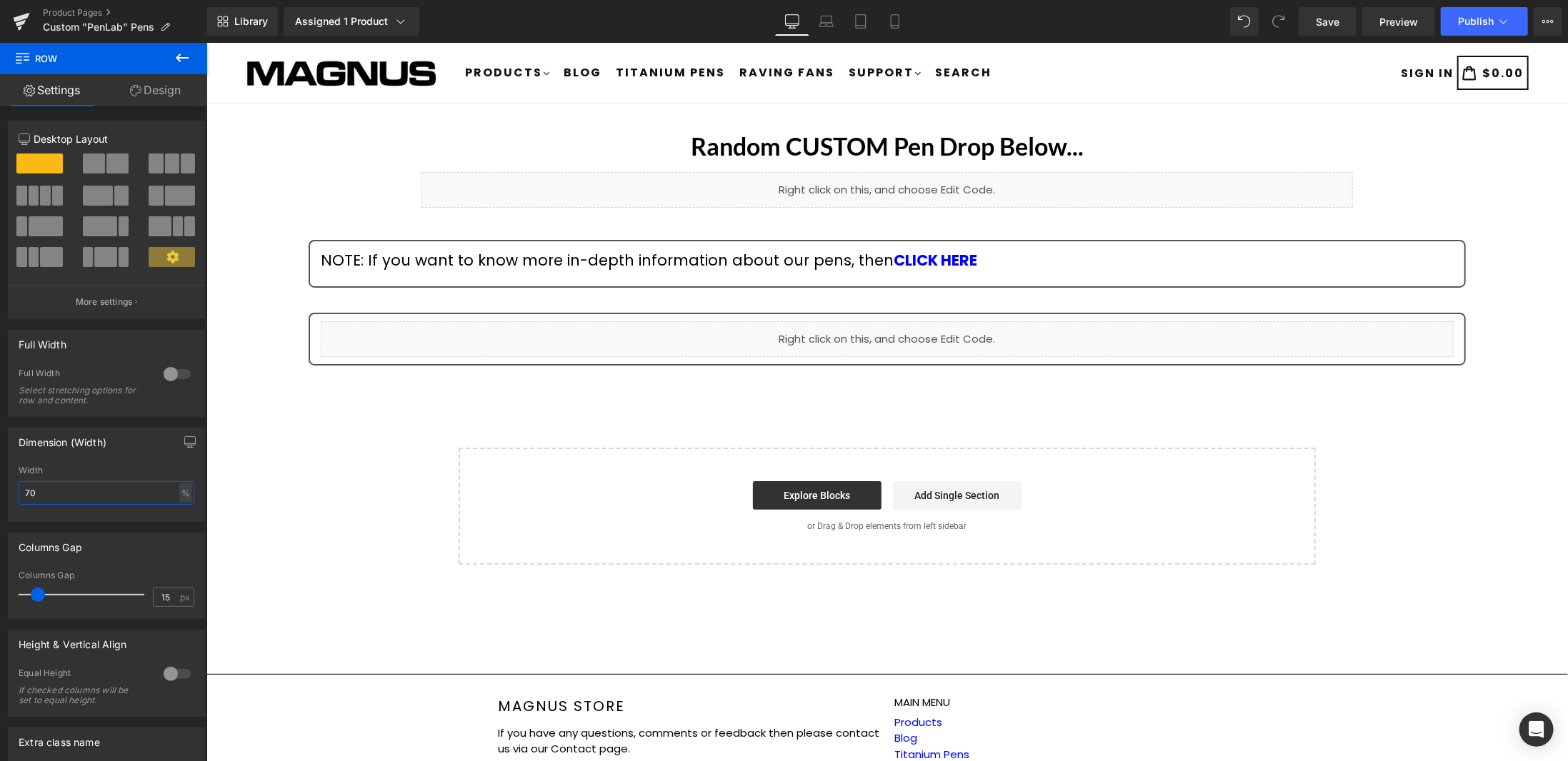
type input "70"
click at [177, 52] on icon at bounding box center [182, 58] width 18 height 18
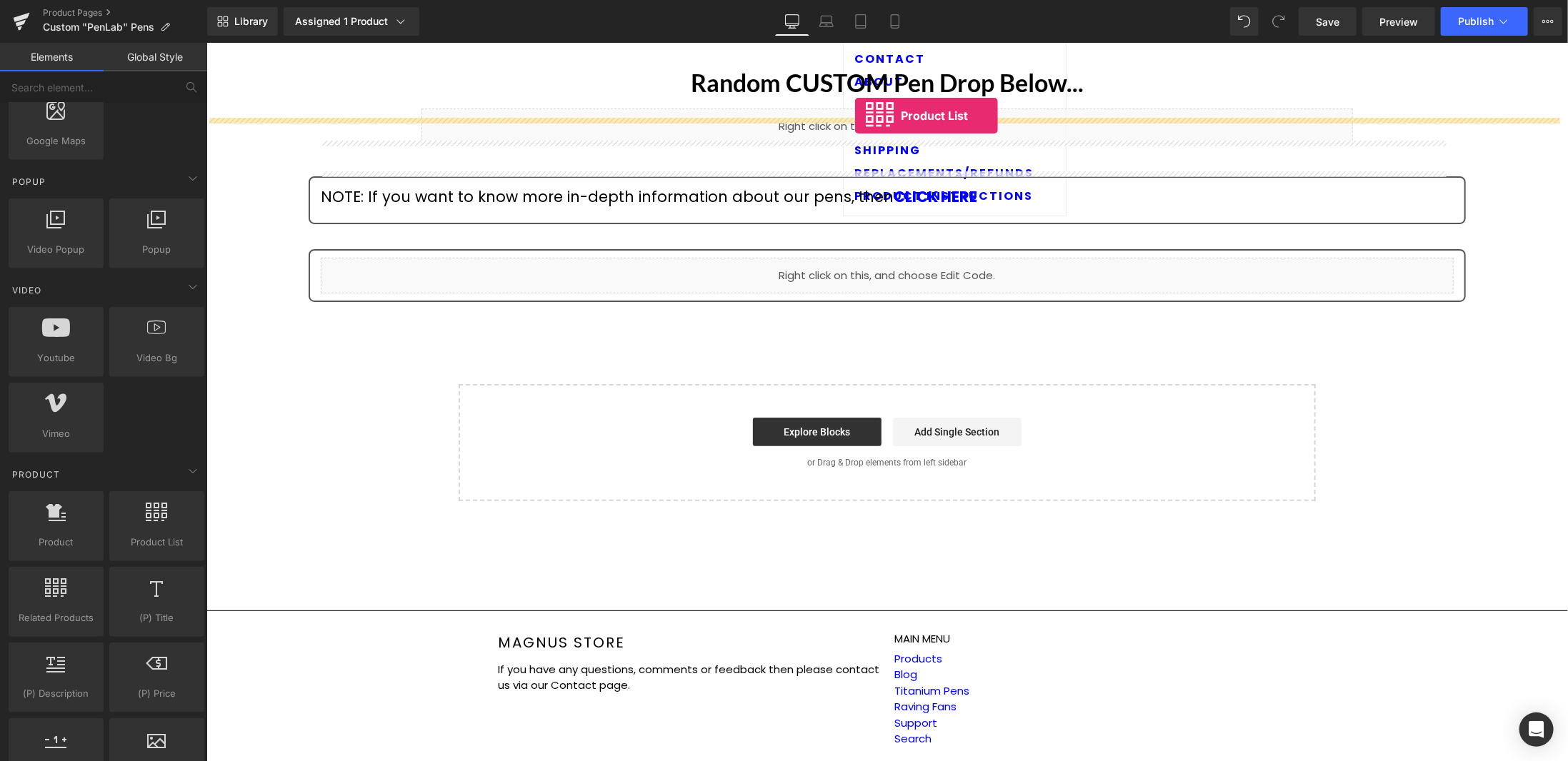
scroll to position [0, 0]
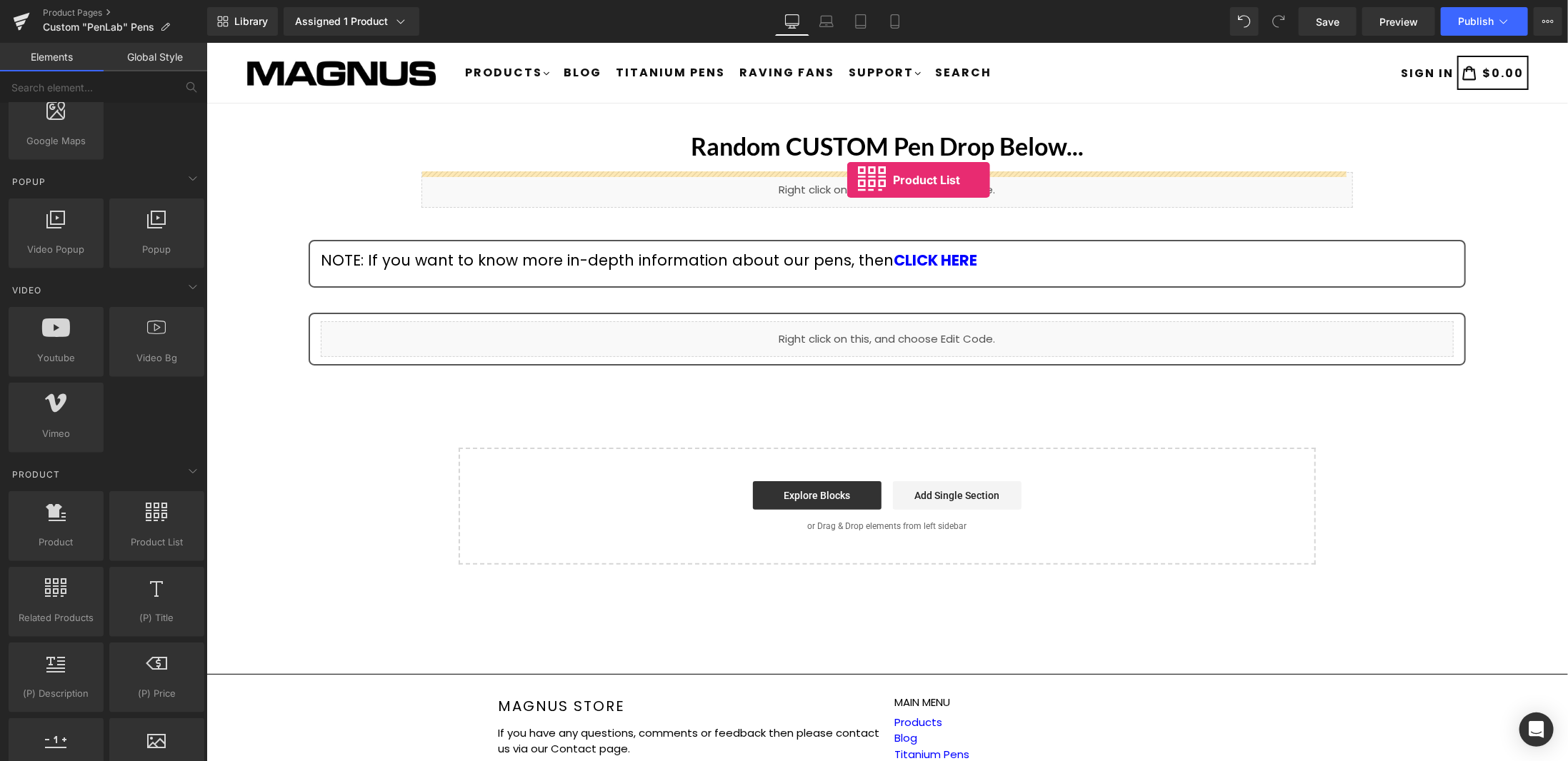
drag, startPoint x: 353, startPoint y: 568, endPoint x: 846, endPoint y: 179, distance: 628.0
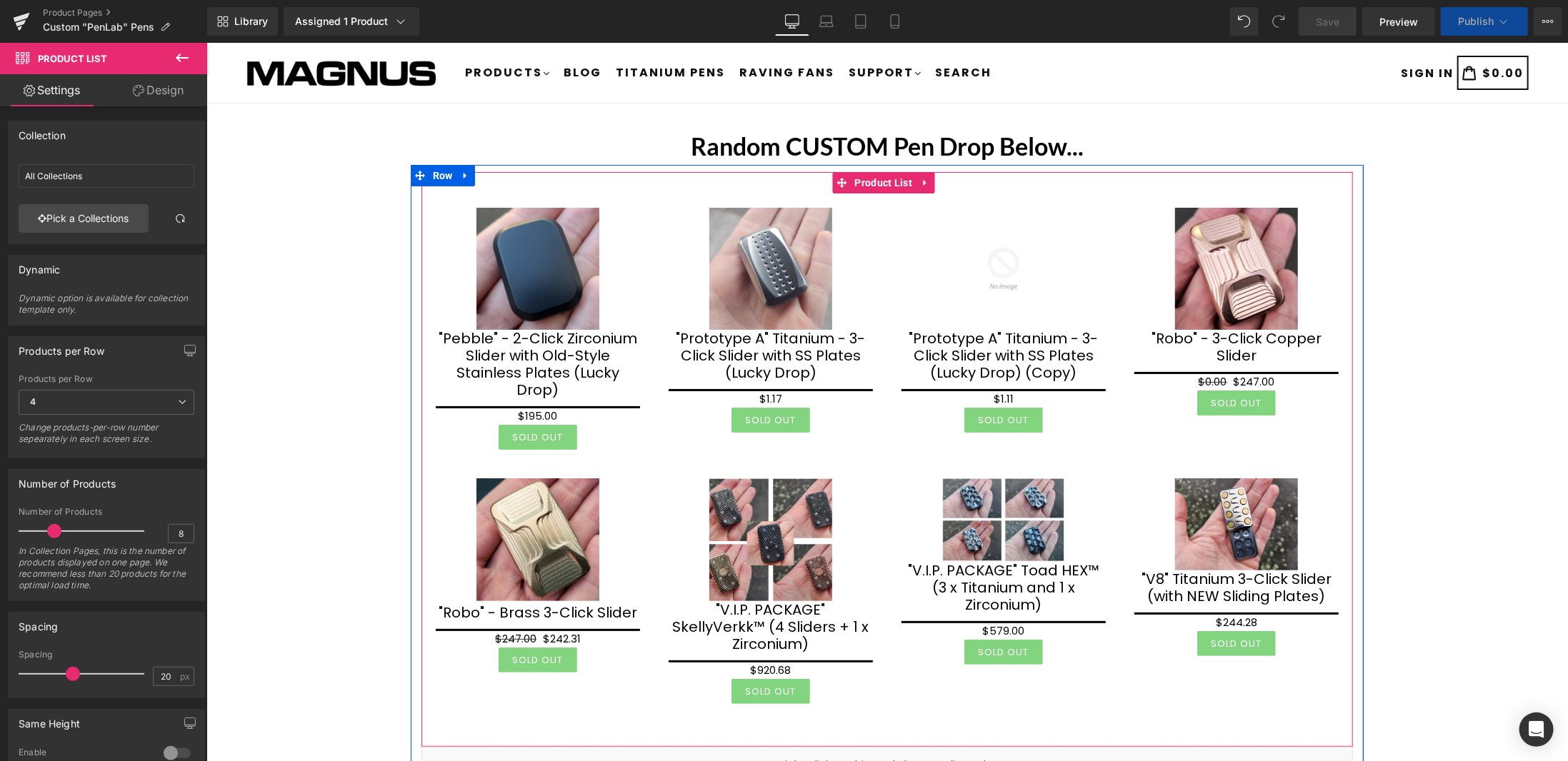
scroll to position [428, 0]
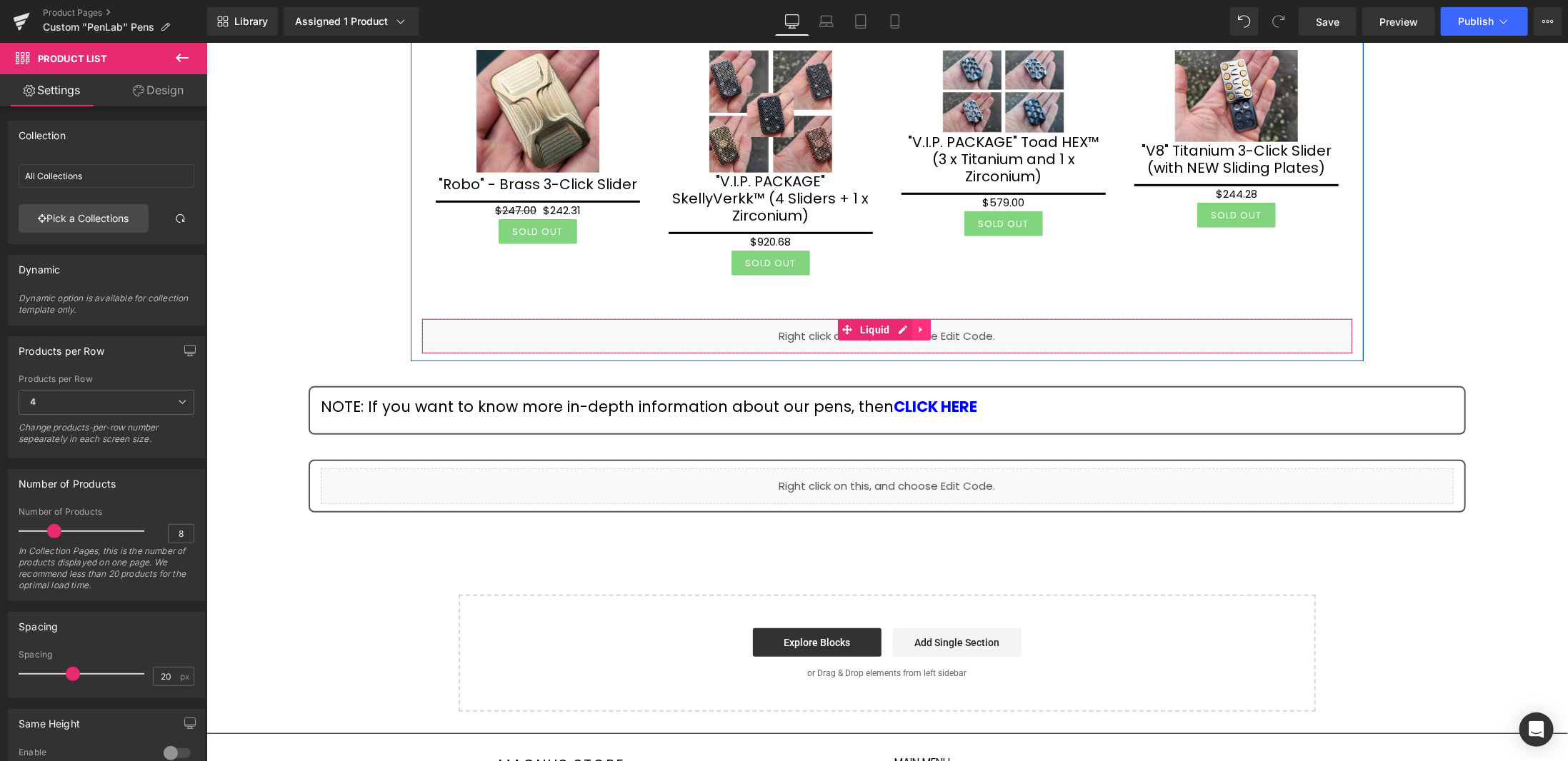
click at [918, 327] on icon at bounding box center [919, 330] width 3 height 7
click at [925, 325] on icon at bounding box center [930, 330] width 10 height 10
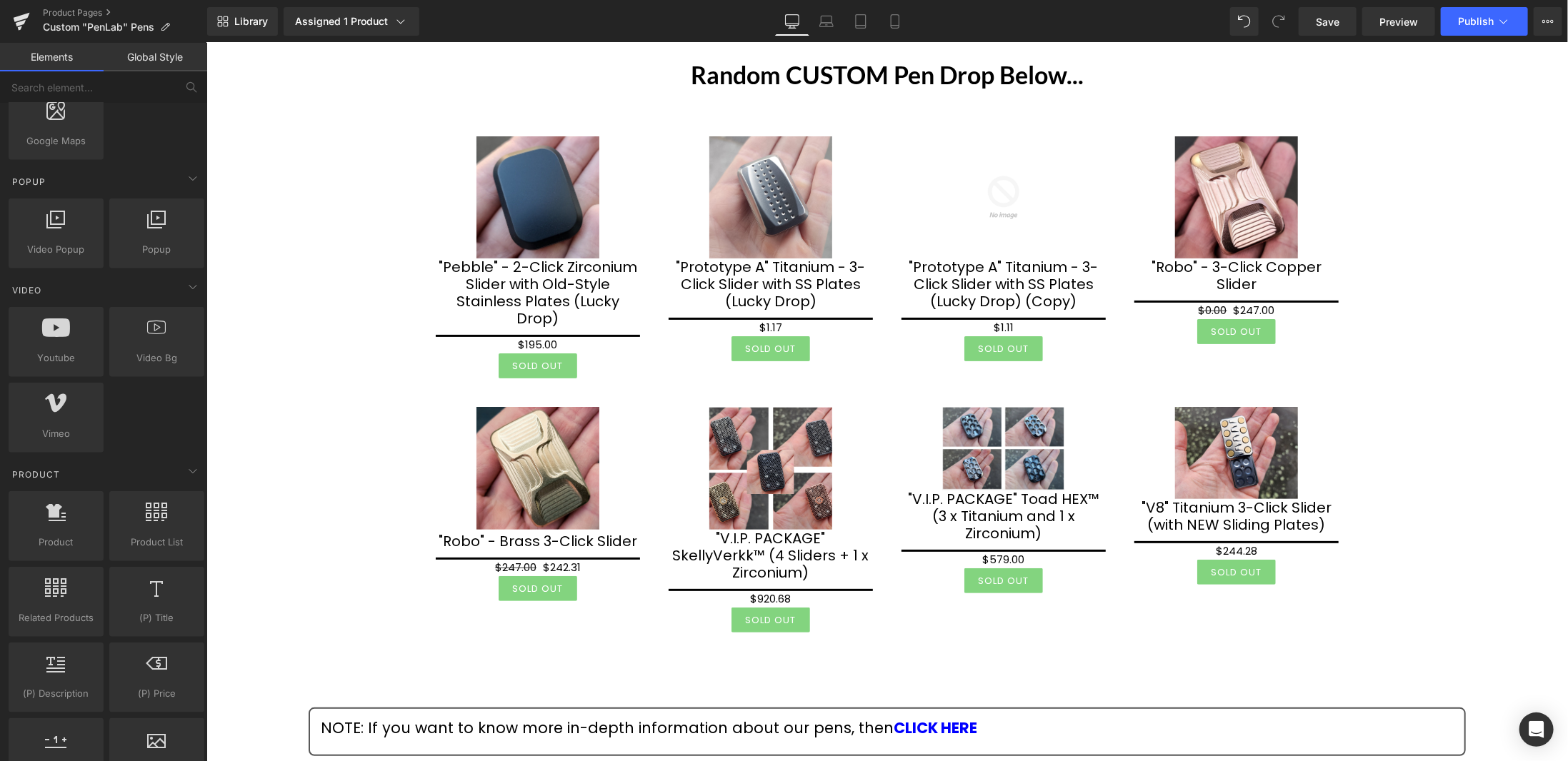
scroll to position [0, 0]
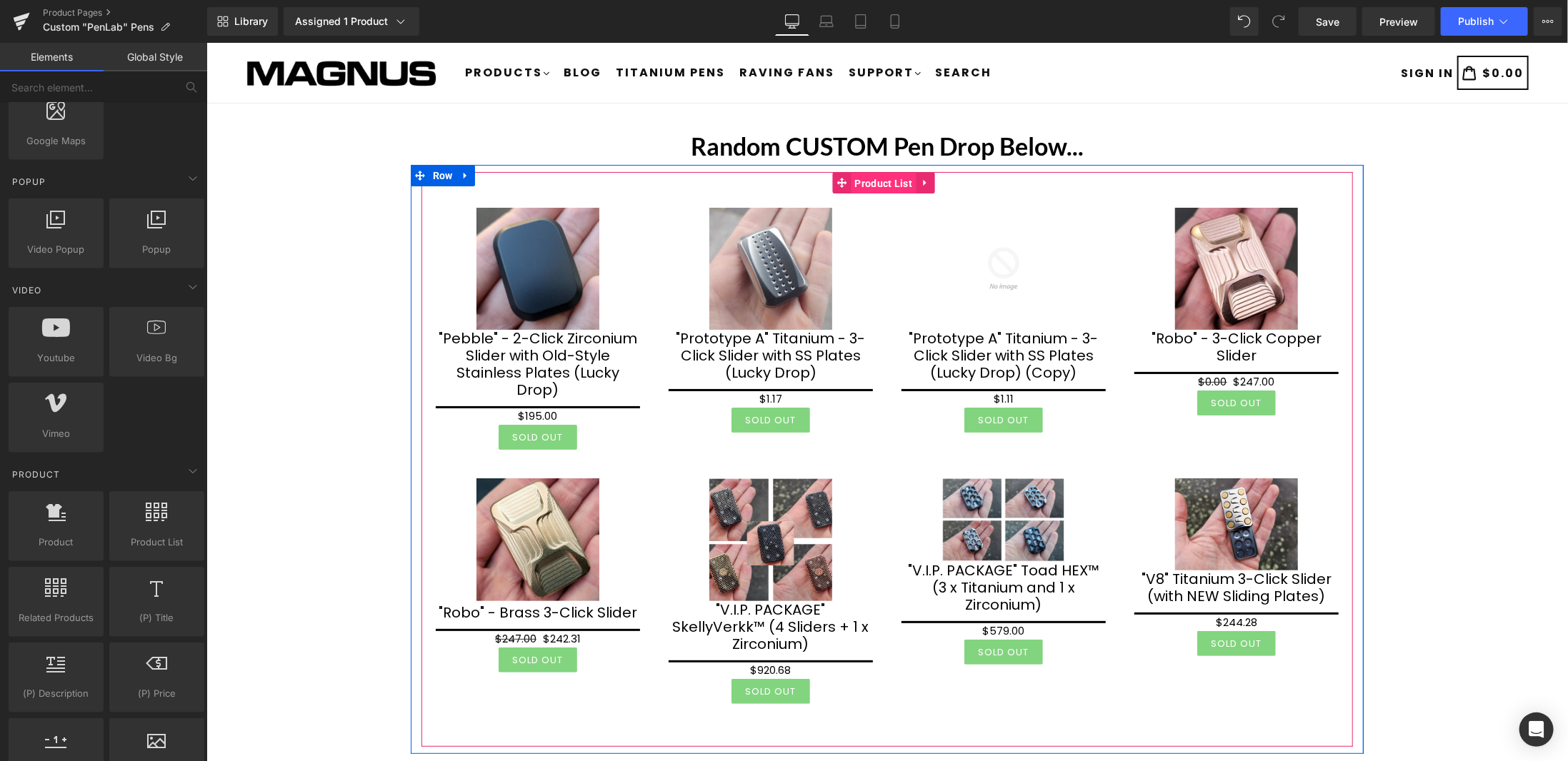
click at [877, 184] on span "Product List" at bounding box center [883, 183] width 65 height 22
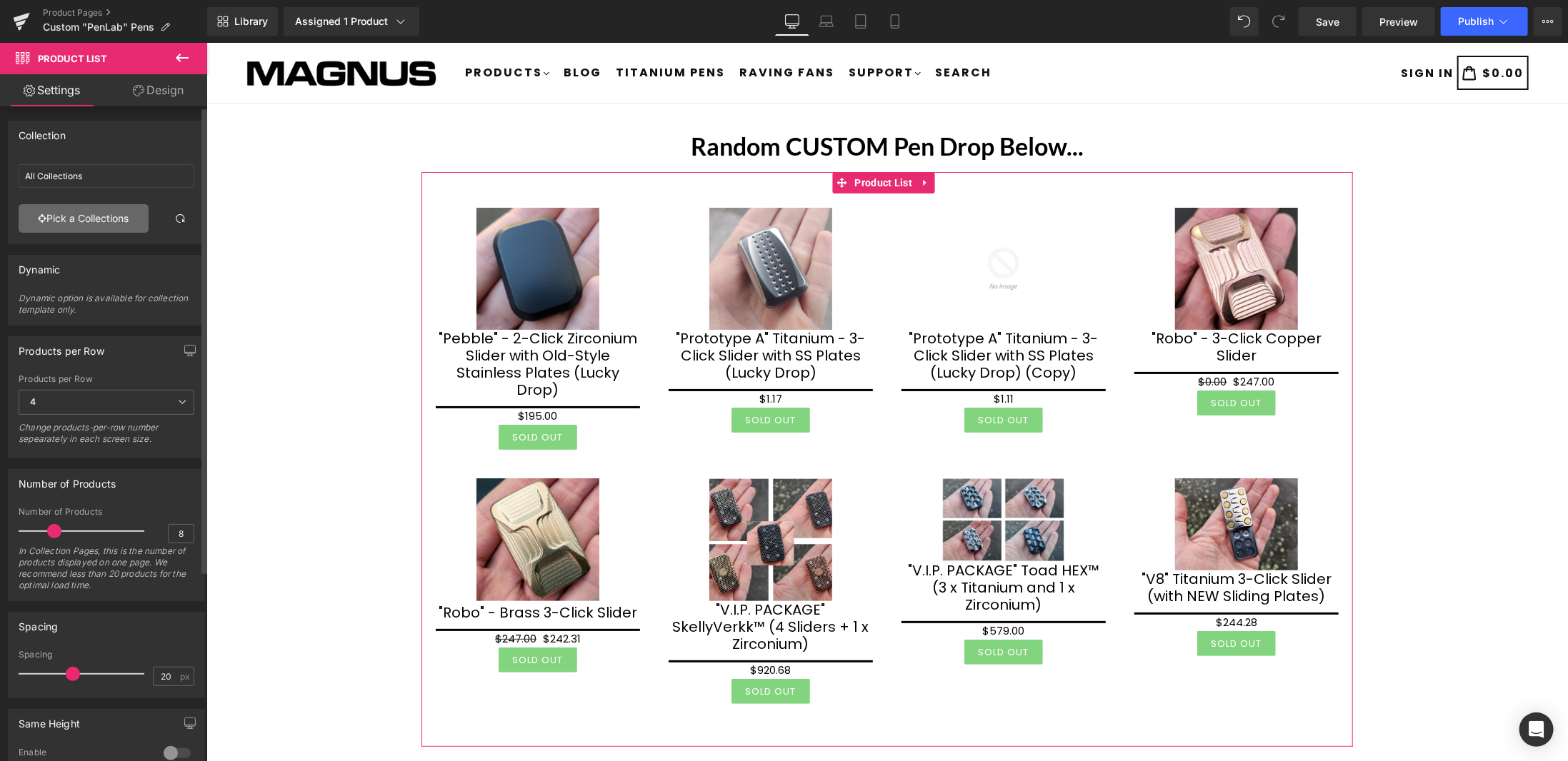
click at [101, 215] on link "Pick a Collections" at bounding box center [83, 218] width 130 height 28
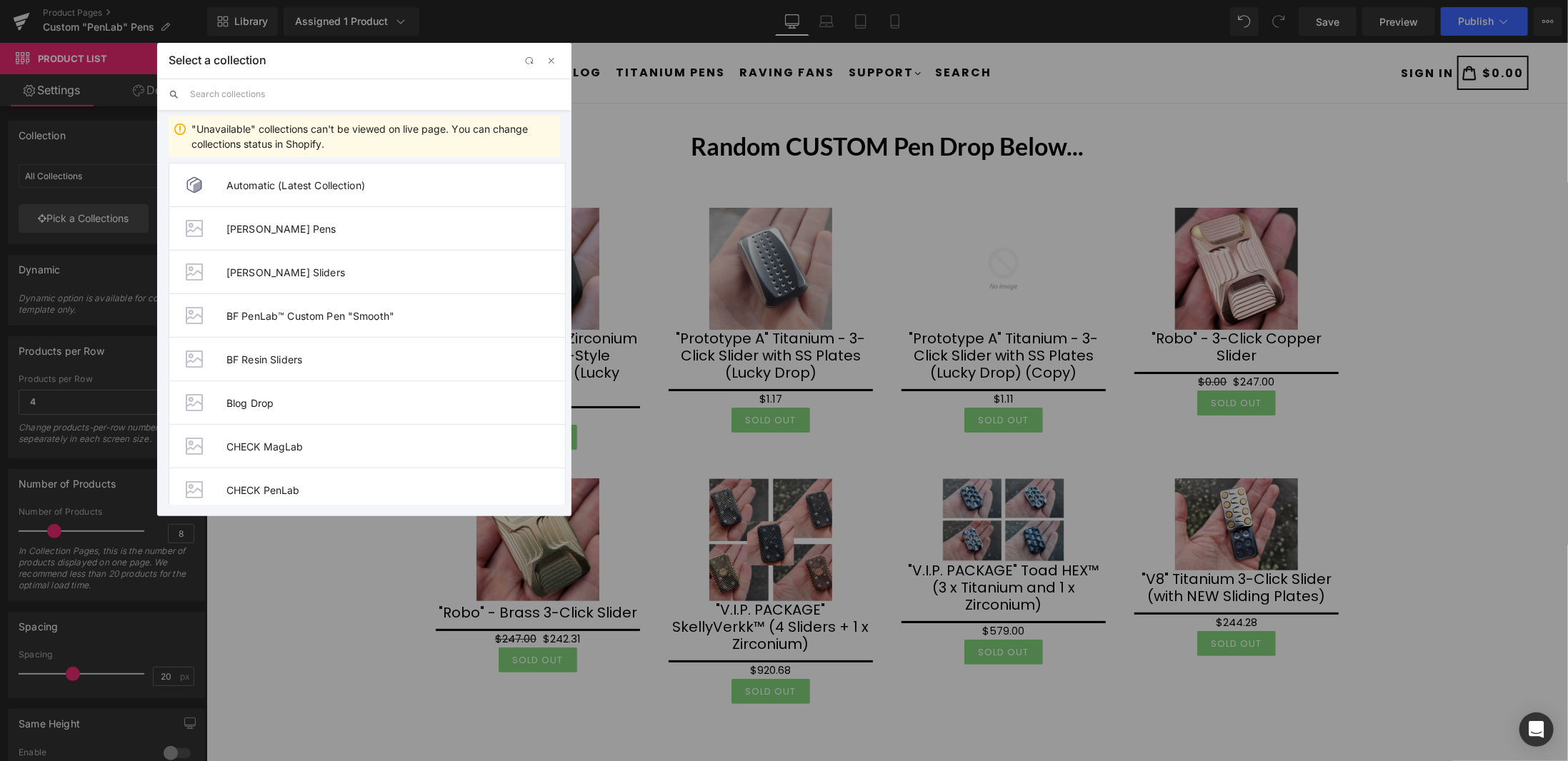
click at [338, 95] on input "text" at bounding box center [375, 94] width 370 height 31
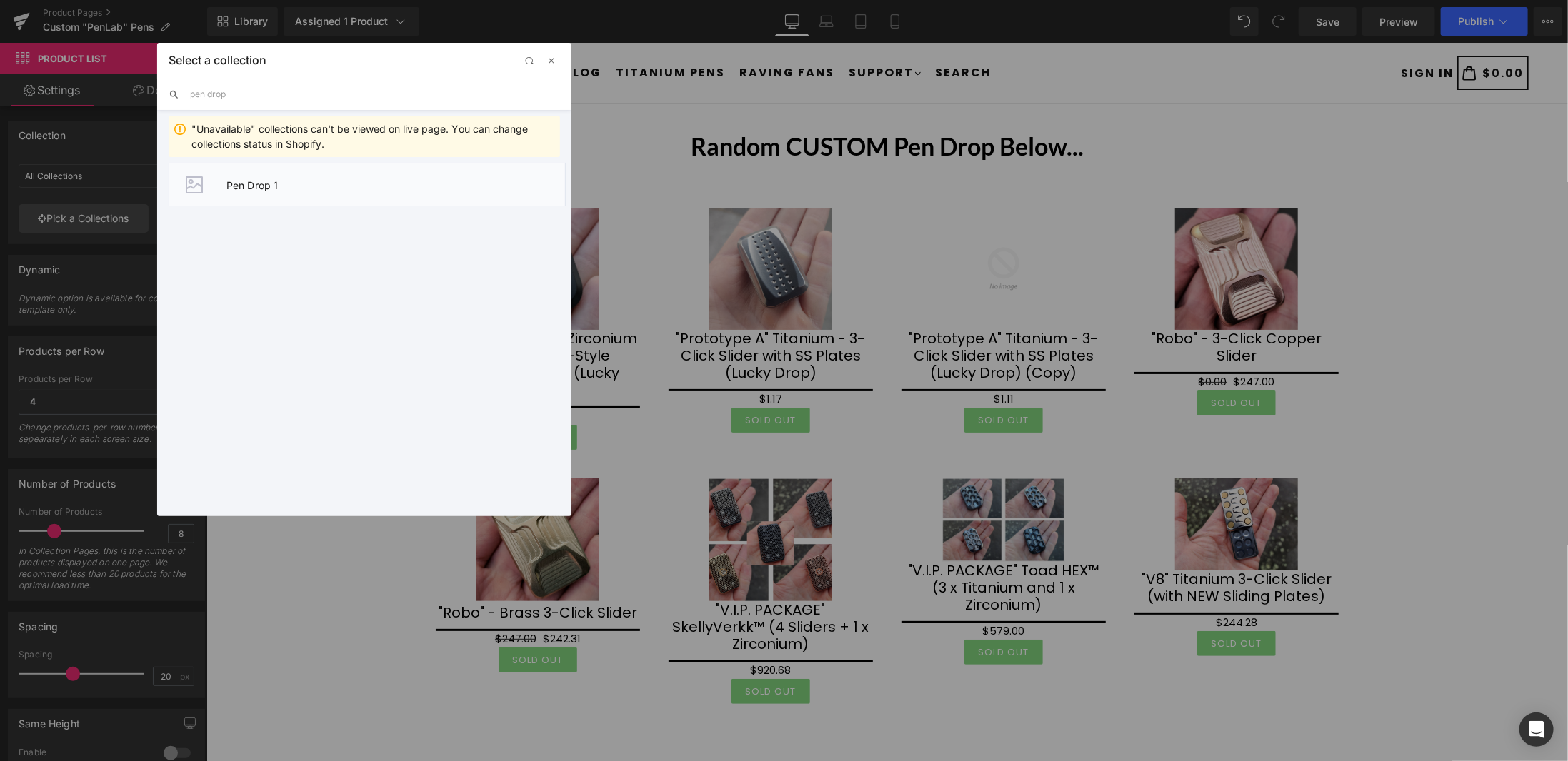
type input "pen drop"
click at [309, 188] on span "Pen Drop 1" at bounding box center [396, 185] width 338 height 12
type input "Pen Drop 1"
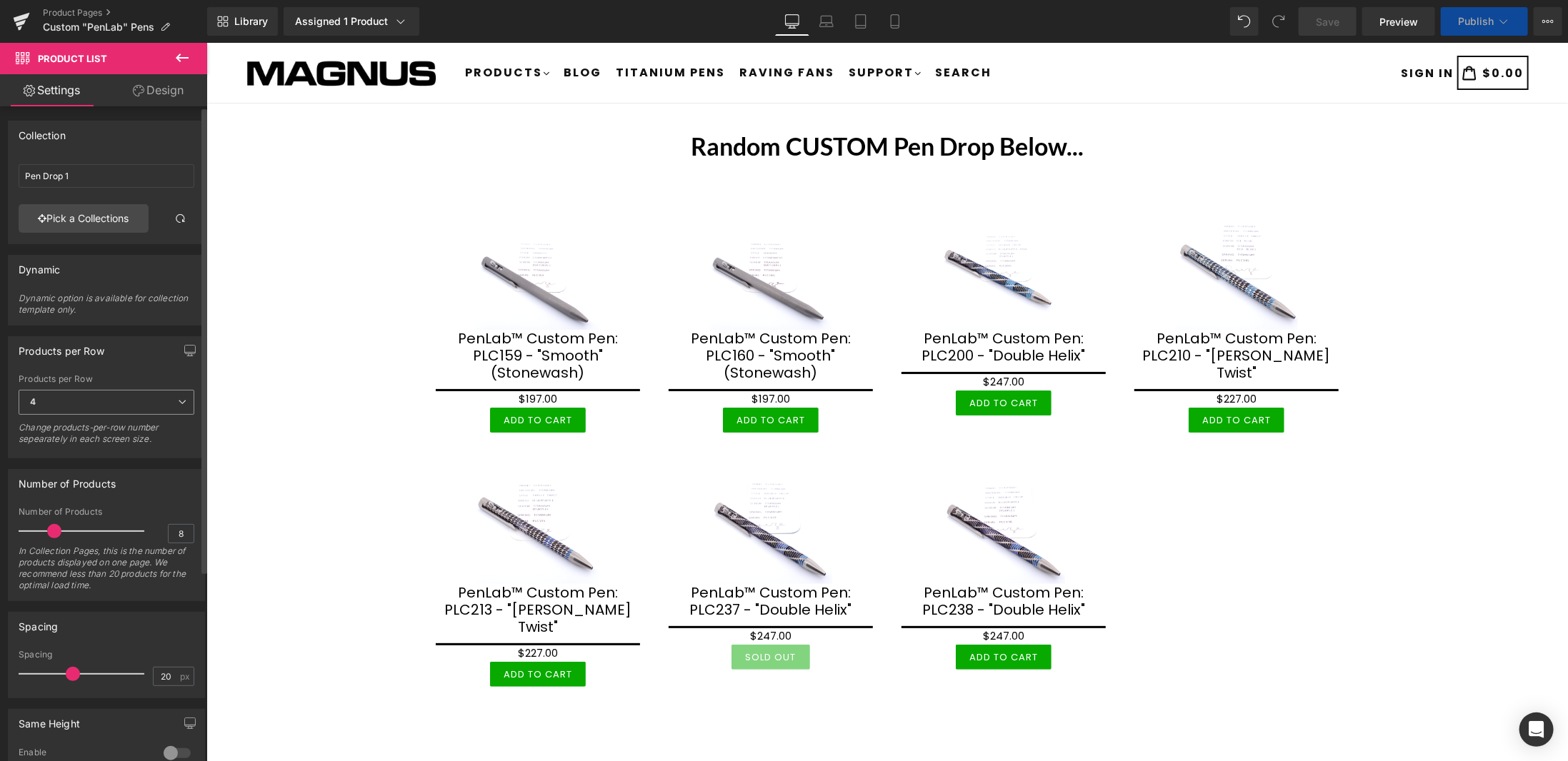
click at [178, 400] on icon at bounding box center [182, 402] width 9 height 9
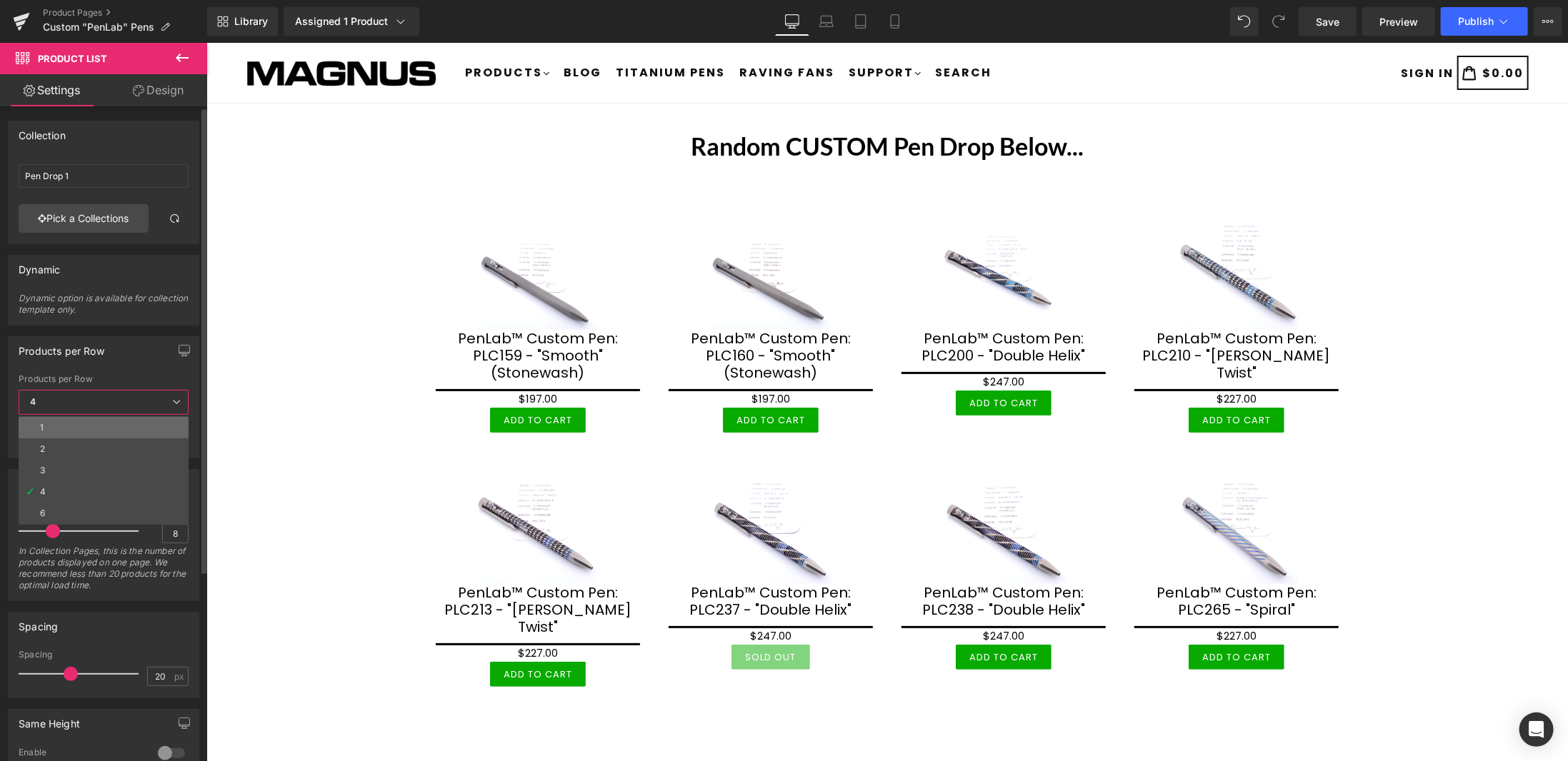
click at [44, 425] on li "1" at bounding box center [104, 427] width 170 height 22
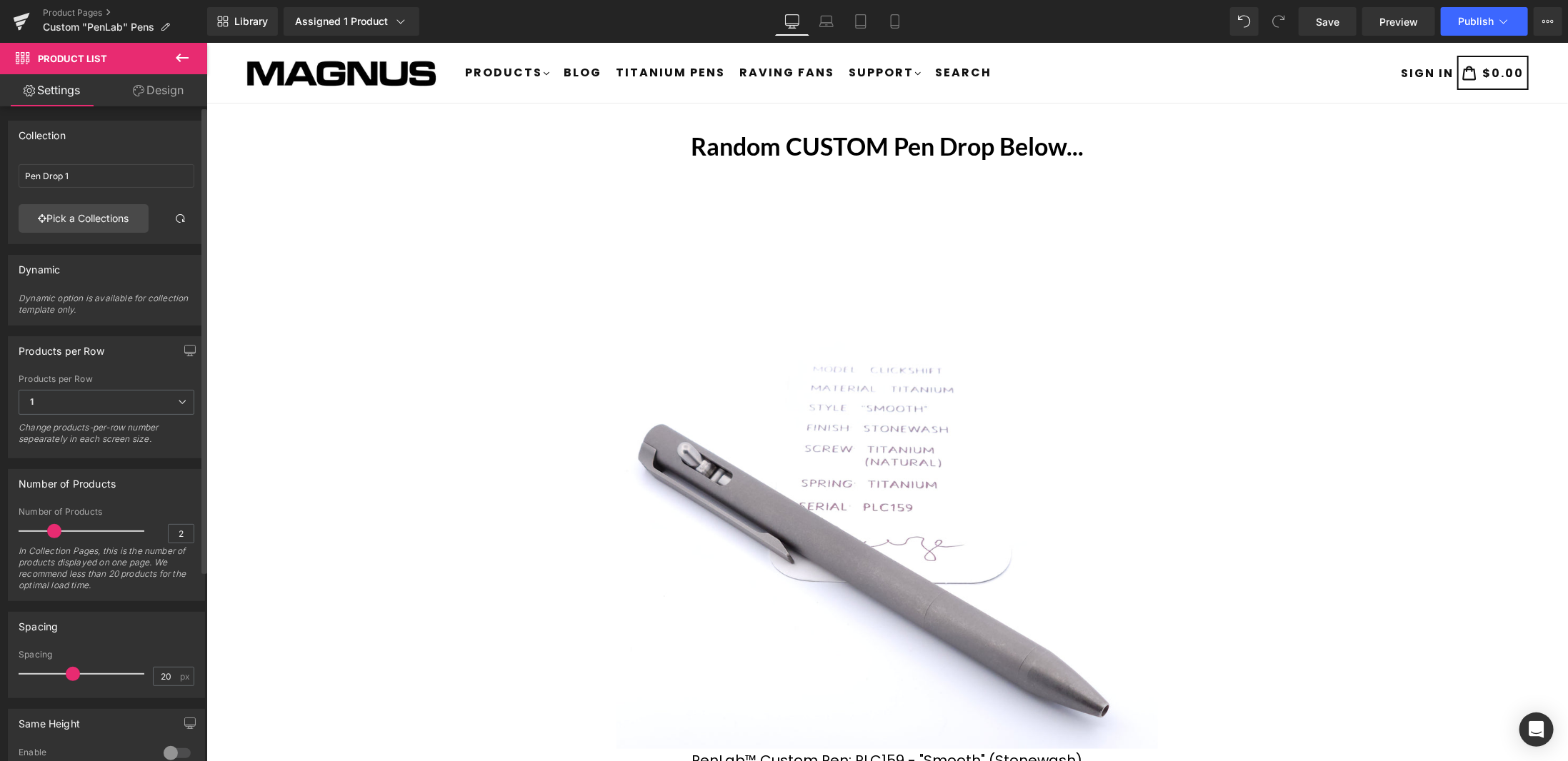
type input "1"
drag, startPoint x: 52, startPoint y: 531, endPoint x: 0, endPoint y: 531, distance: 52.0
click at [0, 531] on div "Number of Products 1 Number of Products 1 In Collection Pages, this is the numb…" at bounding box center [107, 530] width 213 height 143
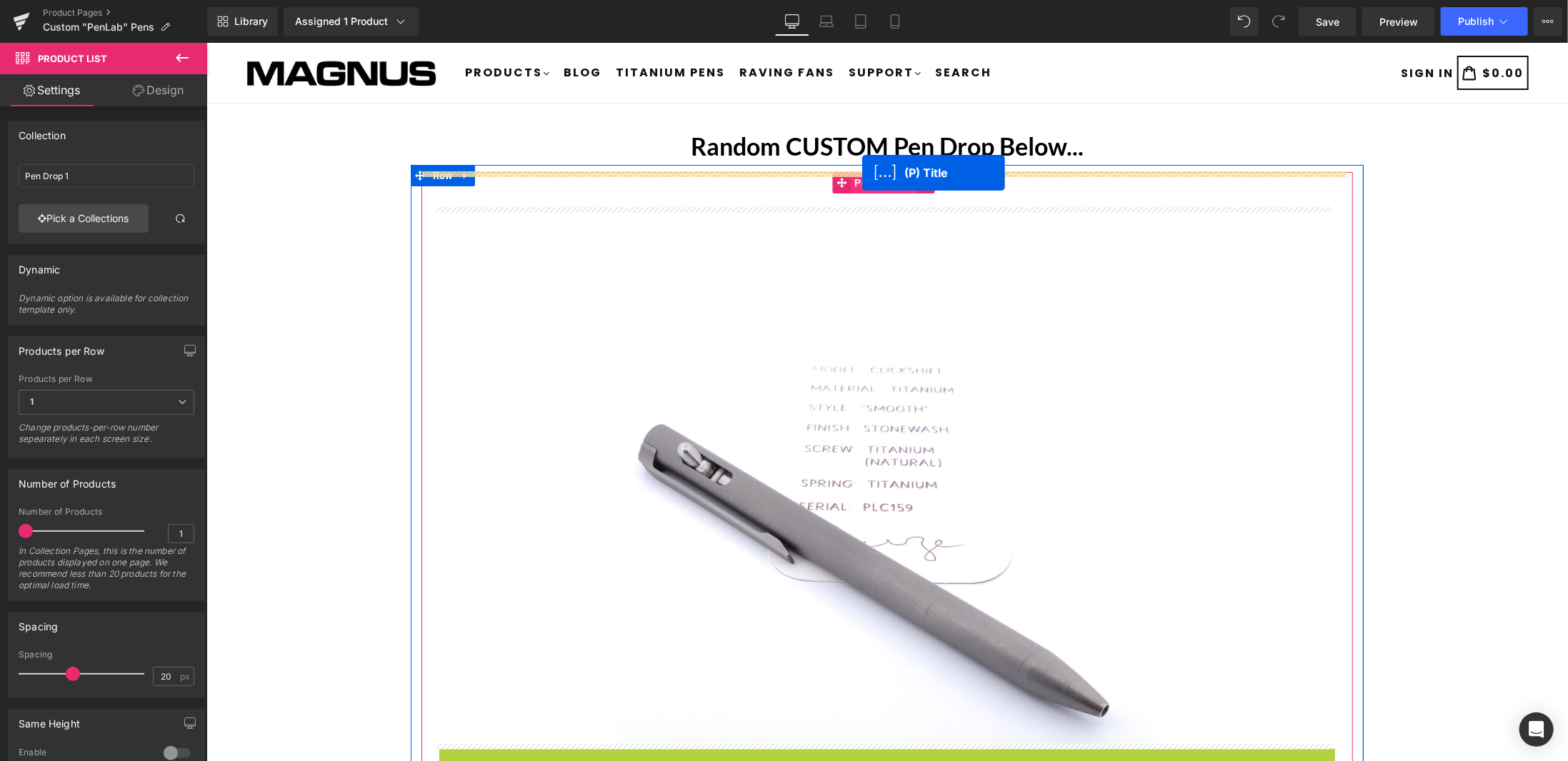
drag, startPoint x: 851, startPoint y: 616, endPoint x: 862, endPoint y: 172, distance: 444.1
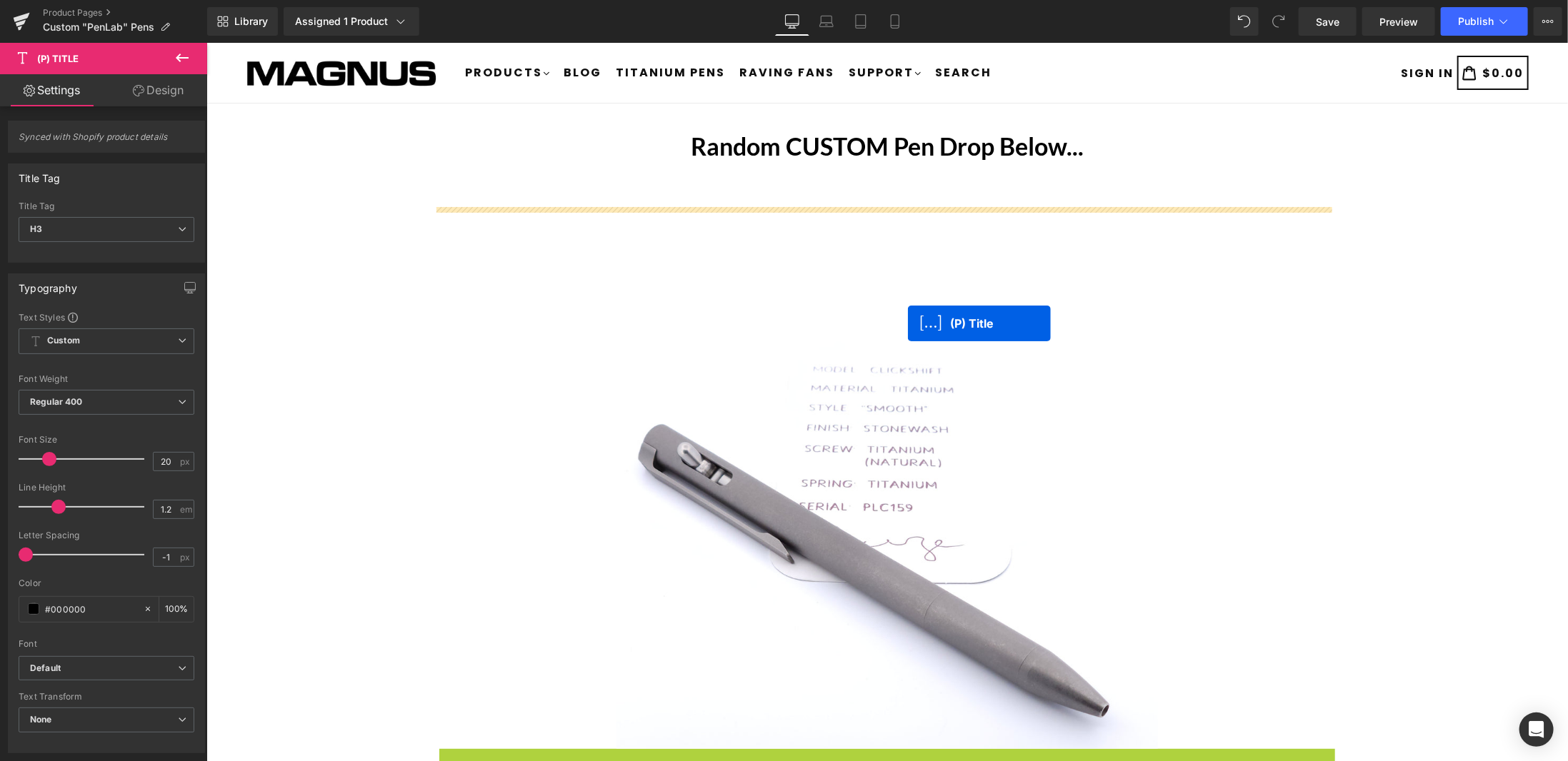
drag, startPoint x: 843, startPoint y: 616, endPoint x: 907, endPoint y: 323, distance: 299.9
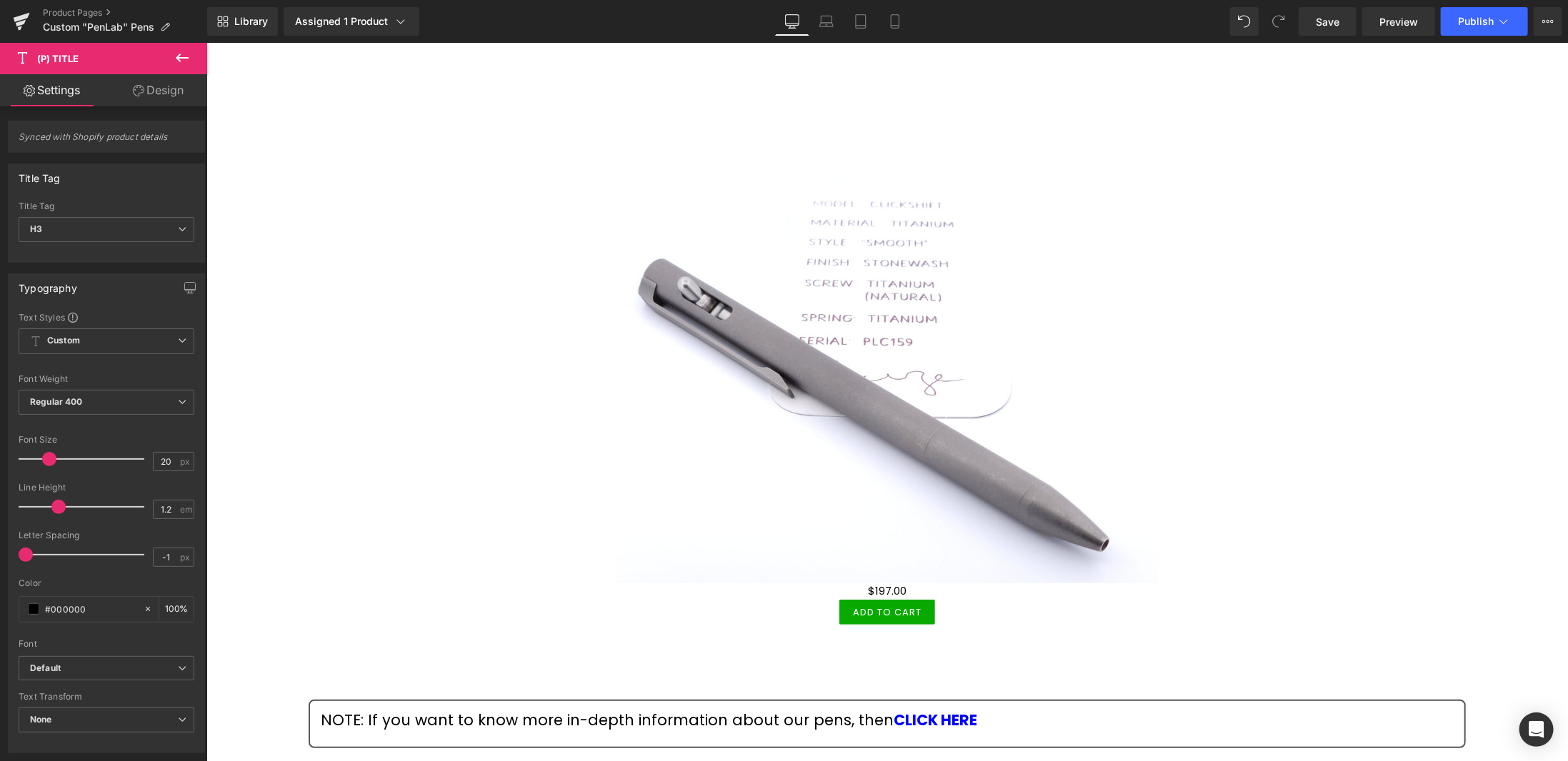
scroll to position [286, 0]
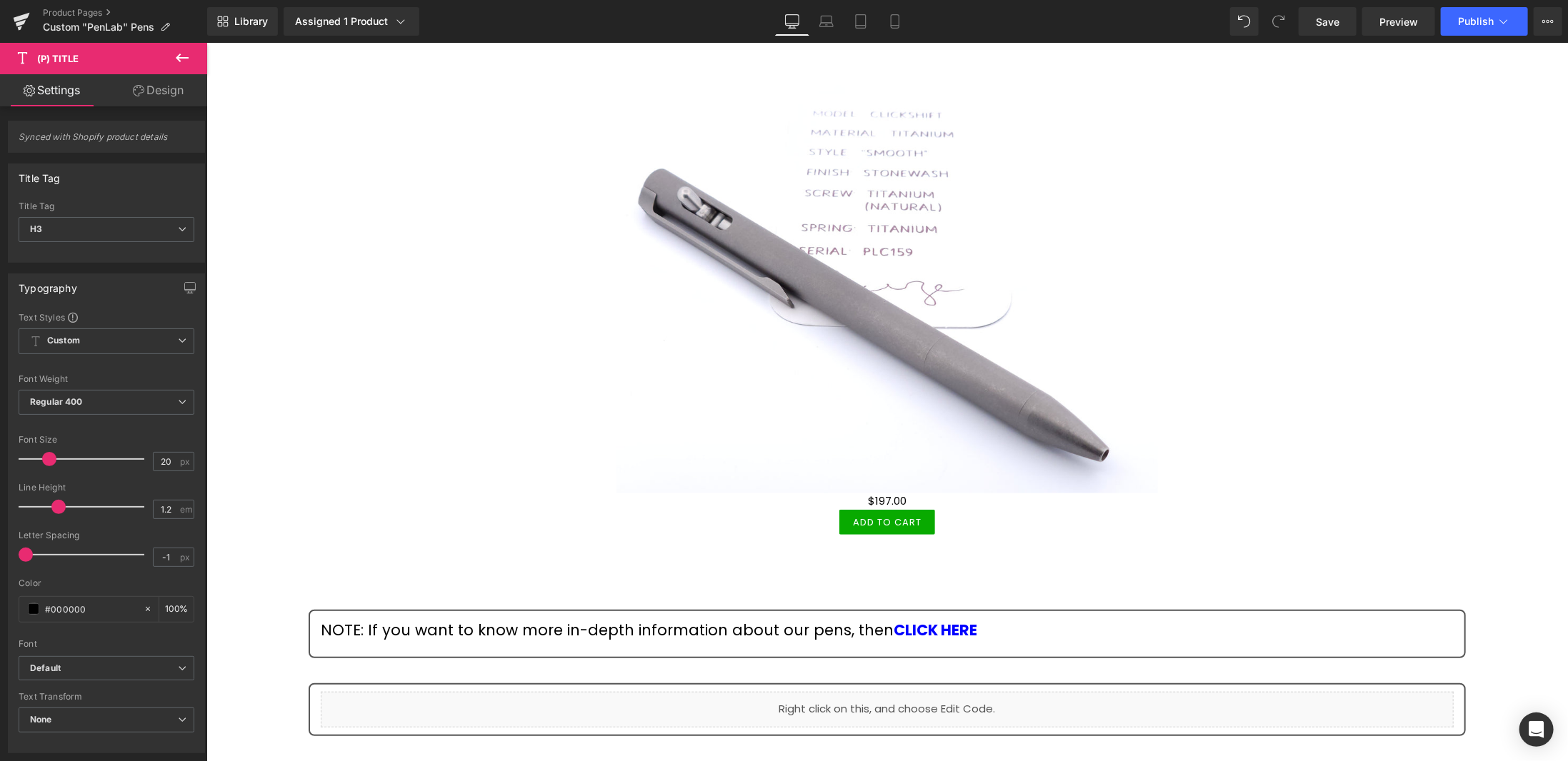
click at [180, 60] on icon at bounding box center [182, 58] width 18 height 18
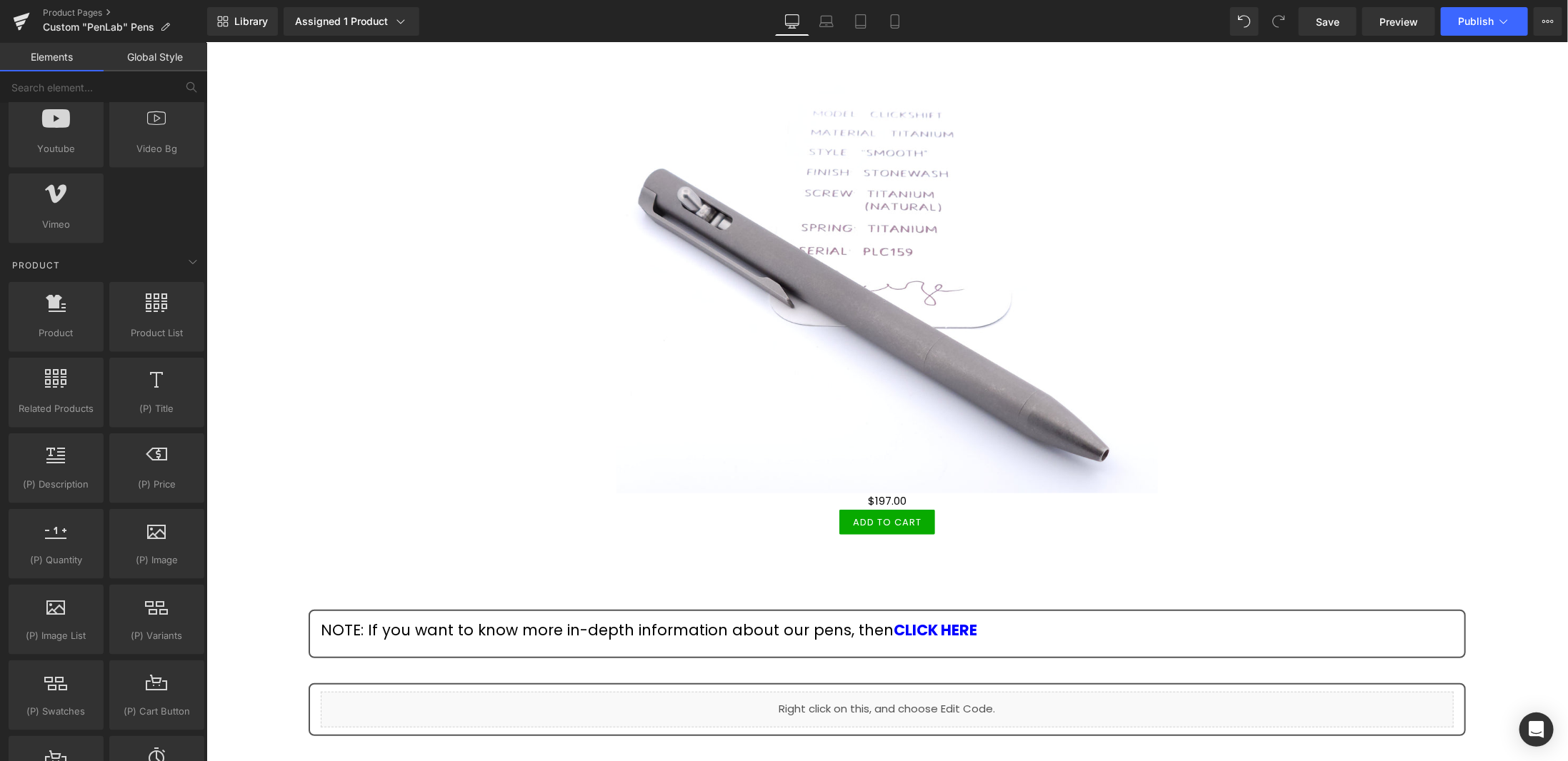
scroll to position [1000, 0]
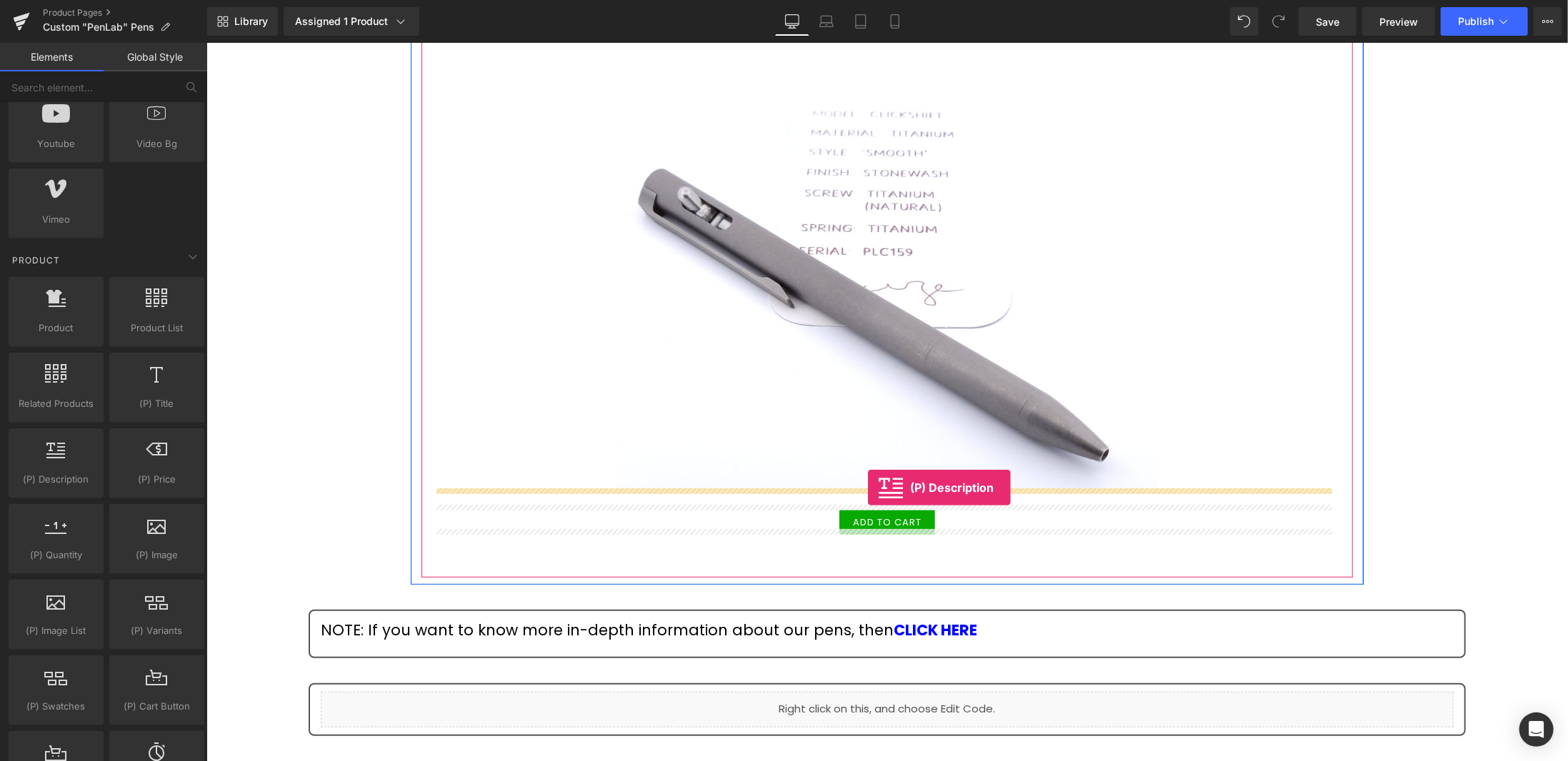
drag, startPoint x: 261, startPoint y: 502, endPoint x: 868, endPoint y: 487, distance: 607.2
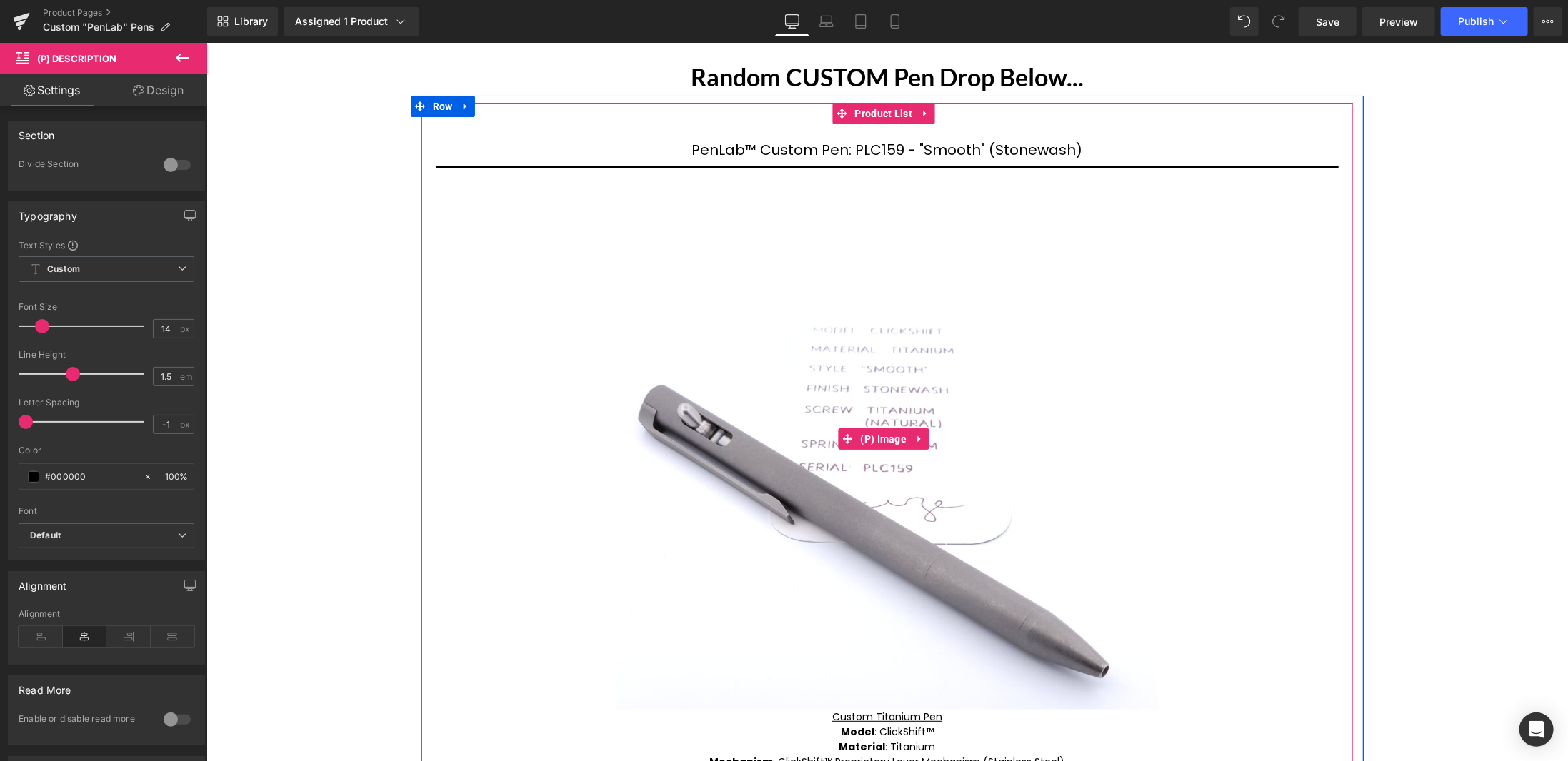
scroll to position [0, 0]
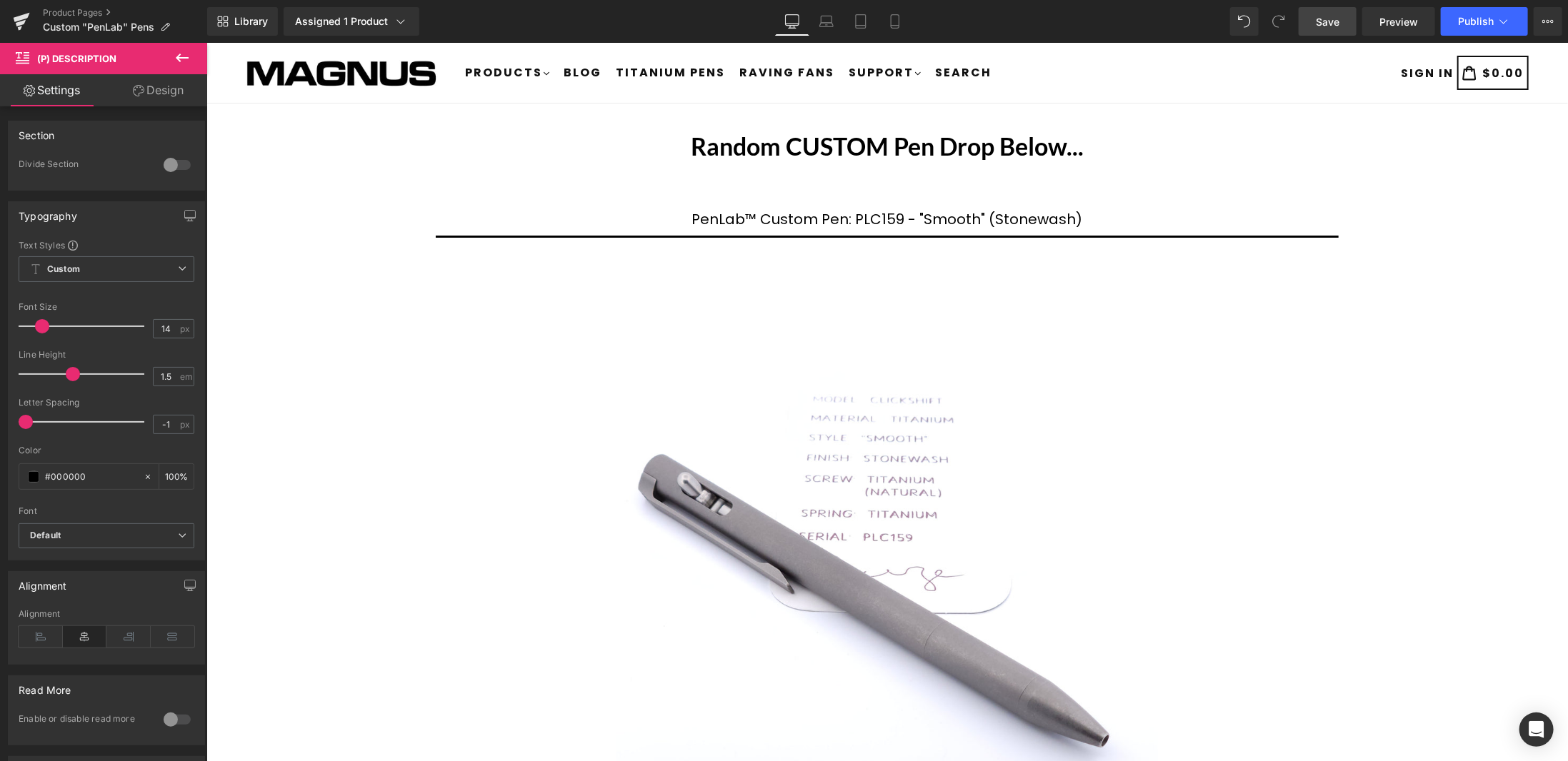
click at [1330, 19] on span "Save" at bounding box center [1327, 22] width 23 height 15
click at [1324, 12] on link "Save" at bounding box center [1327, 21] width 58 height 28
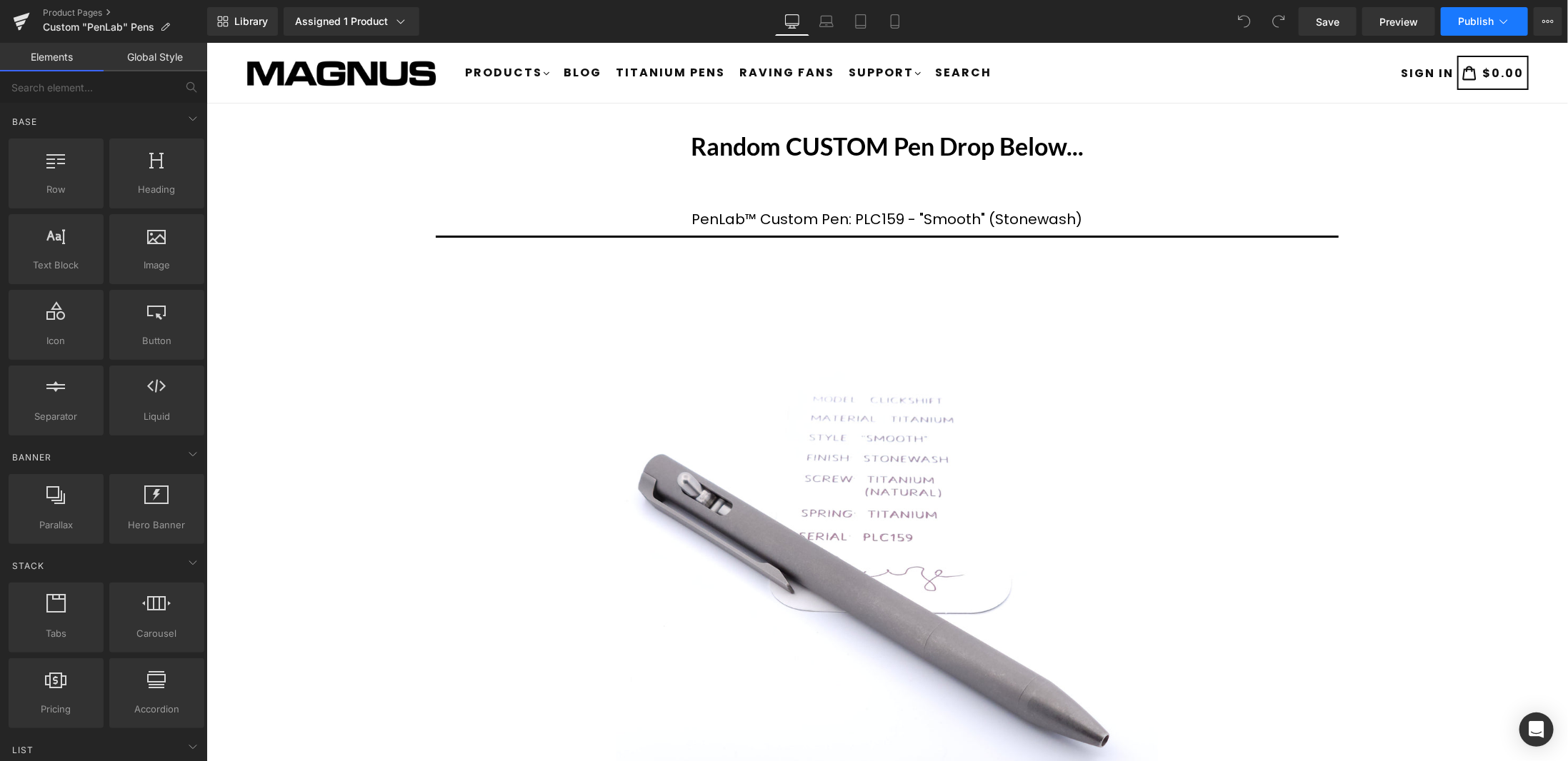
click at [1492, 21] on span "Publish" at bounding box center [1476, 22] width 36 height 12
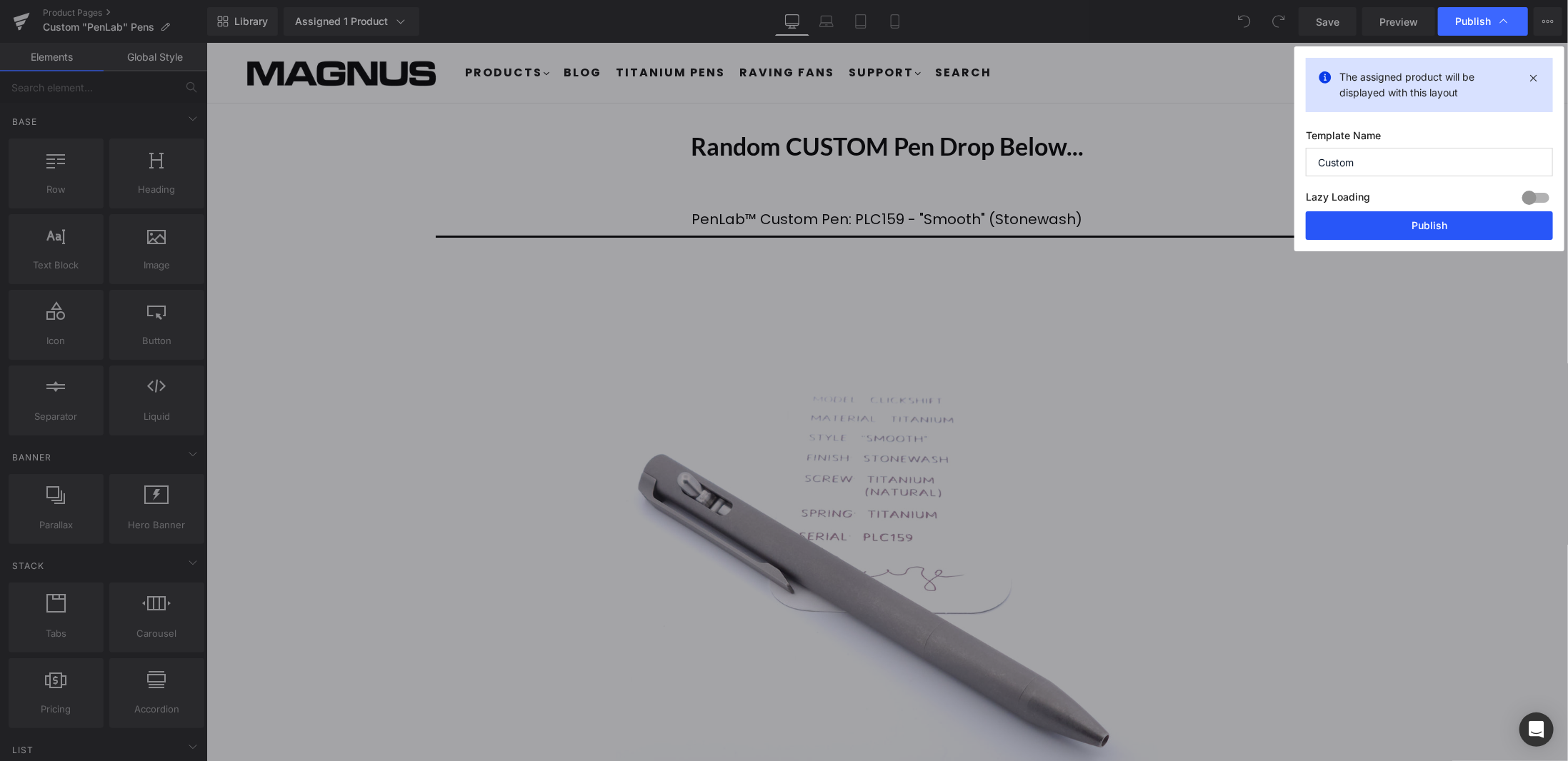
click at [1444, 215] on button "Publish" at bounding box center [1429, 225] width 247 height 28
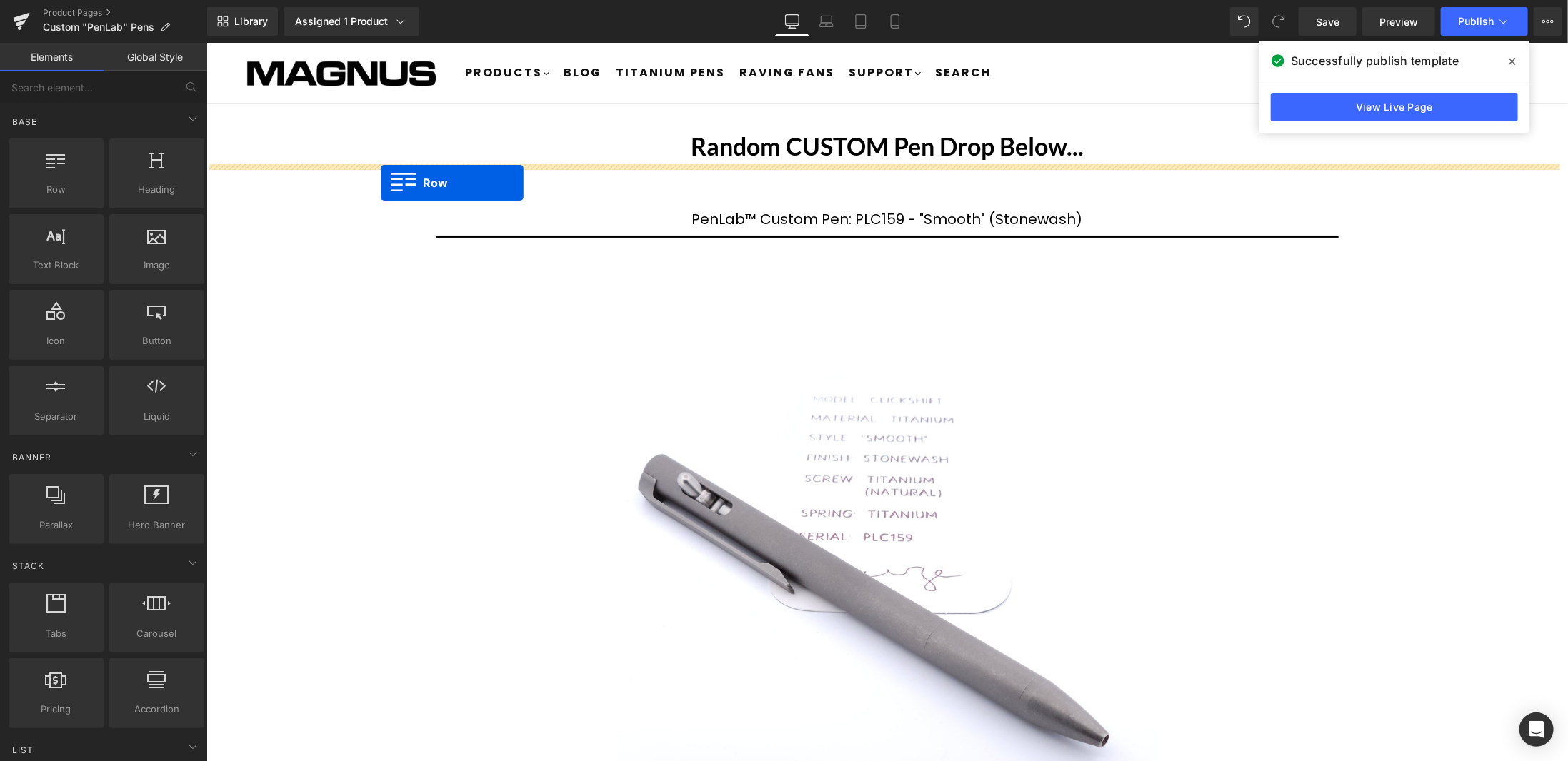
drag, startPoint x: 317, startPoint y: 542, endPoint x: 381, endPoint y: 182, distance: 365.6
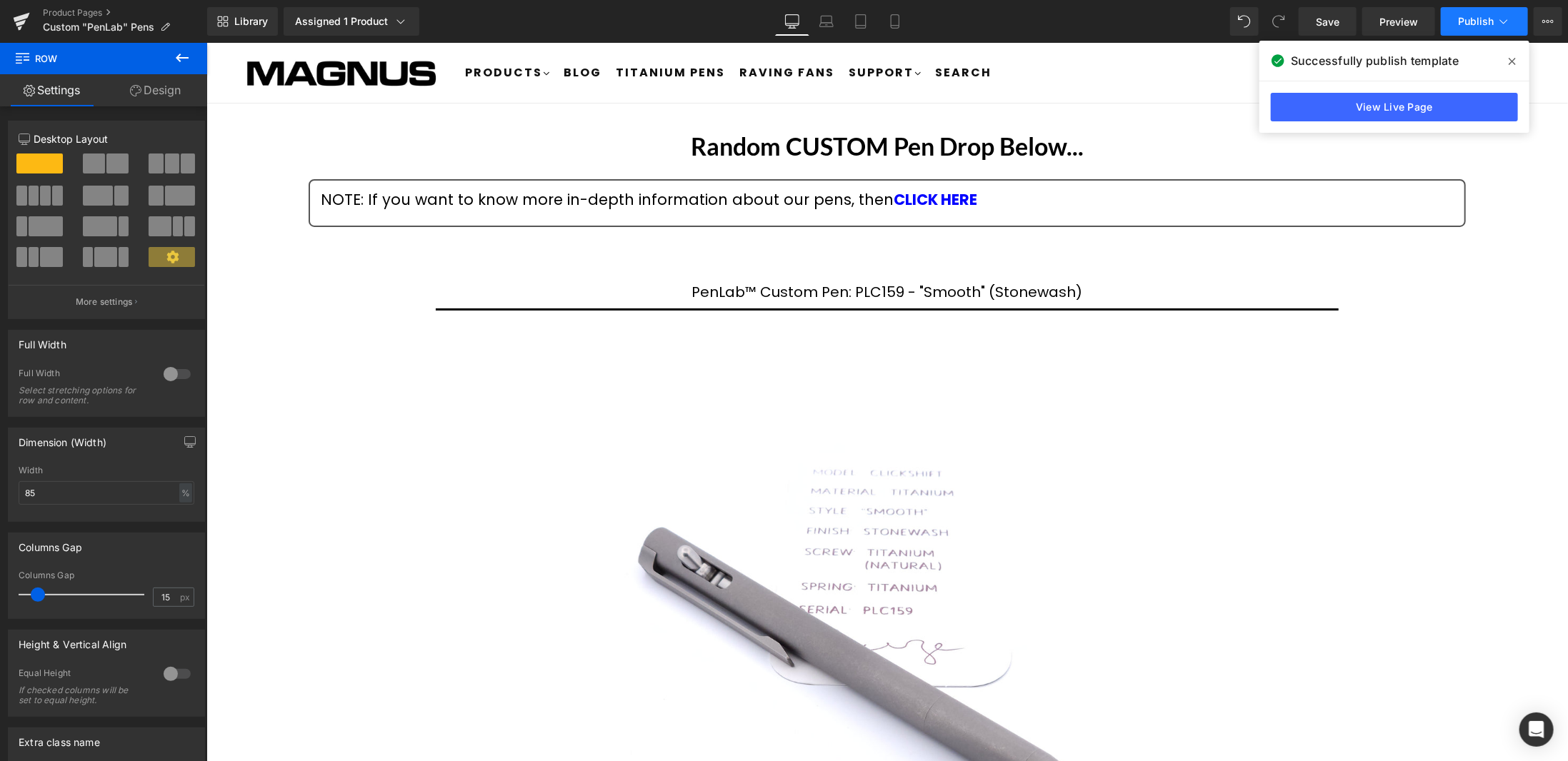
click at [1496, 23] on button "Publish" at bounding box center [1484, 21] width 87 height 28
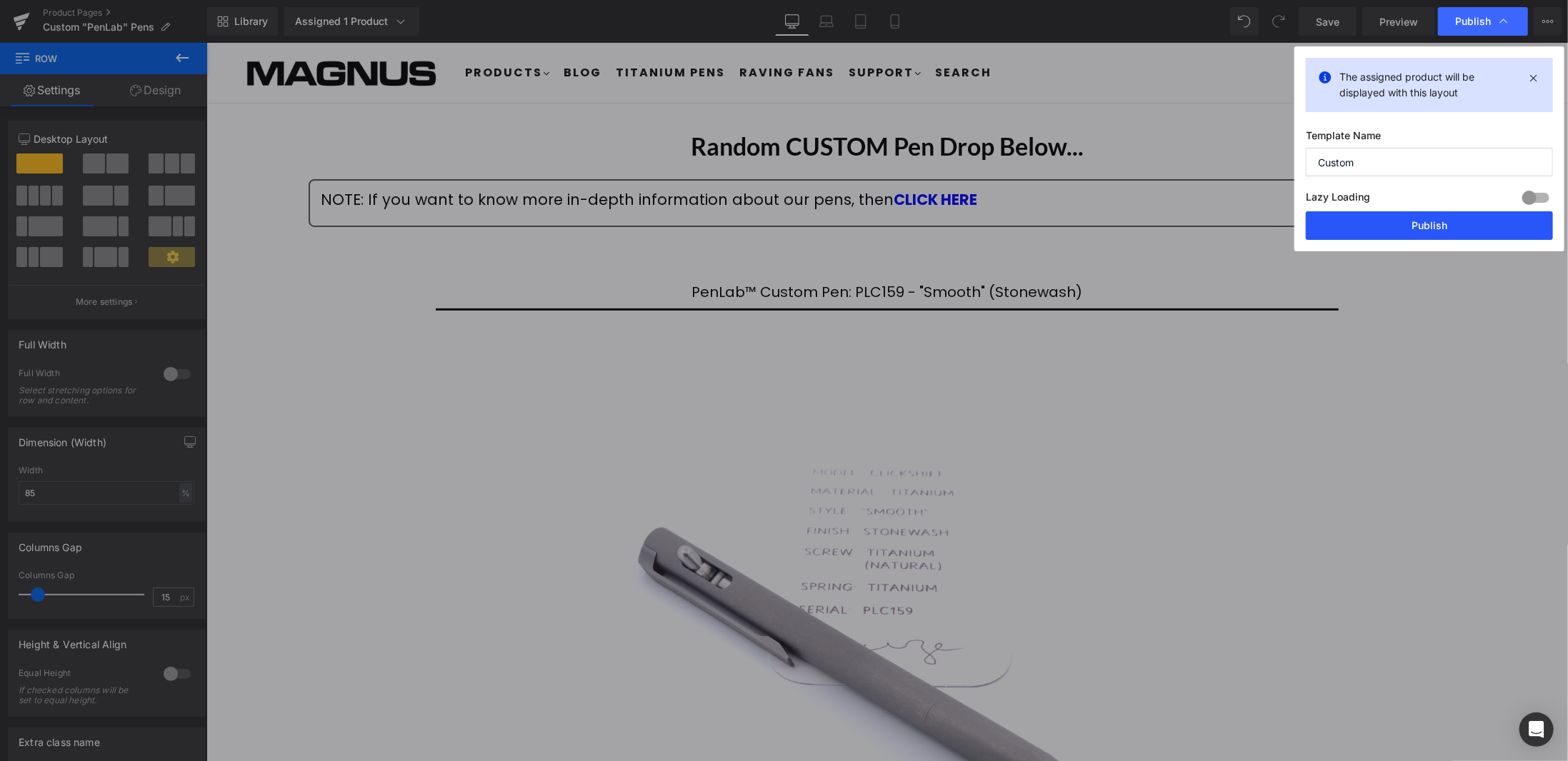
click at [1433, 231] on button "Publish" at bounding box center [1429, 225] width 247 height 28
